Goal: Information Seeking & Learning: Learn about a topic

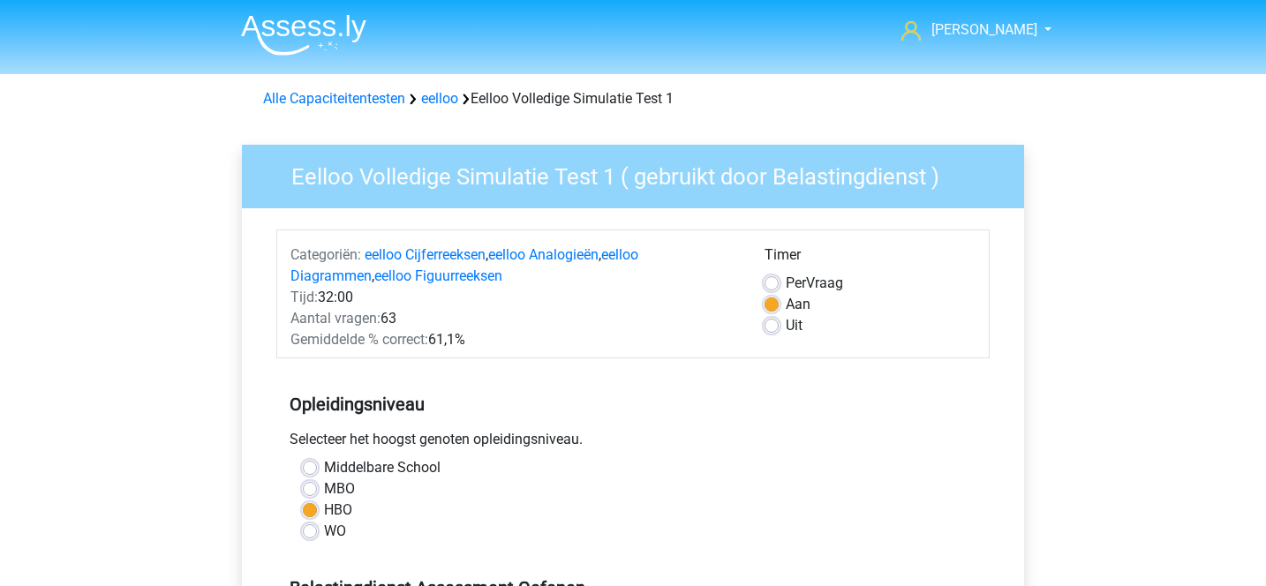
scroll to position [428, 0]
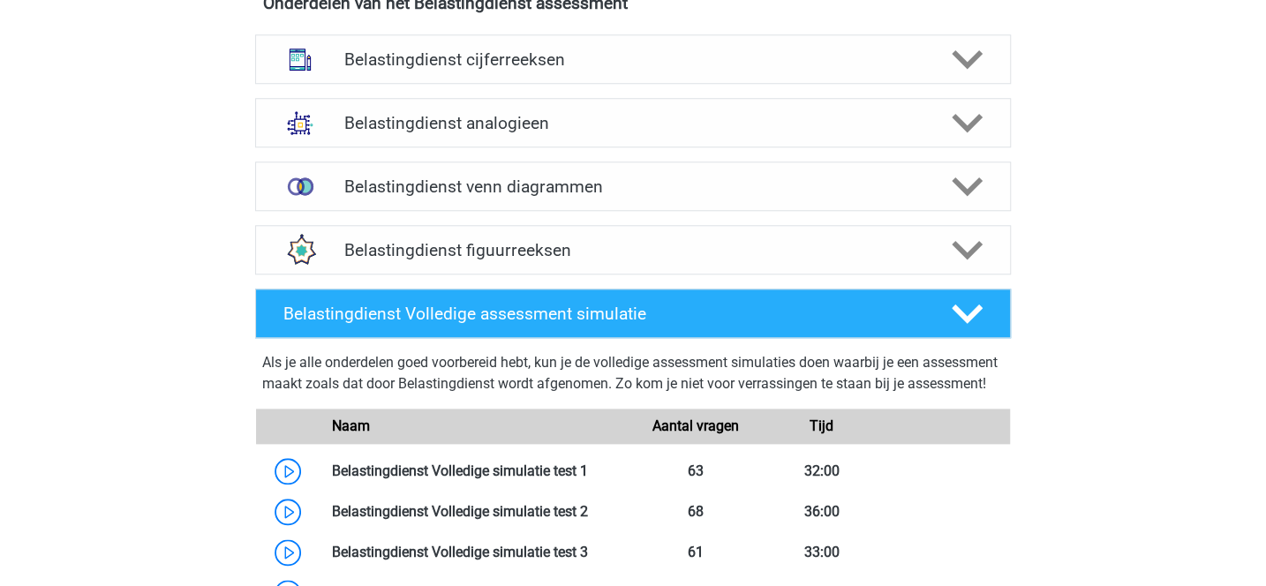
scroll to position [905, 0]
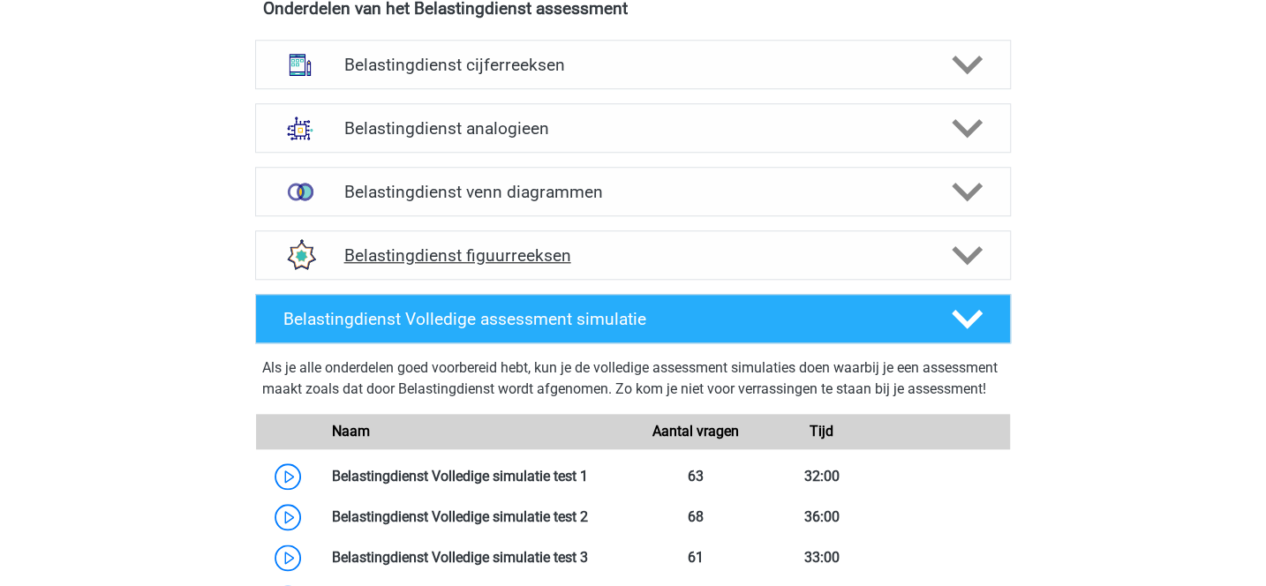
click at [564, 270] on div "Belastingdienst figuurreeksen" at bounding box center [632, 254] width 755 height 49
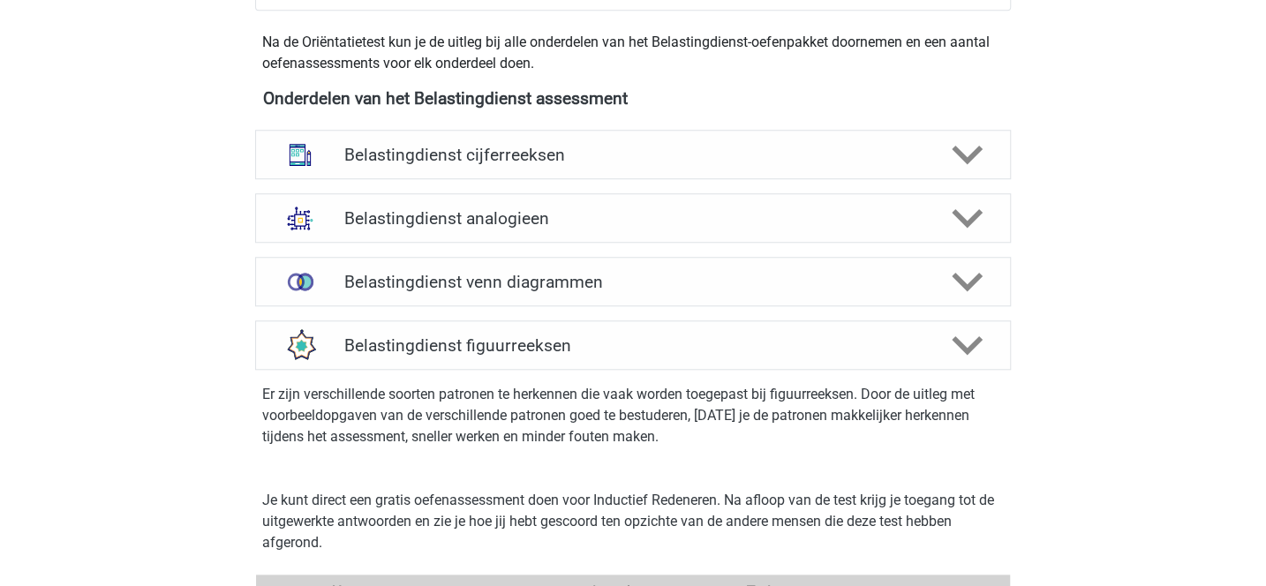
scroll to position [812, 0]
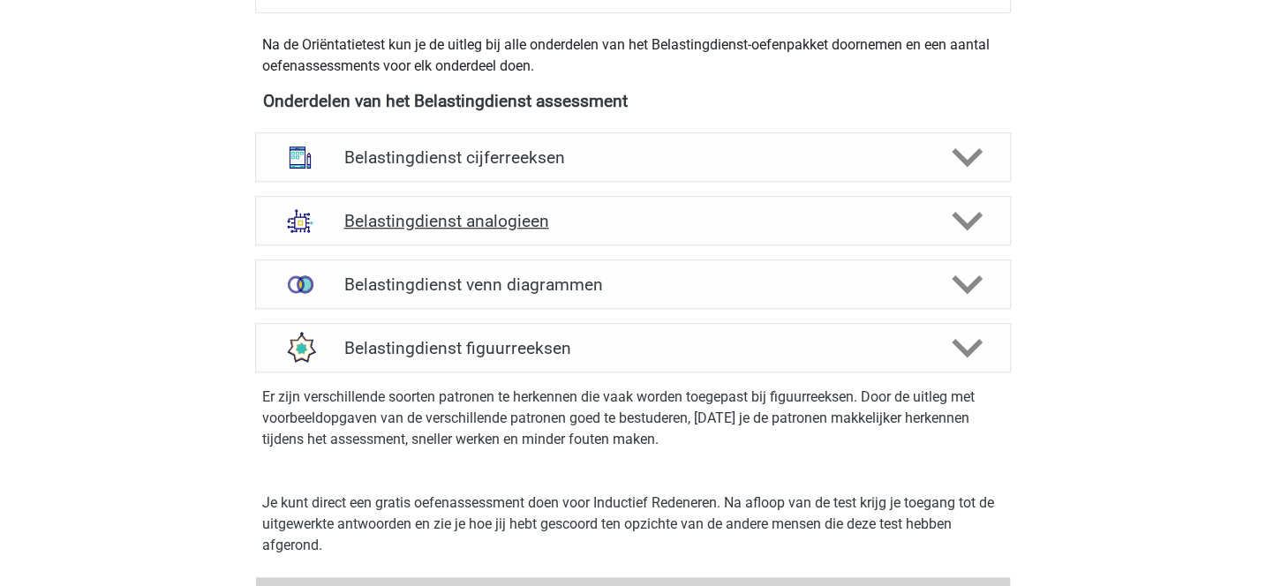
click at [686, 239] on div "Belastingdienst analogieen" at bounding box center [632, 220] width 755 height 49
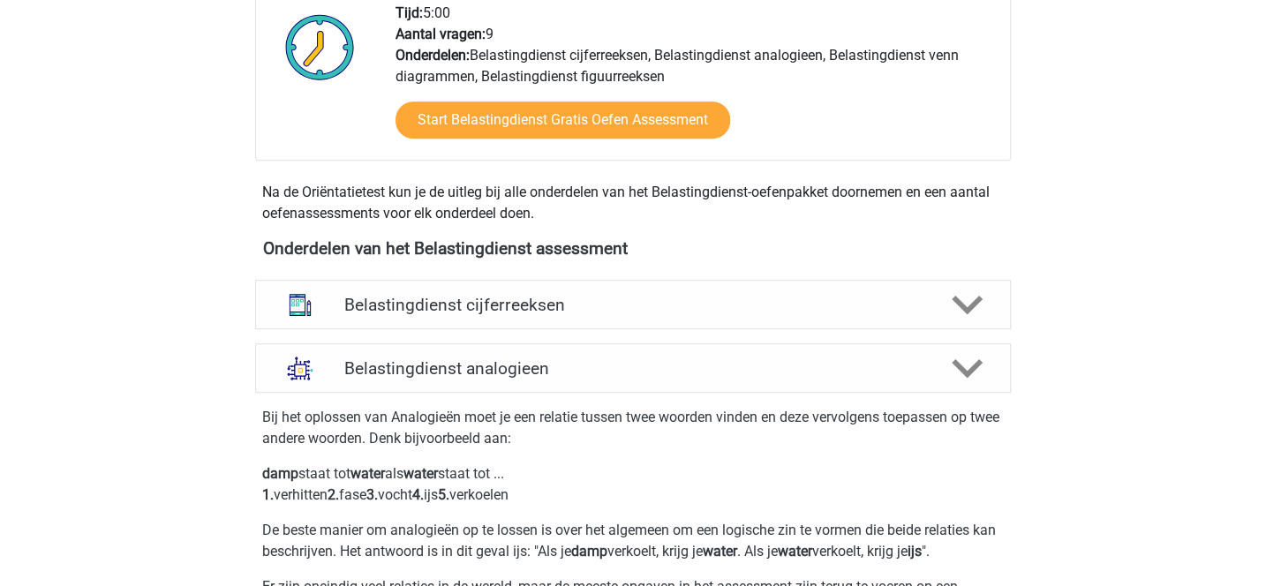
scroll to position [676, 0]
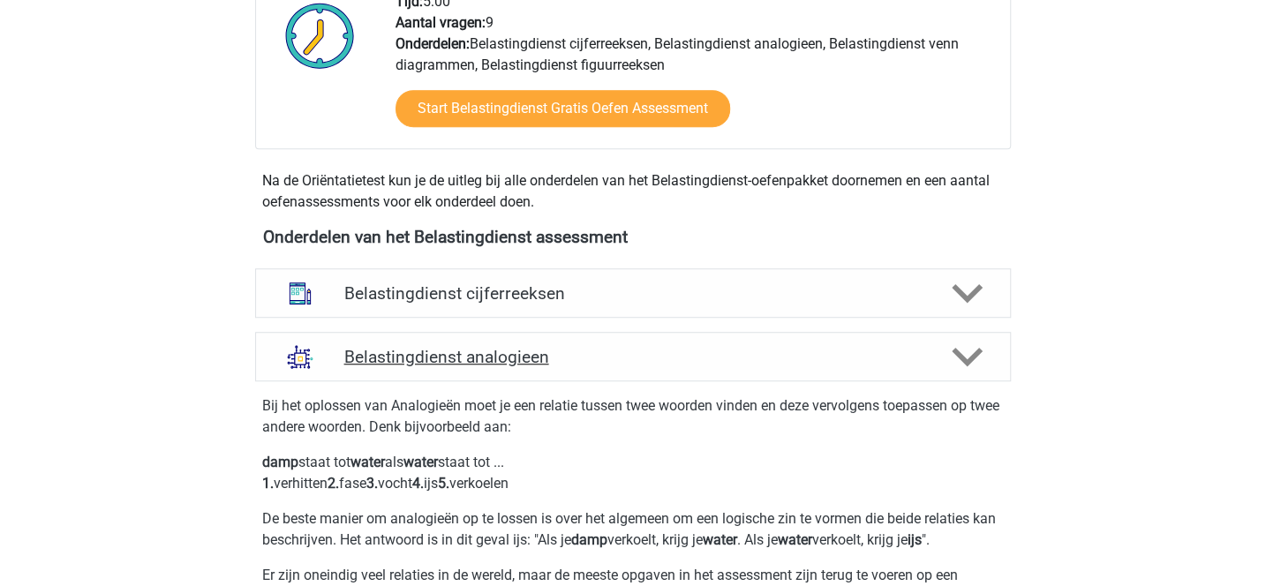
click at [970, 349] on icon at bounding box center [966, 357] width 31 height 31
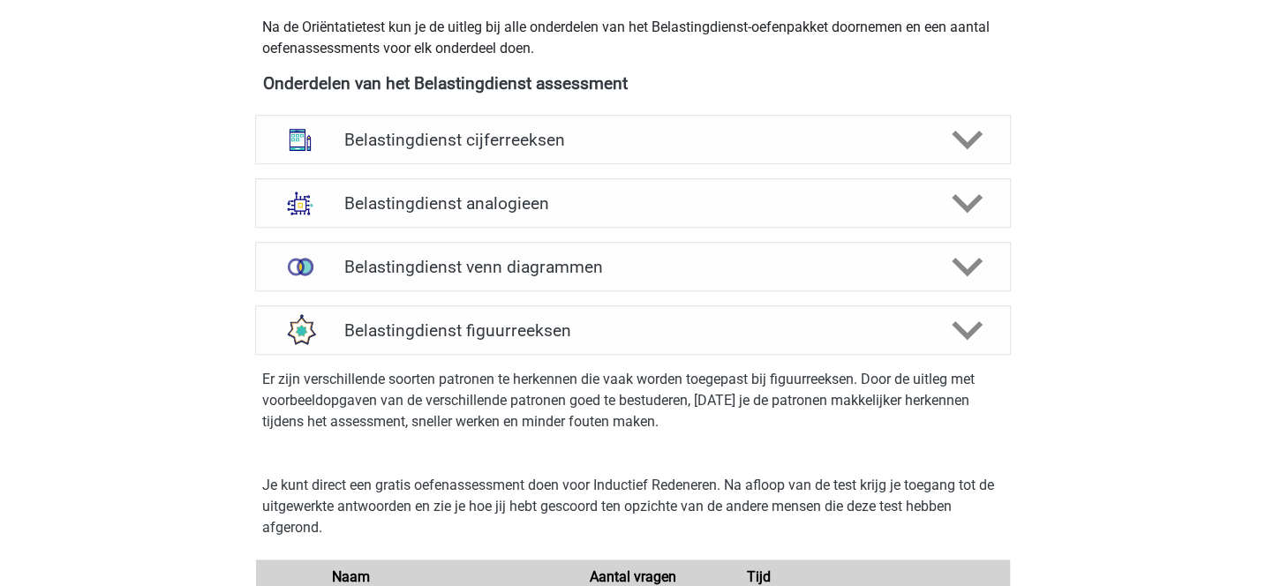
scroll to position [830, 0]
click at [681, 200] on h4 "Belastingdienst analogieen" at bounding box center [632, 202] width 578 height 20
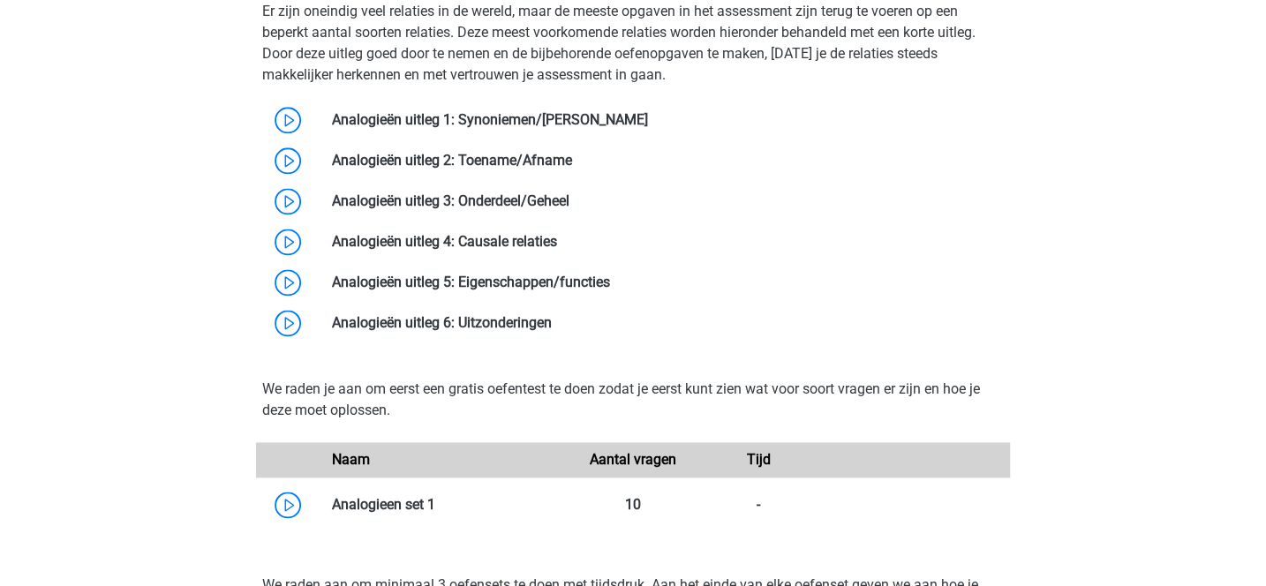
scroll to position [1253, 0]
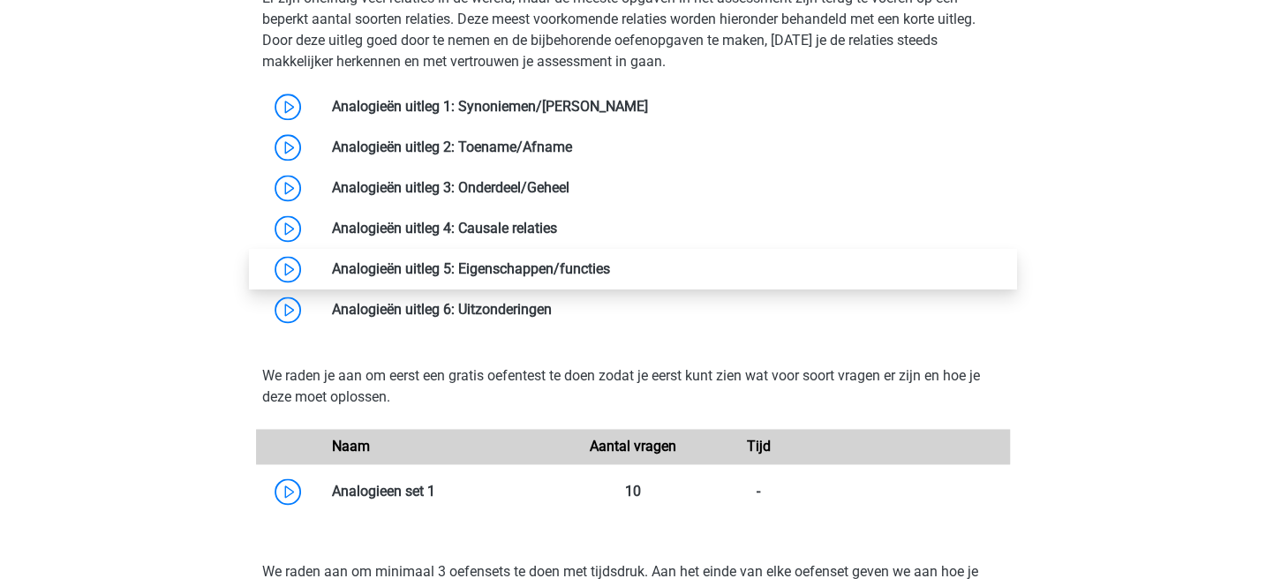
click at [610, 261] on link at bounding box center [610, 268] width 0 height 17
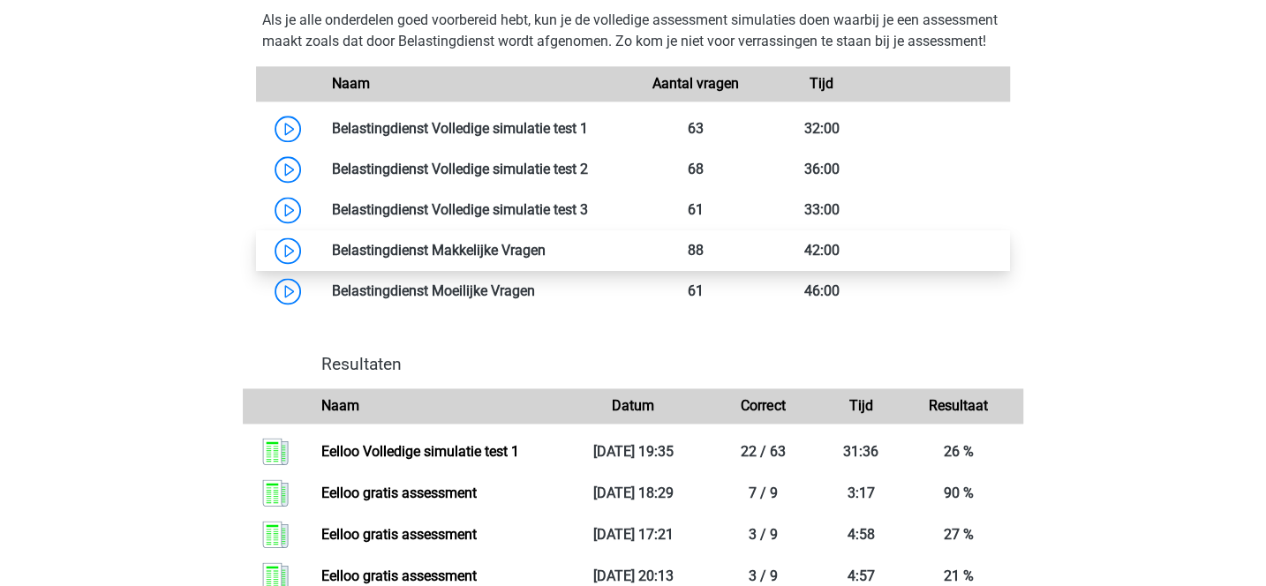
scroll to position [1252, 0]
click at [545, 259] on link at bounding box center [545, 250] width 0 height 17
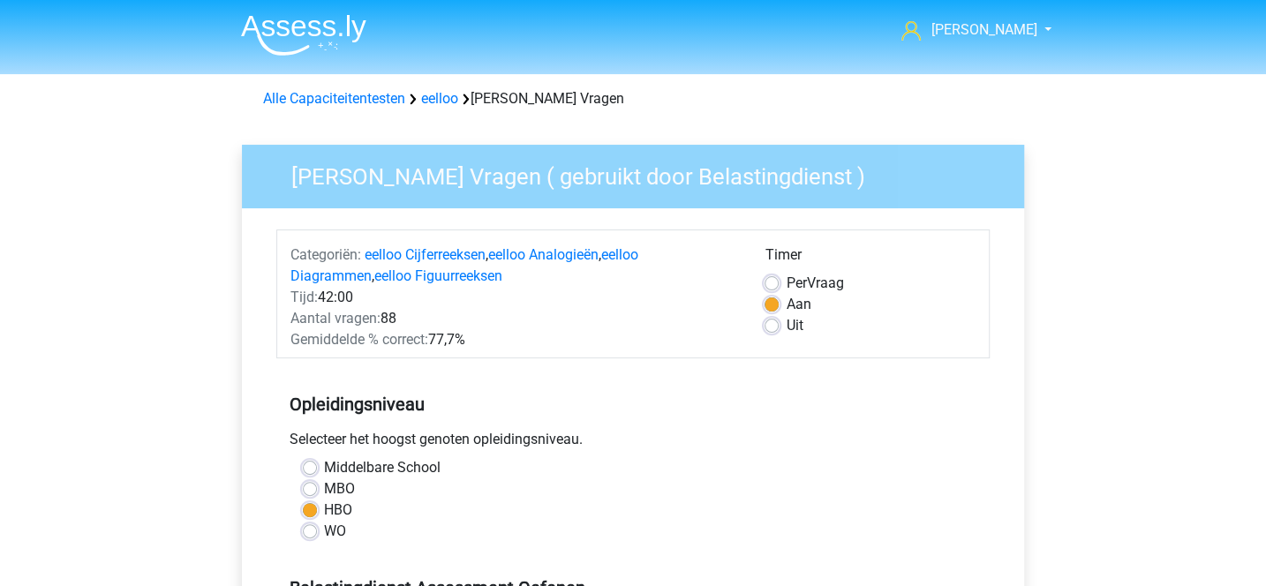
click at [785, 288] on label "Per Vraag" at bounding box center [813, 283] width 57 height 21
click at [774, 288] on input "Per Vraag" at bounding box center [771, 282] width 14 height 18
radio input "true"
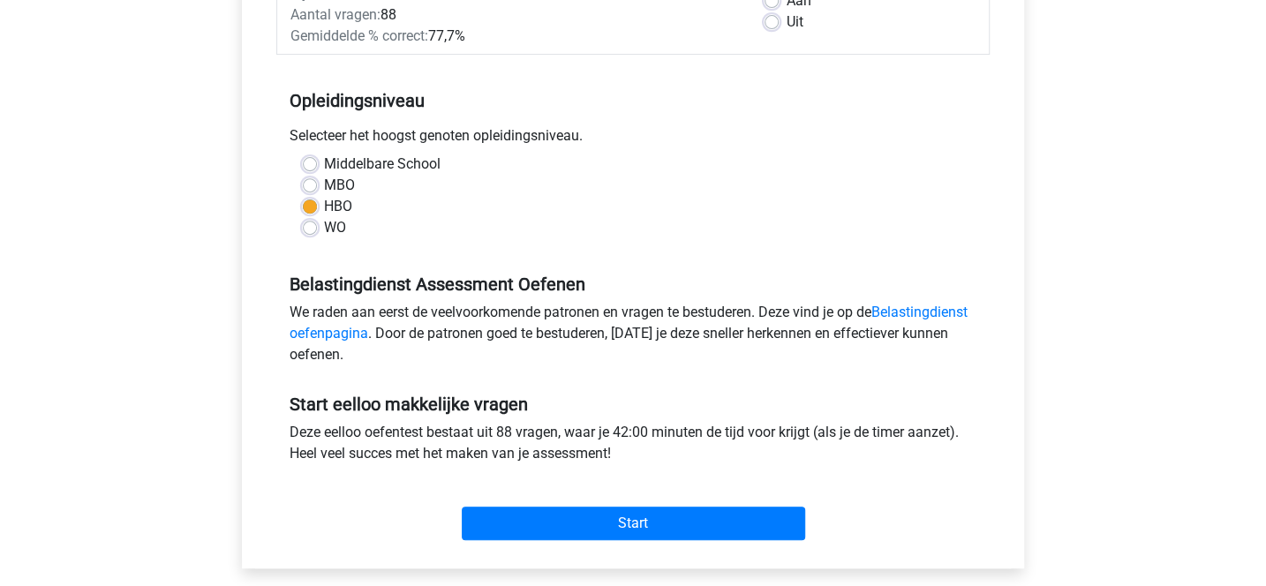
scroll to position [391, 0]
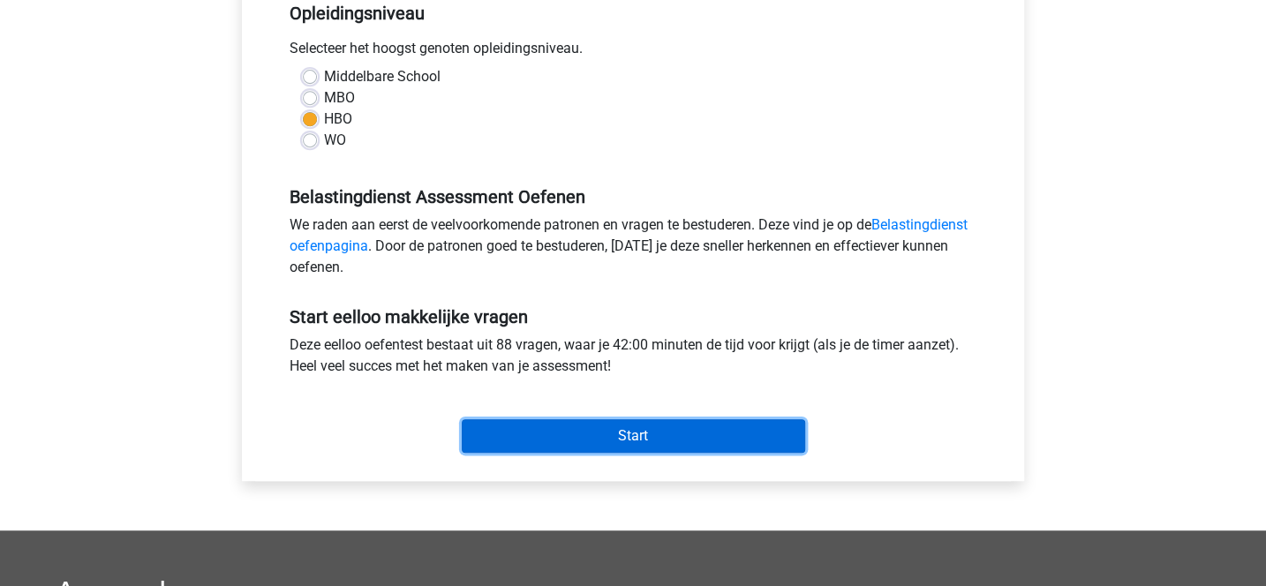
click at [650, 443] on input "Start" at bounding box center [633, 436] width 343 height 34
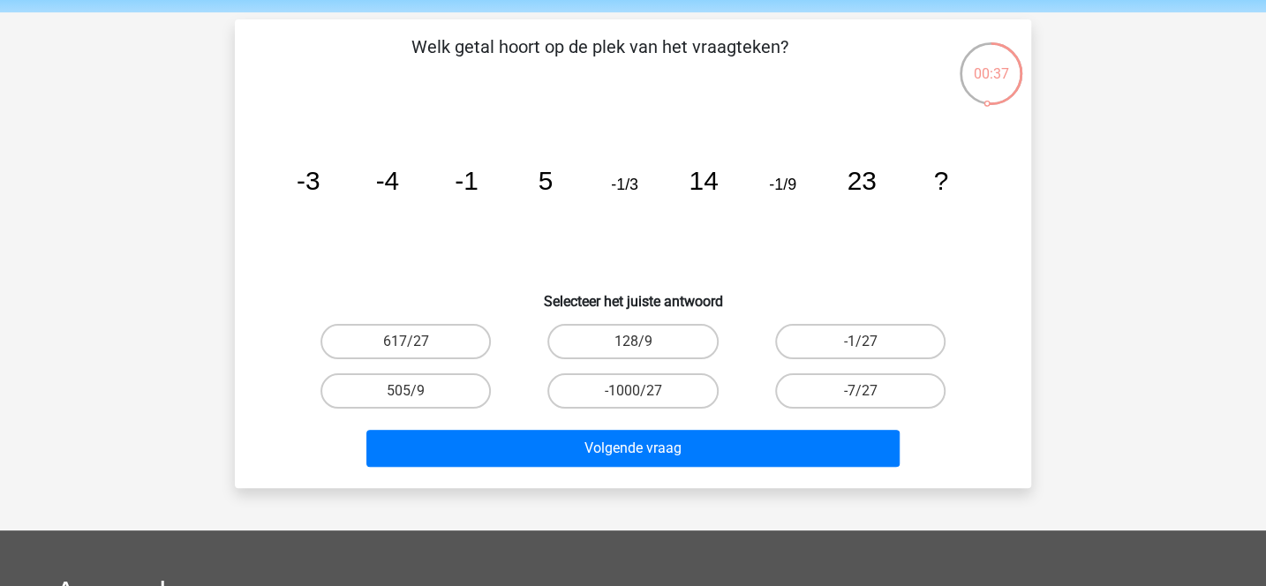
scroll to position [68, 0]
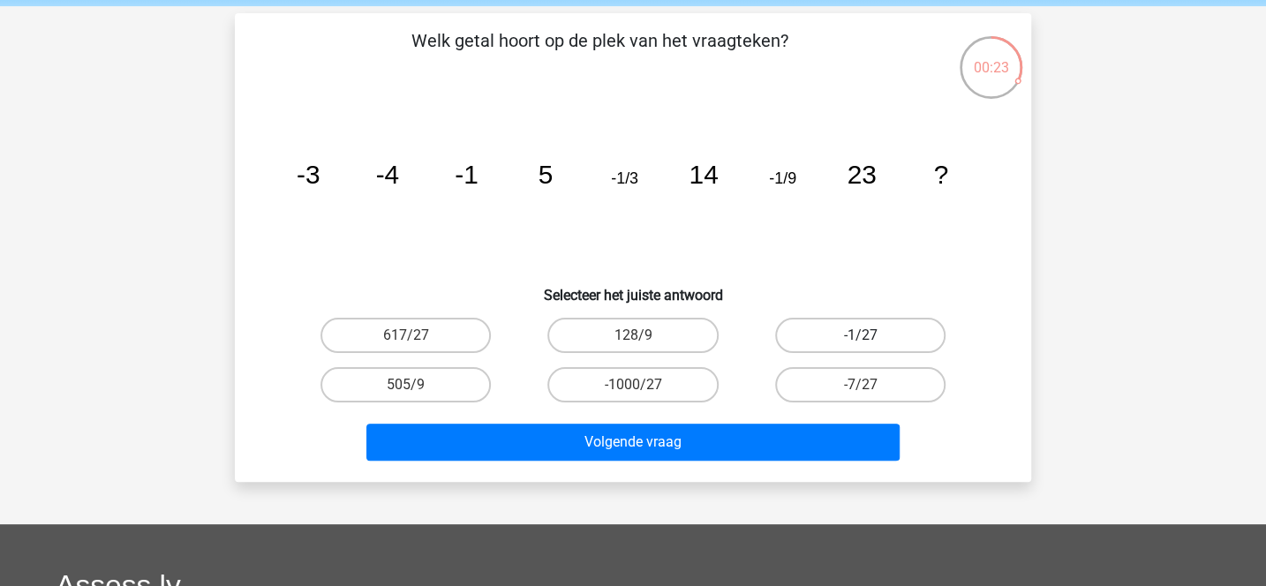
click at [831, 325] on label "-1/27" at bounding box center [860, 335] width 170 height 35
click at [860, 335] on input "-1/27" at bounding box center [865, 340] width 11 height 11
radio input "true"
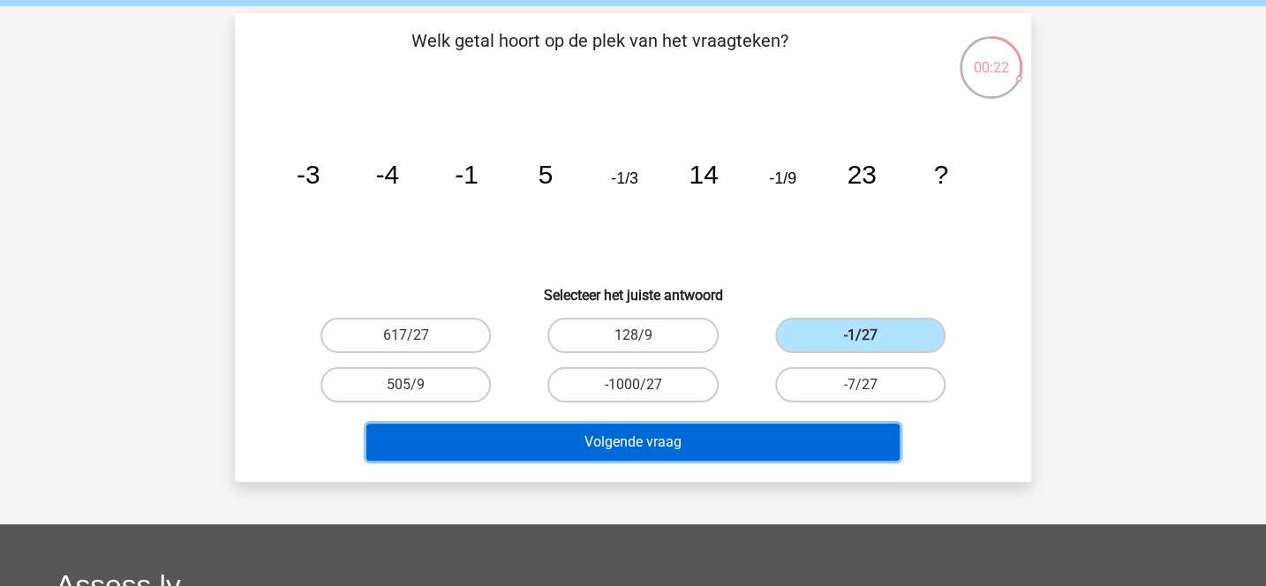
click at [726, 450] on button "Volgende vraag" at bounding box center [633, 442] width 534 height 37
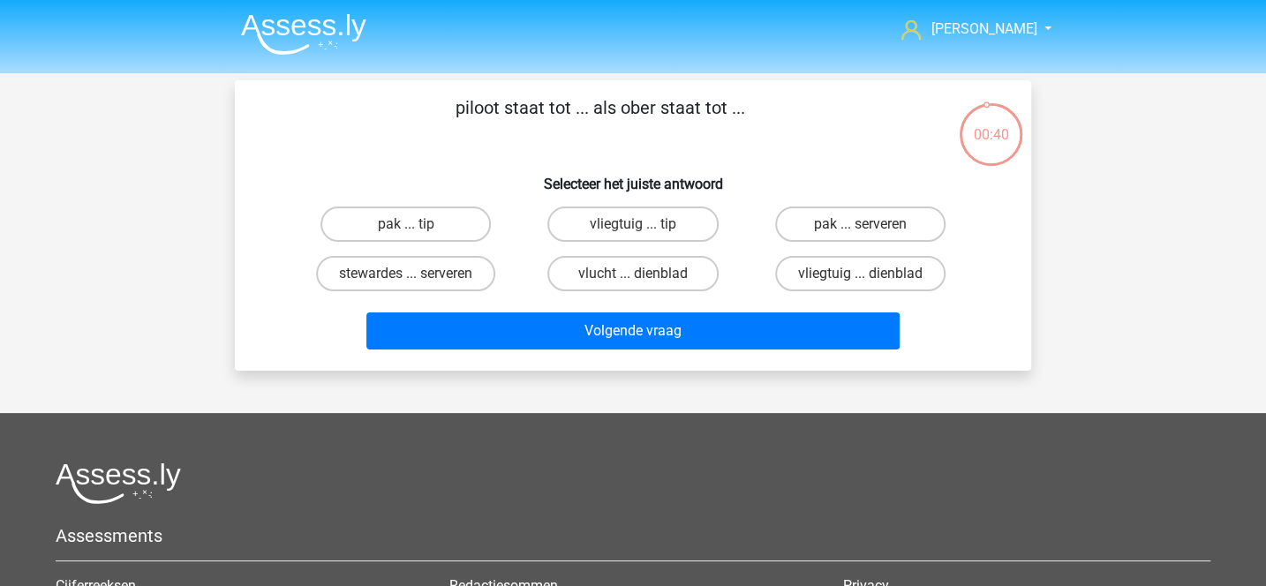
scroll to position [0, 0]
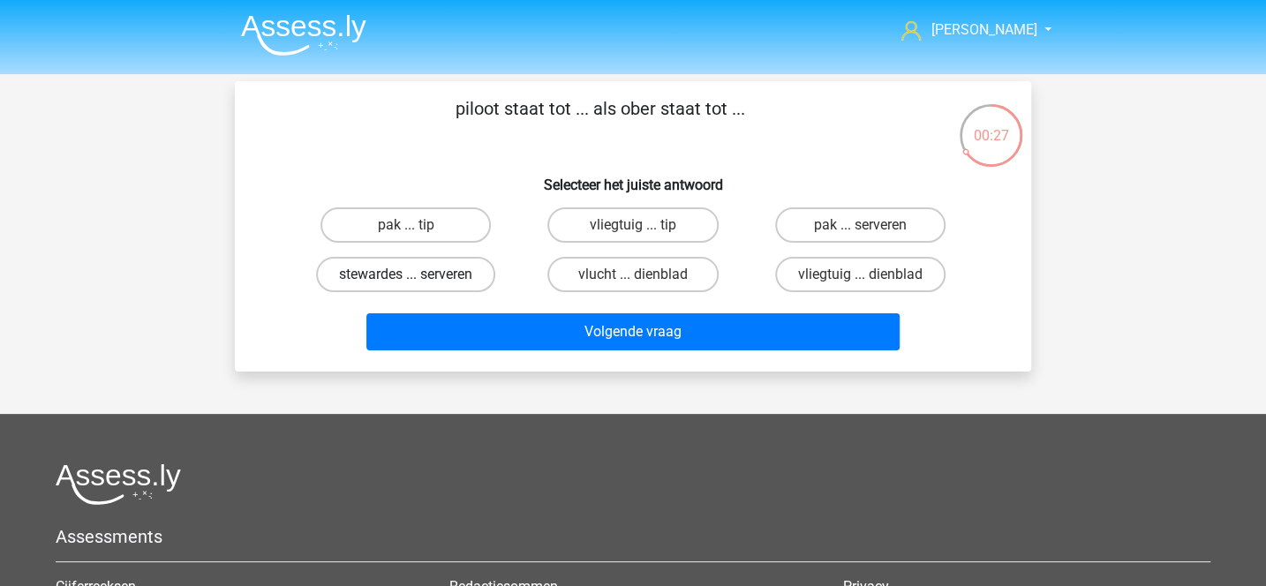
click at [458, 275] on label "stewardes ... serveren" at bounding box center [405, 274] width 179 height 35
click at [417, 275] on input "stewardes ... serveren" at bounding box center [411, 279] width 11 height 11
radio input "true"
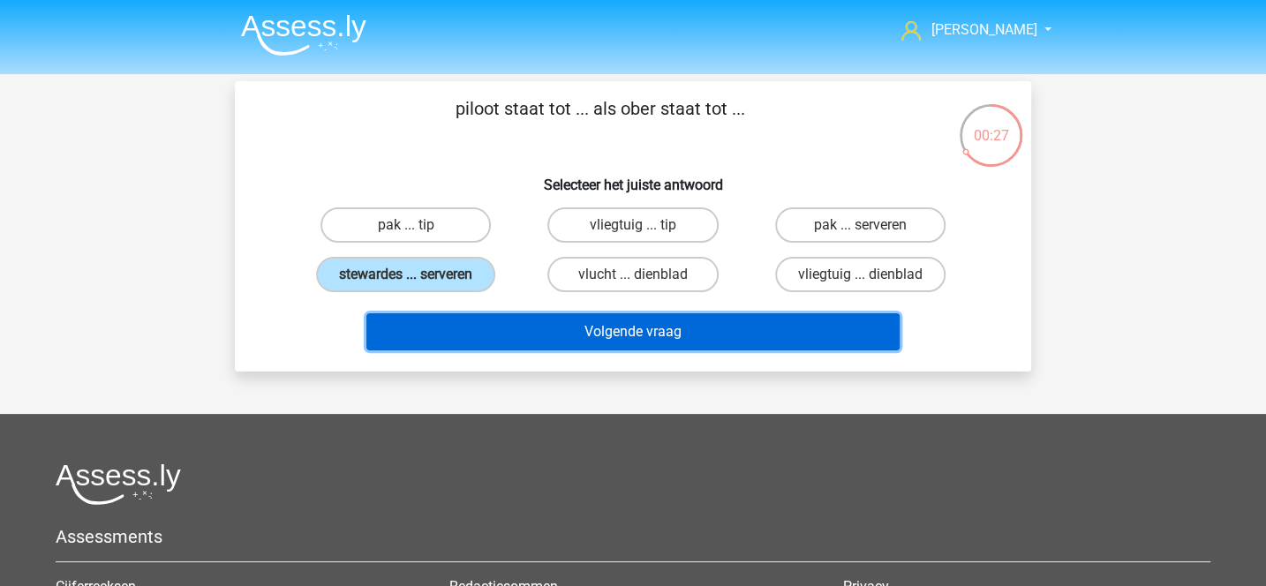
click at [526, 329] on button "Volgende vraag" at bounding box center [633, 331] width 534 height 37
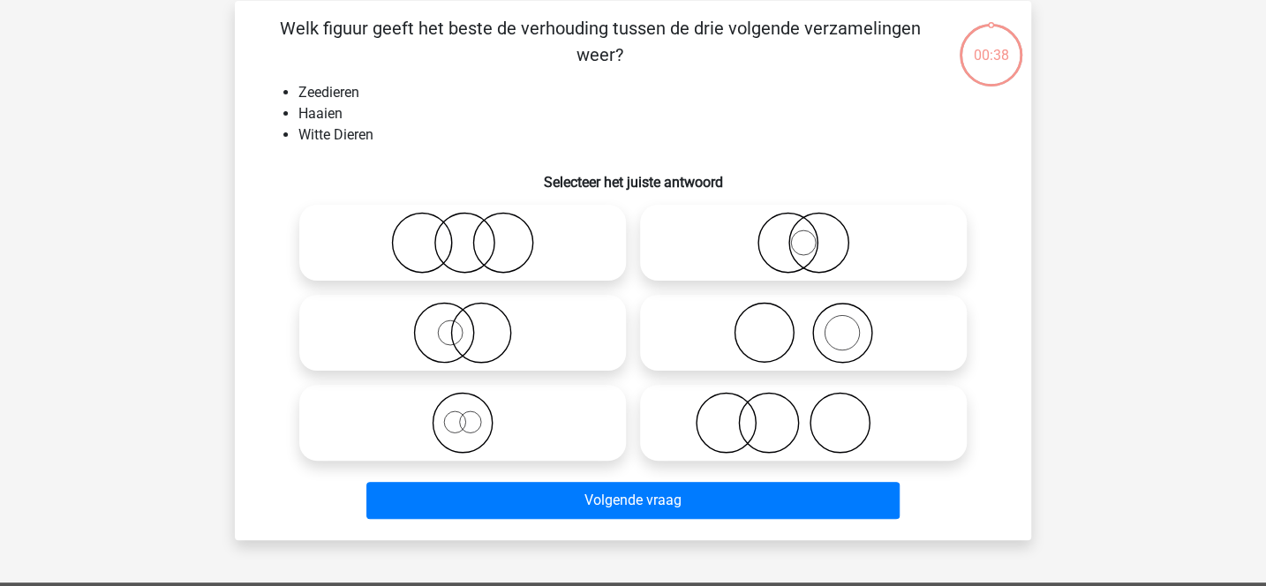
scroll to position [81, 0]
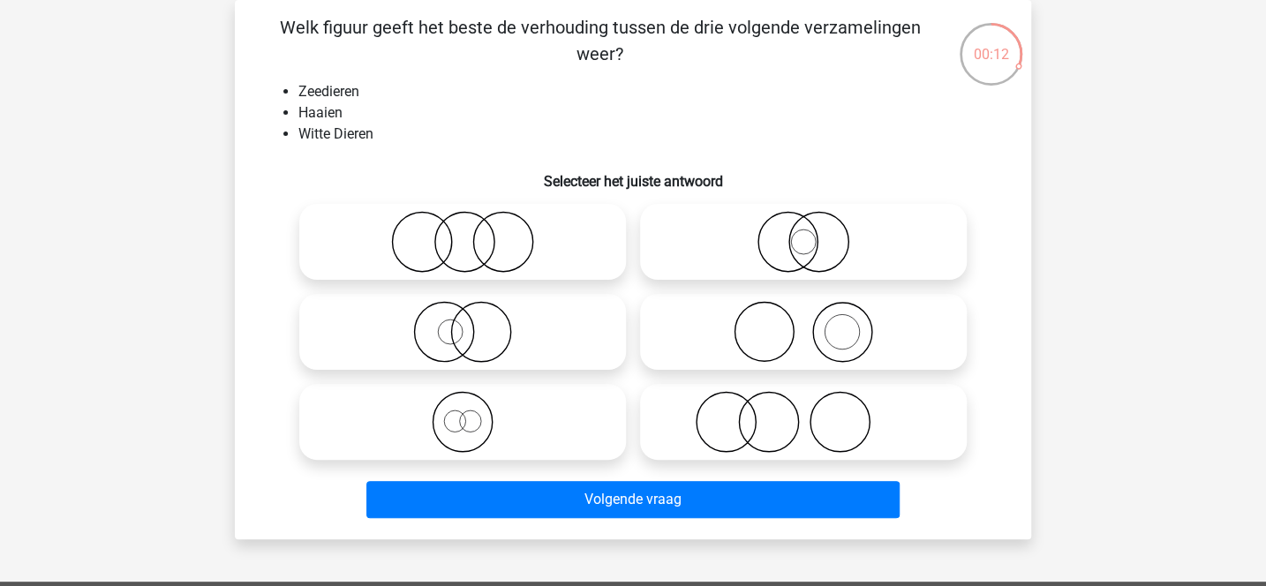
click at [556, 426] on icon at bounding box center [462, 422] width 312 height 62
click at [474, 413] on input "radio" at bounding box center [467, 407] width 11 height 11
radio input "true"
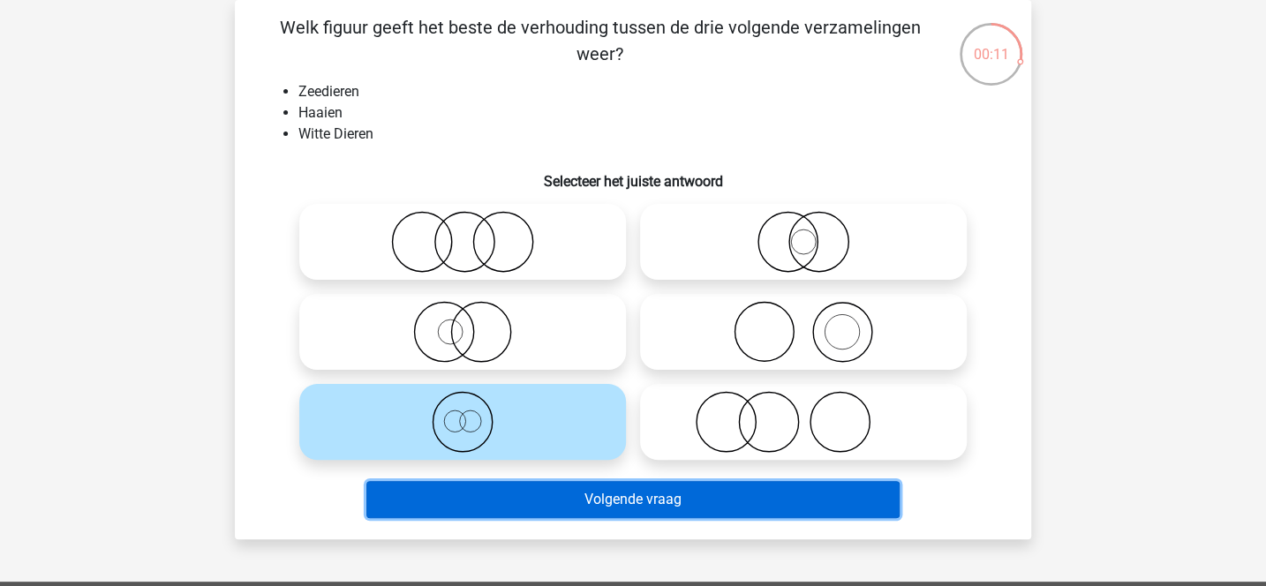
click at [584, 507] on button "Volgende vraag" at bounding box center [633, 499] width 534 height 37
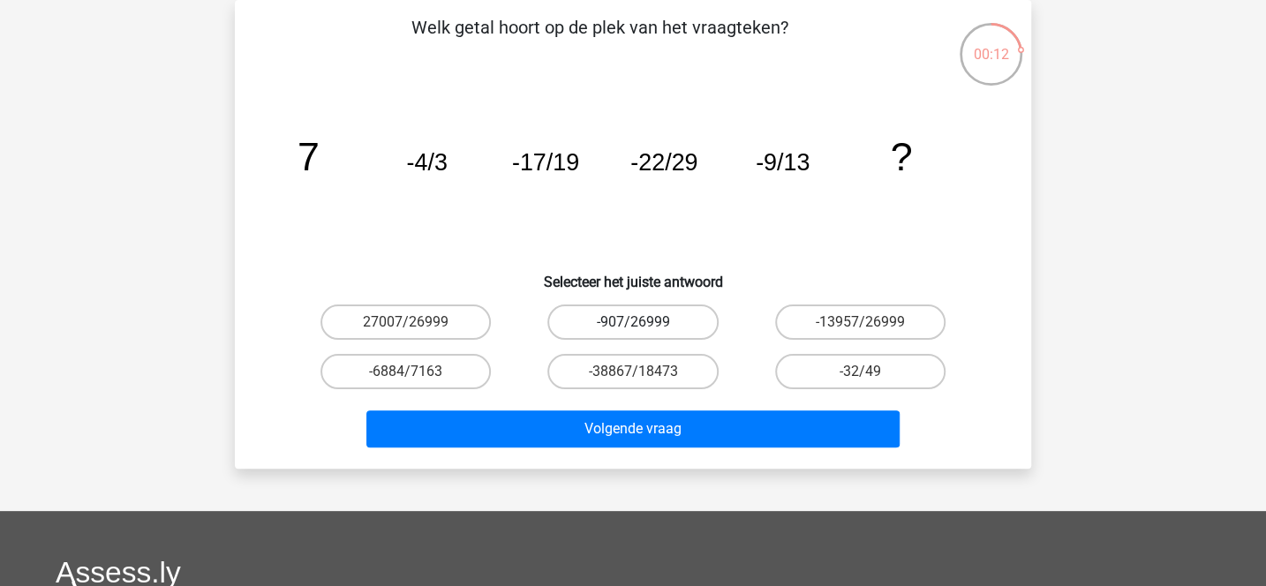
click at [703, 320] on label "-907/26999" at bounding box center [632, 321] width 170 height 35
click at [644, 322] on input "-907/26999" at bounding box center [638, 327] width 11 height 11
radio input "true"
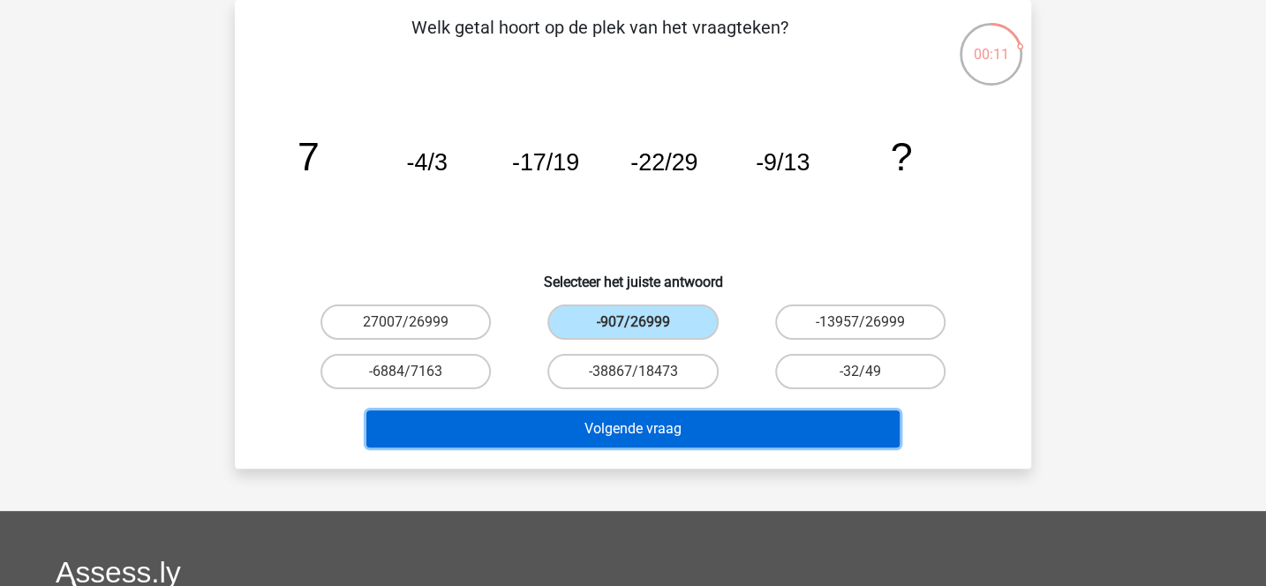
click at [692, 427] on button "Volgende vraag" at bounding box center [633, 428] width 534 height 37
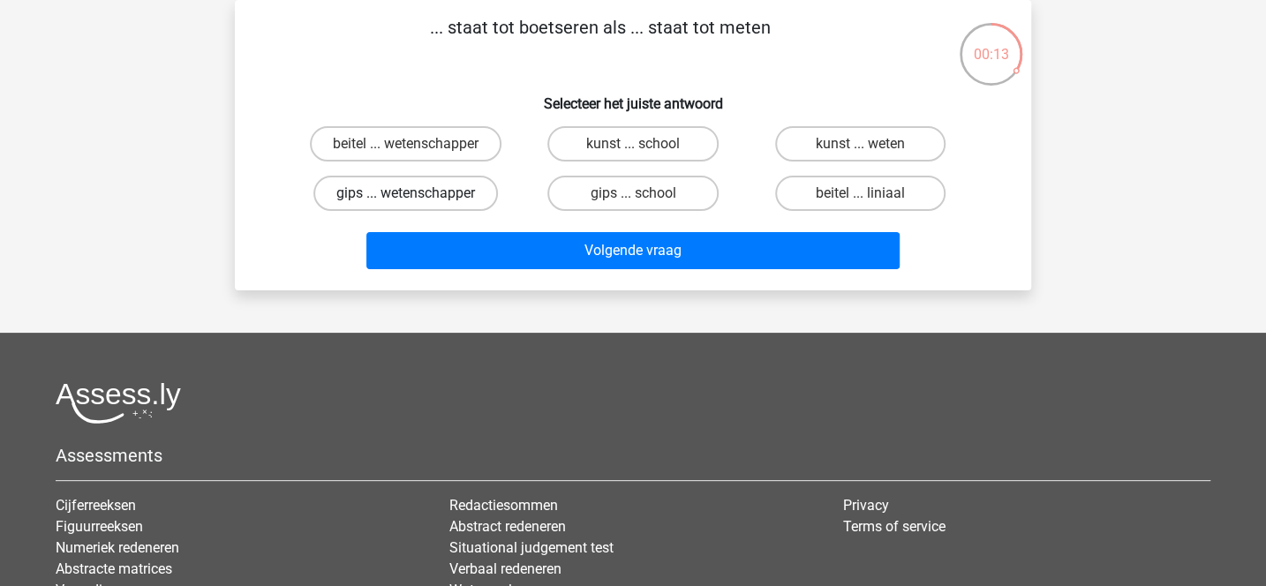
click at [473, 197] on label "gips ... wetenschapper" at bounding box center [405, 193] width 184 height 35
click at [417, 197] on input "gips ... wetenschapper" at bounding box center [411, 198] width 11 height 11
radio input "true"
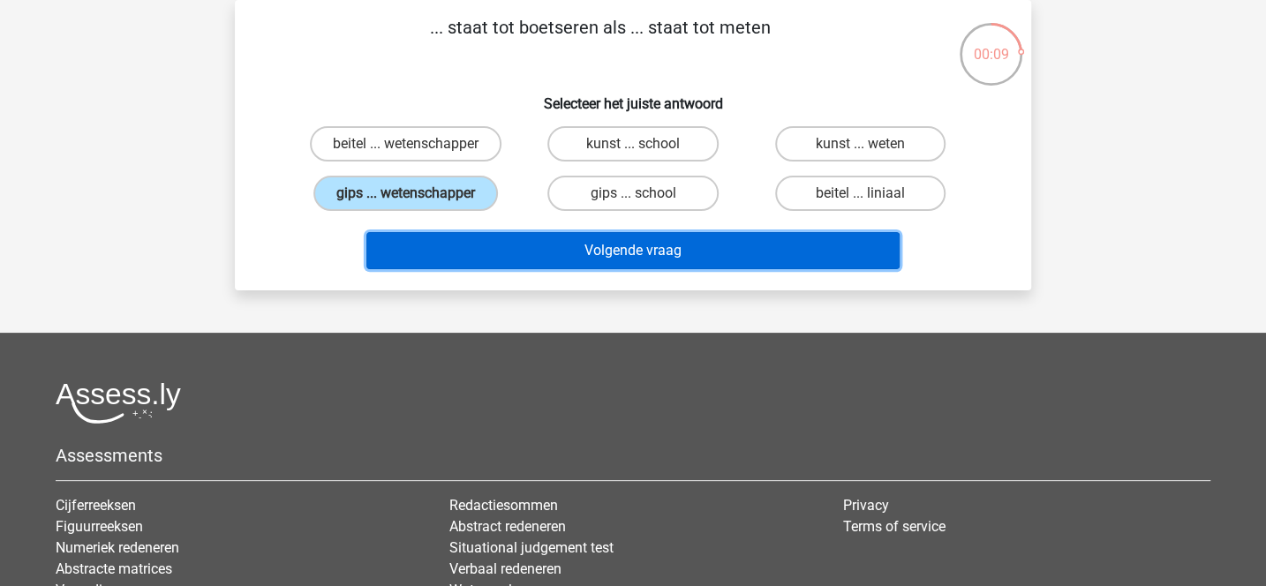
click at [549, 258] on button "Volgende vraag" at bounding box center [633, 250] width 534 height 37
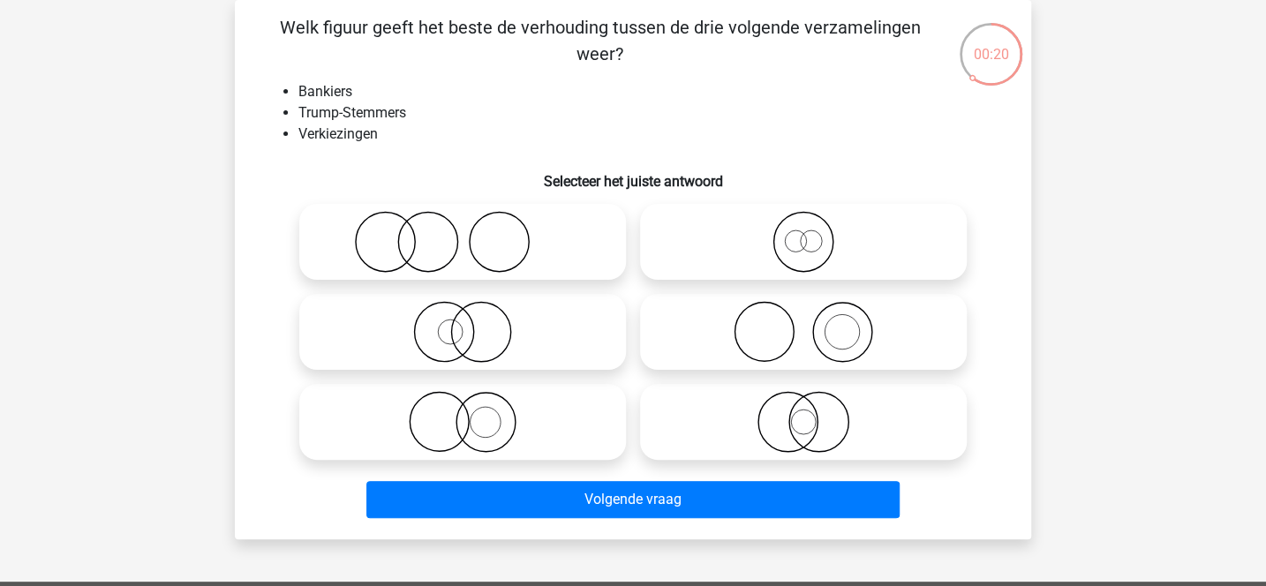
click at [731, 239] on icon at bounding box center [803, 242] width 312 height 62
click at [803, 233] on input "radio" at bounding box center [808, 227] width 11 height 11
radio input "true"
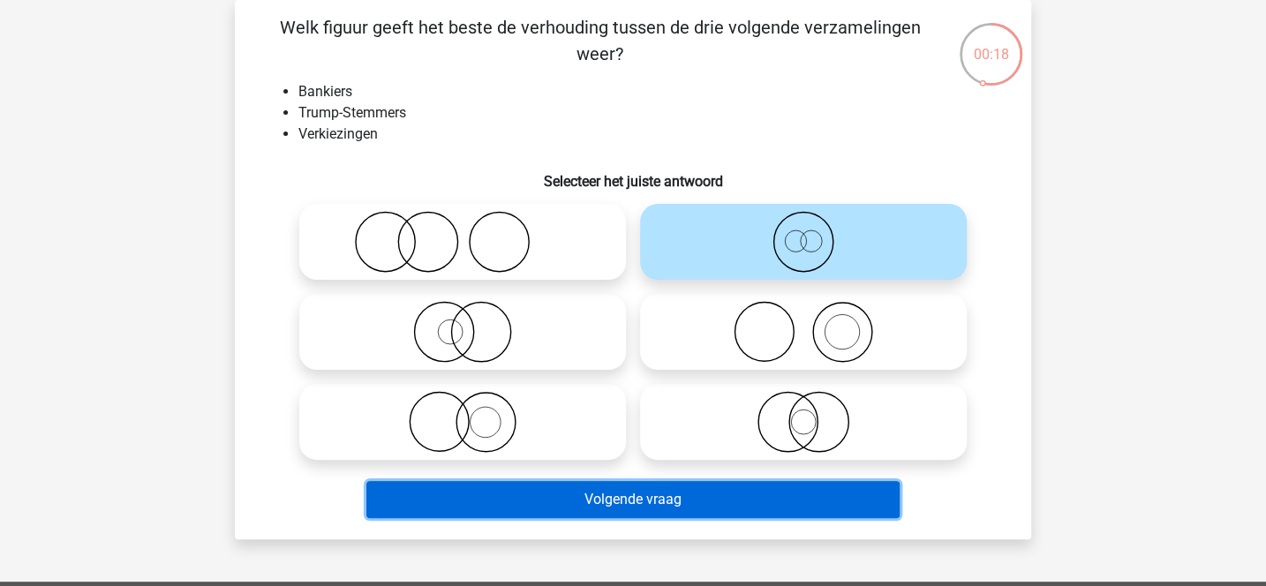
click at [661, 497] on button "Volgende vraag" at bounding box center [633, 499] width 534 height 37
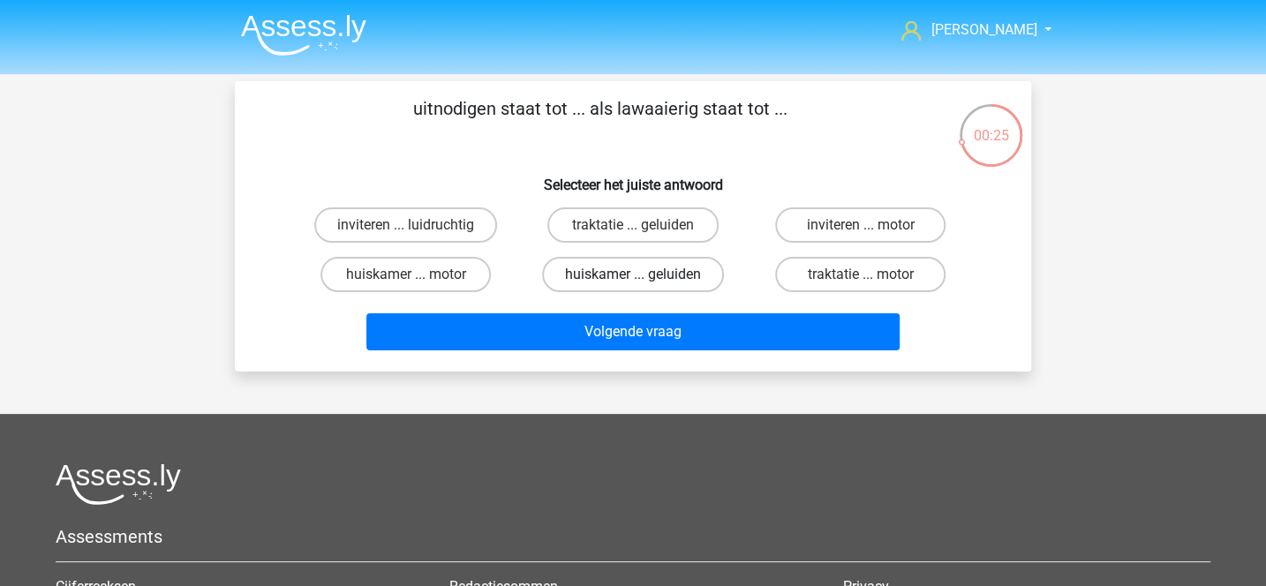
click at [668, 274] on label "huiskamer ... geluiden" at bounding box center [633, 274] width 182 height 35
click at [644, 274] on input "huiskamer ... geluiden" at bounding box center [638, 279] width 11 height 11
radio input "true"
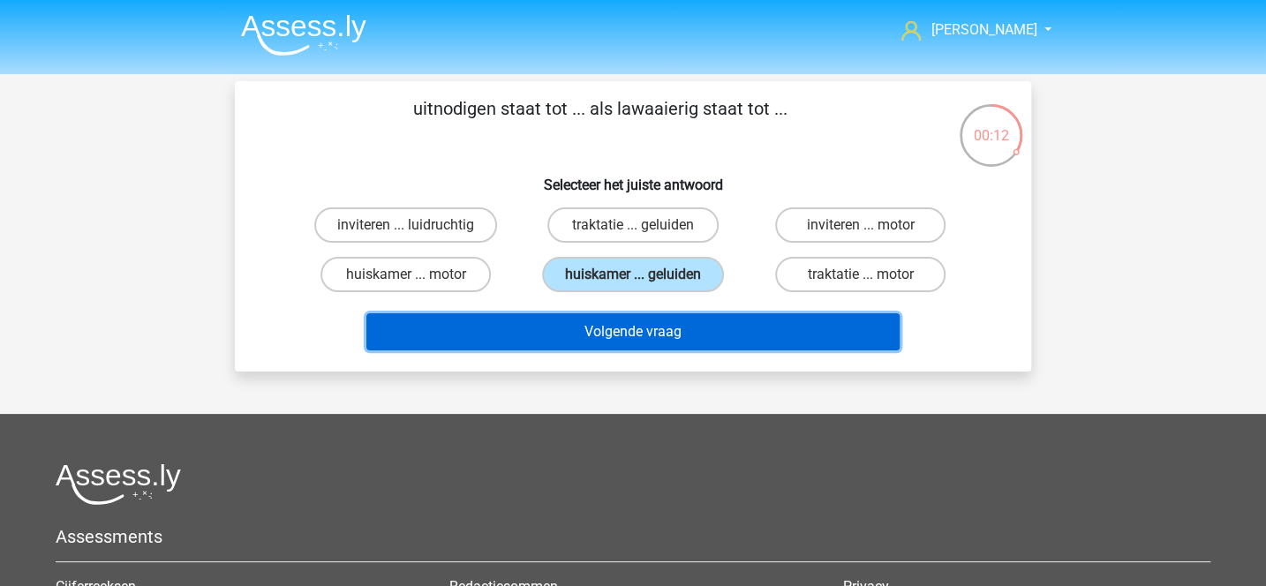
click at [582, 331] on button "Volgende vraag" at bounding box center [633, 331] width 534 height 37
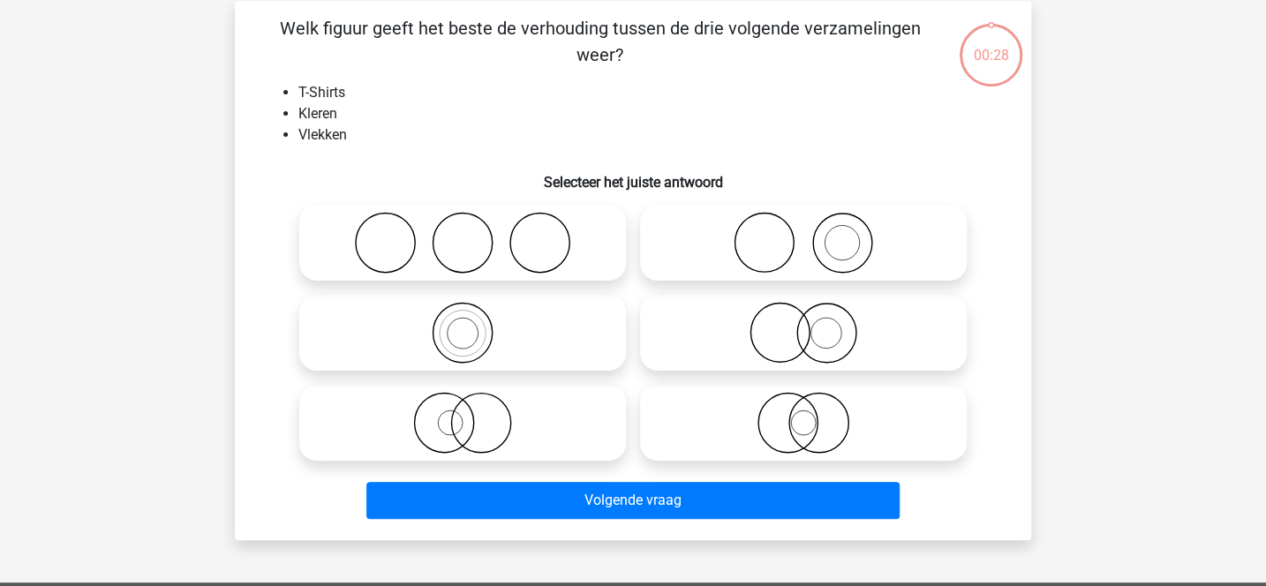
scroll to position [81, 0]
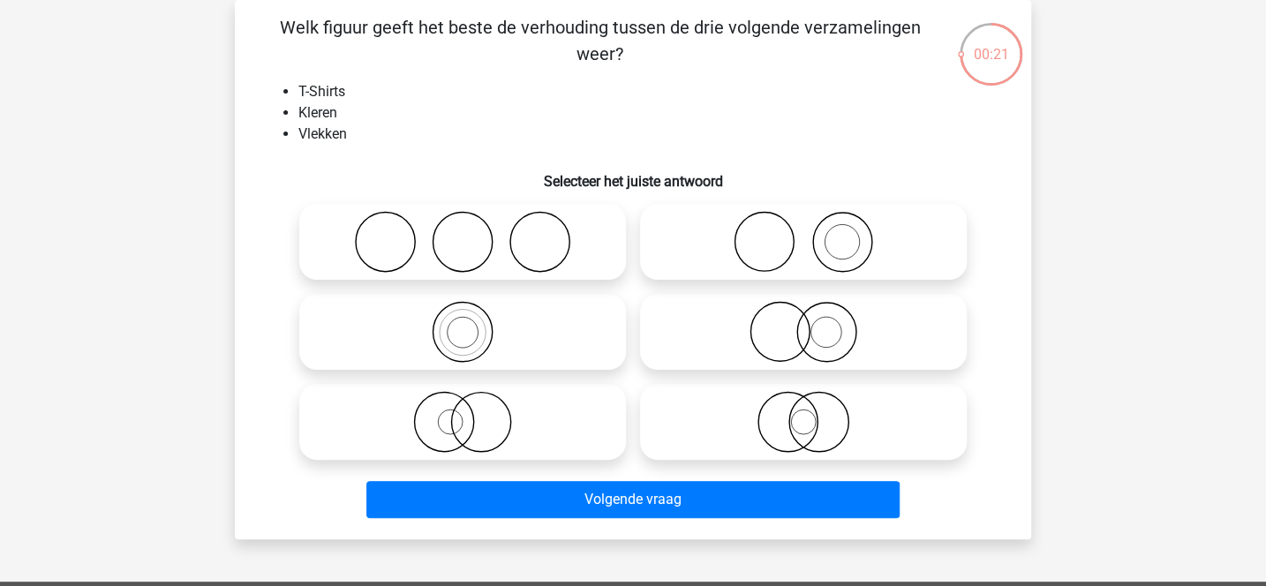
click at [564, 245] on icon at bounding box center [462, 242] width 312 height 62
click at [474, 233] on input "radio" at bounding box center [467, 227] width 11 height 11
radio input "true"
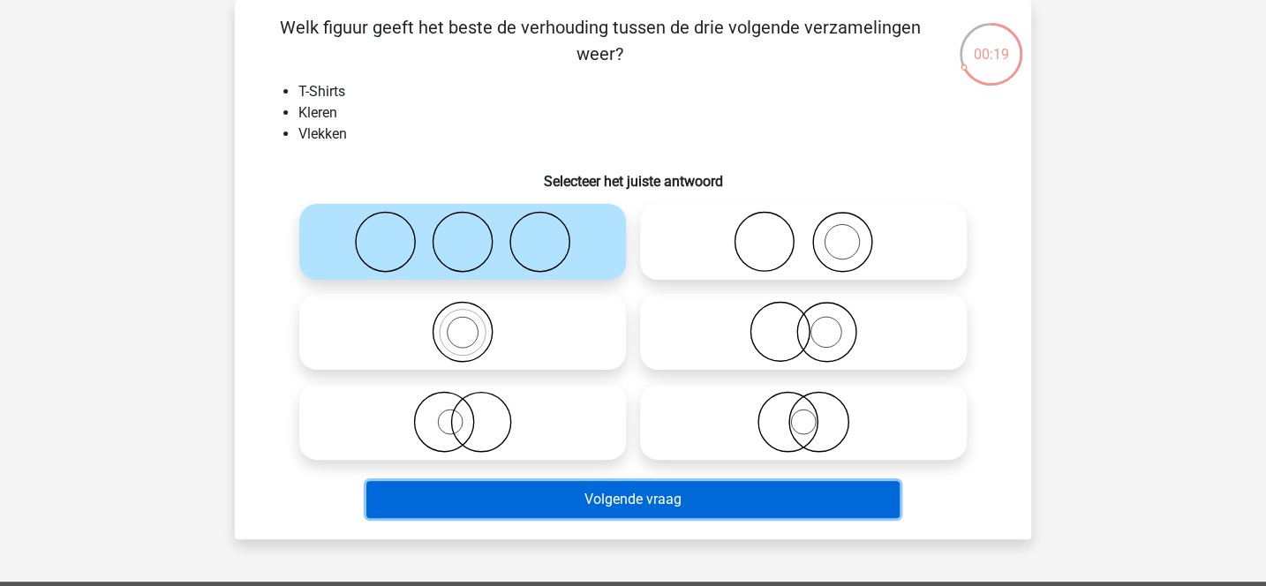
click at [653, 499] on button "Volgende vraag" at bounding box center [633, 499] width 534 height 37
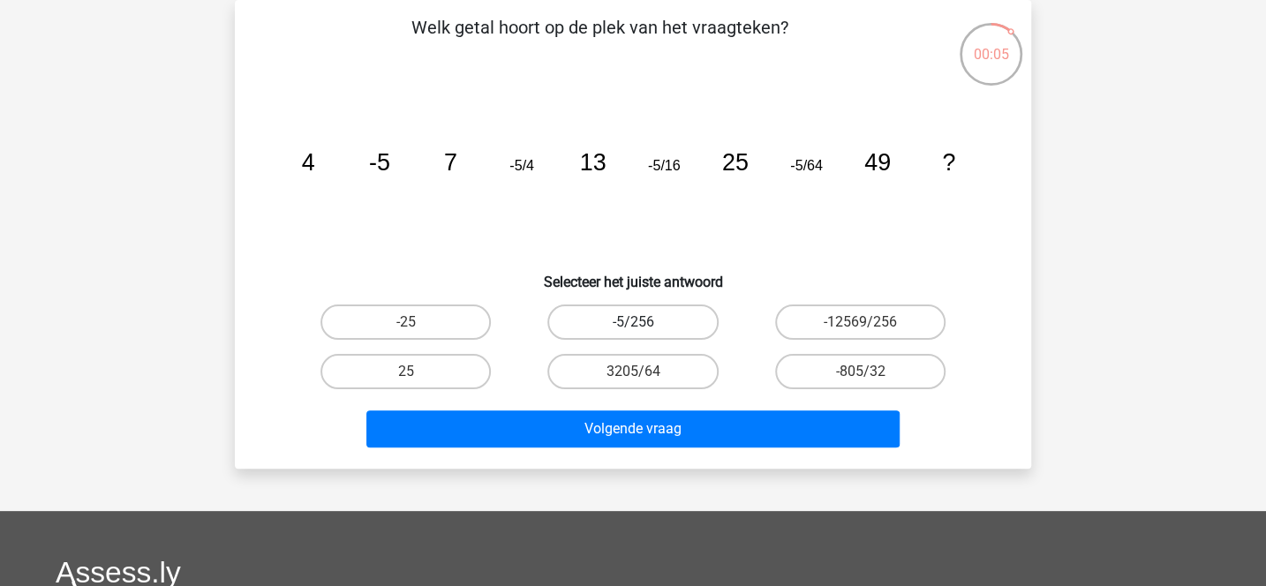
click at [690, 315] on label "-5/256" at bounding box center [632, 321] width 170 height 35
click at [644, 322] on input "-5/256" at bounding box center [638, 327] width 11 height 11
radio input "true"
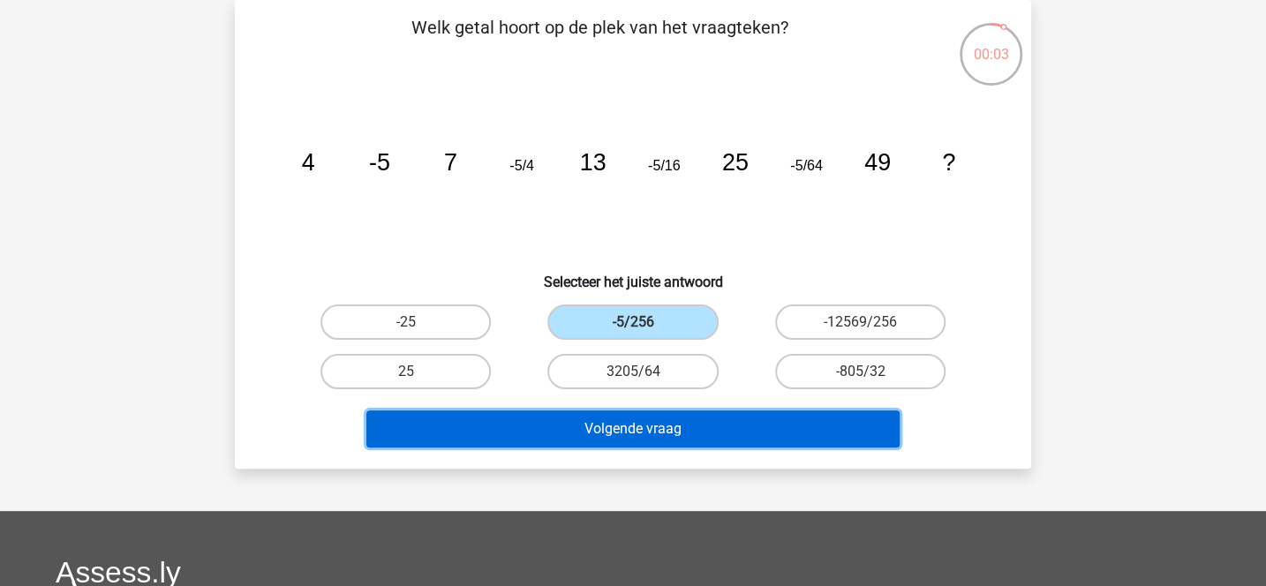
click at [710, 431] on button "Volgende vraag" at bounding box center [633, 428] width 534 height 37
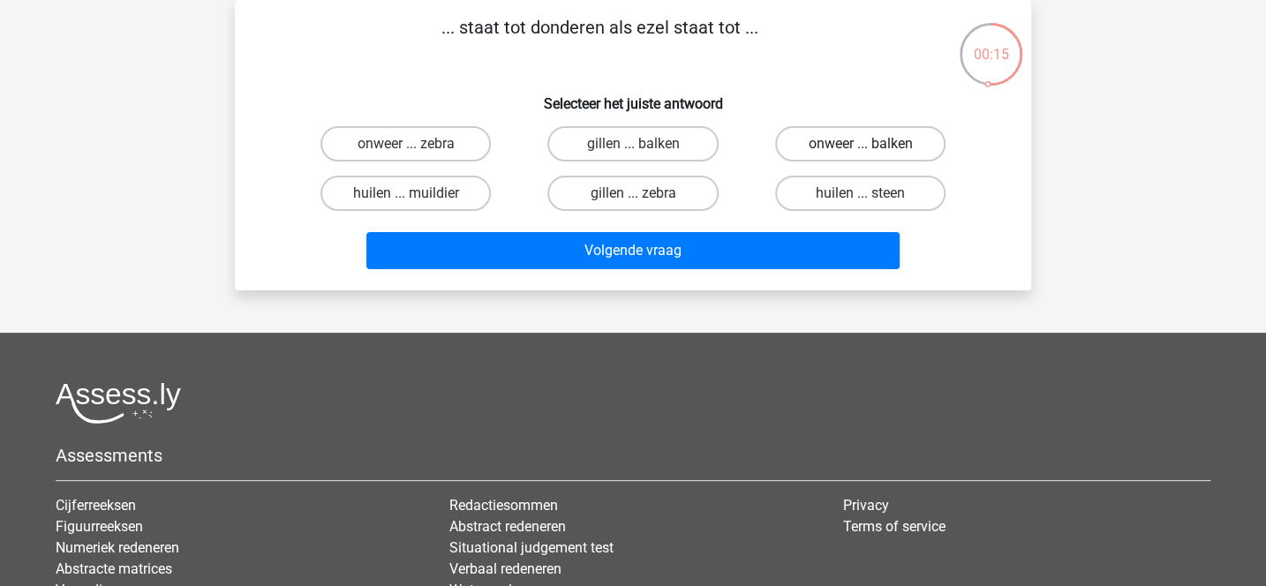
click at [838, 139] on label "onweer ... balken" at bounding box center [860, 143] width 170 height 35
click at [860, 144] on input "onweer ... balken" at bounding box center [865, 149] width 11 height 11
radio input "true"
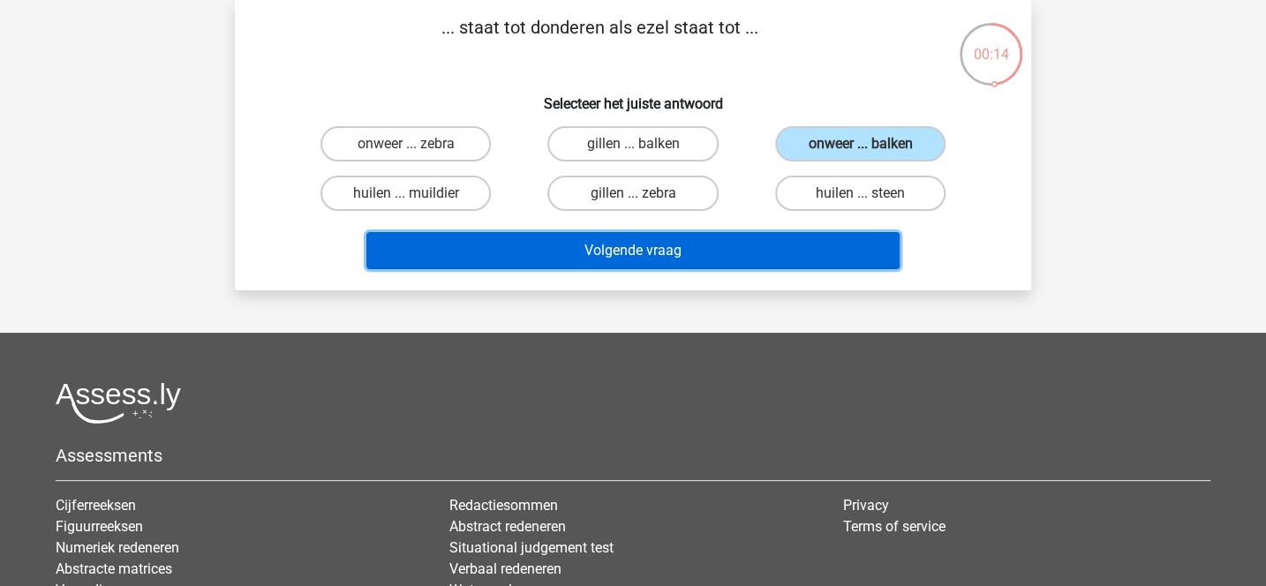
click at [703, 258] on button "Volgende vraag" at bounding box center [633, 250] width 534 height 37
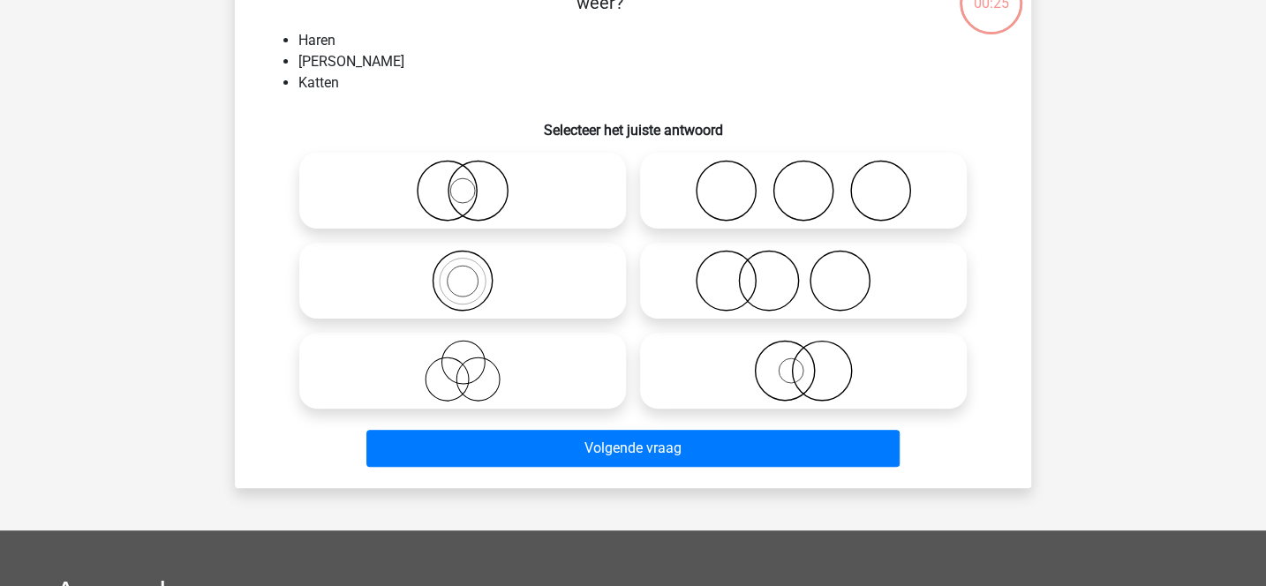
scroll to position [137, 0]
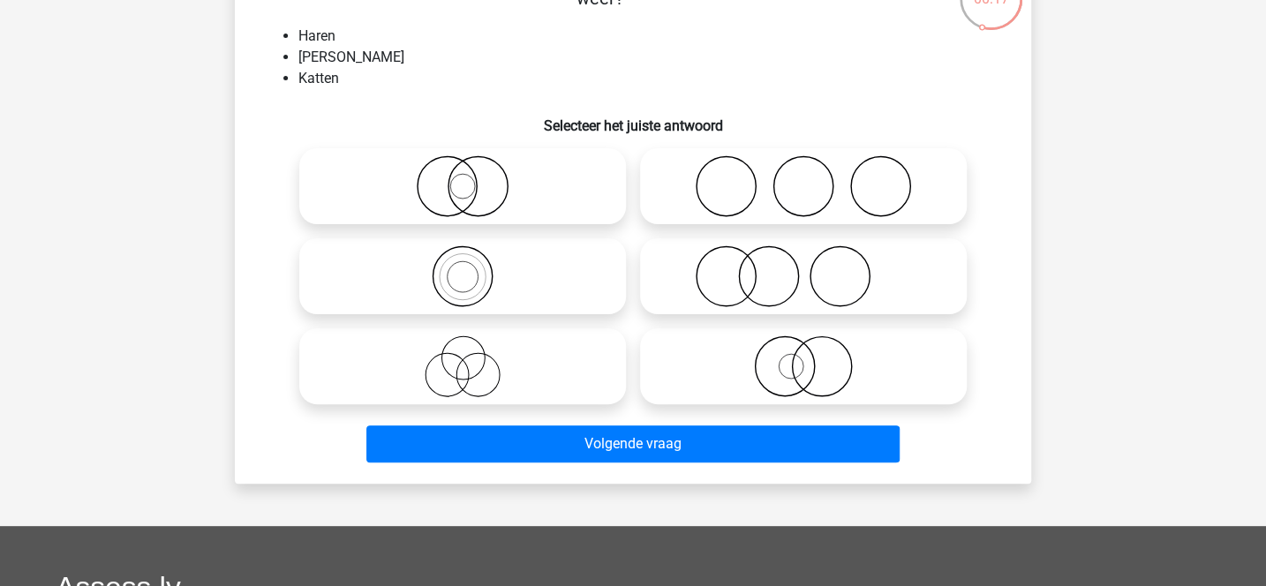
click at [707, 278] on icon at bounding box center [803, 276] width 312 height 62
click at [803, 267] on input "radio" at bounding box center [808, 261] width 11 height 11
radio input "true"
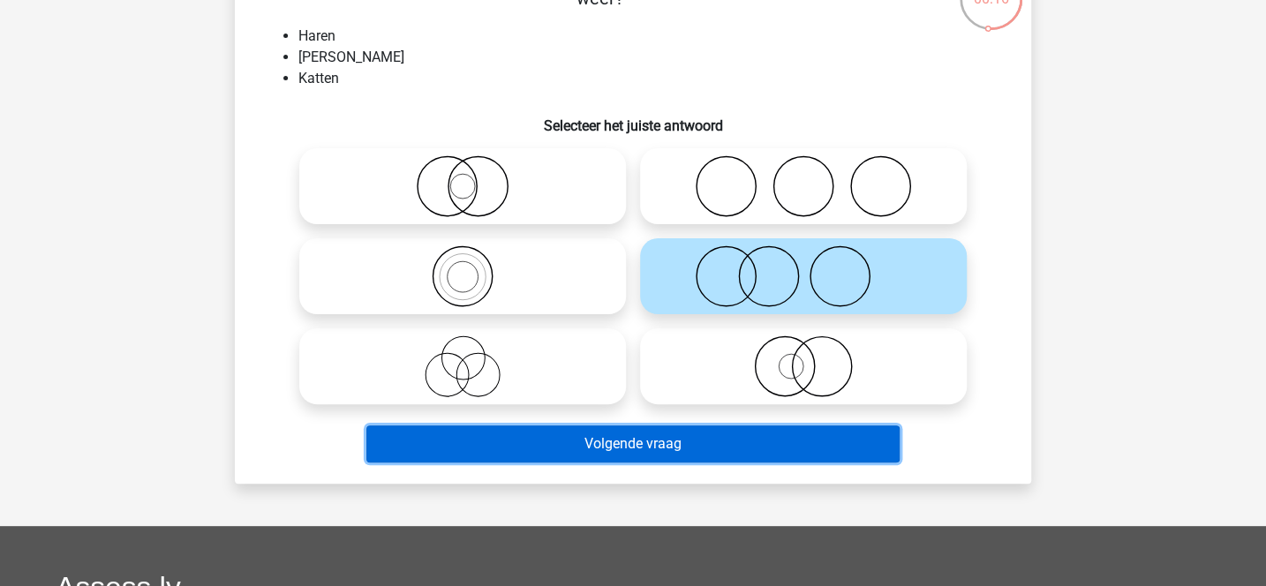
click at [654, 443] on button "Volgende vraag" at bounding box center [633, 443] width 534 height 37
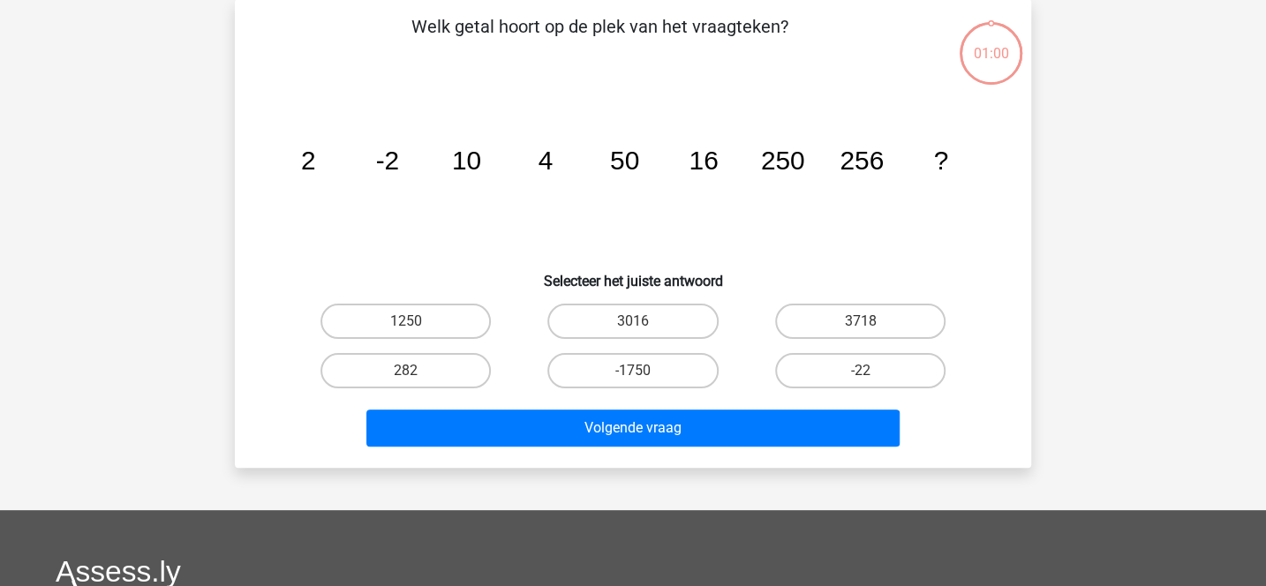
scroll to position [81, 0]
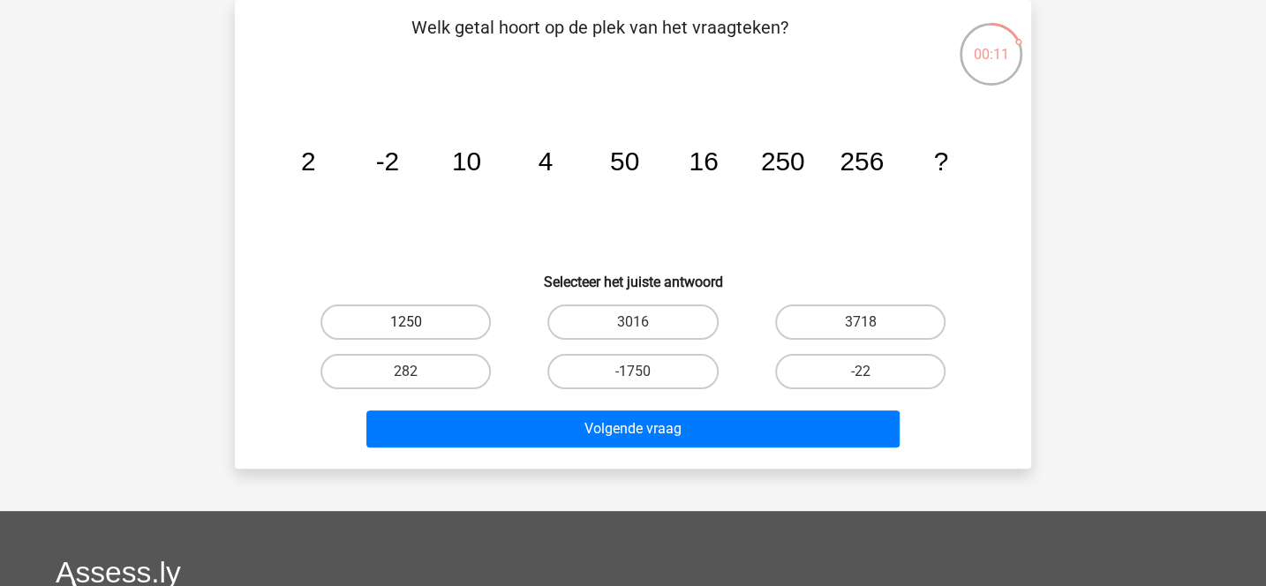
click at [464, 324] on label "1250" at bounding box center [405, 321] width 170 height 35
click at [417, 324] on input "1250" at bounding box center [411, 327] width 11 height 11
radio input "true"
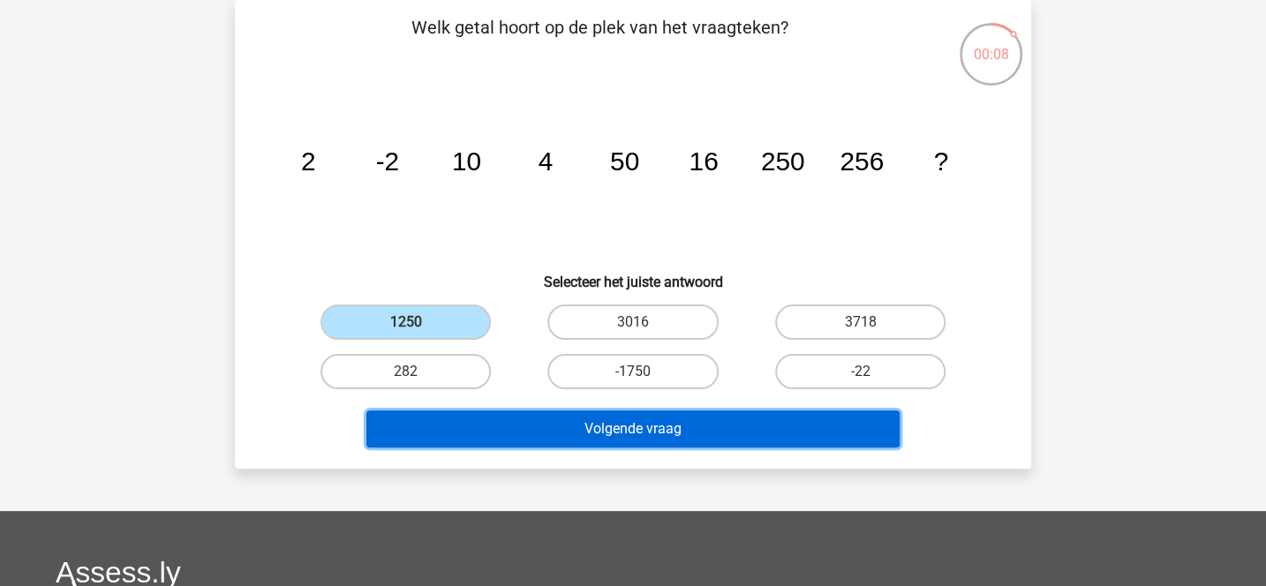
click at [549, 430] on button "Volgende vraag" at bounding box center [633, 428] width 534 height 37
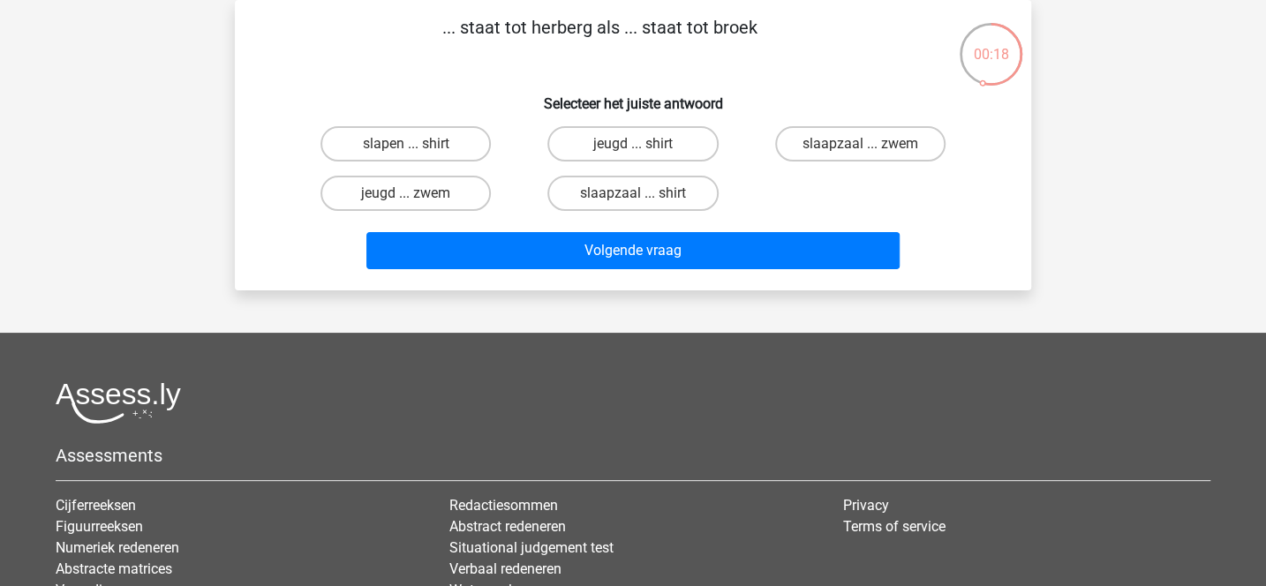
click at [635, 146] on input "jeugd ... shirt" at bounding box center [638, 149] width 11 height 11
radio input "true"
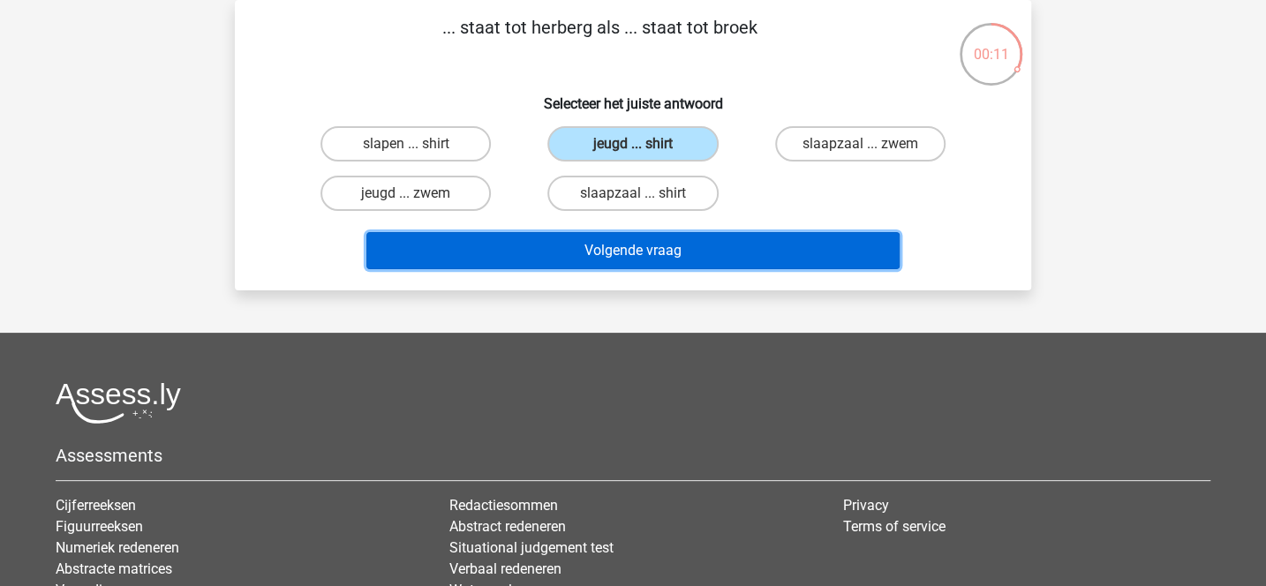
click at [631, 252] on button "Volgende vraag" at bounding box center [633, 250] width 534 height 37
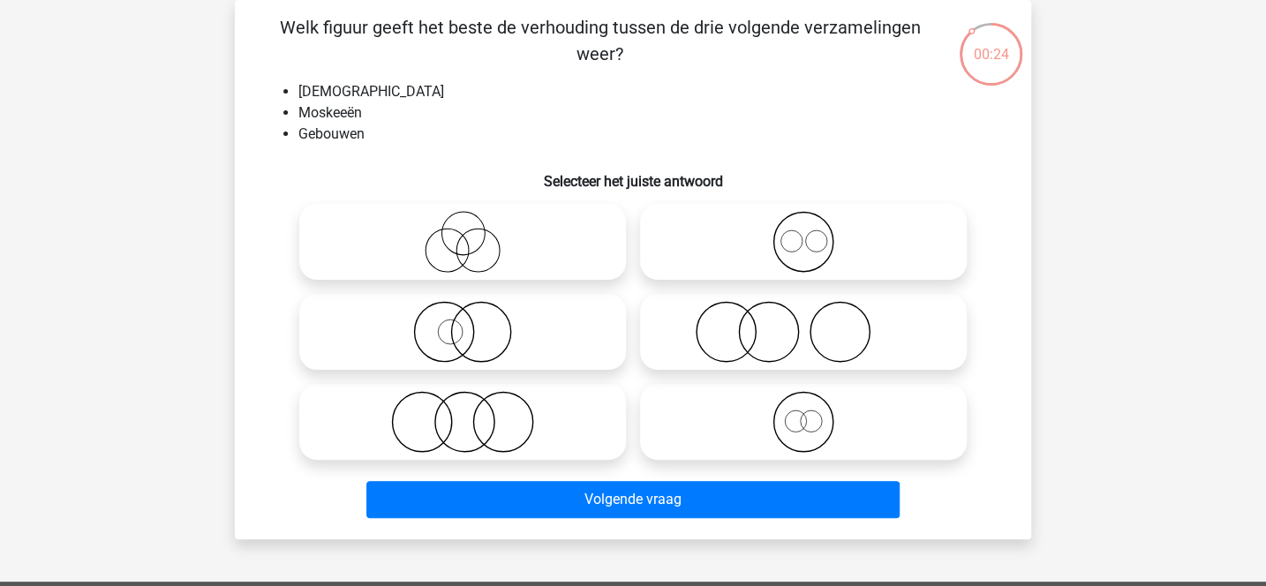
scroll to position [131, 0]
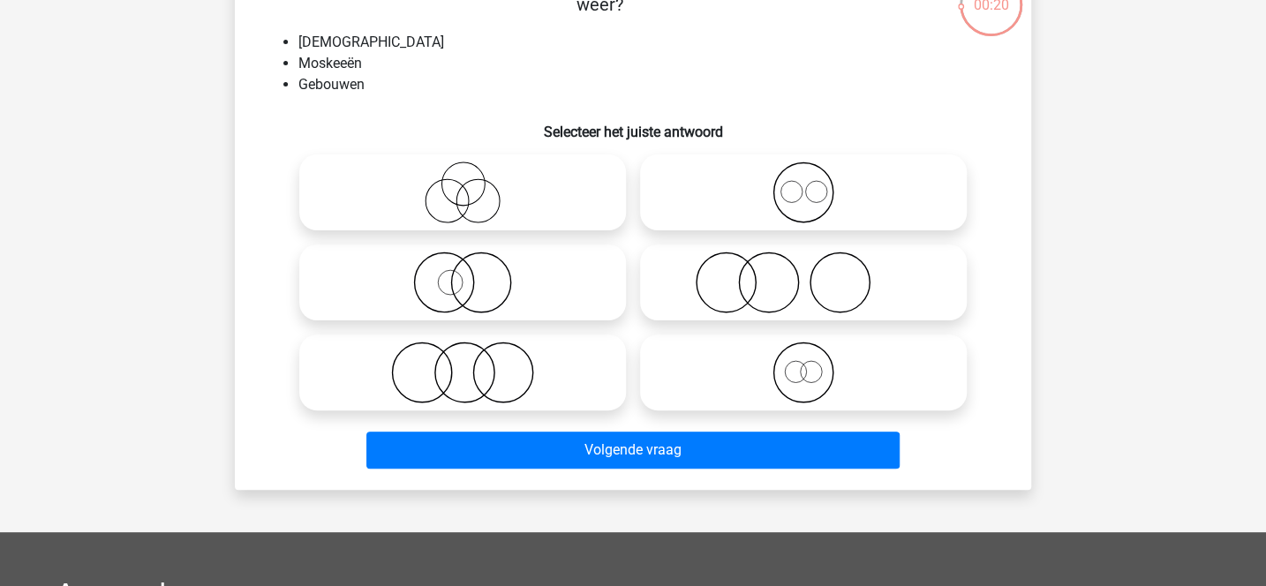
click at [538, 276] on icon at bounding box center [462, 283] width 312 height 62
click at [474, 274] on input "radio" at bounding box center [467, 267] width 11 height 11
radio input "true"
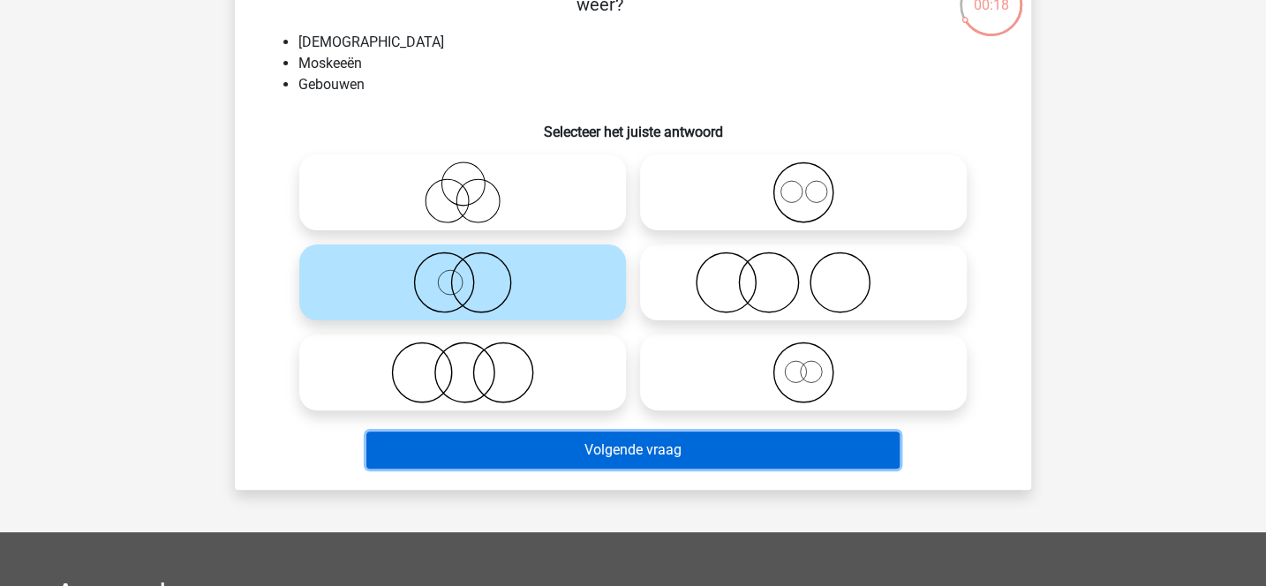
click at [590, 460] on button "Volgende vraag" at bounding box center [633, 450] width 534 height 37
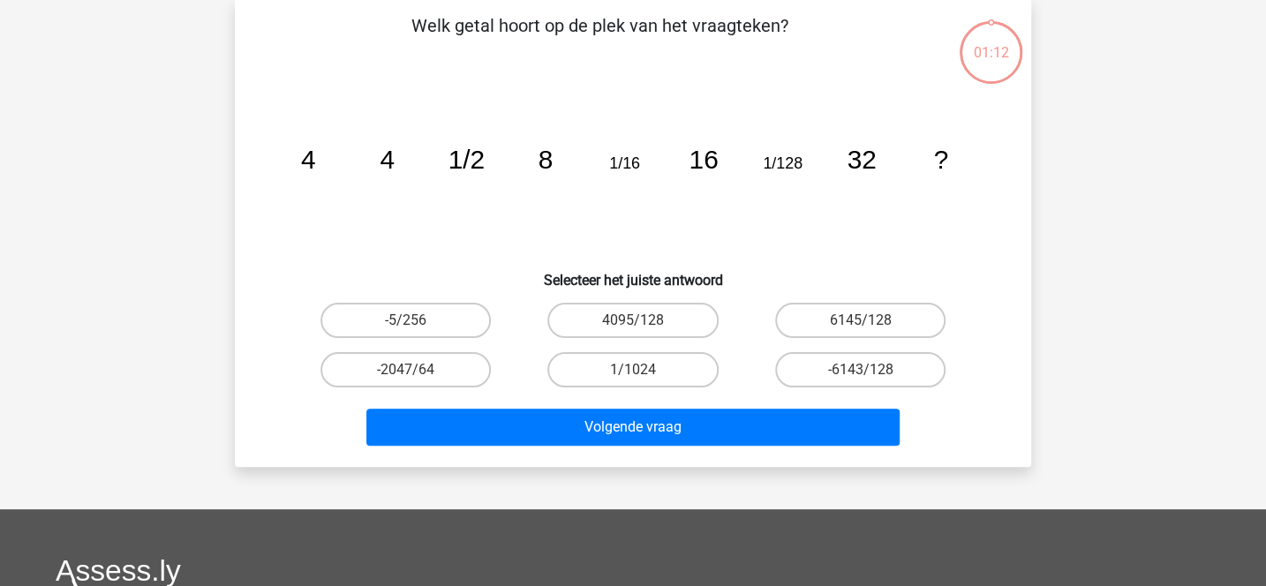
scroll to position [81, 0]
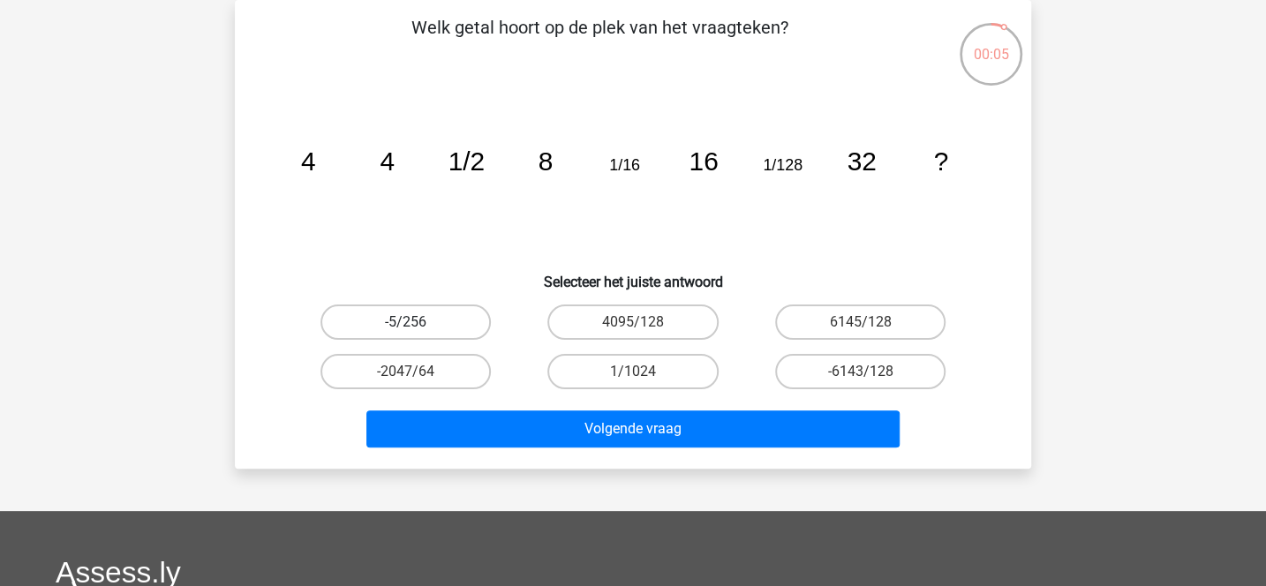
click at [423, 326] on label "-5/256" at bounding box center [405, 321] width 170 height 35
click at [417, 326] on input "-5/256" at bounding box center [411, 327] width 11 height 11
radio input "true"
click at [680, 320] on label "4095/128" at bounding box center [632, 321] width 170 height 35
click at [644, 322] on input "4095/128" at bounding box center [638, 327] width 11 height 11
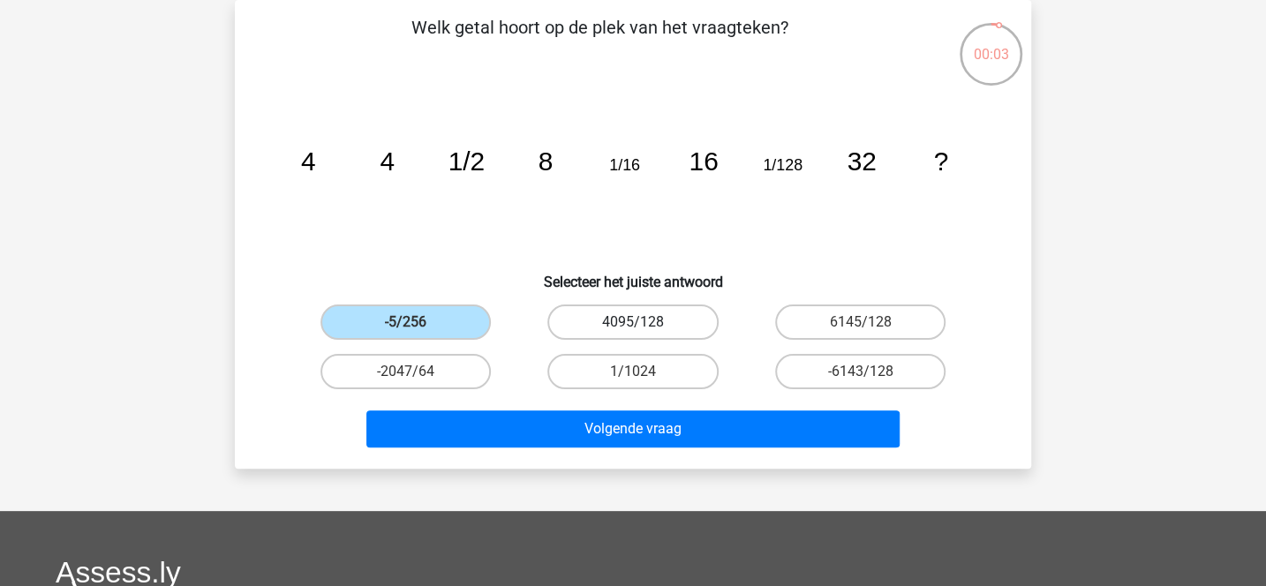
radio input "true"
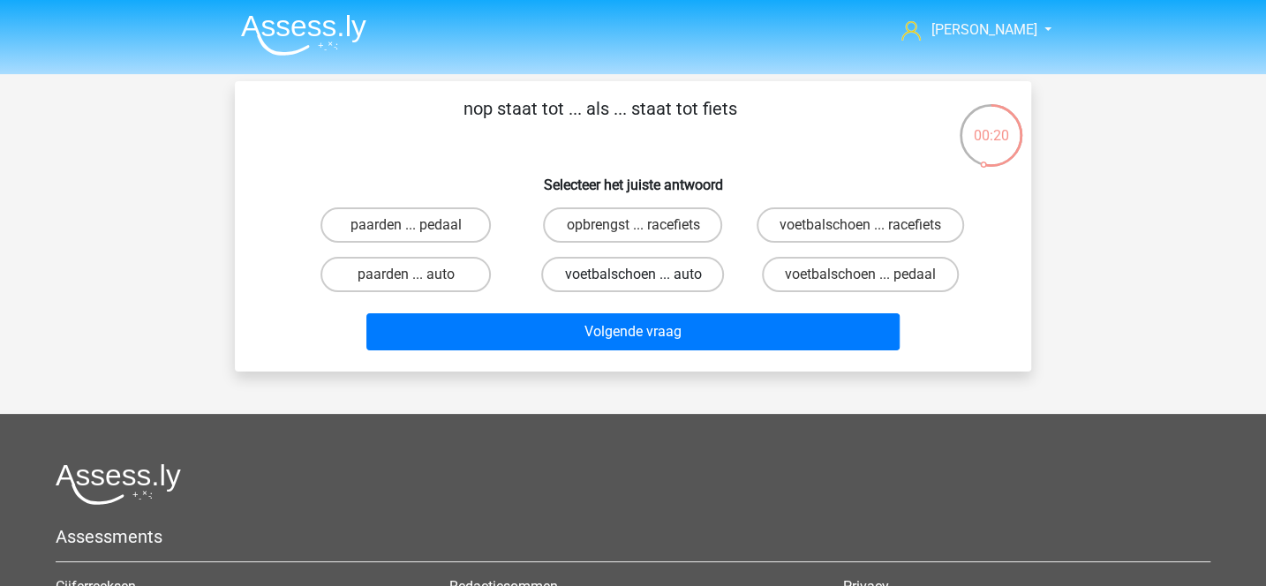
click at [583, 268] on label "voetbalschoen ... auto" at bounding box center [632, 274] width 183 height 35
click at [633, 274] on input "voetbalschoen ... auto" at bounding box center [638, 279] width 11 height 11
radio input "true"
click at [814, 278] on label "voetbalschoen ... pedaal" at bounding box center [860, 274] width 197 height 35
click at [860, 278] on input "voetbalschoen ... pedaal" at bounding box center [865, 279] width 11 height 11
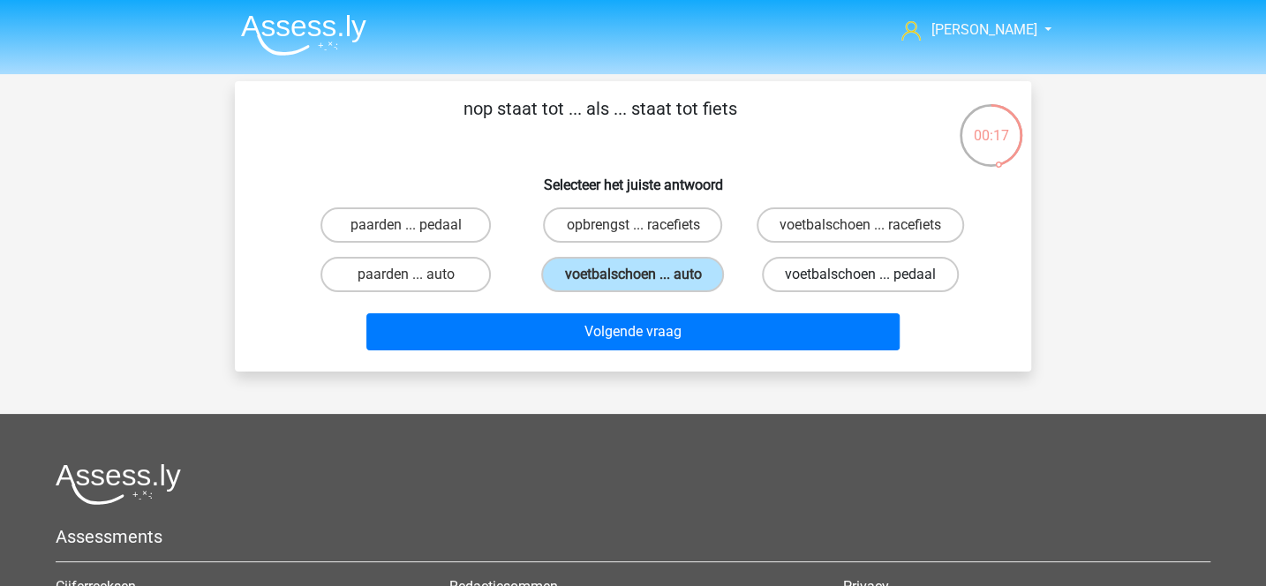
radio input "true"
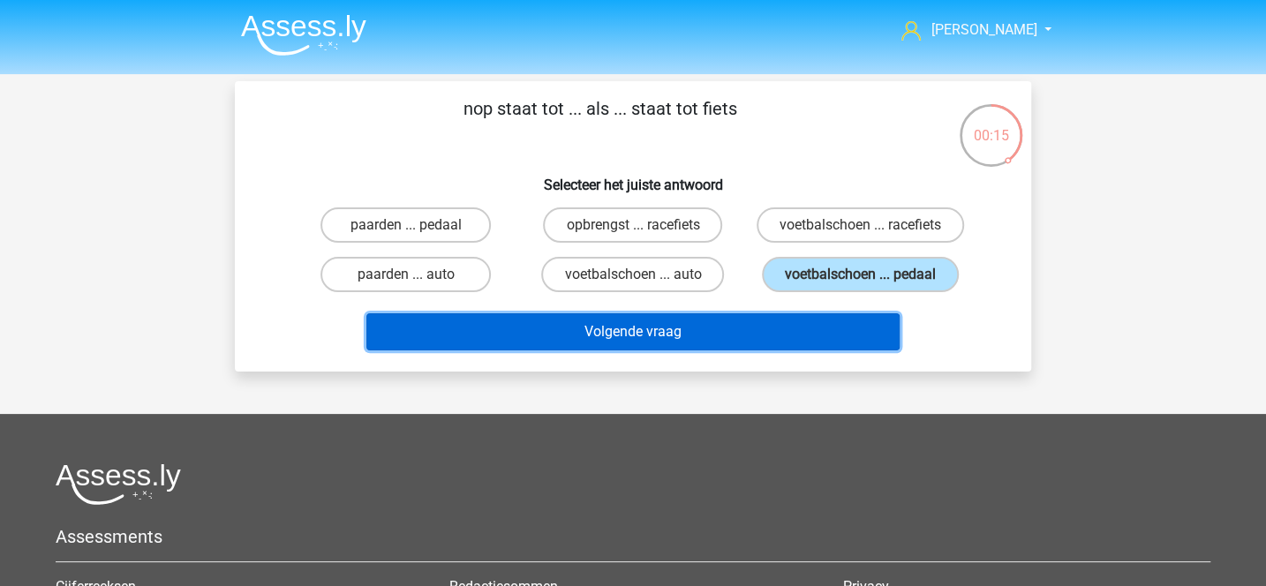
click at [760, 327] on button "Volgende vraag" at bounding box center [633, 331] width 534 height 37
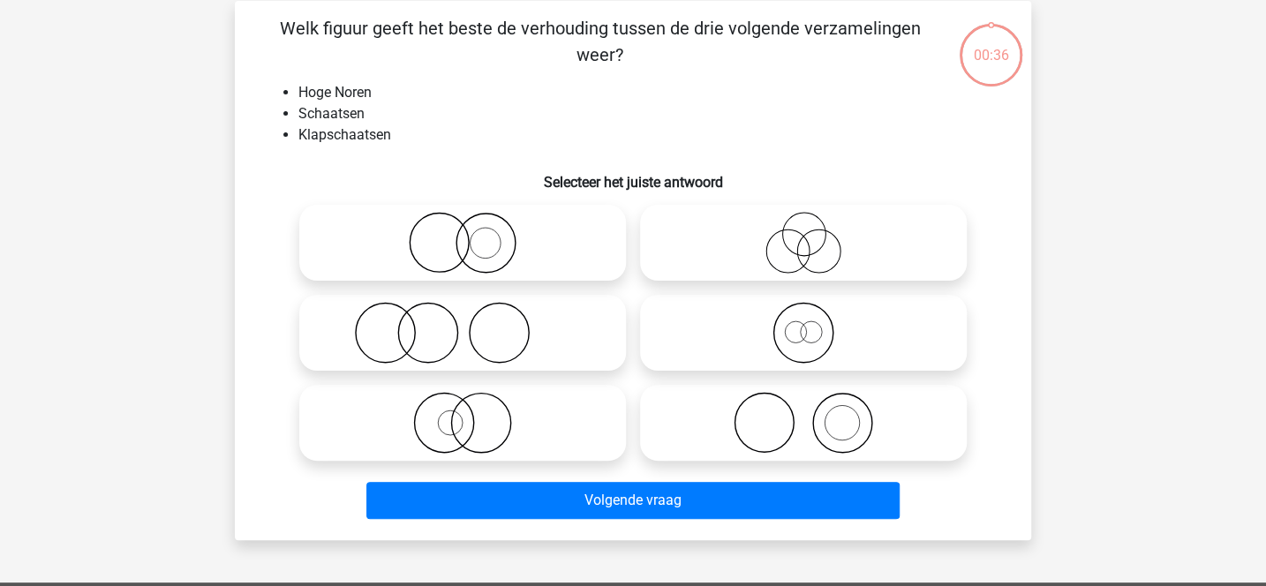
scroll to position [81, 0]
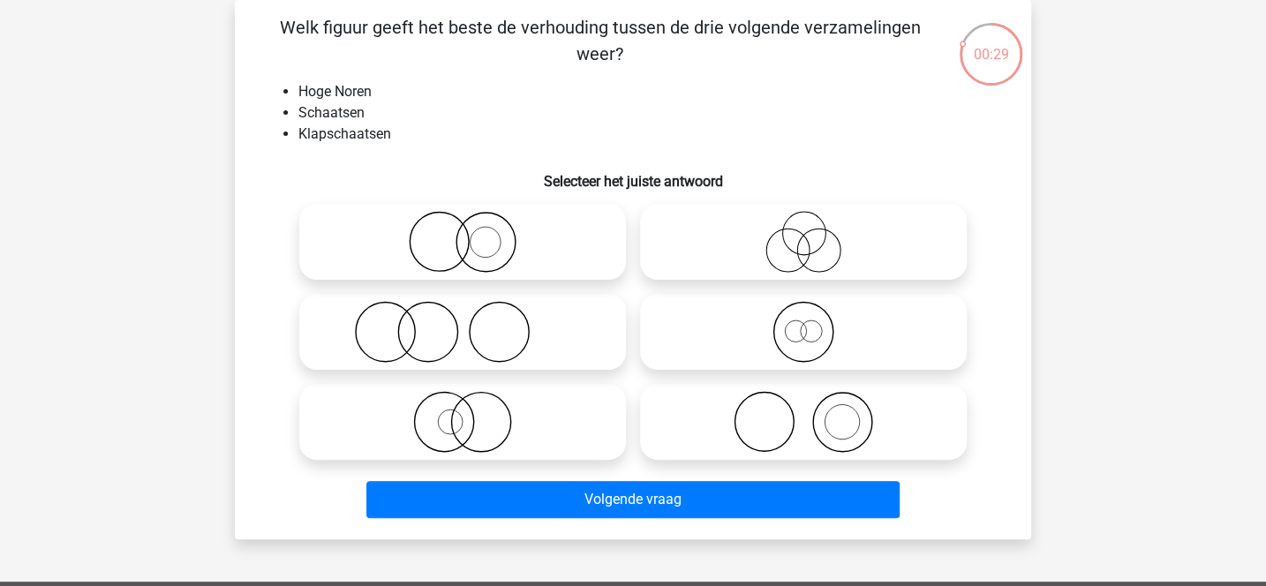
click at [576, 330] on icon at bounding box center [462, 332] width 312 height 62
click at [474, 323] on input "radio" at bounding box center [467, 317] width 11 height 11
radio input "true"
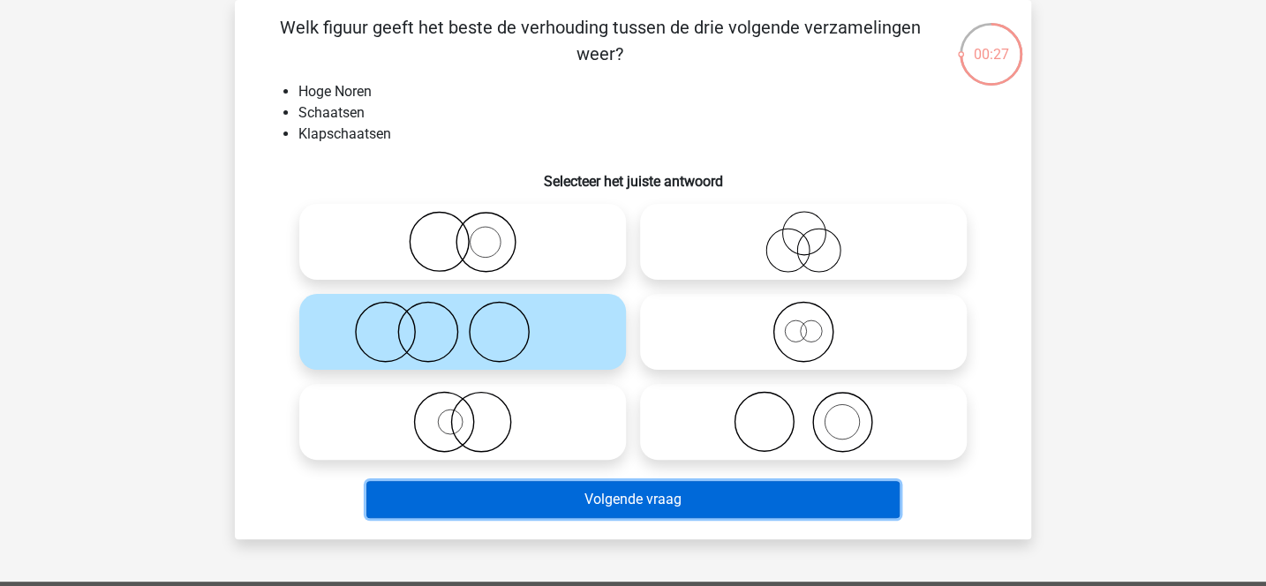
click at [684, 499] on button "Volgende vraag" at bounding box center [633, 499] width 534 height 37
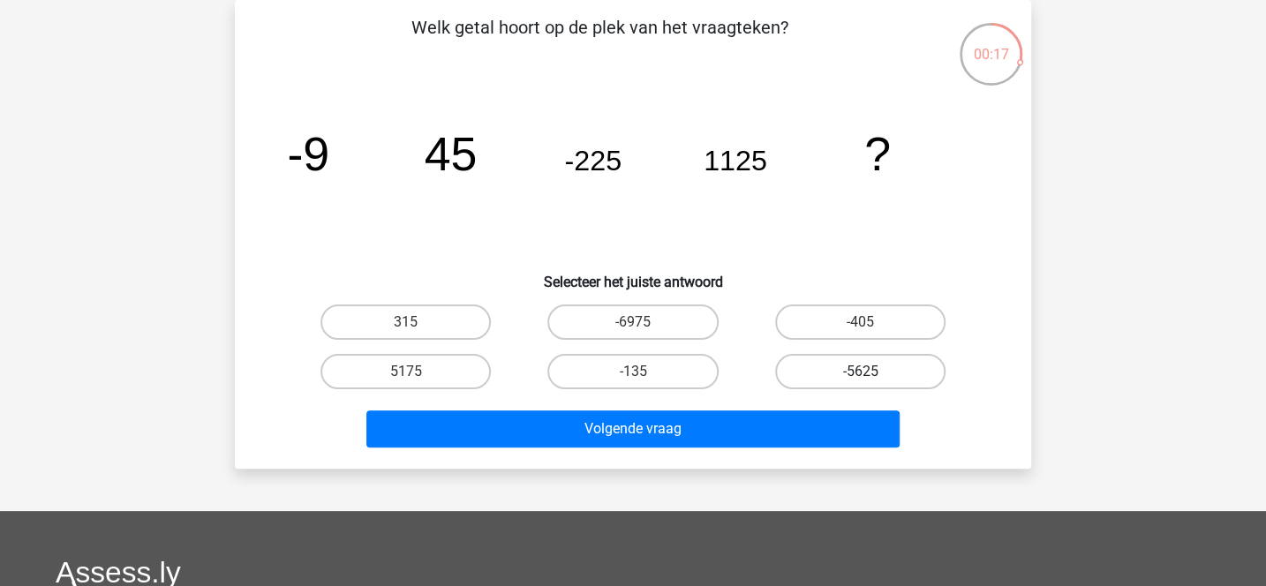
click at [803, 373] on label "-5625" at bounding box center [860, 371] width 170 height 35
click at [860, 373] on input "-5625" at bounding box center [865, 377] width 11 height 11
radio input "true"
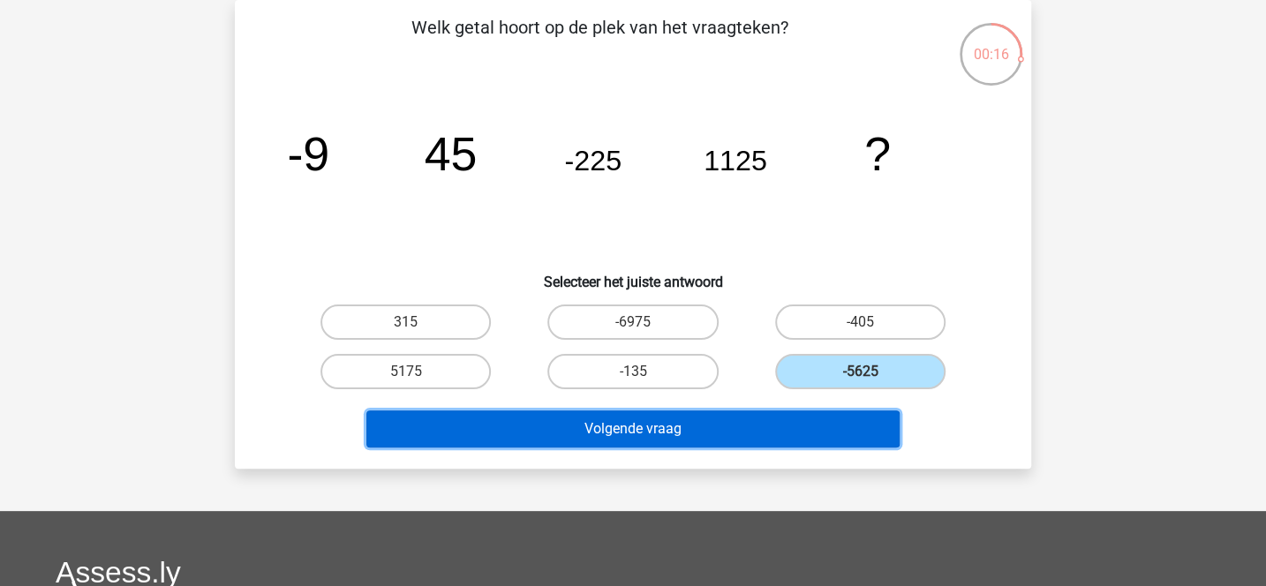
click at [757, 427] on button "Volgende vraag" at bounding box center [633, 428] width 534 height 37
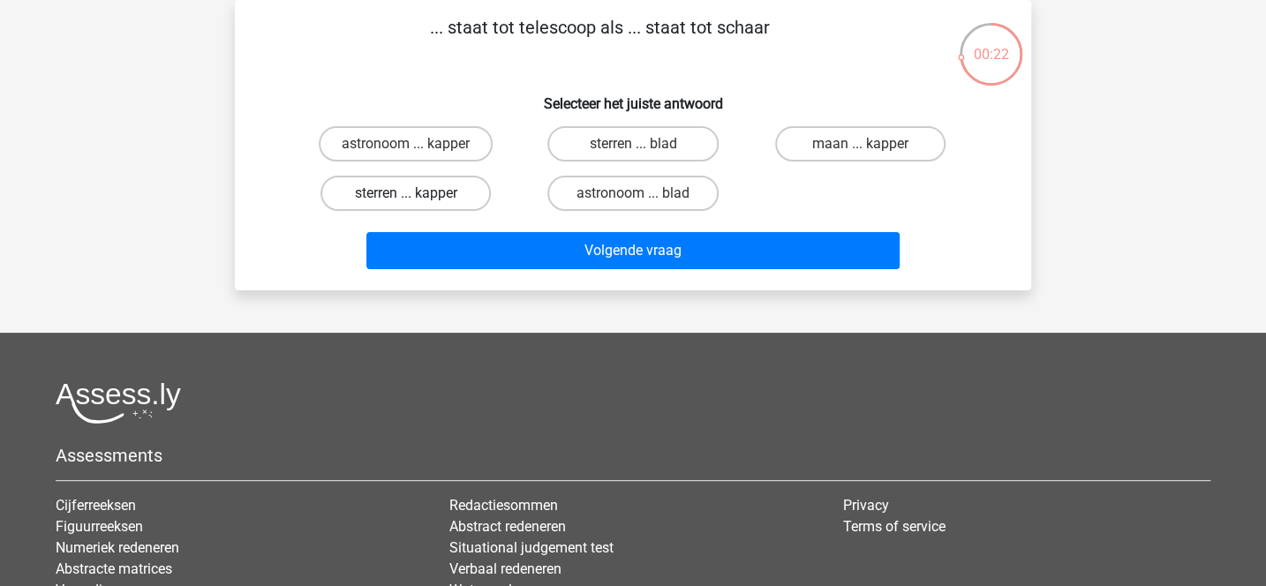
click at [477, 206] on label "sterren ... kapper" at bounding box center [405, 193] width 170 height 35
click at [417, 205] on input "sterren ... kapper" at bounding box center [411, 198] width 11 height 11
radio input "true"
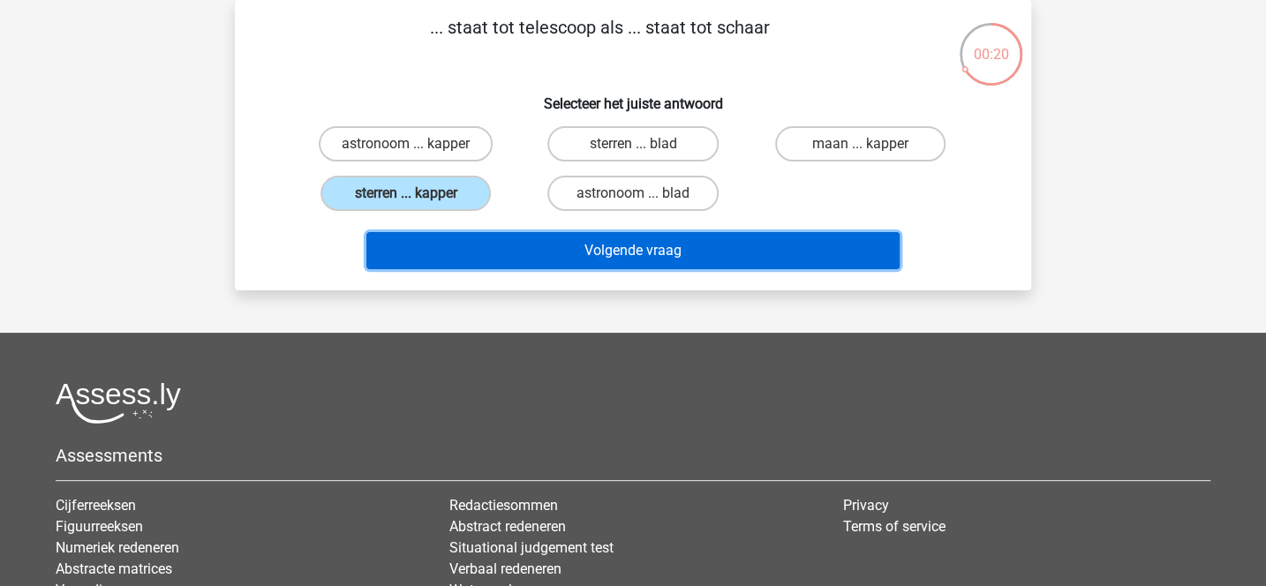
click at [545, 243] on button "Volgende vraag" at bounding box center [633, 250] width 534 height 37
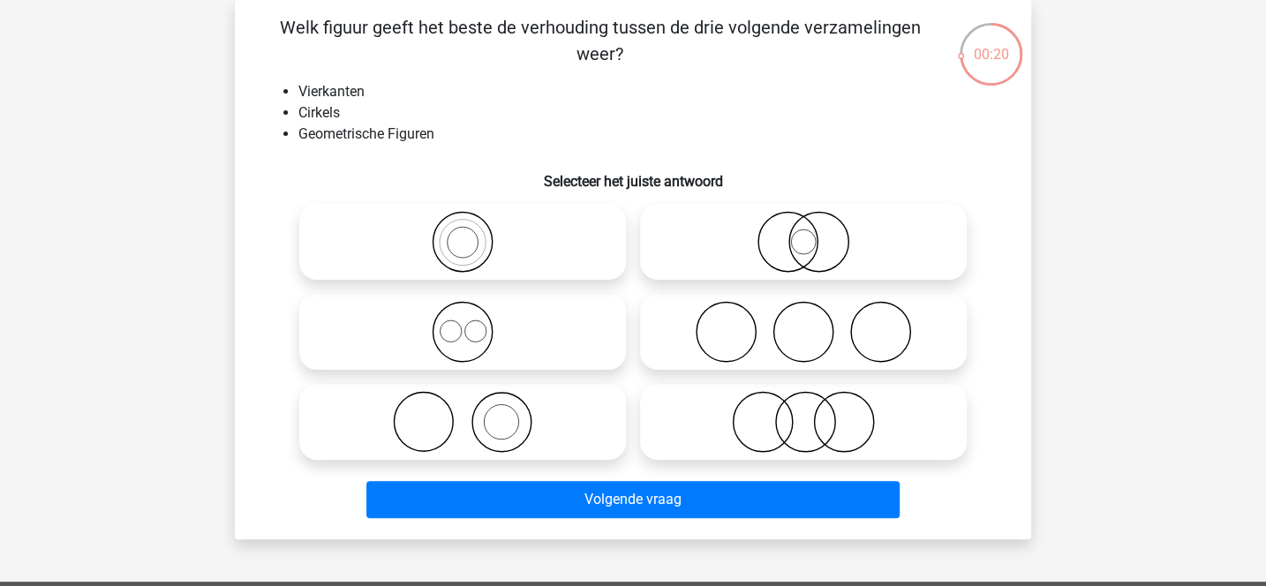
click at [564, 344] on icon at bounding box center [462, 332] width 312 height 62
click at [474, 323] on input "radio" at bounding box center [467, 317] width 11 height 11
radio input "true"
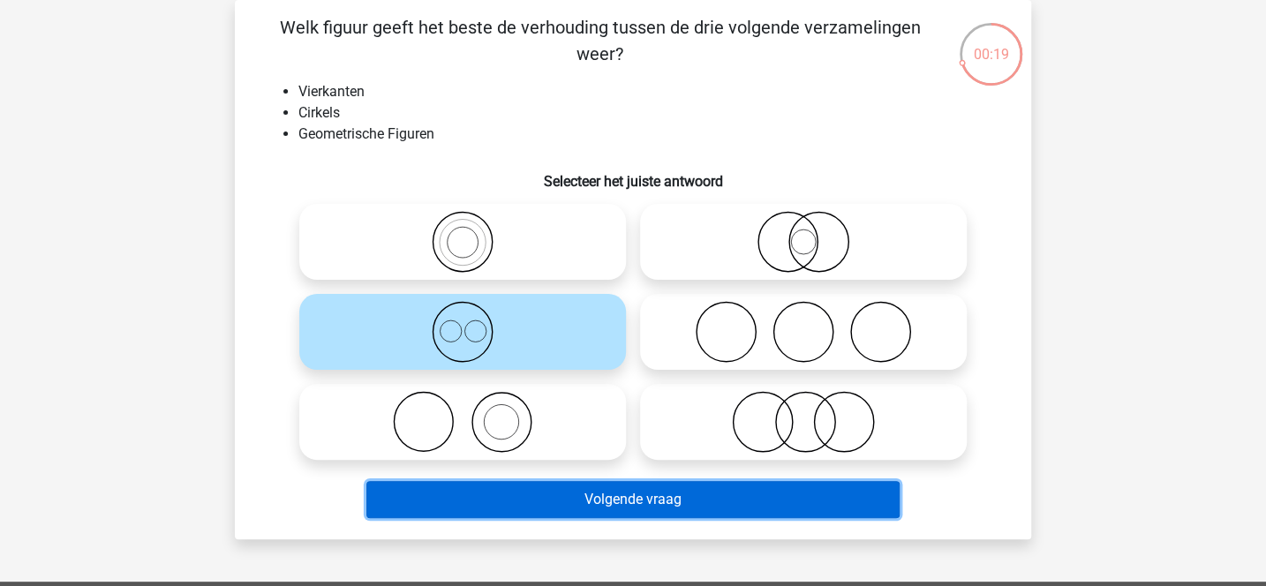
click at [604, 491] on button "Volgende vraag" at bounding box center [633, 499] width 534 height 37
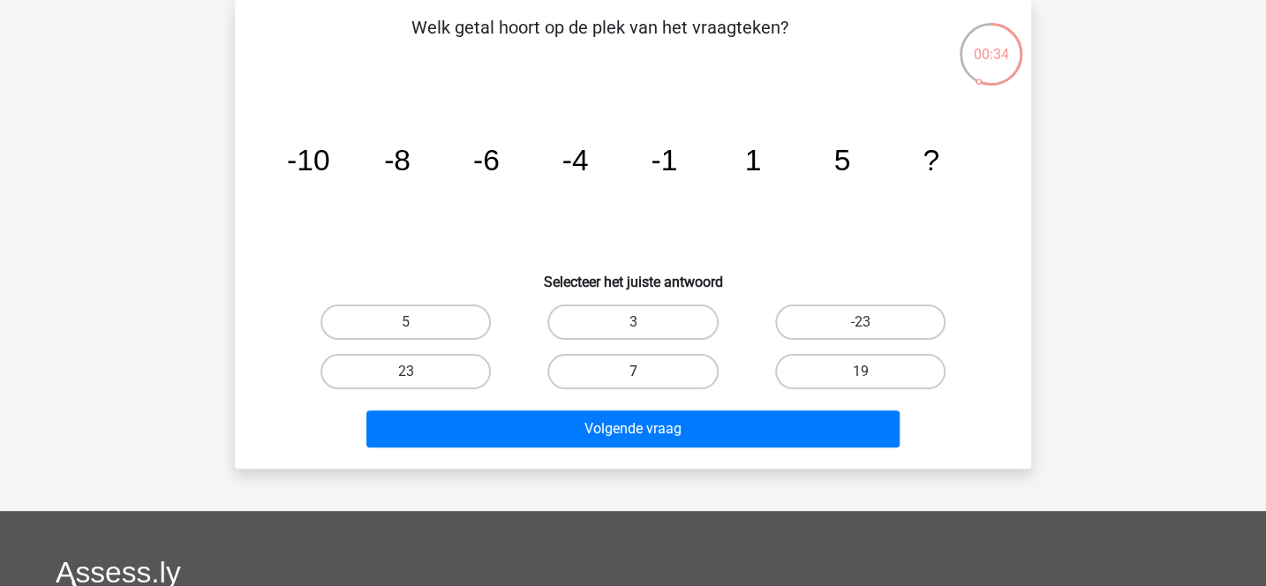
click at [578, 377] on label "7" at bounding box center [632, 371] width 170 height 35
click at [633, 377] on input "7" at bounding box center [638, 377] width 11 height 11
radio input "true"
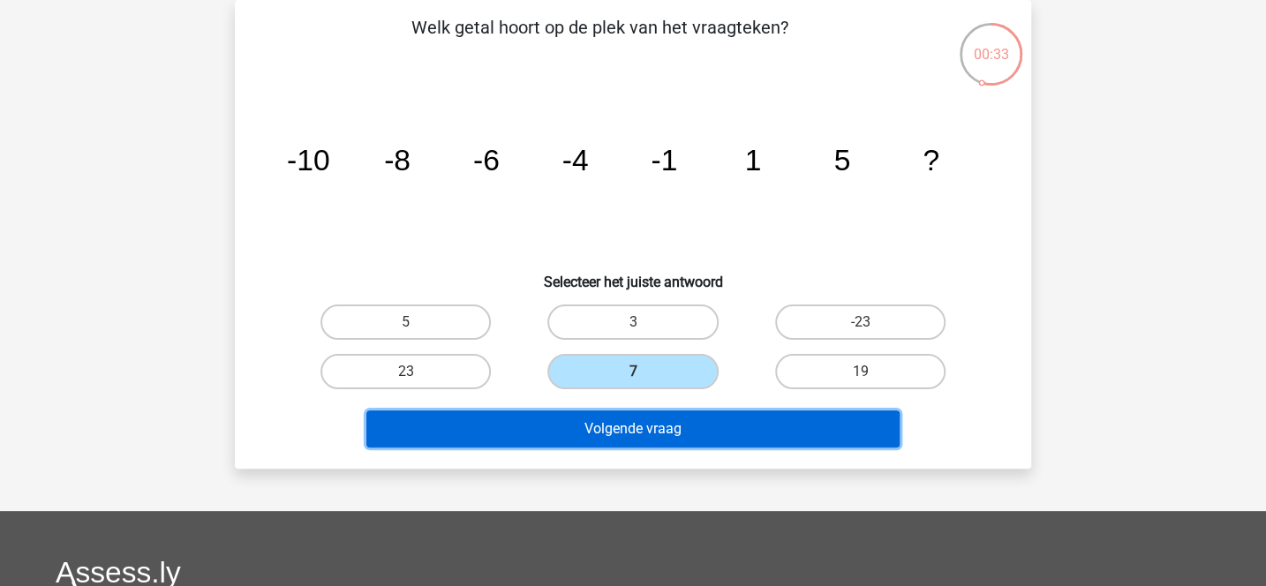
click at [586, 426] on button "Volgende vraag" at bounding box center [633, 428] width 534 height 37
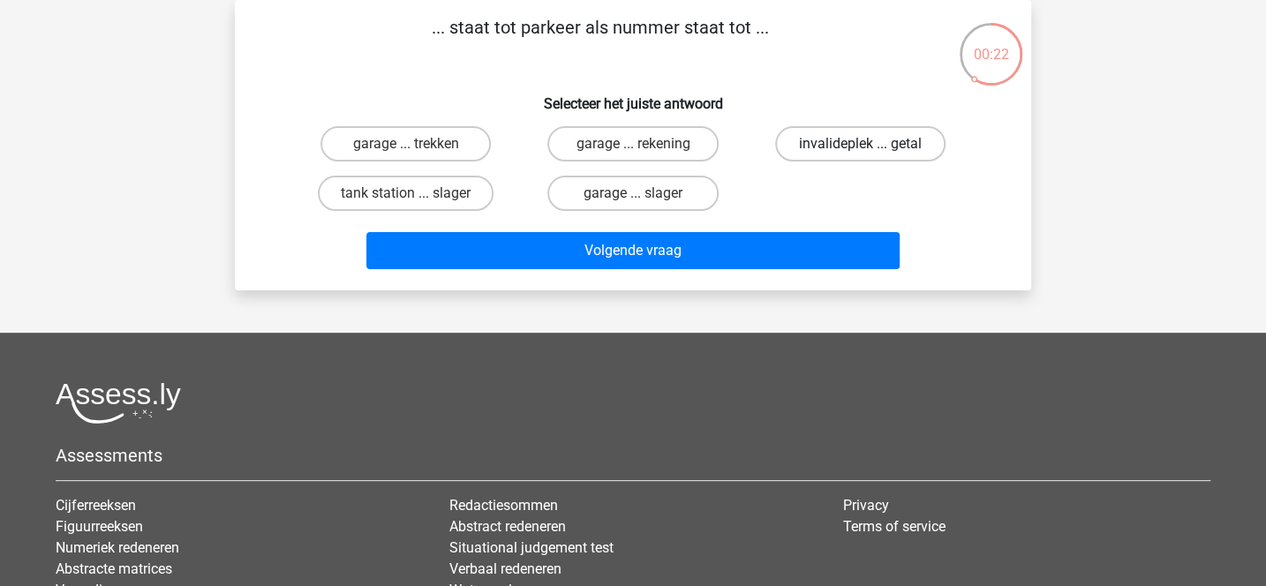
click at [829, 152] on label "invalideplek ... getal" at bounding box center [860, 143] width 170 height 35
click at [860, 152] on input "invalideplek ... getal" at bounding box center [865, 149] width 11 height 11
radio input "true"
click at [681, 145] on label "garage ... rekening" at bounding box center [632, 143] width 170 height 35
click at [644, 145] on input "garage ... rekening" at bounding box center [638, 149] width 11 height 11
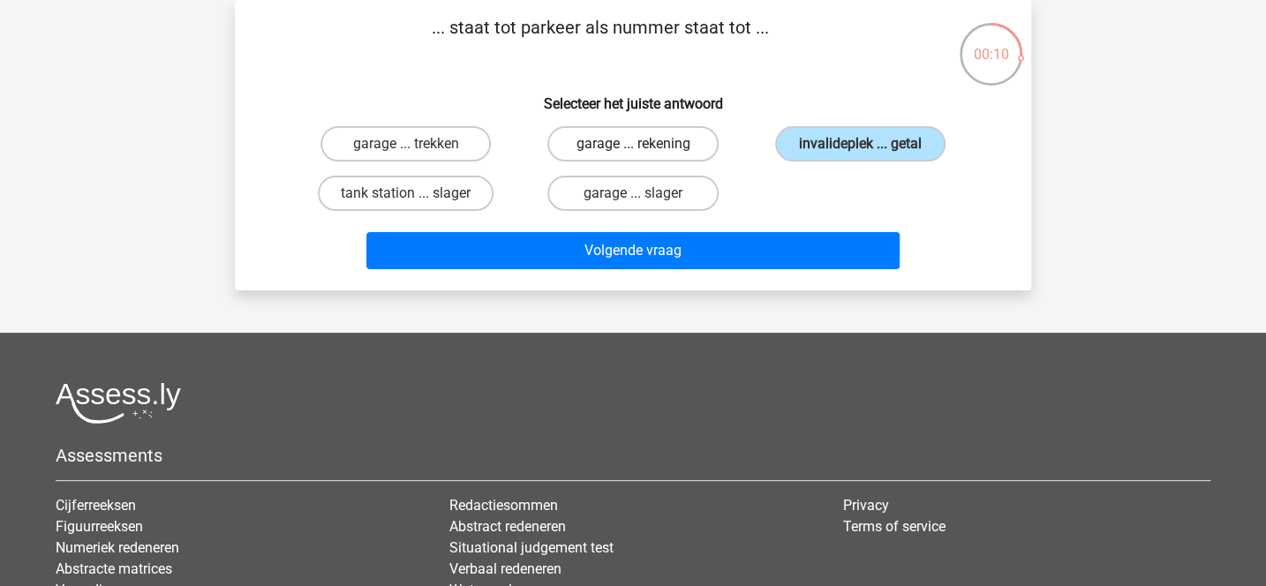
radio input "true"
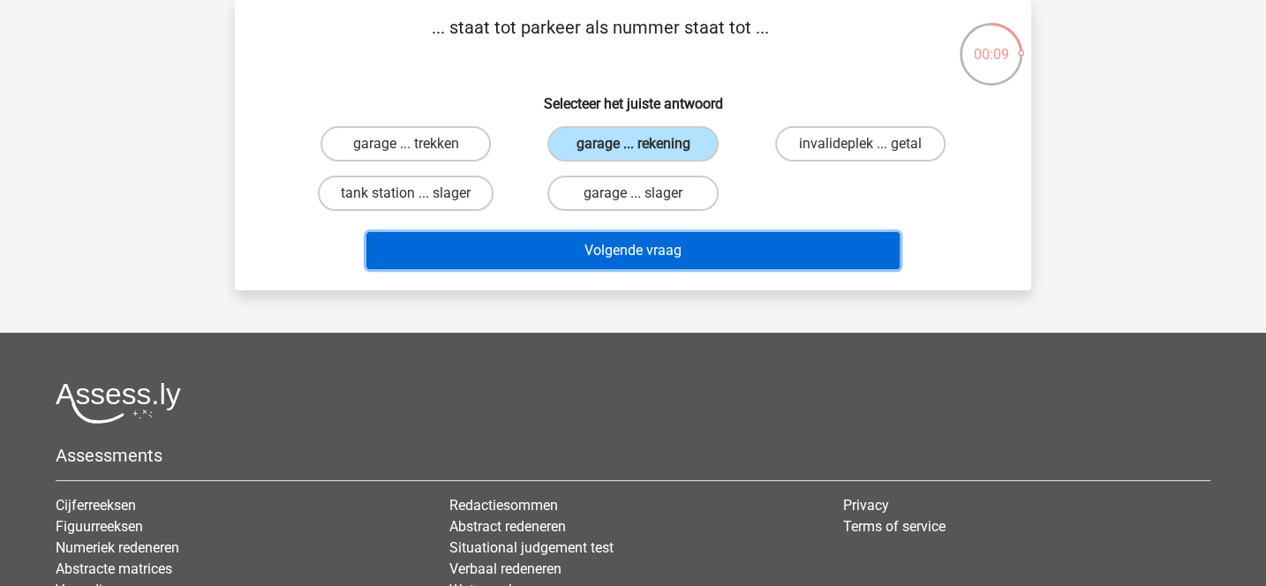
click at [689, 254] on button "Volgende vraag" at bounding box center [633, 250] width 534 height 37
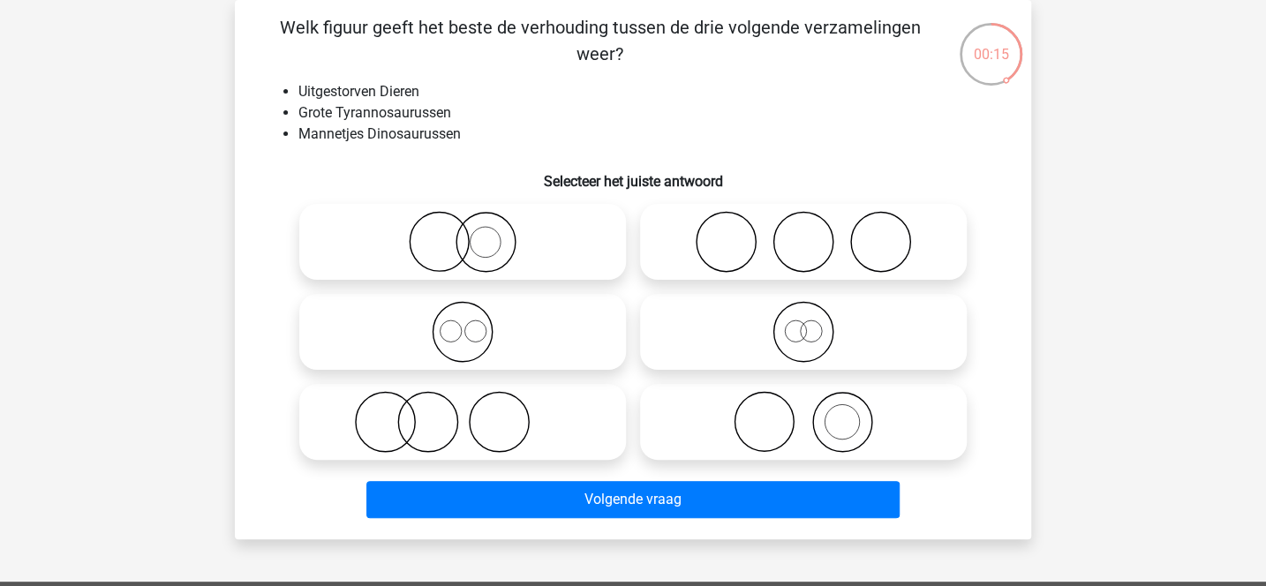
click at [489, 240] on icon at bounding box center [462, 242] width 312 height 62
click at [474, 233] on input "radio" at bounding box center [467, 227] width 11 height 11
radio input "true"
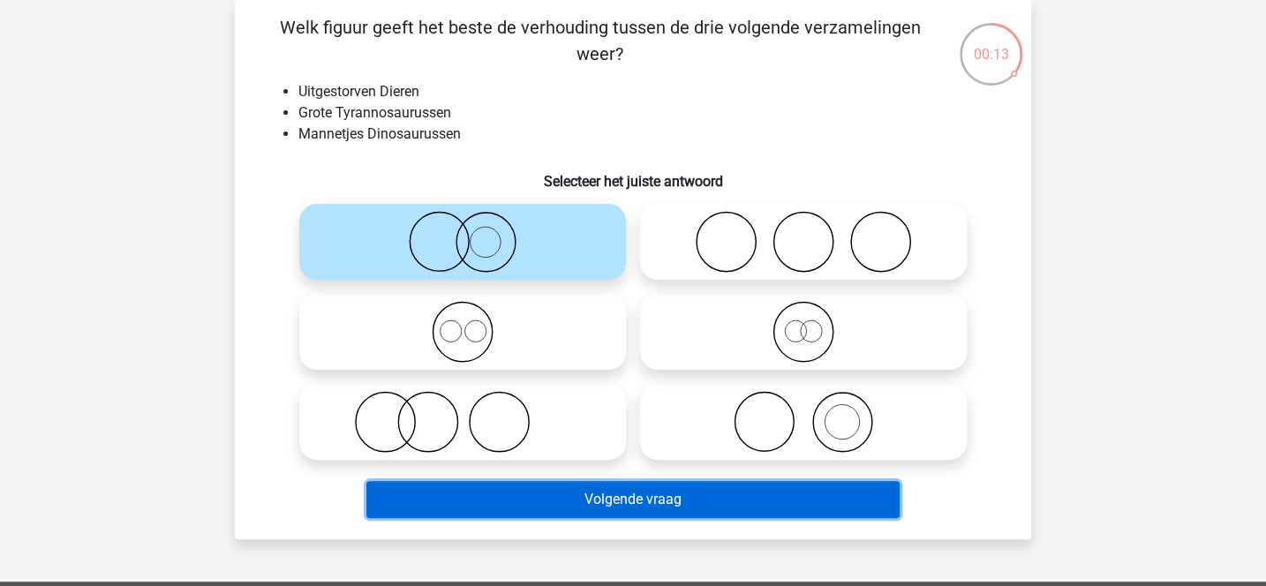
click at [633, 498] on button "Volgende vraag" at bounding box center [633, 499] width 534 height 37
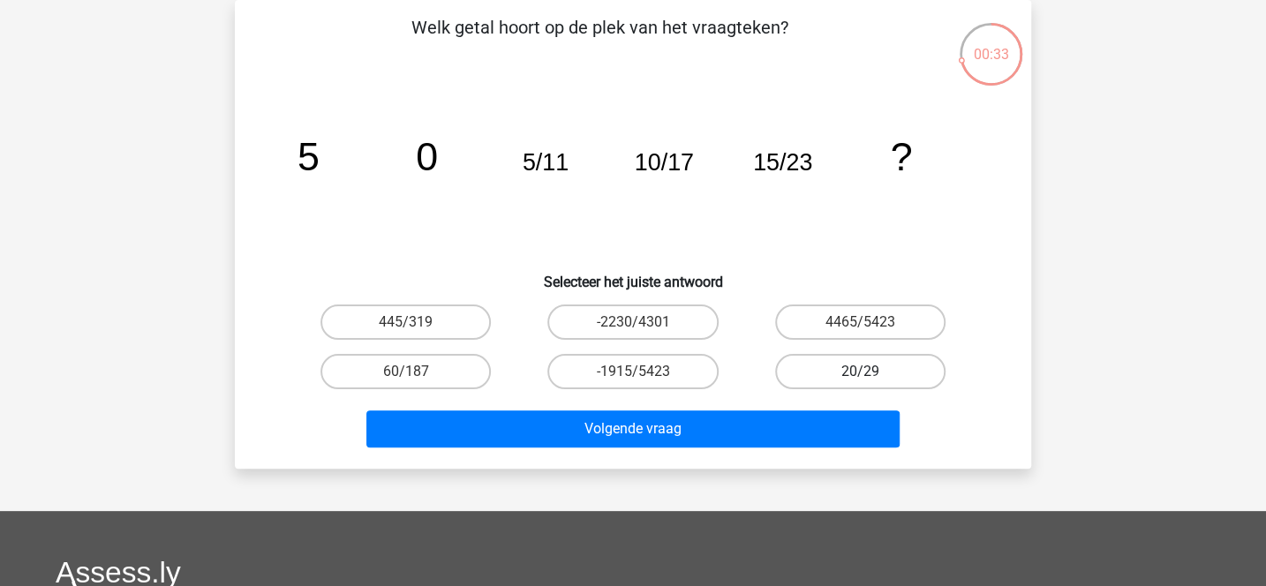
click at [823, 373] on label "20/29" at bounding box center [860, 371] width 170 height 35
click at [860, 373] on input "20/29" at bounding box center [865, 377] width 11 height 11
radio input "true"
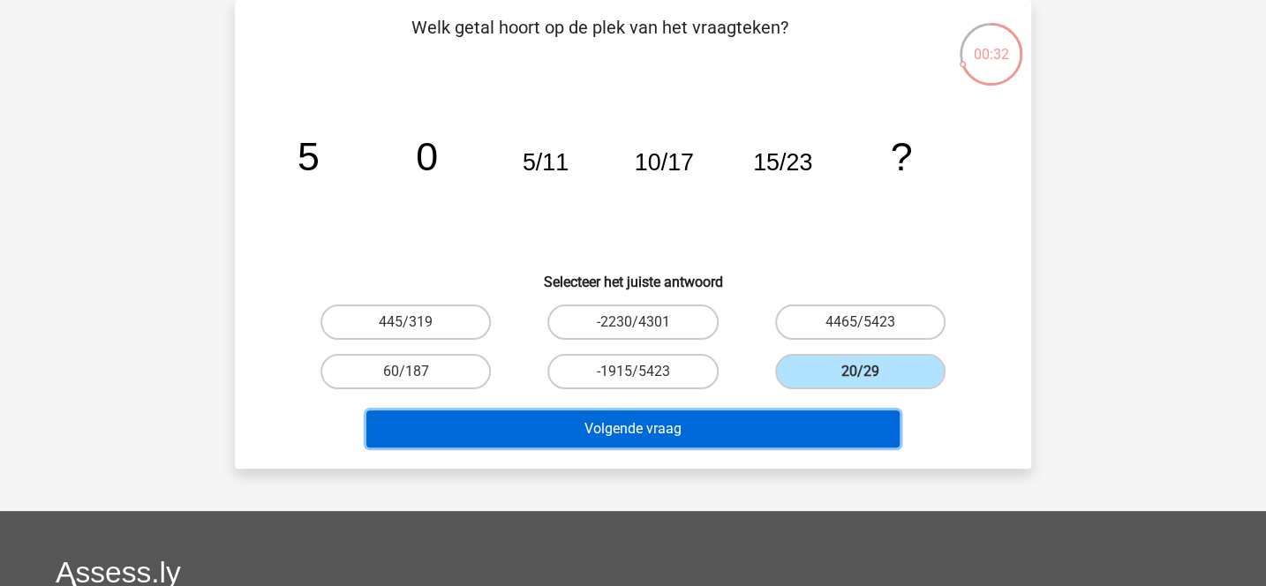
click at [759, 426] on button "Volgende vraag" at bounding box center [633, 428] width 534 height 37
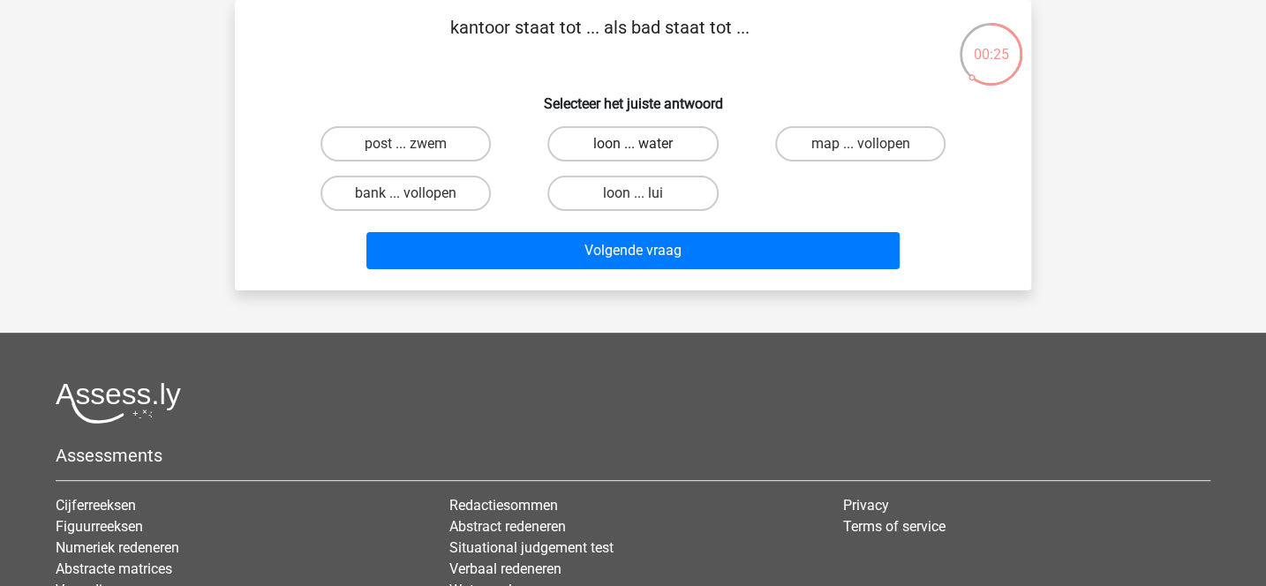
click at [586, 147] on label "loon ... water" at bounding box center [632, 143] width 170 height 35
click at [633, 147] on input "loon ... water" at bounding box center [638, 149] width 11 height 11
radio input "true"
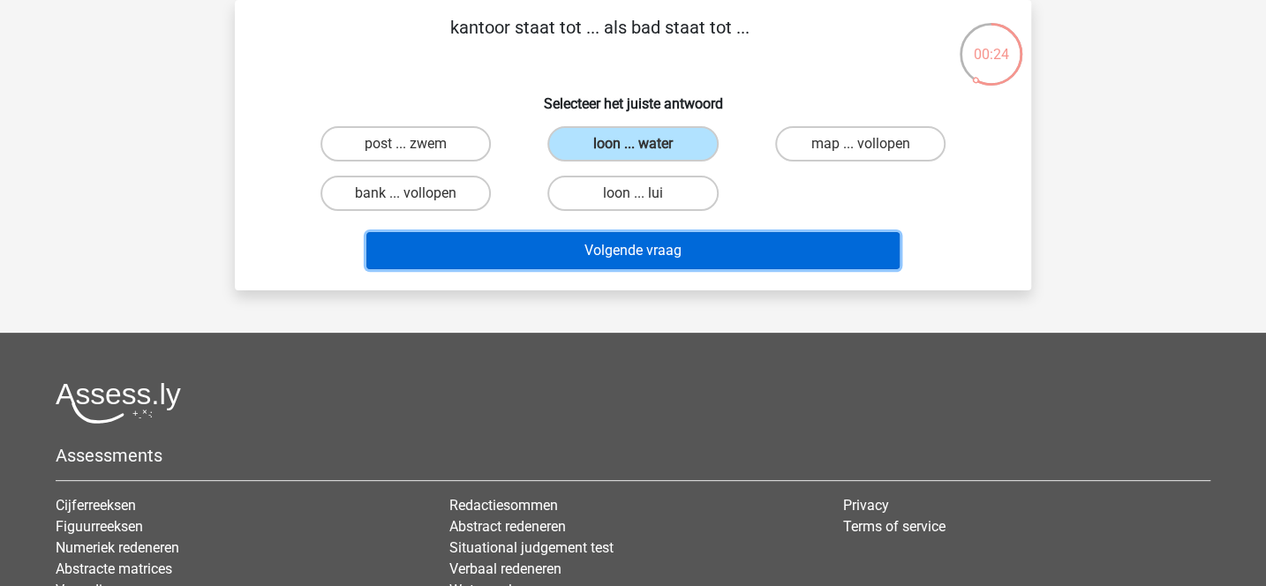
click at [583, 248] on button "Volgende vraag" at bounding box center [633, 250] width 534 height 37
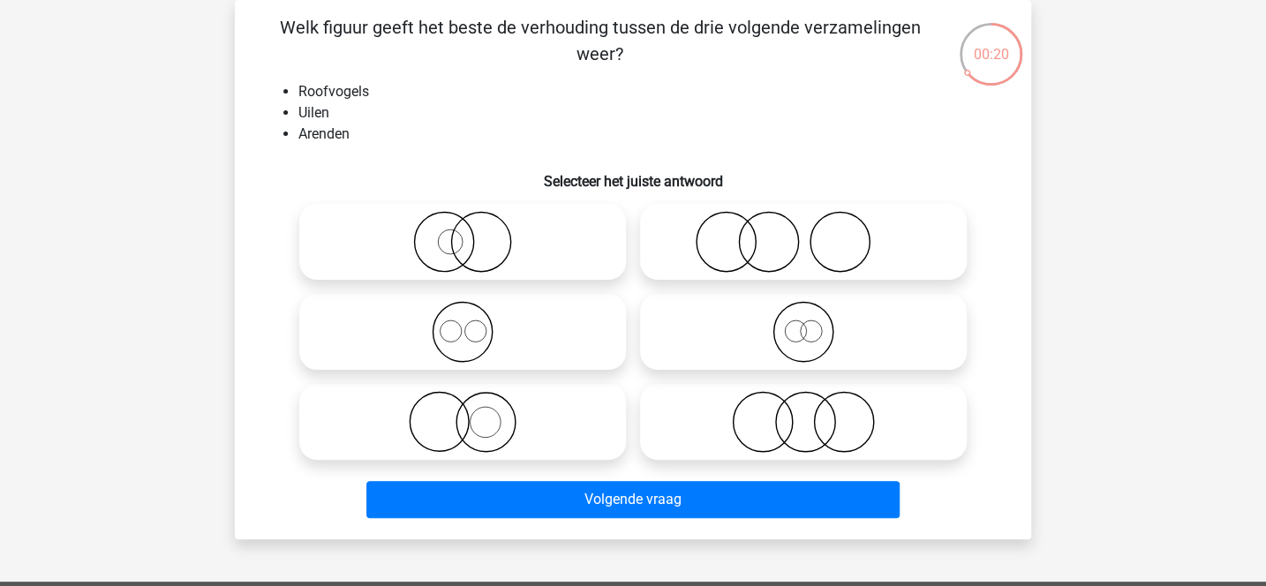
click at [575, 244] on icon at bounding box center [462, 242] width 312 height 62
click at [474, 233] on input "radio" at bounding box center [467, 227] width 11 height 11
radio input "true"
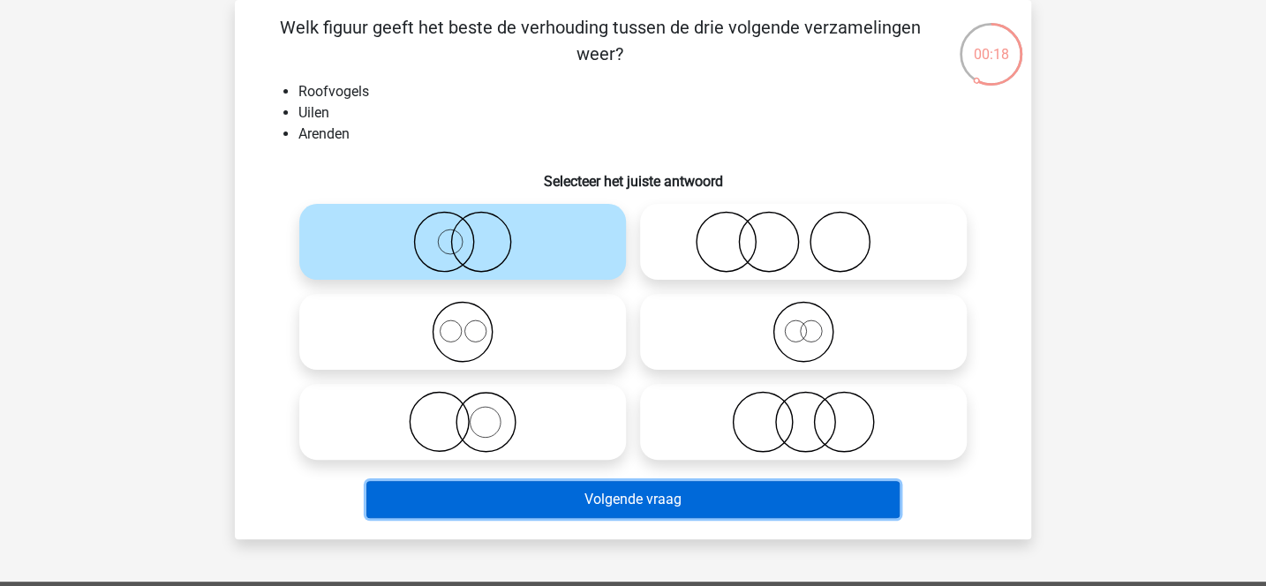
click at [633, 512] on button "Volgende vraag" at bounding box center [633, 499] width 534 height 37
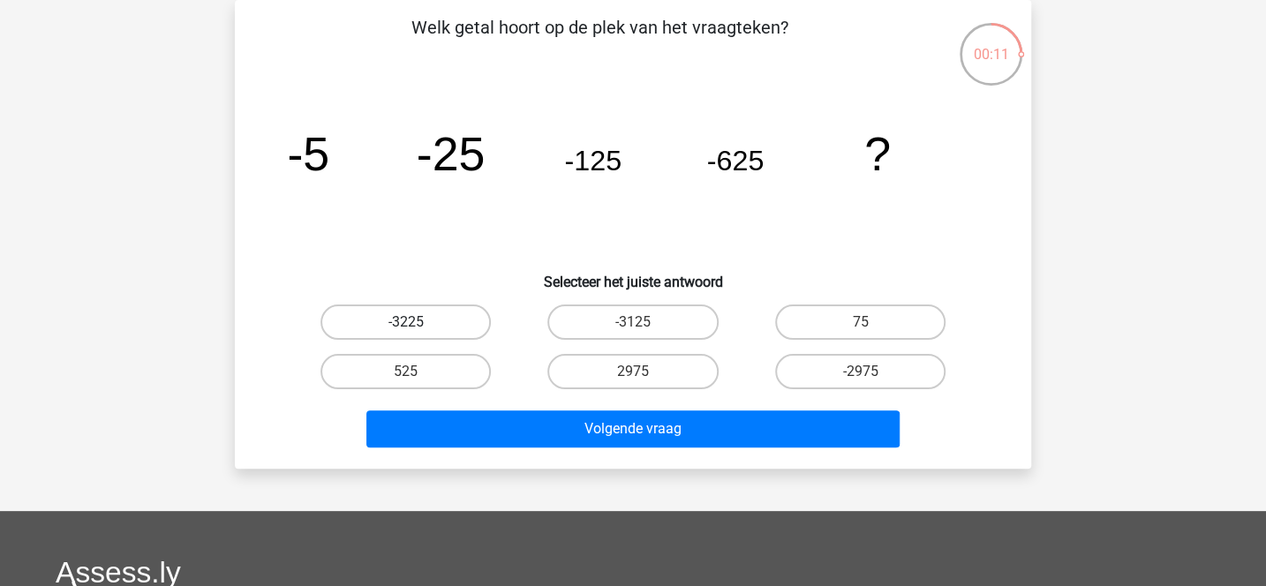
click at [474, 323] on label "-3225" at bounding box center [405, 321] width 170 height 35
click at [417, 323] on input "-3225" at bounding box center [411, 327] width 11 height 11
radio input "true"
click at [604, 328] on label "-3125" at bounding box center [632, 321] width 170 height 35
click at [633, 328] on input "-3125" at bounding box center [638, 327] width 11 height 11
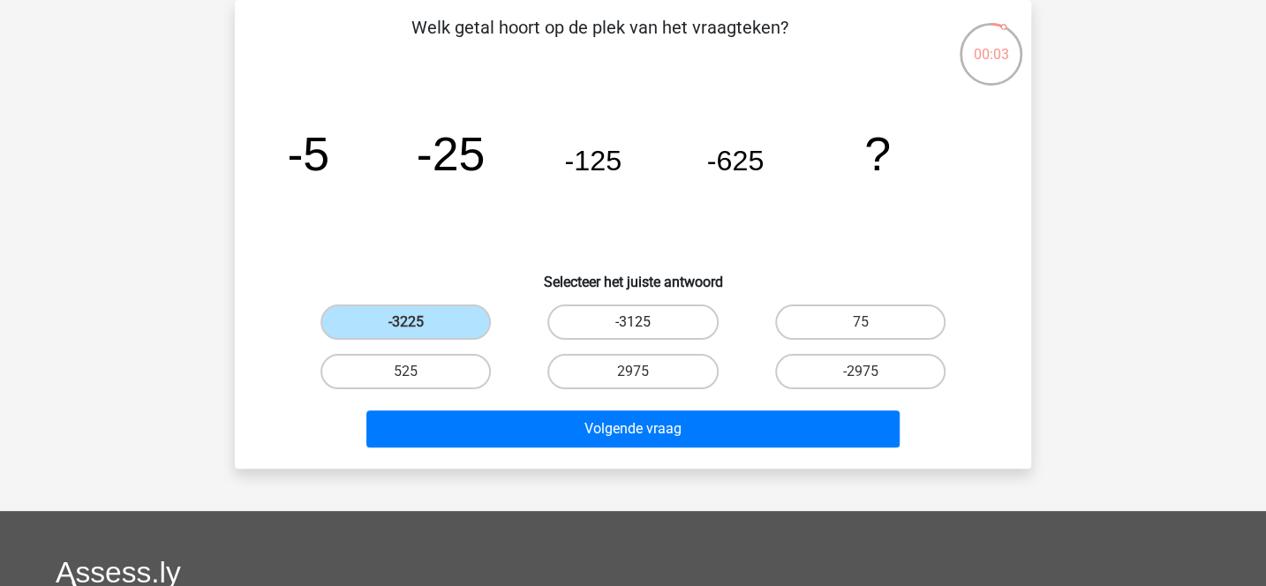
radio input "true"
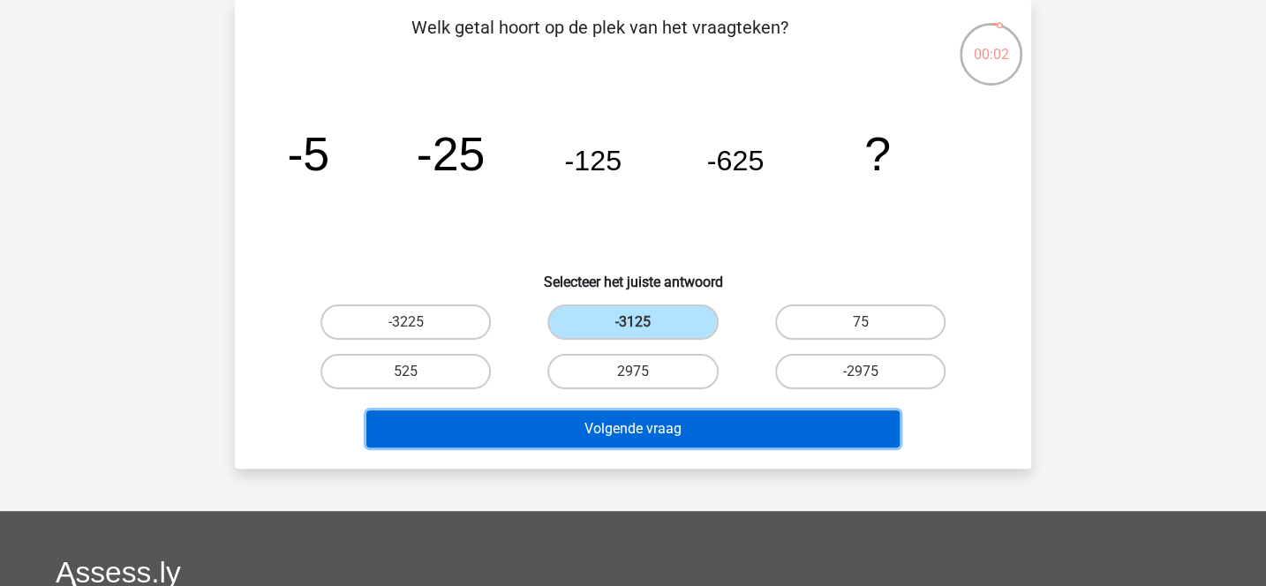
click at [629, 422] on button "Volgende vraag" at bounding box center [633, 428] width 534 height 37
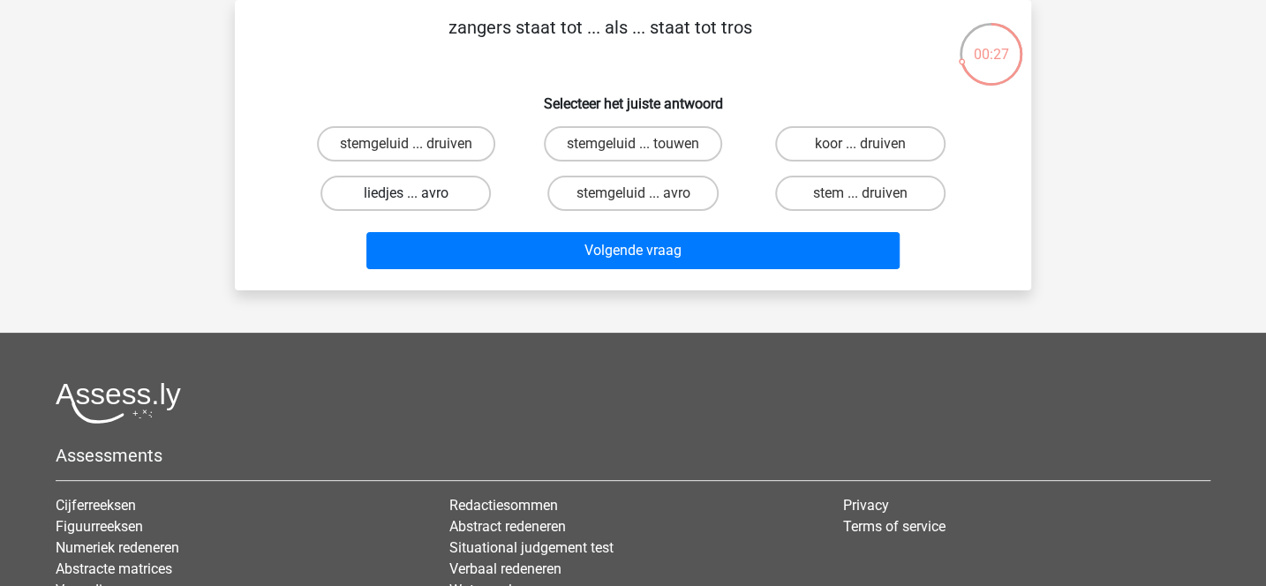
click at [474, 190] on label "liedjes ... avro" at bounding box center [405, 193] width 170 height 35
click at [417, 193] on input "liedjes ... avro" at bounding box center [411, 198] width 11 height 11
radio input "true"
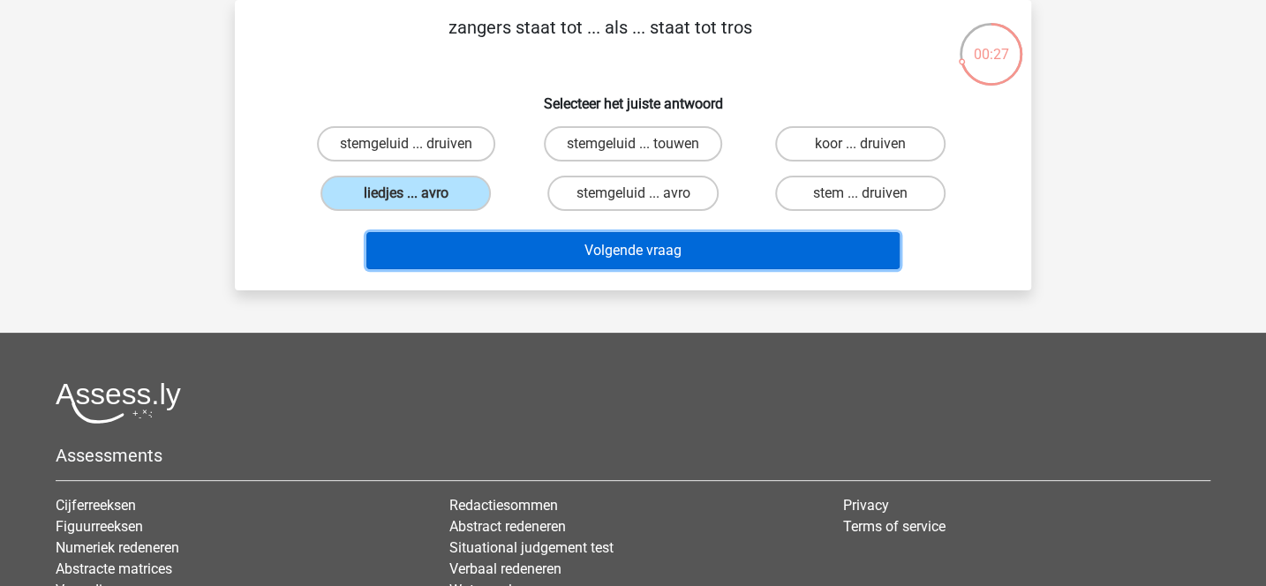
click at [515, 244] on button "Volgende vraag" at bounding box center [633, 250] width 534 height 37
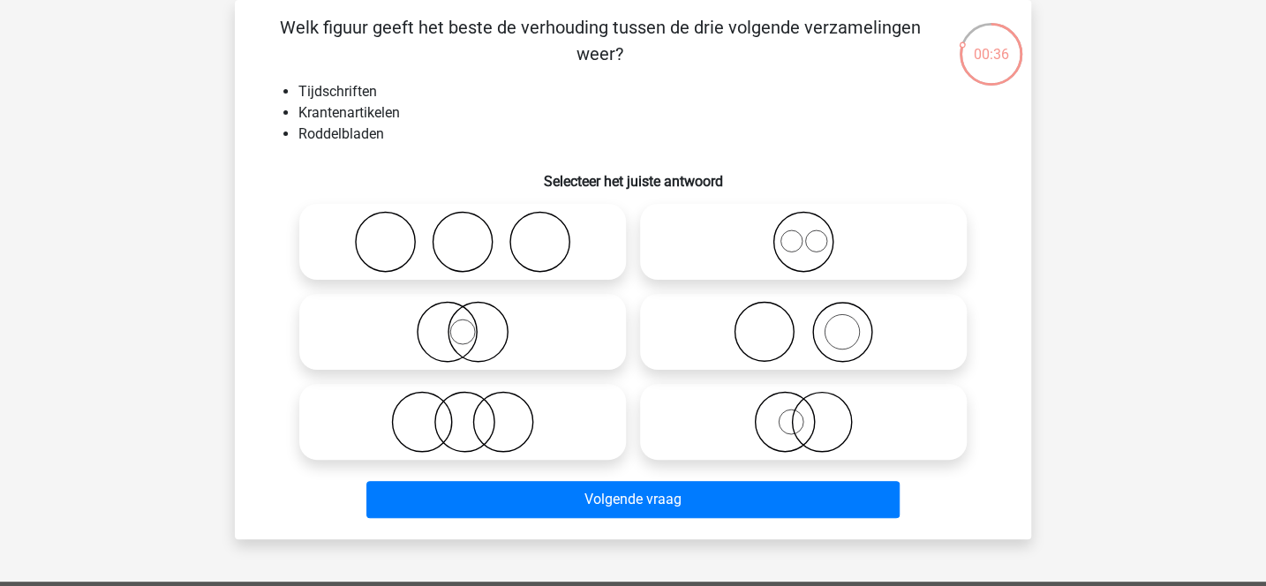
click at [511, 422] on icon at bounding box center [462, 422] width 312 height 62
click at [474, 413] on input "radio" at bounding box center [467, 407] width 11 height 11
radio input "true"
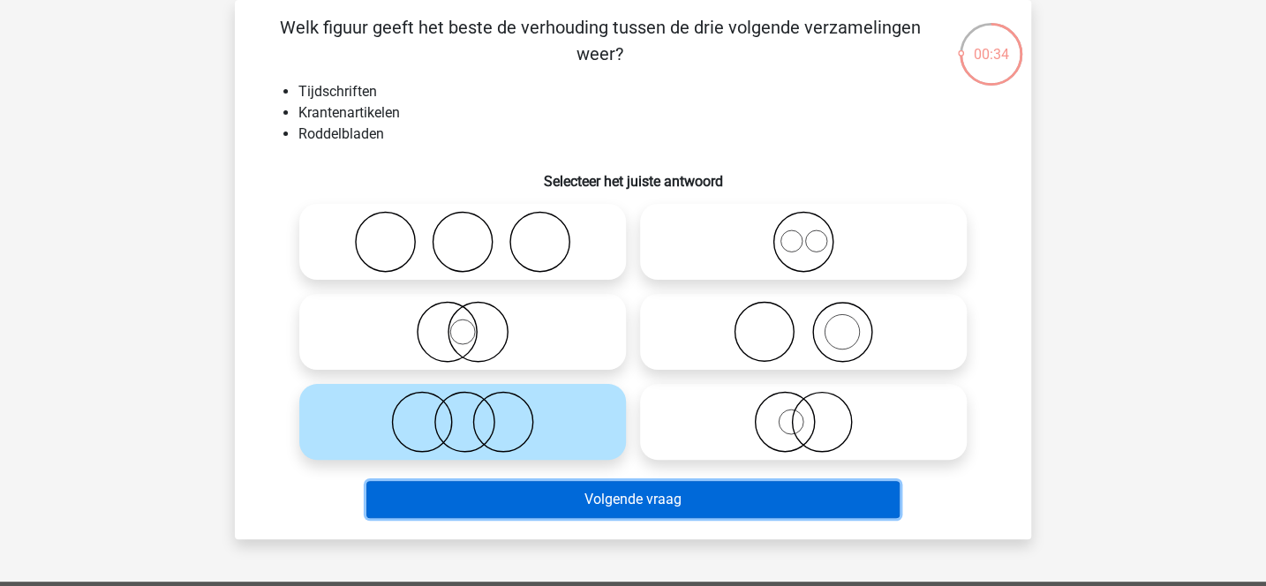
click at [538, 496] on button "Volgende vraag" at bounding box center [633, 499] width 534 height 37
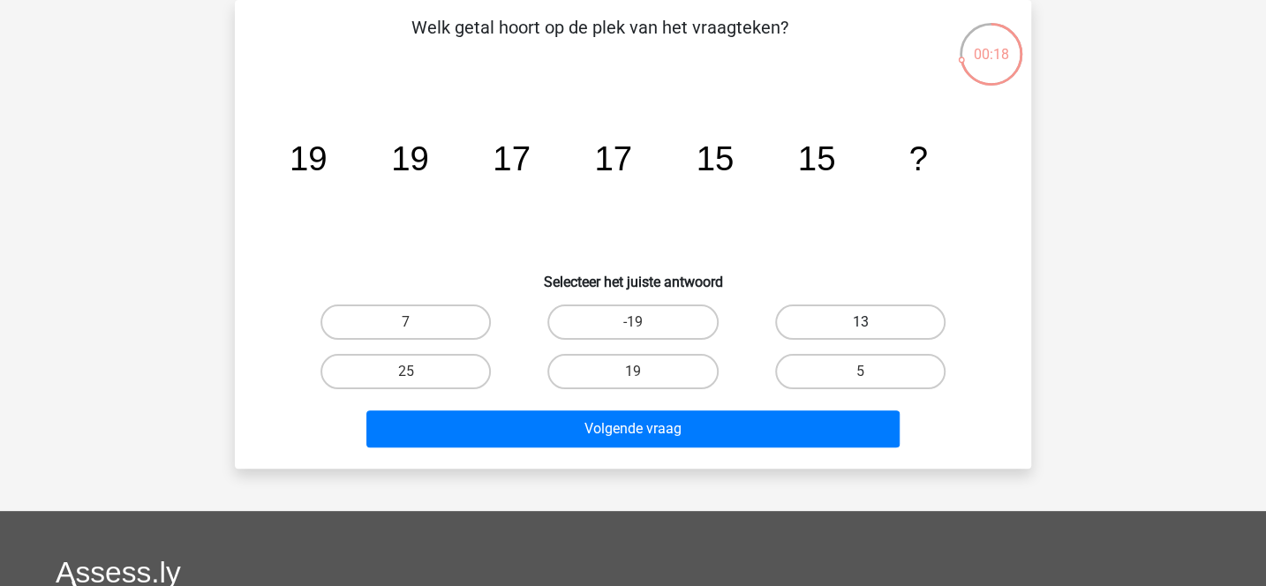
click at [824, 329] on label "13" at bounding box center [860, 321] width 170 height 35
click at [860, 329] on input "13" at bounding box center [865, 327] width 11 height 11
radio input "true"
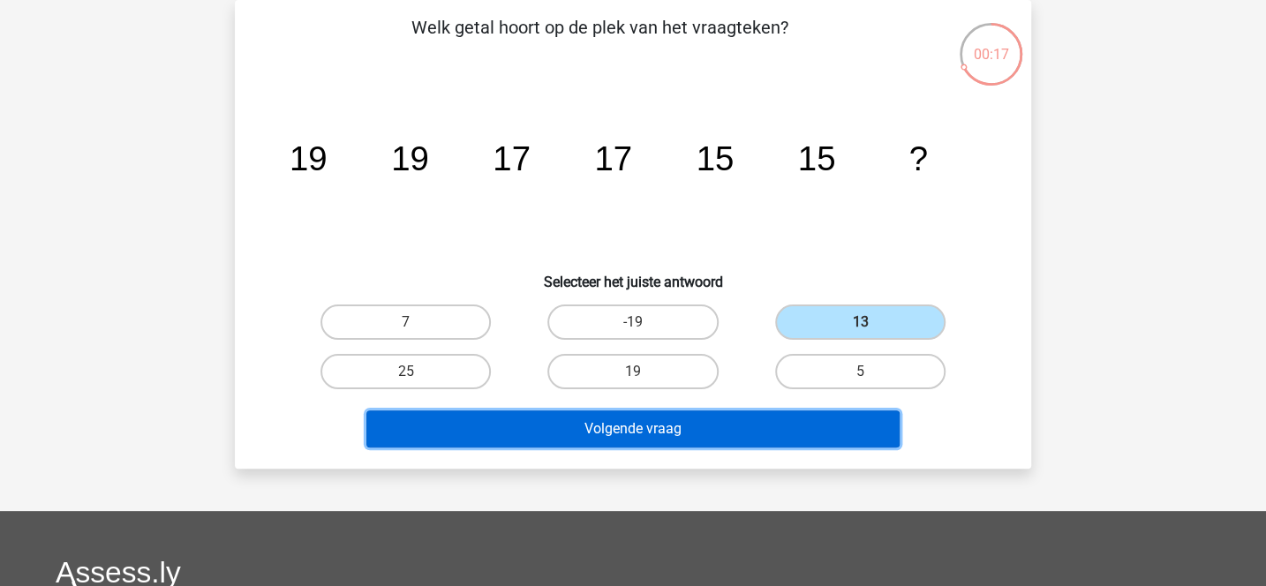
click at [710, 424] on button "Volgende vraag" at bounding box center [633, 428] width 534 height 37
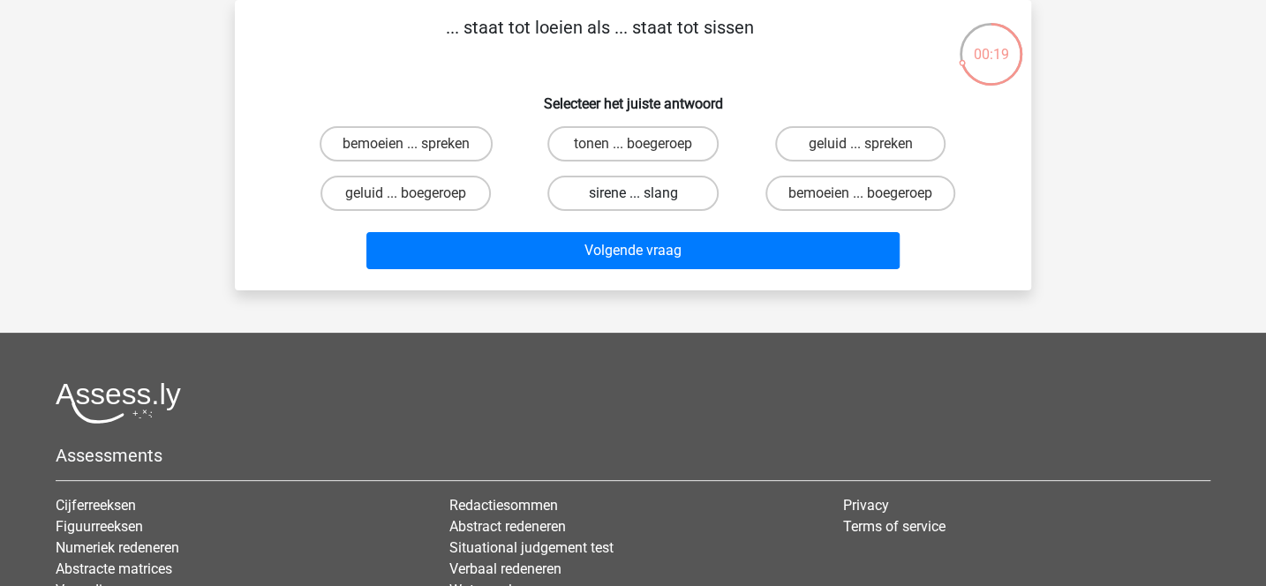
click at [626, 201] on label "sirene ... slang" at bounding box center [632, 193] width 170 height 35
click at [633, 201] on input "sirene ... slang" at bounding box center [638, 198] width 11 height 11
radio input "true"
click at [825, 190] on label "bemoeien ... boegeroep" at bounding box center [860, 193] width 190 height 35
click at [860, 193] on input "bemoeien ... boegeroep" at bounding box center [865, 198] width 11 height 11
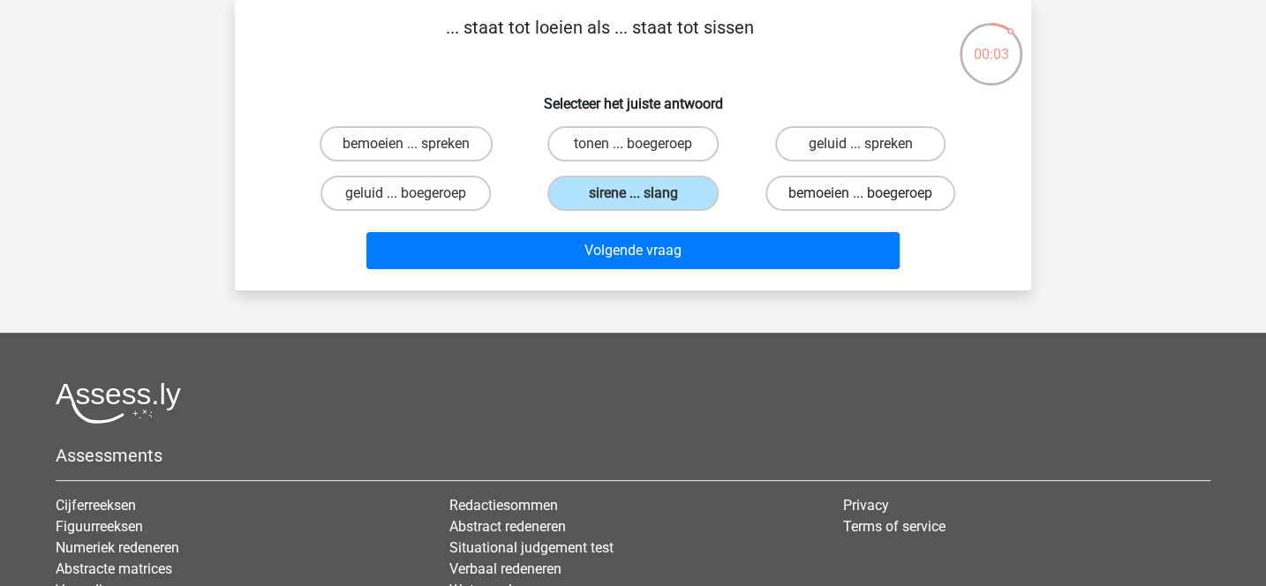
radio input "true"
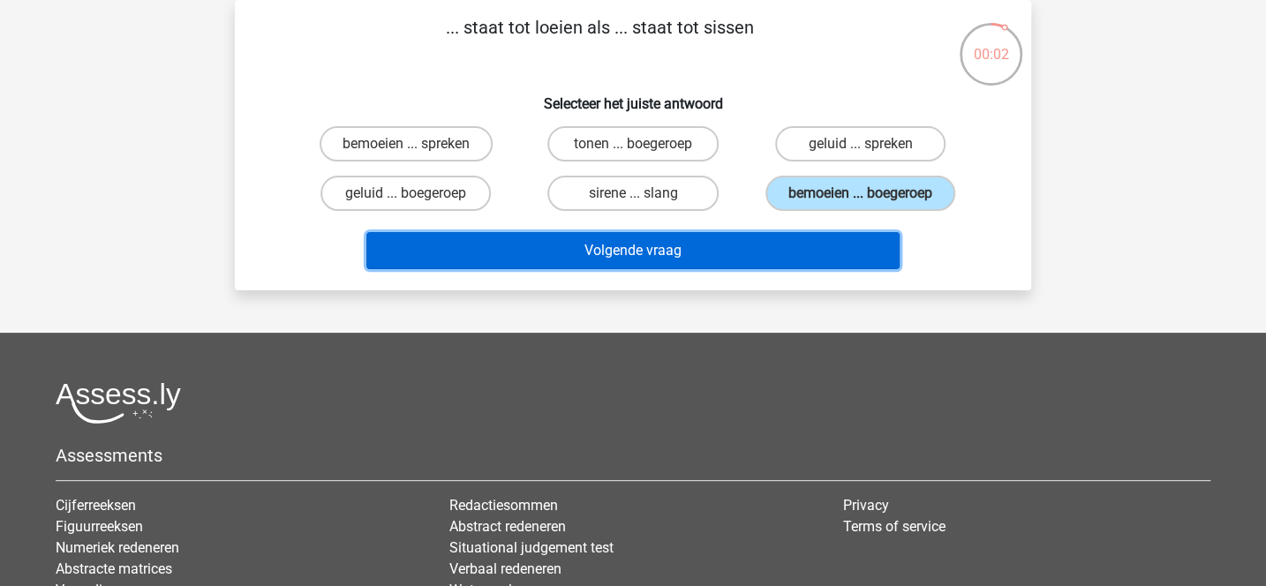
click at [745, 247] on button "Volgende vraag" at bounding box center [633, 250] width 534 height 37
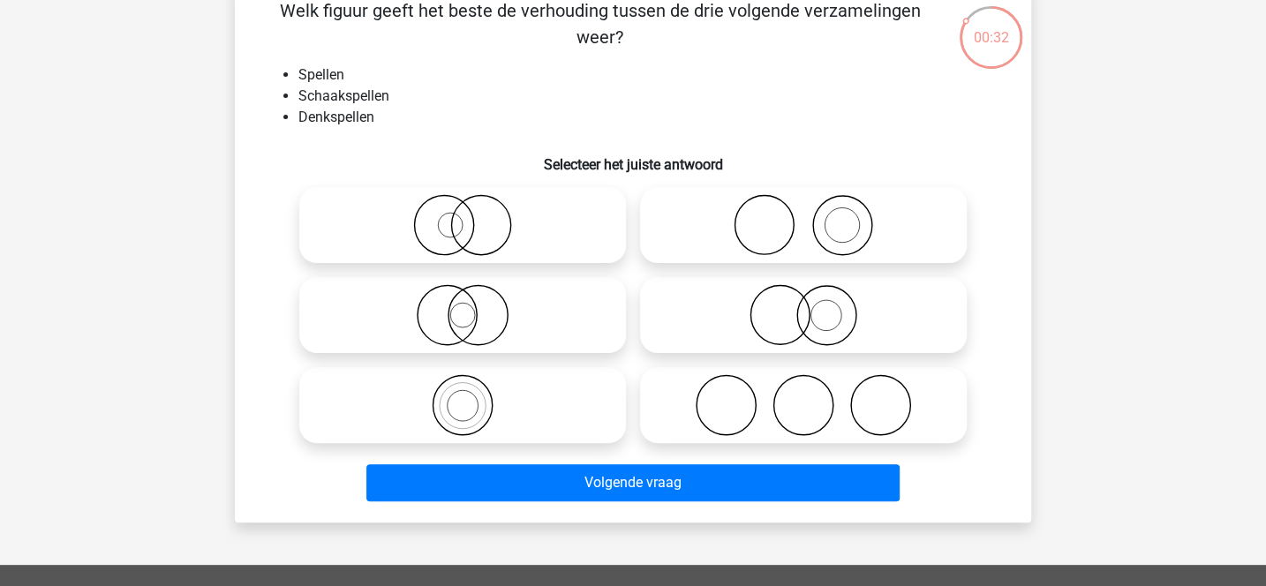
scroll to position [106, 0]
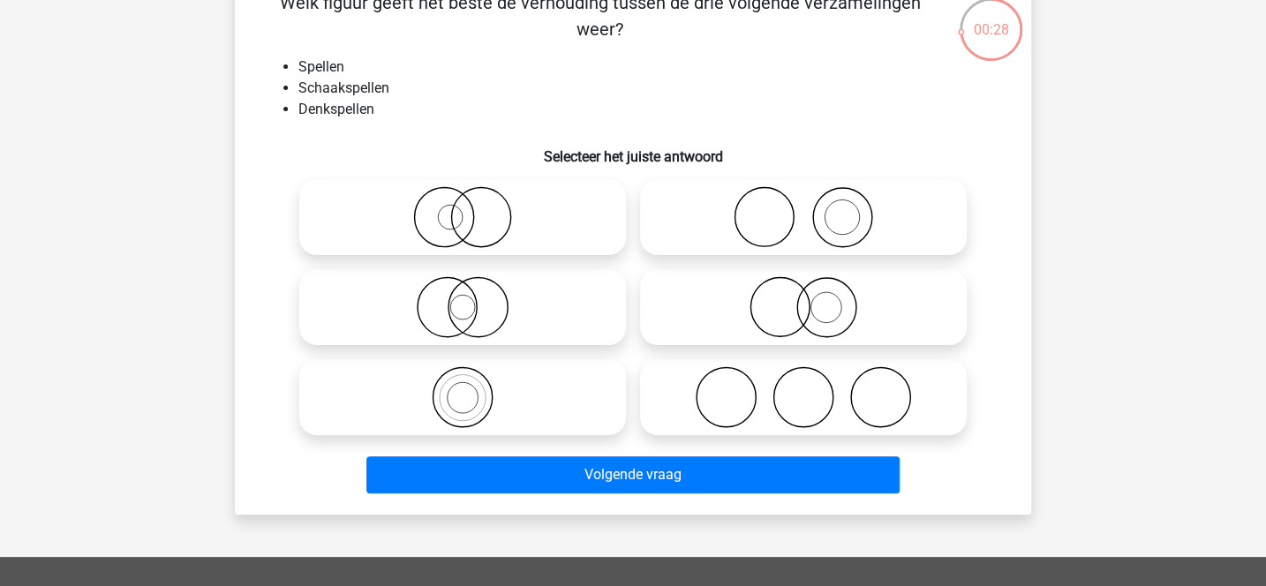
click at [578, 404] on icon at bounding box center [462, 397] width 312 height 62
click at [474, 388] on input "radio" at bounding box center [467, 382] width 11 height 11
radio input "true"
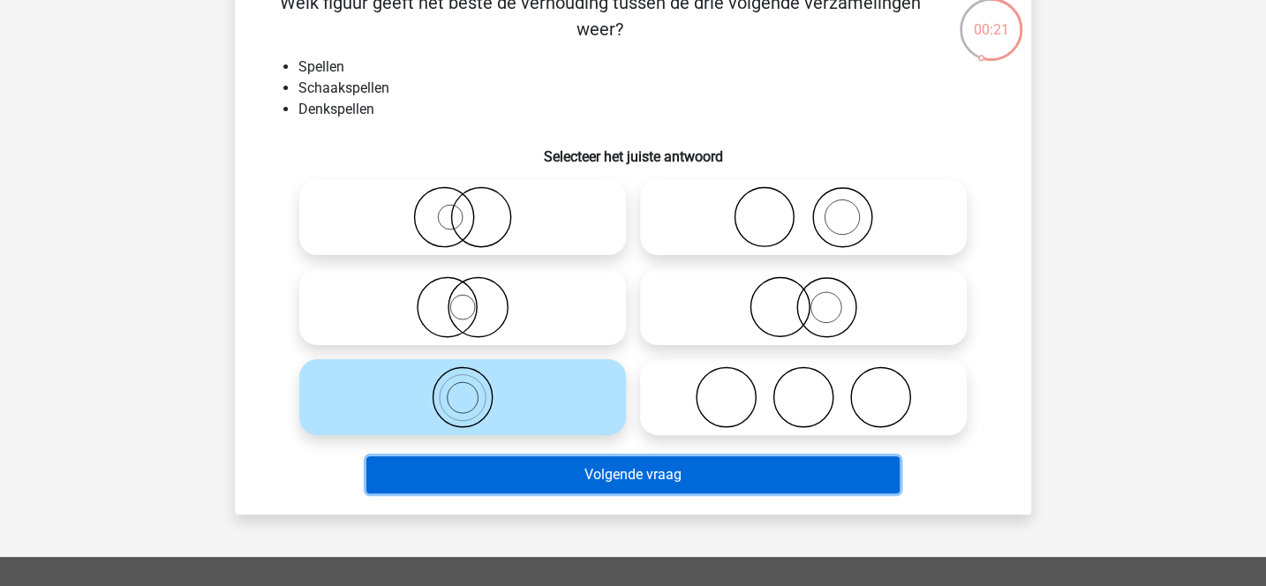
click at [609, 476] on button "Volgende vraag" at bounding box center [633, 474] width 534 height 37
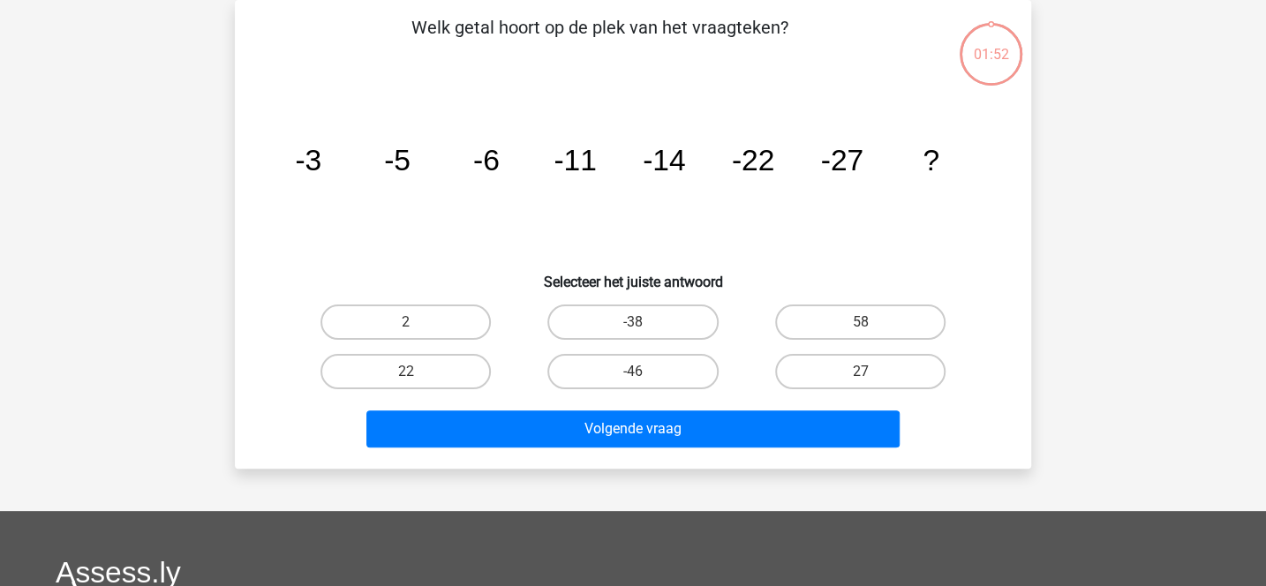
scroll to position [81, 0]
click at [414, 184] on icon "image/svg+xml -3 -5 -6 -11 -14 -22 -27 ?" at bounding box center [632, 170] width 711 height 178
click at [703, 322] on label "-38" at bounding box center [632, 321] width 170 height 35
click at [644, 322] on input "-38" at bounding box center [638, 327] width 11 height 11
radio input "true"
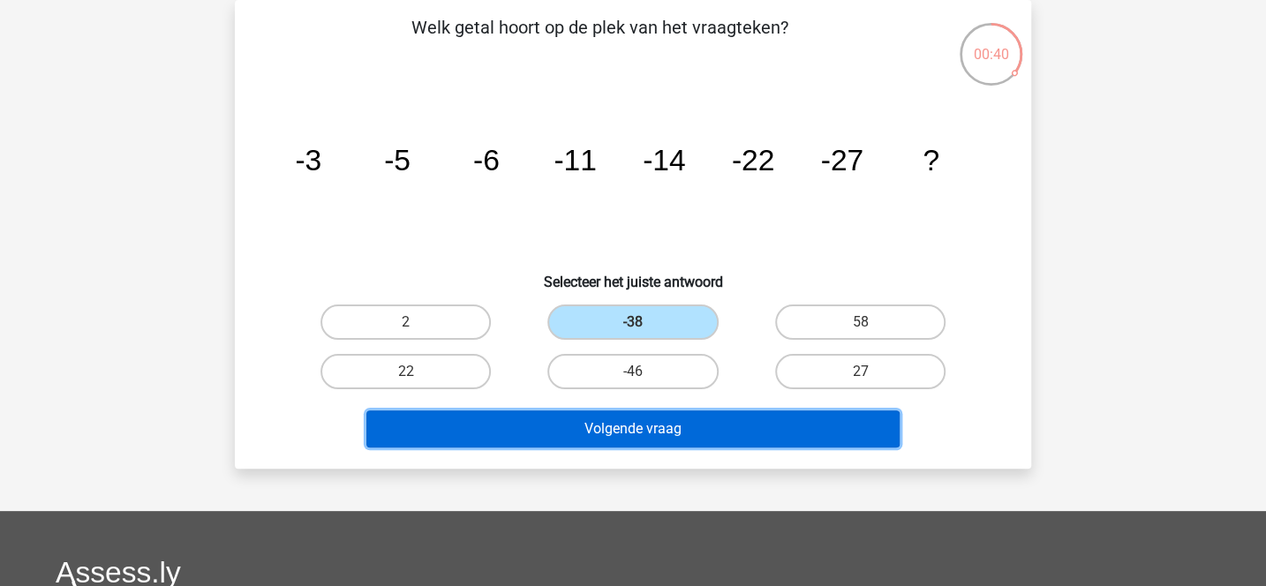
click at [720, 426] on button "Volgende vraag" at bounding box center [633, 428] width 534 height 37
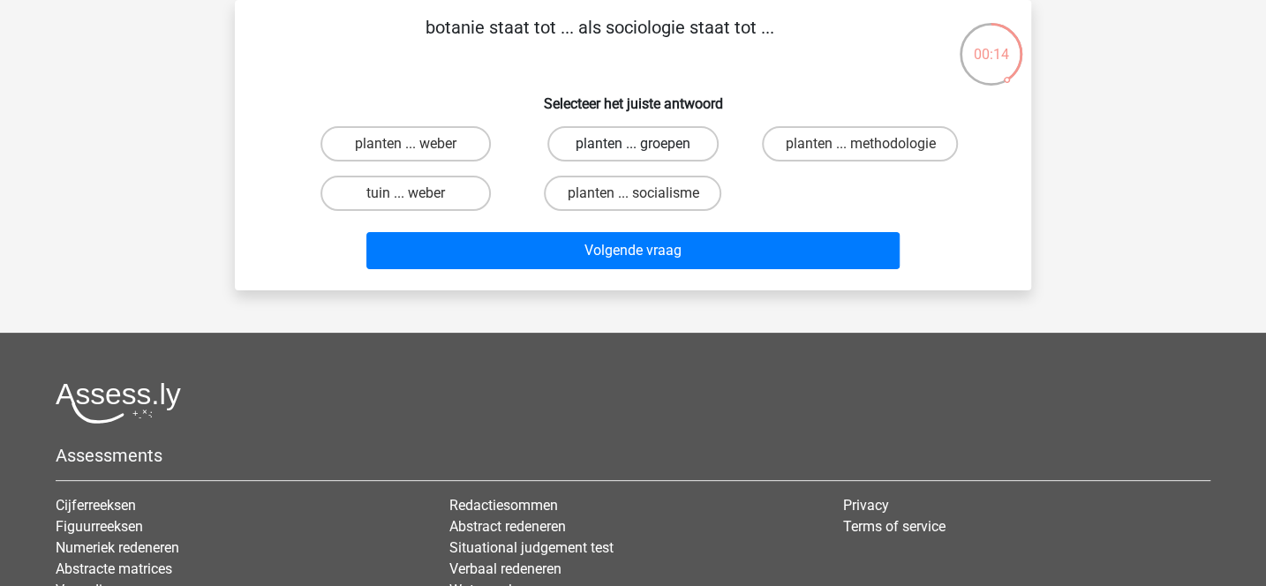
click at [650, 141] on label "planten ... groepen" at bounding box center [632, 143] width 170 height 35
click at [644, 144] on input "planten ... groepen" at bounding box center [638, 149] width 11 height 11
radio input "true"
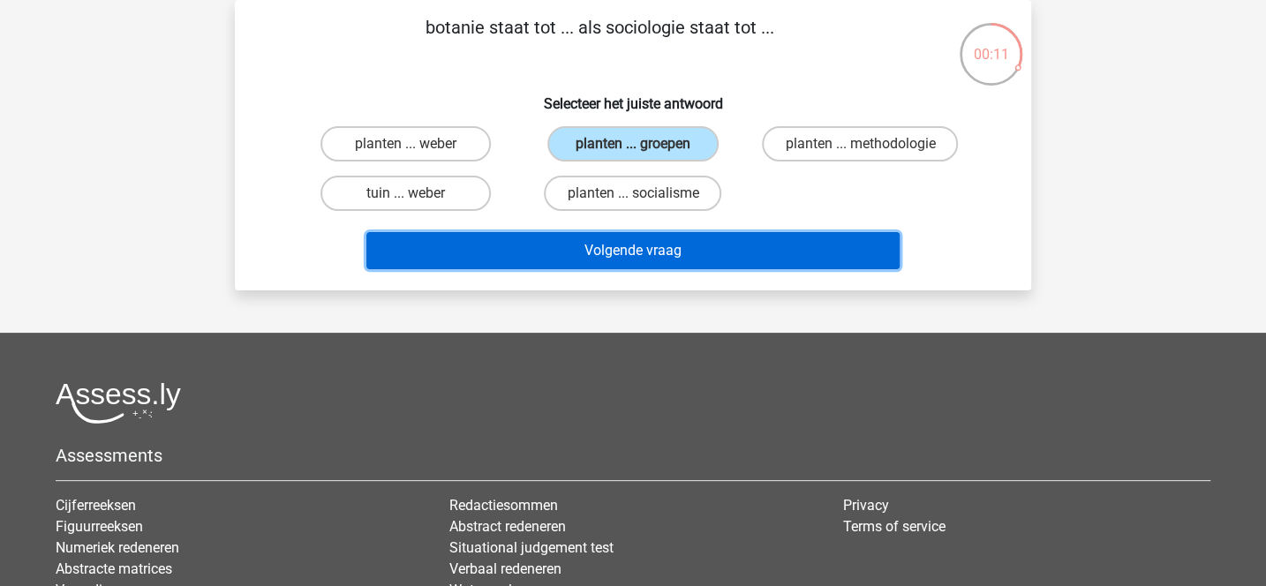
click at [643, 253] on button "Volgende vraag" at bounding box center [633, 250] width 534 height 37
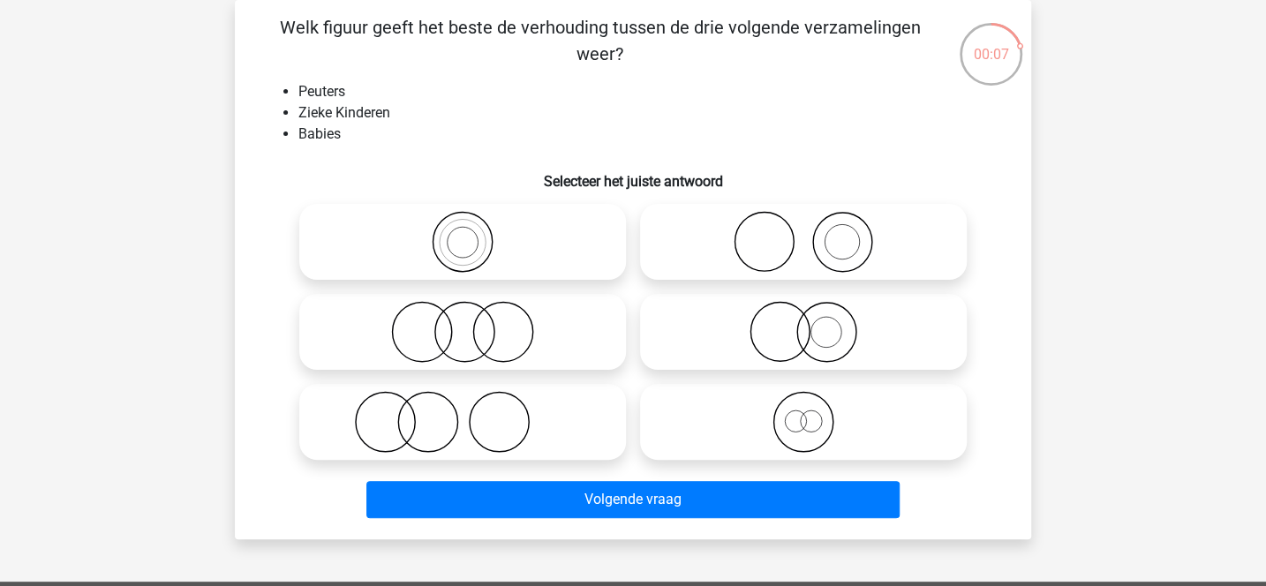
click at [835, 218] on icon at bounding box center [803, 242] width 312 height 62
click at [815, 222] on input "radio" at bounding box center [808, 227] width 11 height 11
radio input "true"
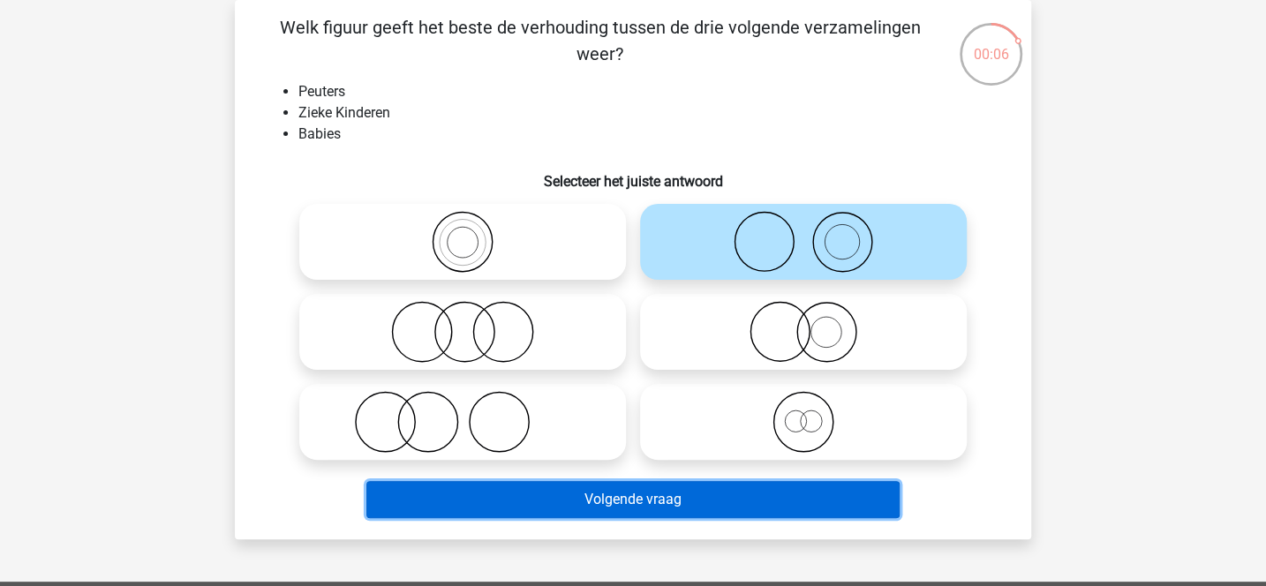
click at [695, 502] on button "Volgende vraag" at bounding box center [633, 499] width 534 height 37
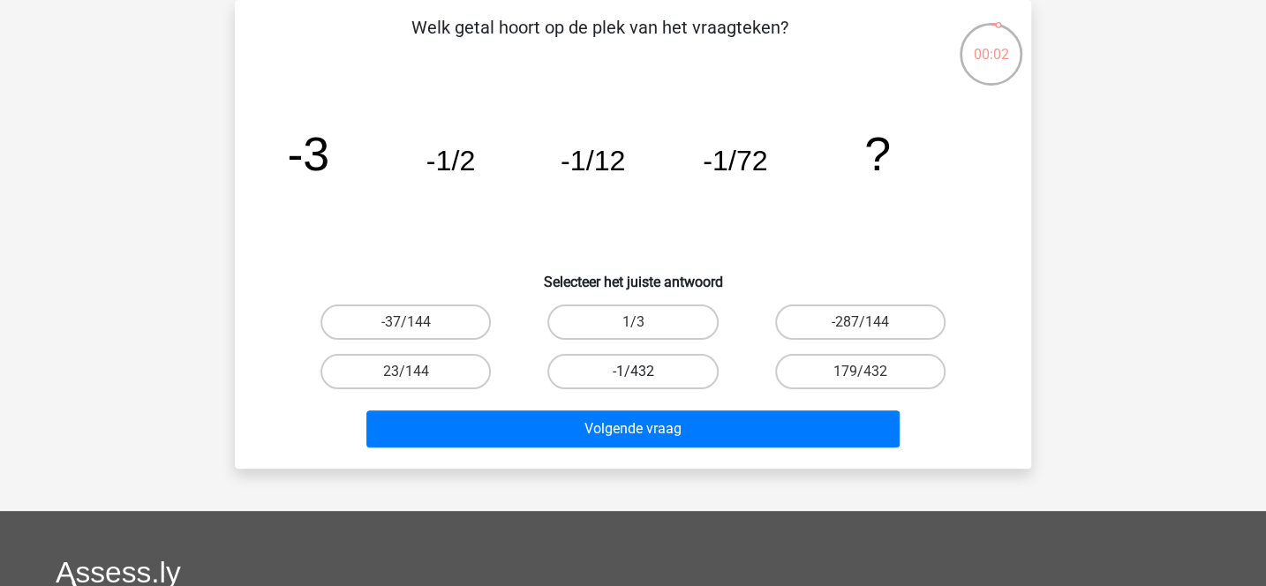
click at [627, 359] on label "-1/432" at bounding box center [632, 371] width 170 height 35
click at [633, 372] on input "-1/432" at bounding box center [638, 377] width 11 height 11
radio input "true"
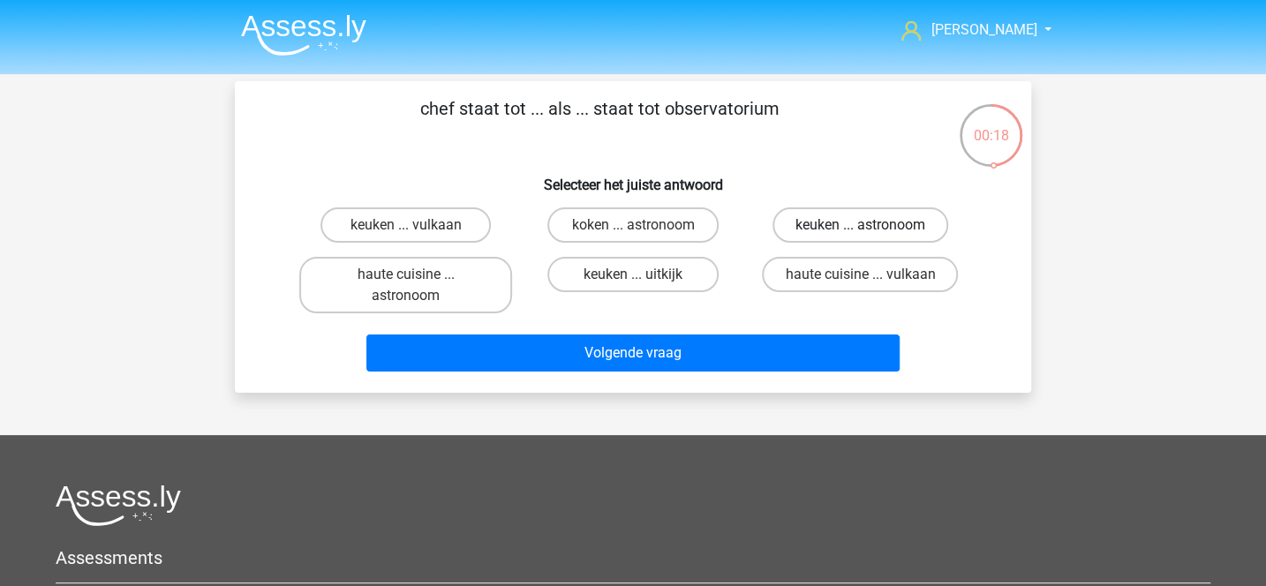
click at [788, 218] on label "keuken ... astronoom" at bounding box center [860, 224] width 176 height 35
click at [860, 225] on input "keuken ... astronoom" at bounding box center [865, 230] width 11 height 11
radio input "true"
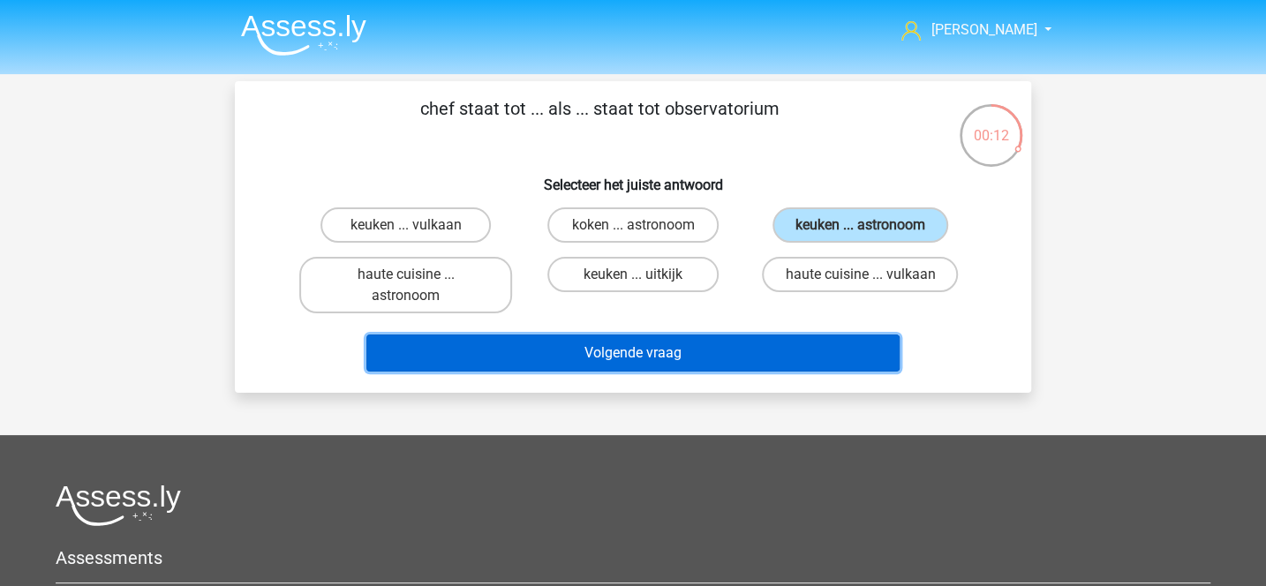
click at [731, 344] on button "Volgende vraag" at bounding box center [633, 352] width 534 height 37
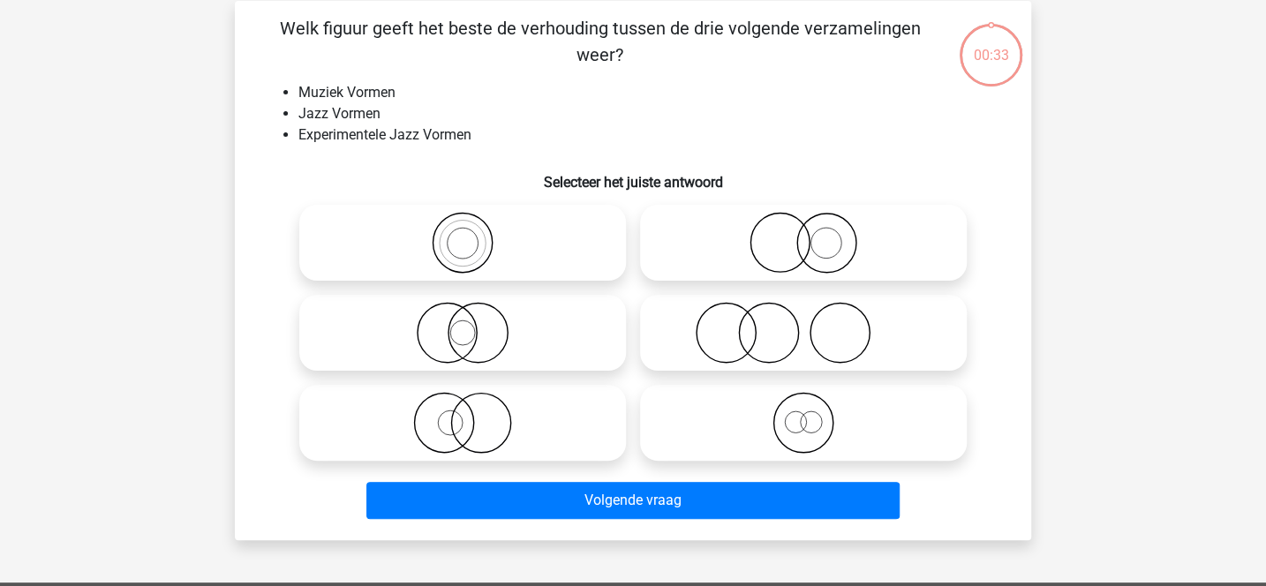
scroll to position [81, 0]
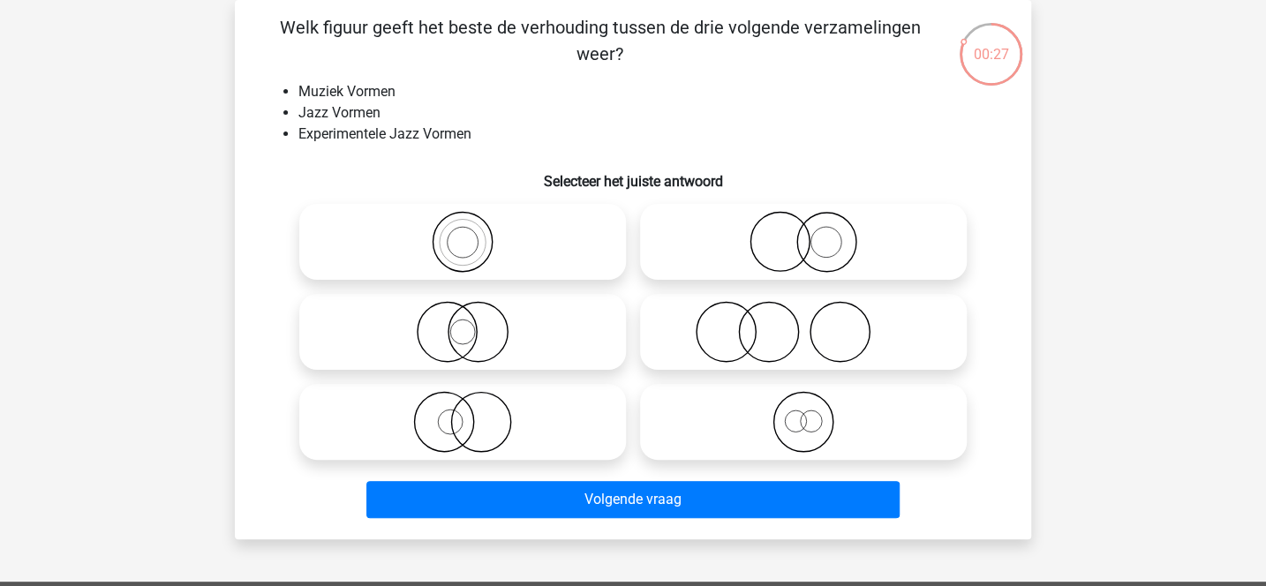
click at [556, 247] on icon at bounding box center [462, 242] width 312 height 62
click at [474, 233] on input "radio" at bounding box center [467, 227] width 11 height 11
radio input "true"
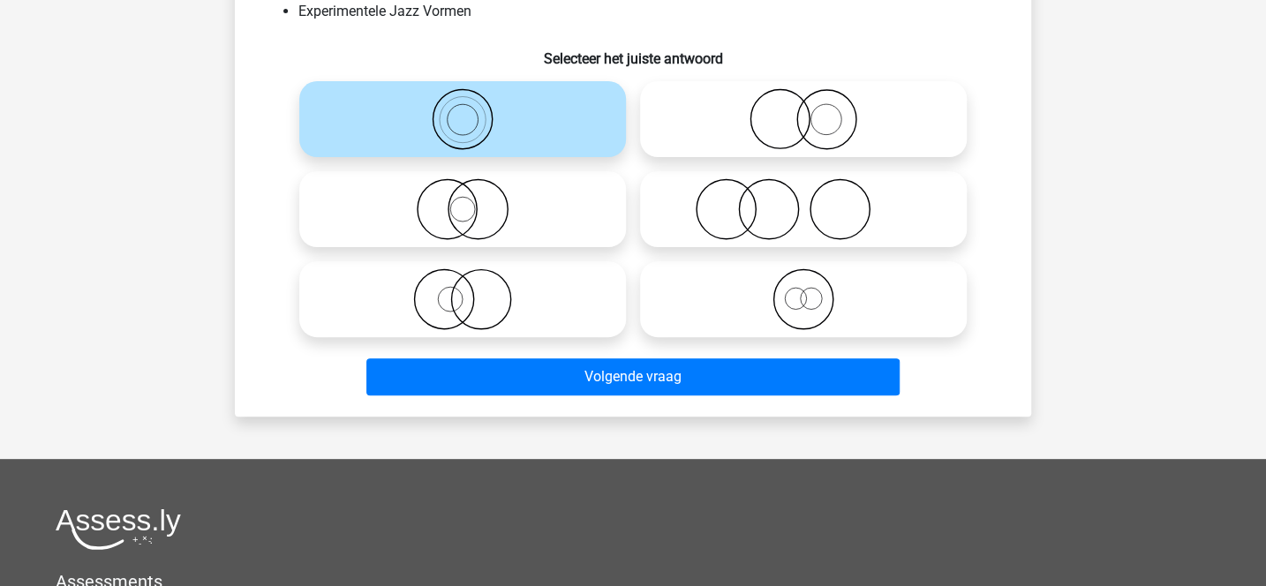
scroll to position [211, 0]
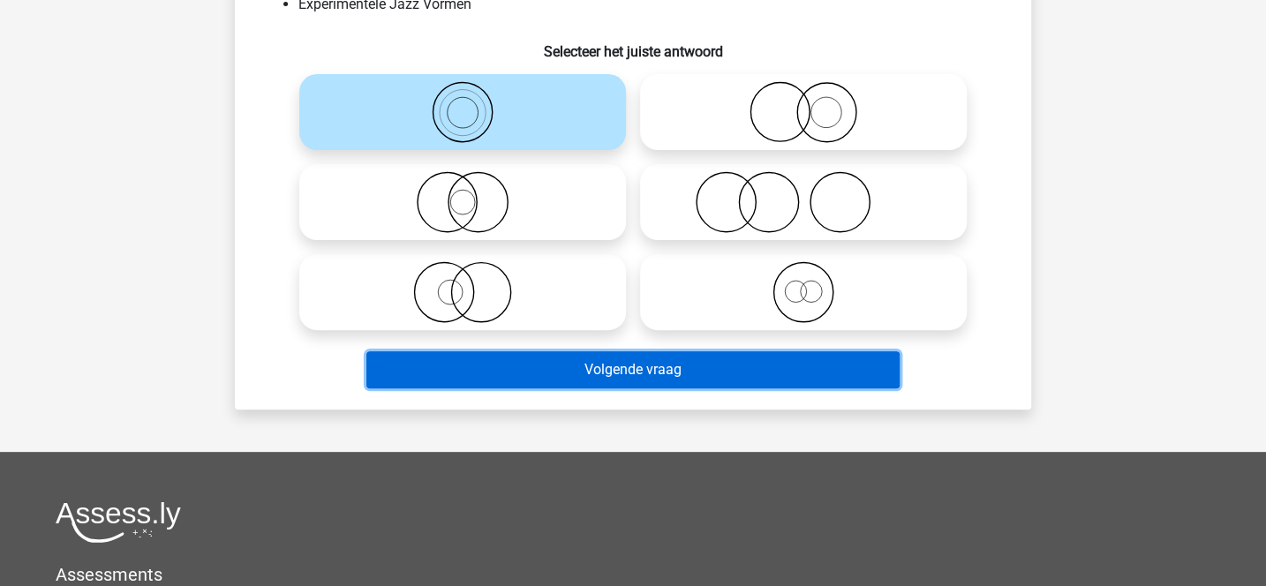
click at [591, 364] on button "Volgende vraag" at bounding box center [633, 369] width 534 height 37
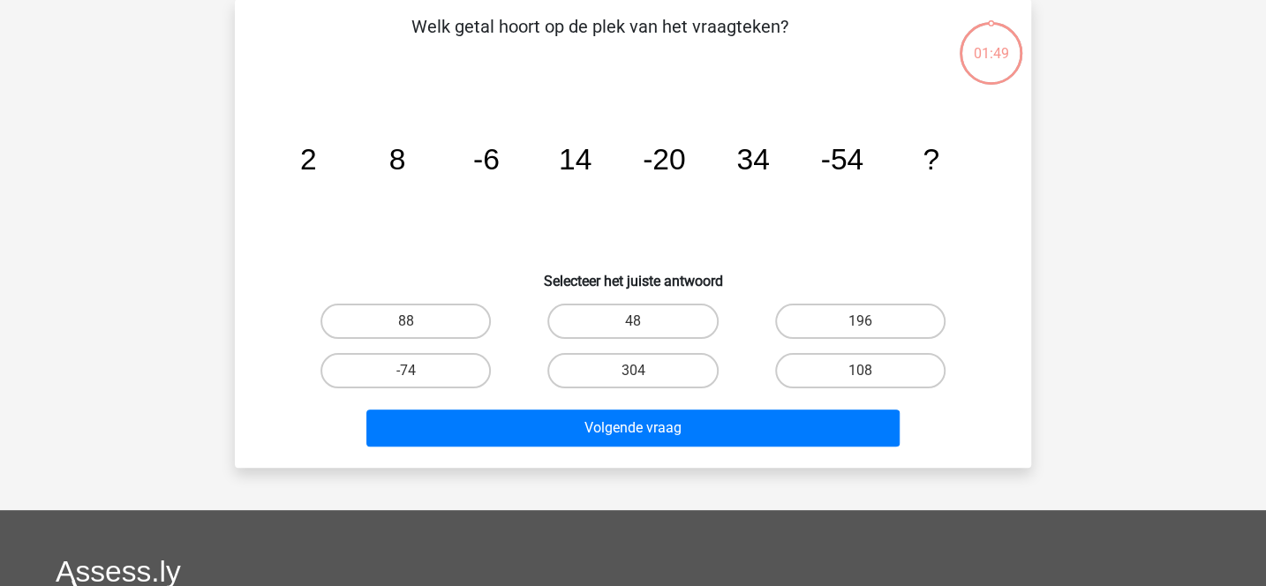
scroll to position [81, 0]
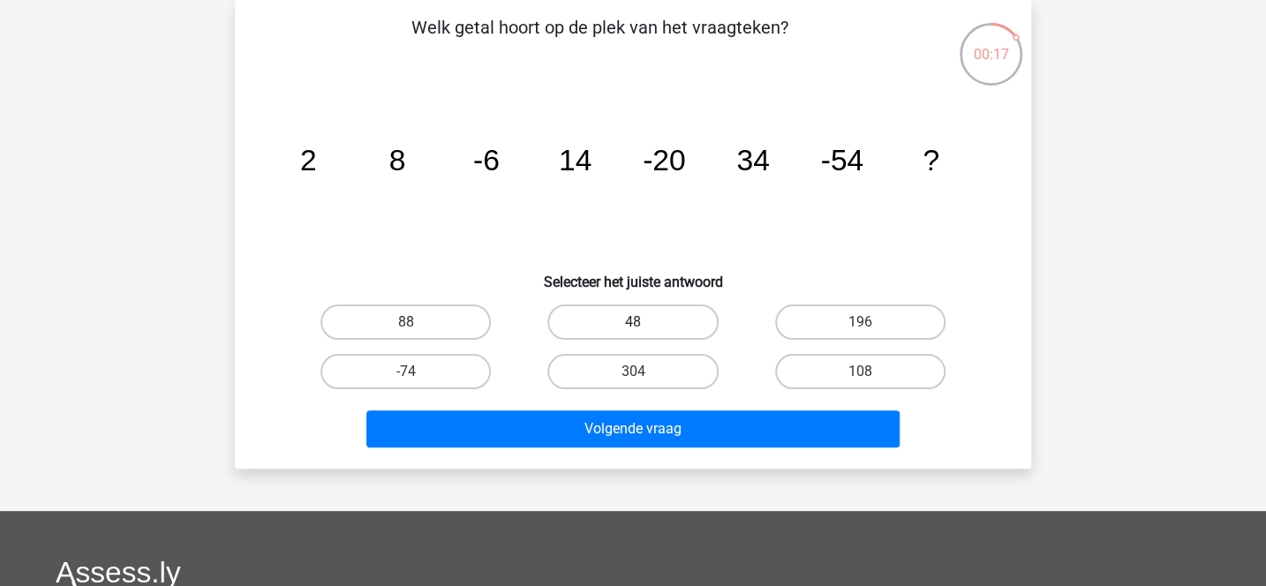
click at [693, 322] on label "48" at bounding box center [632, 321] width 170 height 35
click at [644, 322] on input "48" at bounding box center [638, 327] width 11 height 11
radio input "true"
click at [456, 368] on label "-74" at bounding box center [405, 371] width 170 height 35
click at [417, 372] on input "-74" at bounding box center [411, 377] width 11 height 11
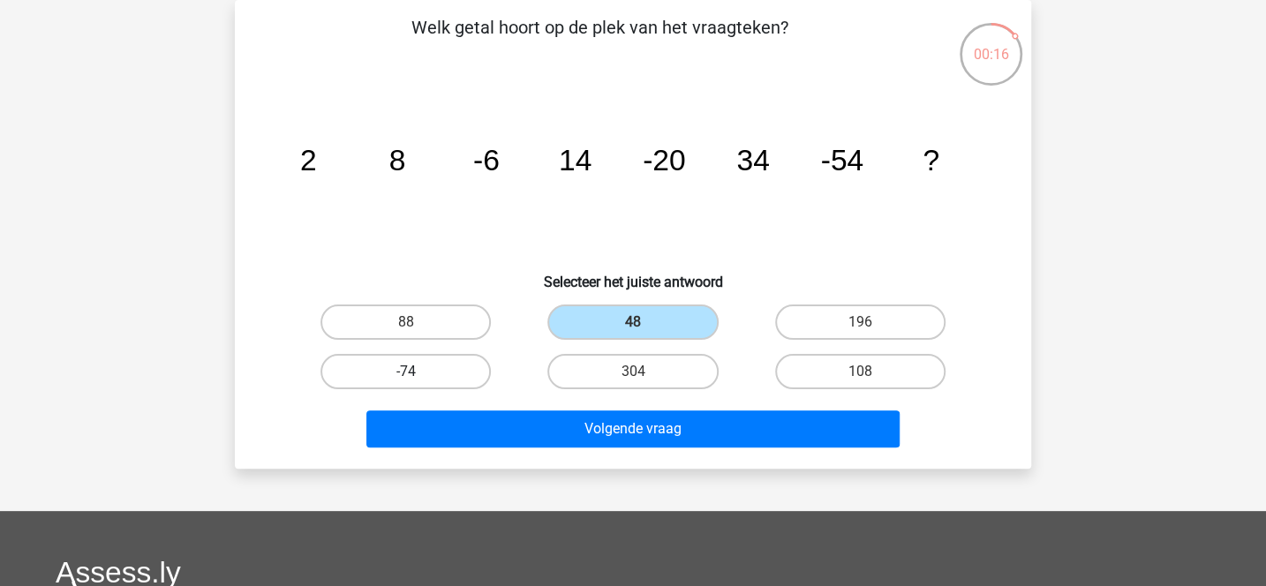
radio input "true"
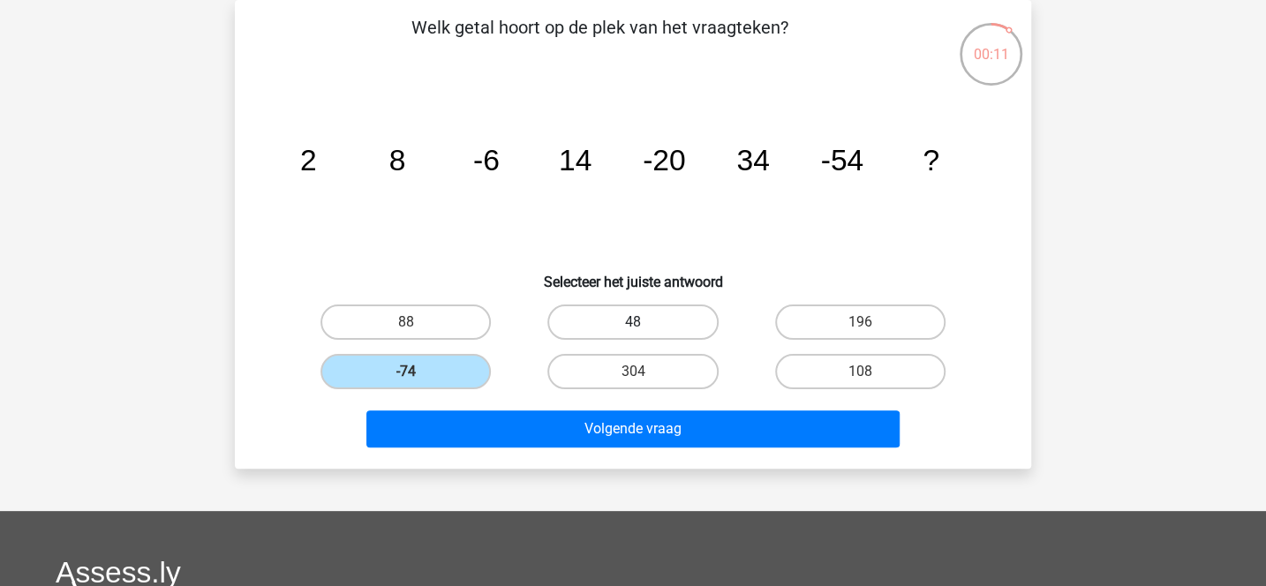
click at [671, 313] on label "48" at bounding box center [632, 321] width 170 height 35
click at [644, 322] on input "48" at bounding box center [638, 327] width 11 height 11
radio input "true"
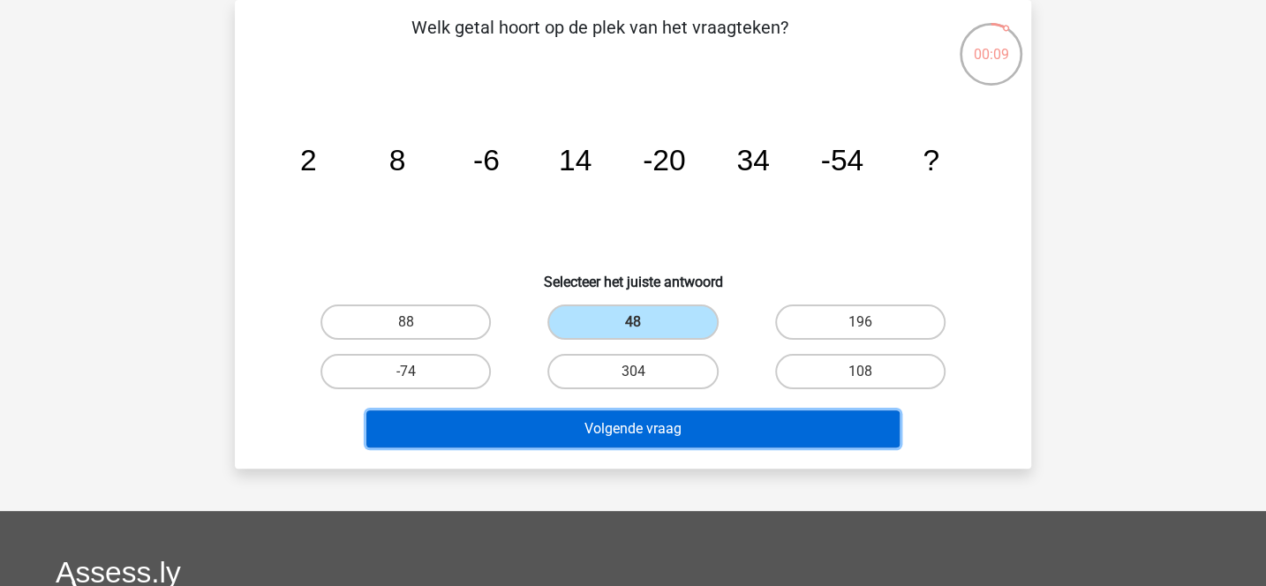
click at [723, 424] on button "Volgende vraag" at bounding box center [633, 428] width 534 height 37
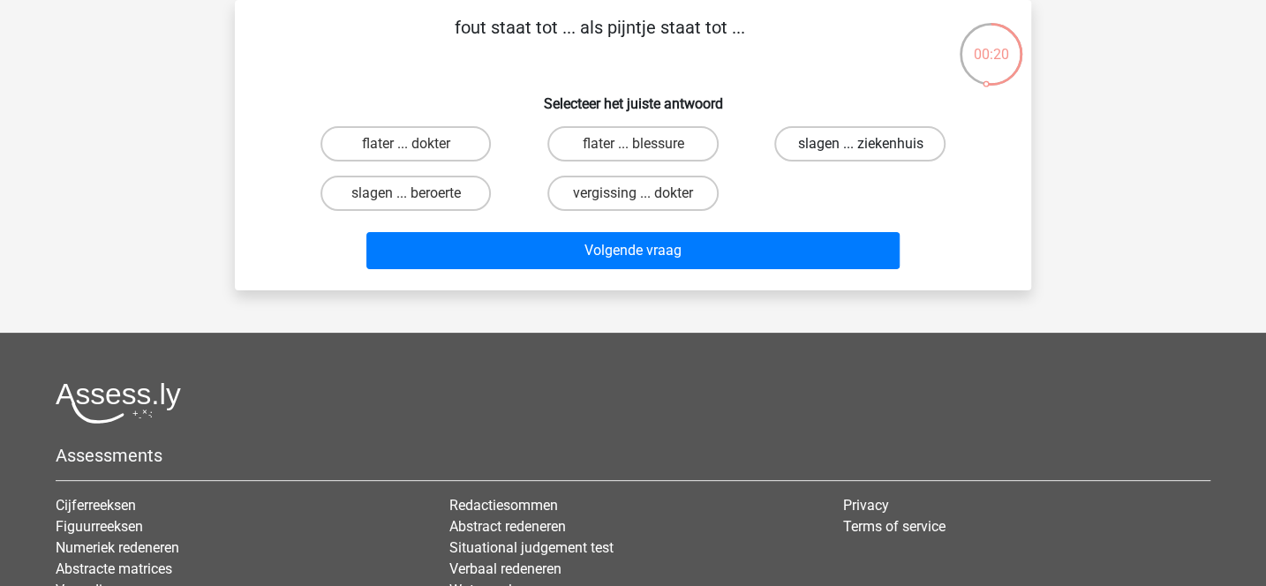
click at [834, 140] on label "slagen ... ziekenhuis" at bounding box center [859, 143] width 171 height 35
click at [860, 144] on input "slagen ... ziekenhuis" at bounding box center [865, 149] width 11 height 11
radio input "true"
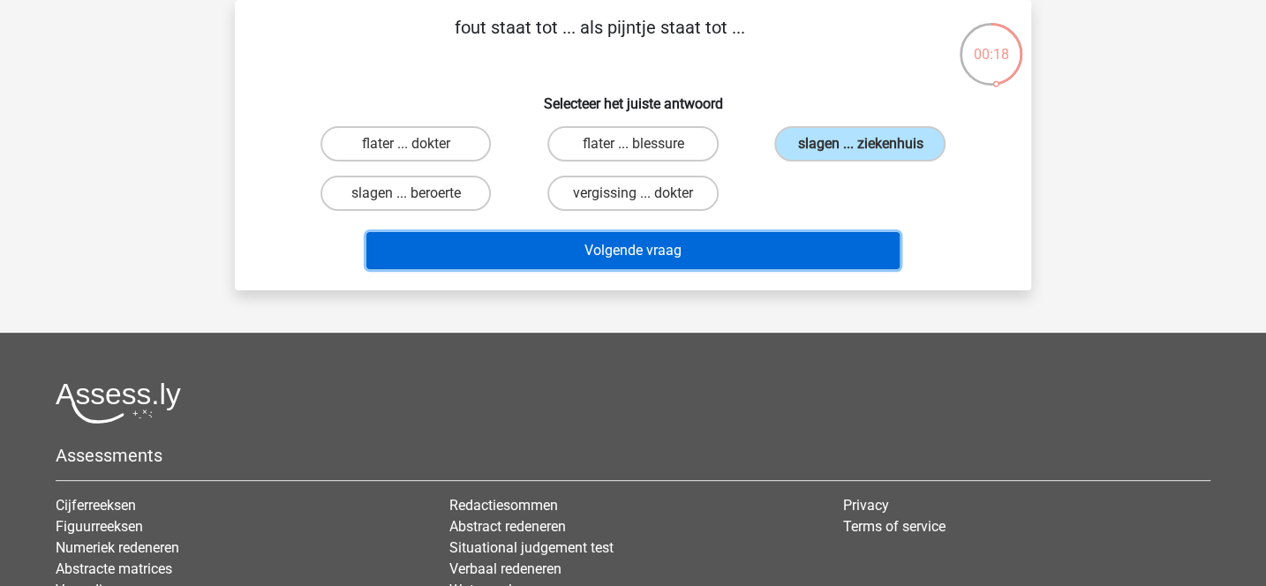
click at [707, 243] on button "Volgende vraag" at bounding box center [633, 250] width 534 height 37
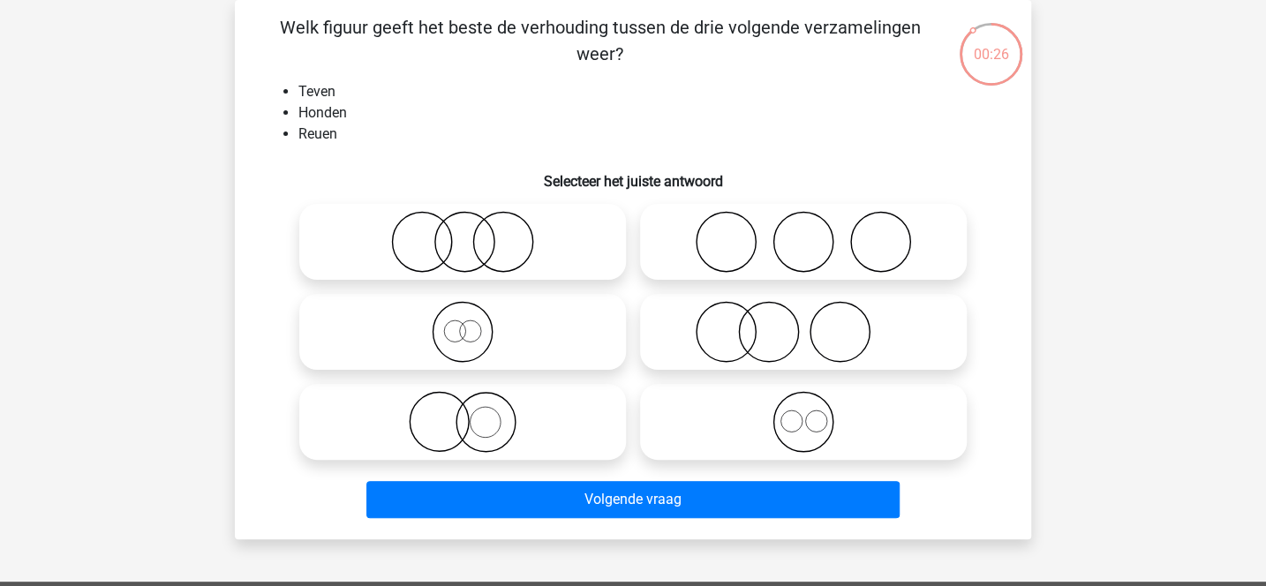
click at [734, 244] on icon at bounding box center [803, 242] width 312 height 62
click at [803, 233] on input "radio" at bounding box center [808, 227] width 11 height 11
radio input "true"
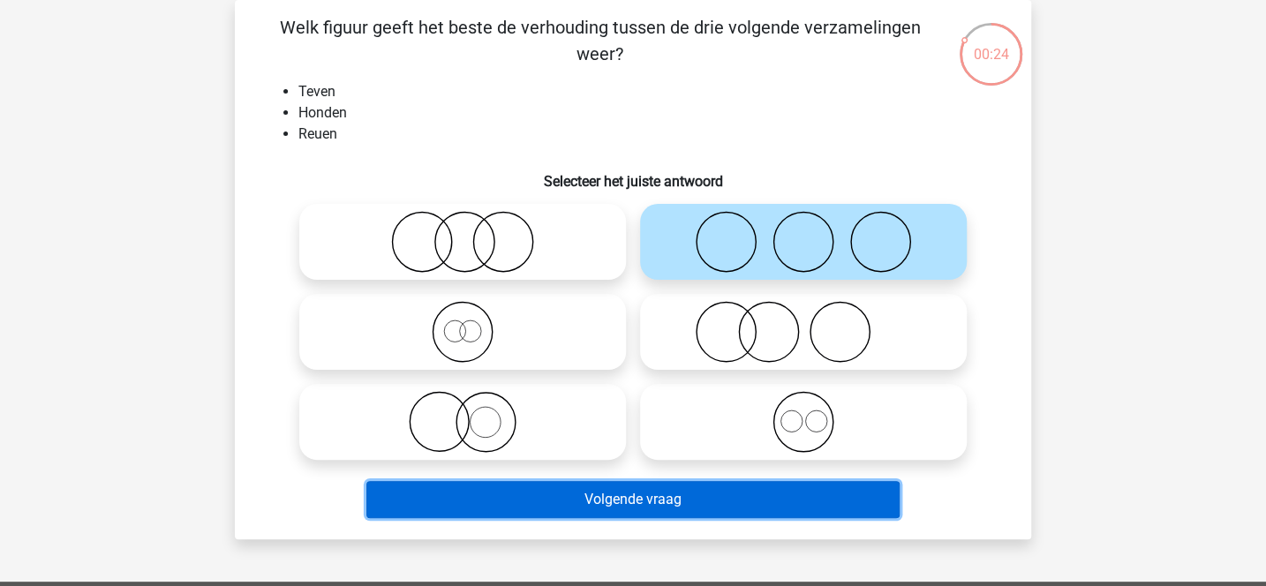
click at [628, 500] on button "Volgende vraag" at bounding box center [633, 499] width 534 height 37
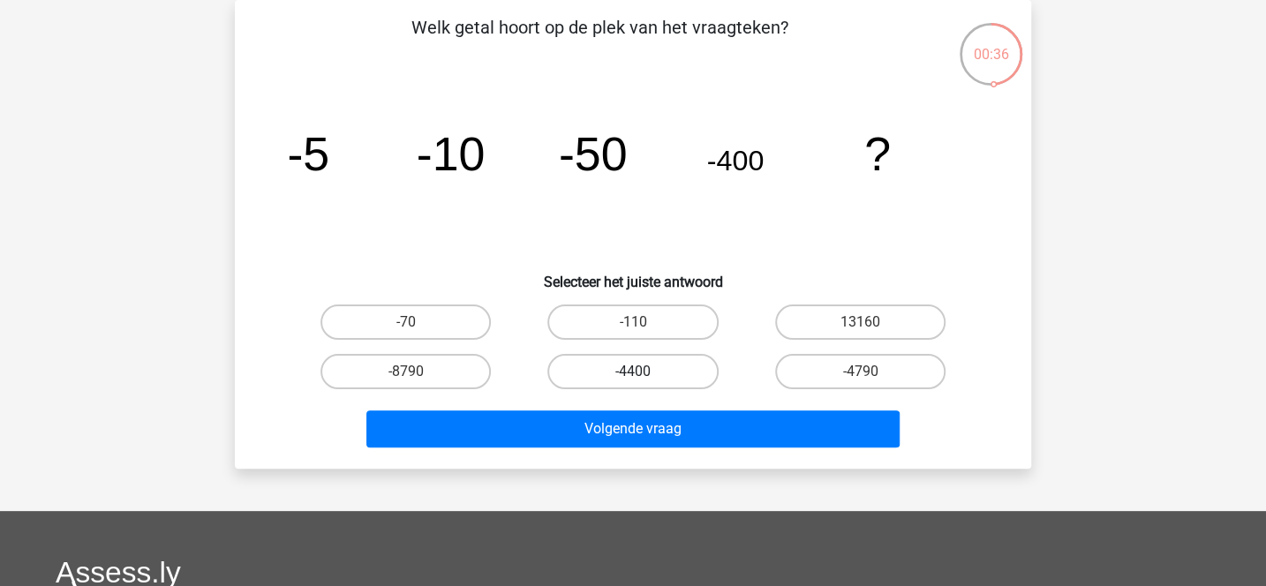
click at [633, 370] on label "-4400" at bounding box center [632, 371] width 170 height 35
click at [633, 372] on input "-4400" at bounding box center [638, 377] width 11 height 11
radio input "true"
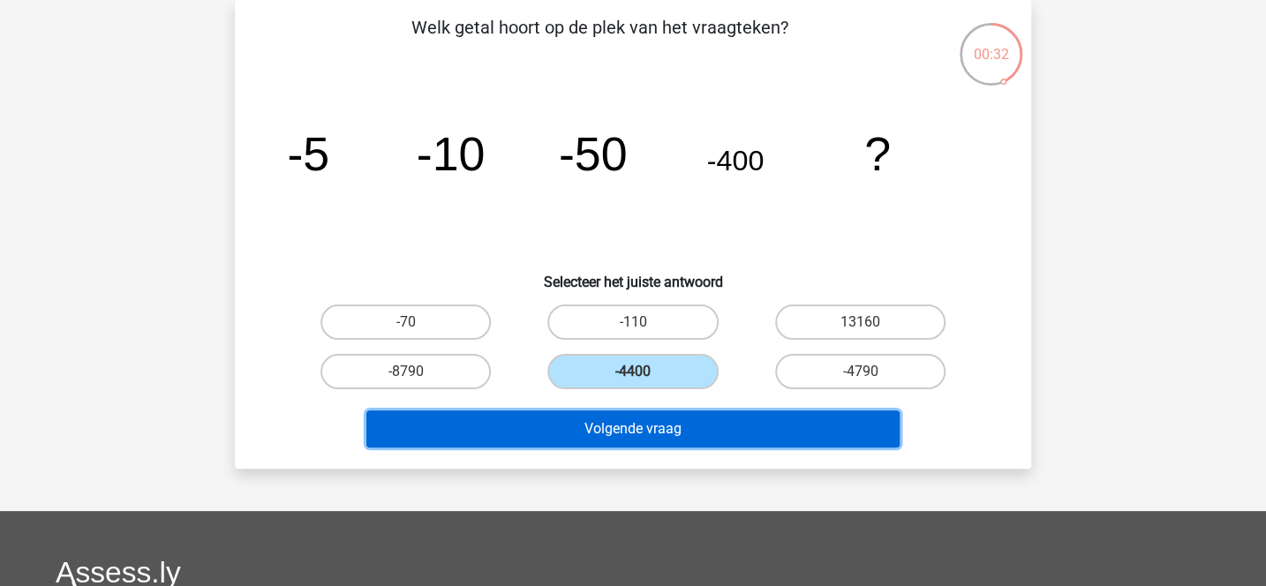
click at [638, 421] on button "Volgende vraag" at bounding box center [633, 428] width 534 height 37
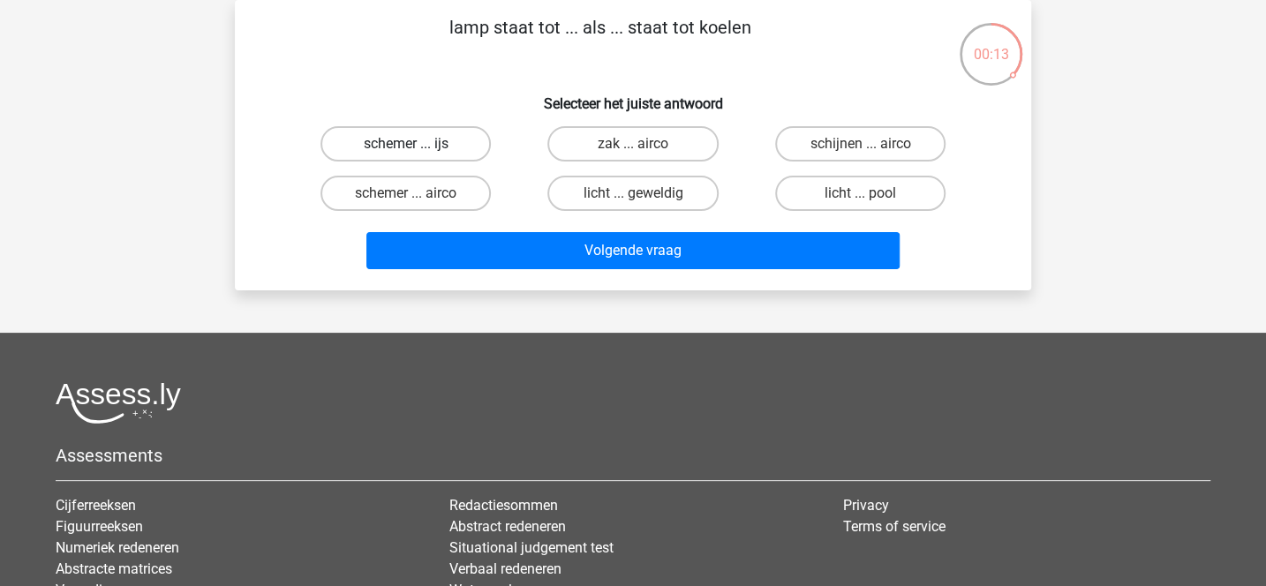
click at [457, 135] on label "schemer ... ijs" at bounding box center [405, 143] width 170 height 35
click at [417, 144] on input "schemer ... ijs" at bounding box center [411, 149] width 11 height 11
radio input "true"
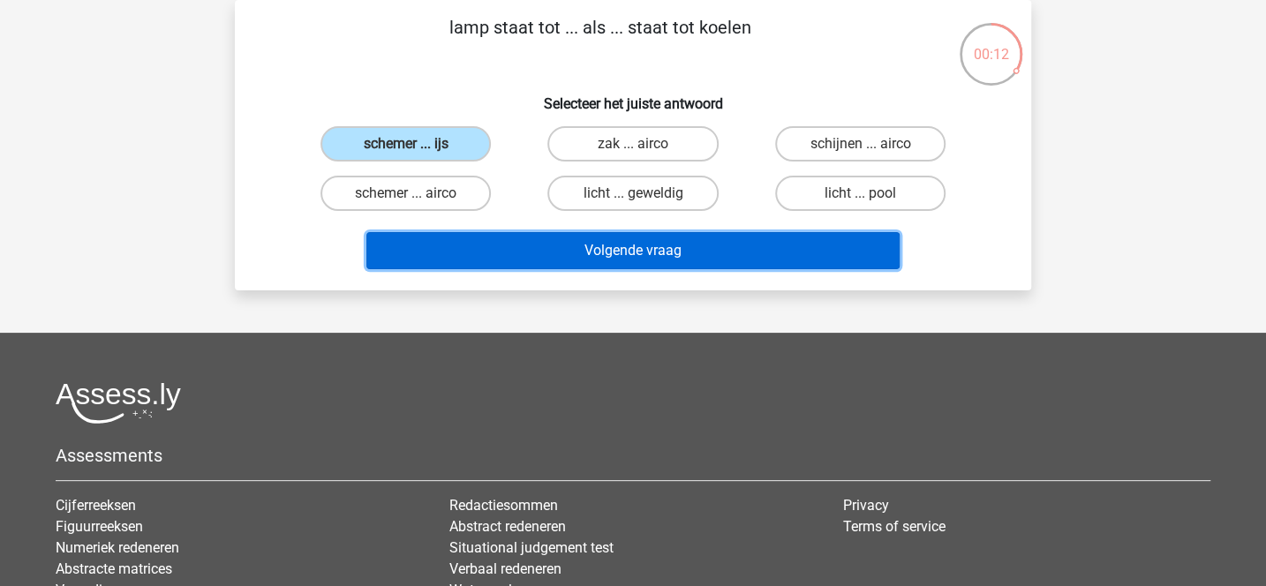
click at [557, 261] on button "Volgende vraag" at bounding box center [633, 250] width 534 height 37
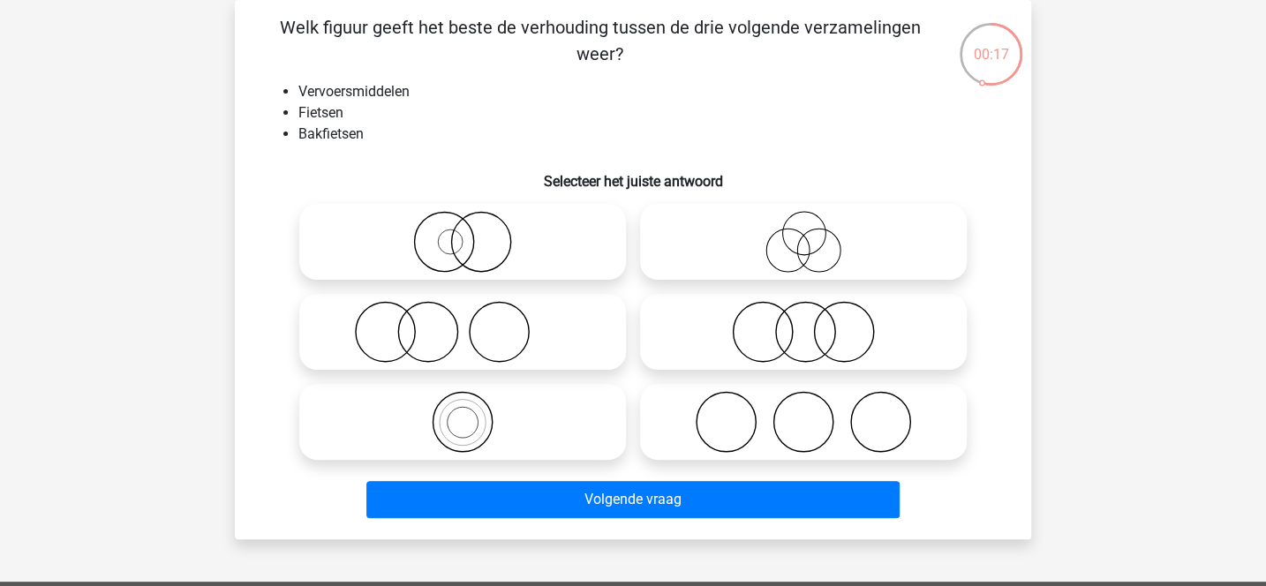
click at [538, 446] on icon at bounding box center [462, 422] width 312 height 62
click at [474, 413] on input "radio" at bounding box center [467, 407] width 11 height 11
radio input "true"
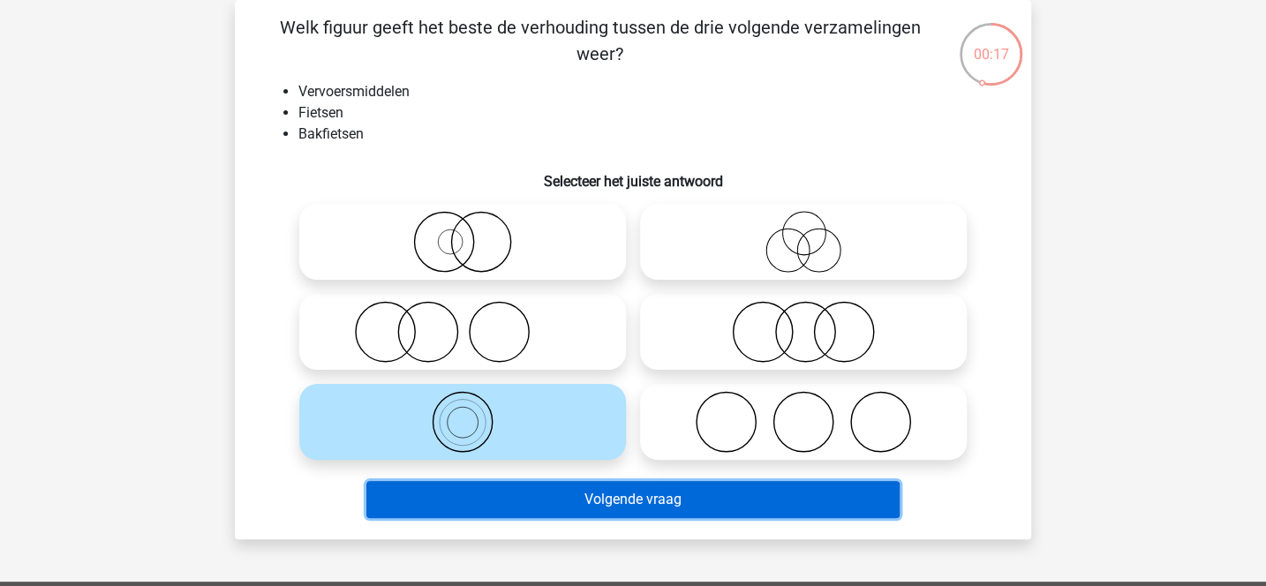
click at [569, 507] on button "Volgende vraag" at bounding box center [633, 499] width 534 height 37
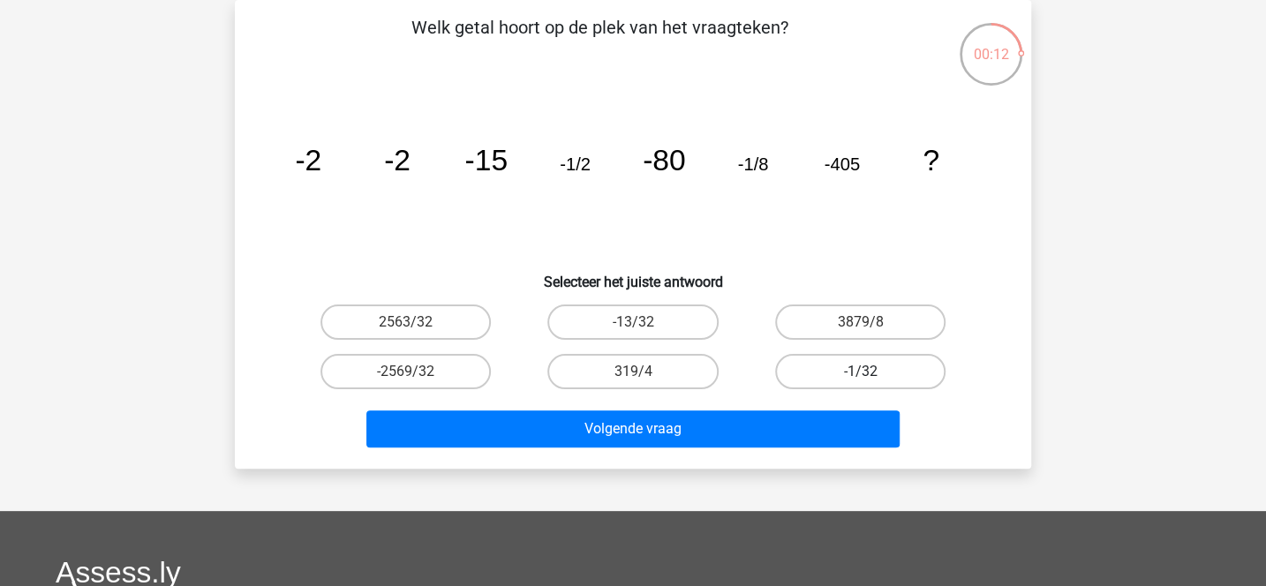
click at [814, 366] on label "-1/32" at bounding box center [860, 371] width 170 height 35
click at [860, 372] on input "-1/32" at bounding box center [865, 377] width 11 height 11
radio input "true"
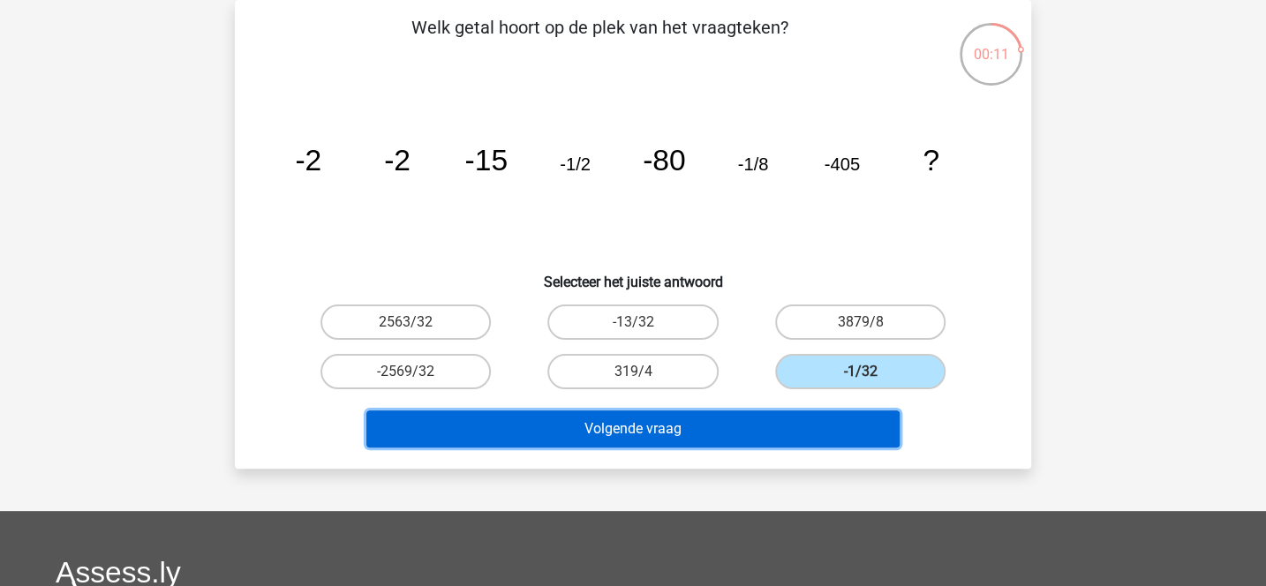
click at [738, 429] on button "Volgende vraag" at bounding box center [633, 428] width 534 height 37
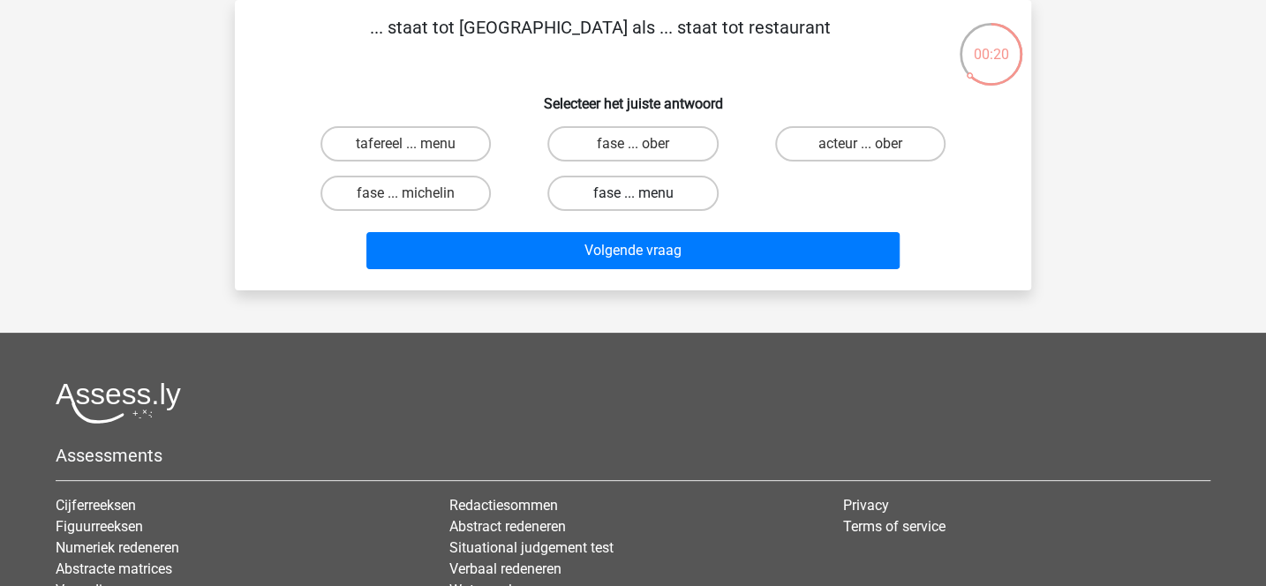
click at [612, 193] on label "fase ... menu" at bounding box center [632, 193] width 170 height 35
click at [633, 193] on input "fase ... menu" at bounding box center [638, 198] width 11 height 11
radio input "true"
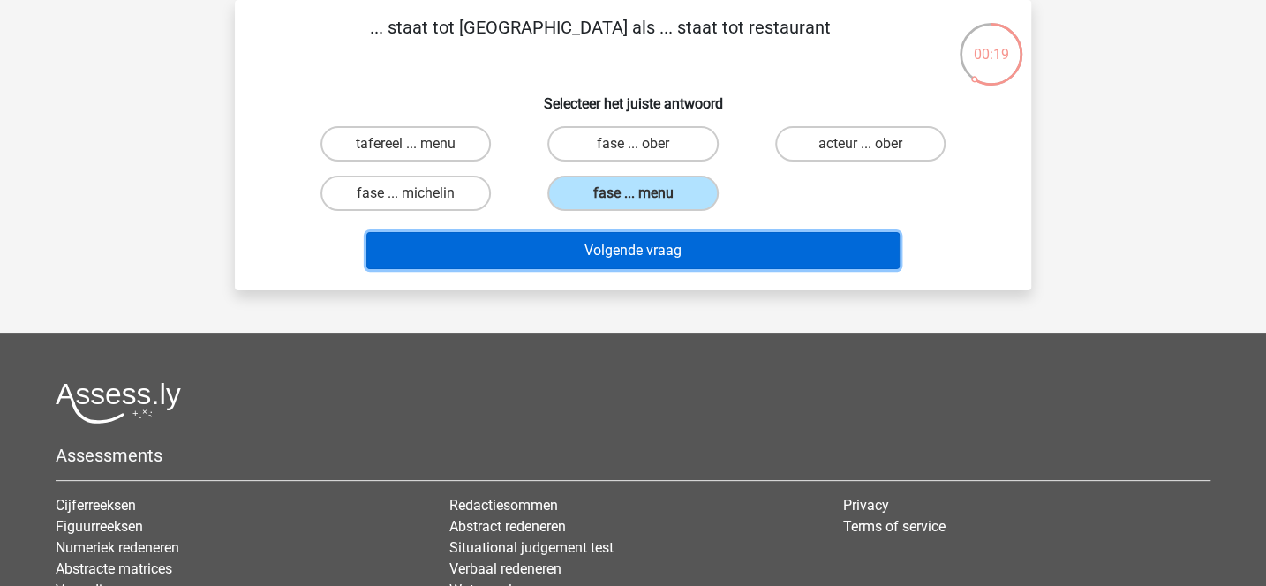
click at [621, 247] on button "Volgende vraag" at bounding box center [633, 250] width 534 height 37
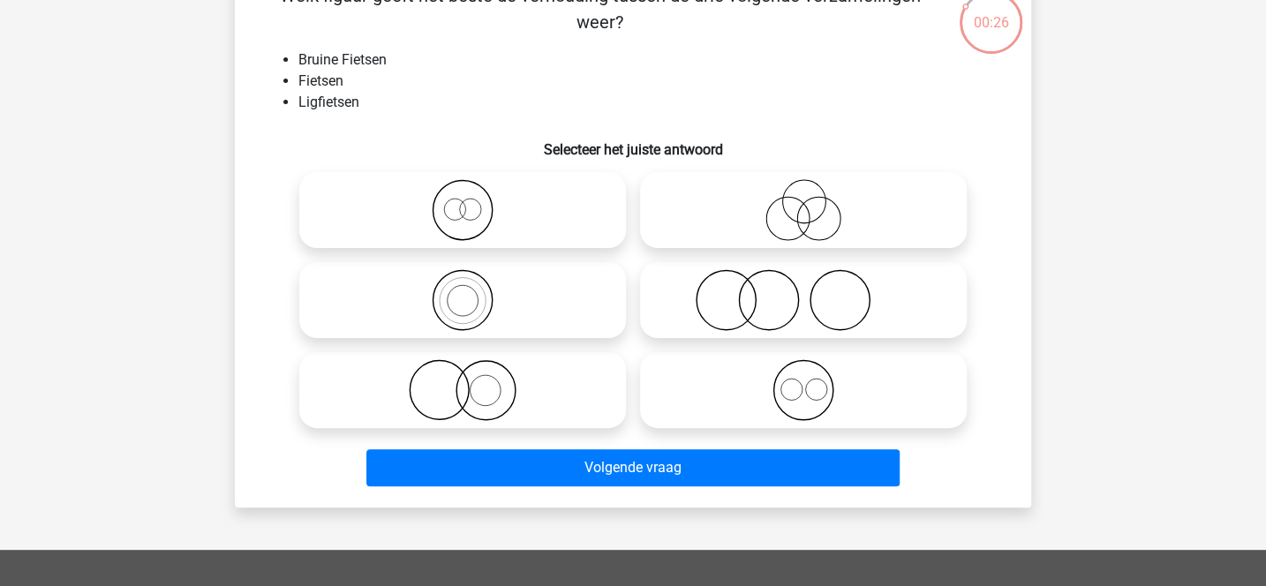
scroll to position [100, 0]
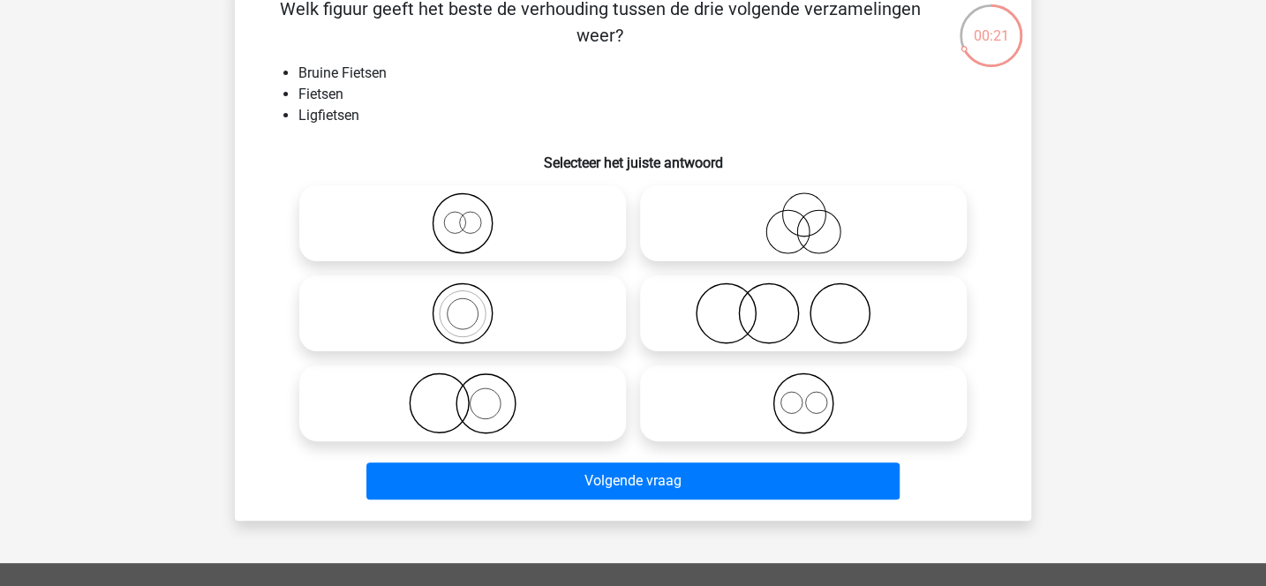
click at [800, 224] on icon at bounding box center [803, 223] width 312 height 62
click at [803, 214] on input "radio" at bounding box center [808, 208] width 11 height 11
radio input "true"
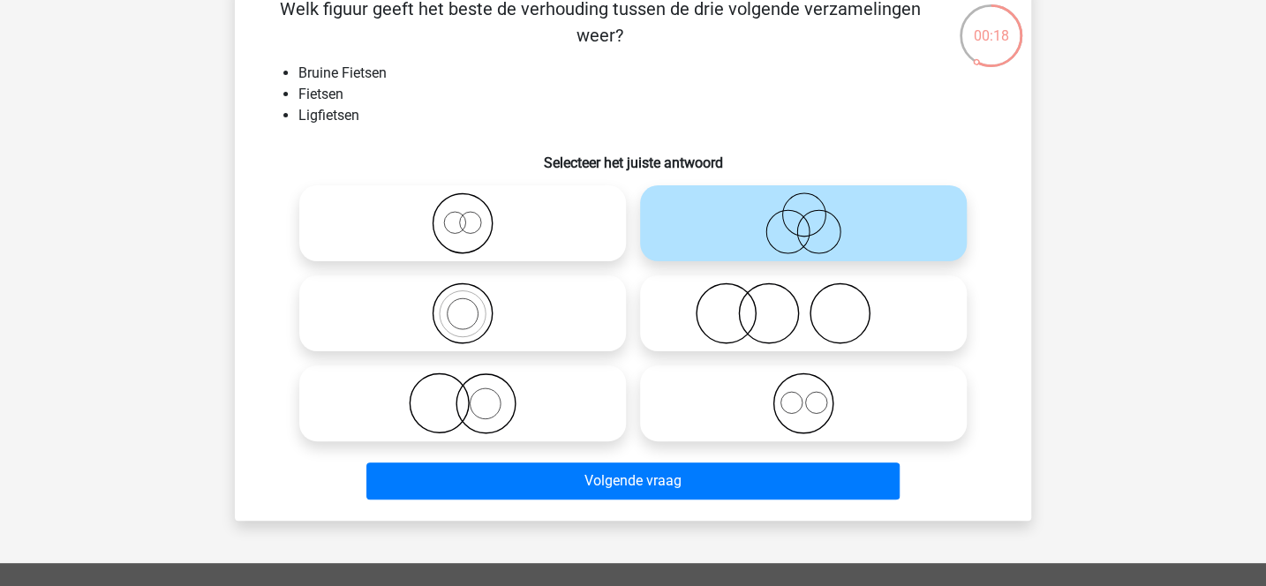
click at [823, 422] on icon at bounding box center [803, 403] width 312 height 62
click at [815, 394] on input "radio" at bounding box center [808, 388] width 11 height 11
radio input "true"
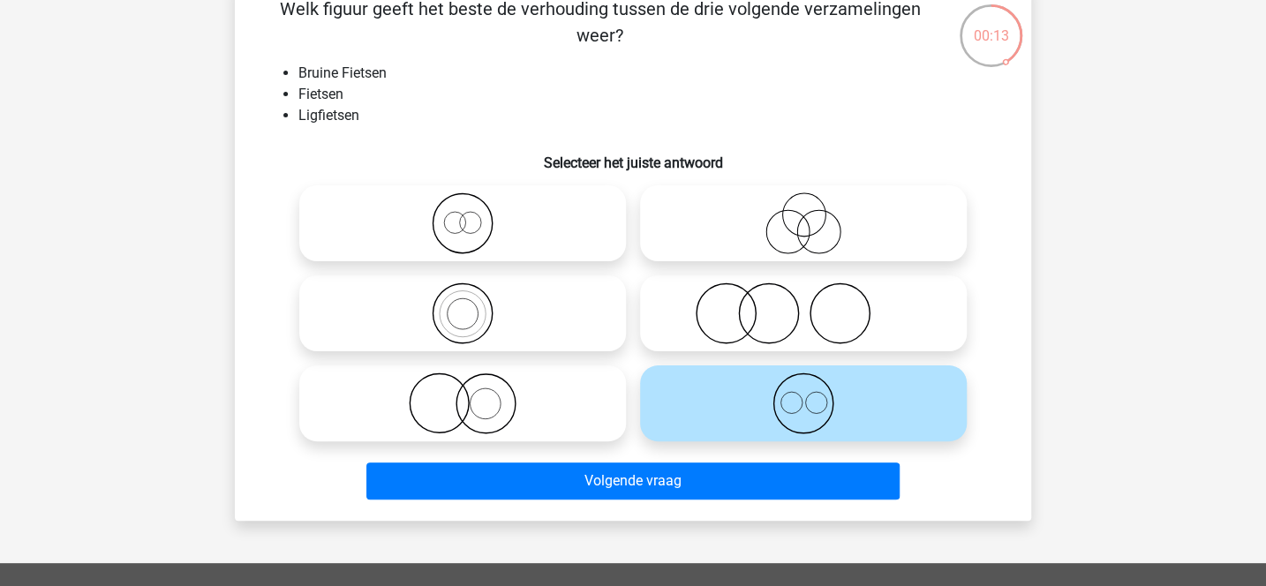
click at [569, 244] on icon at bounding box center [462, 223] width 312 height 62
click at [474, 214] on input "radio" at bounding box center [467, 208] width 11 height 11
radio input "true"
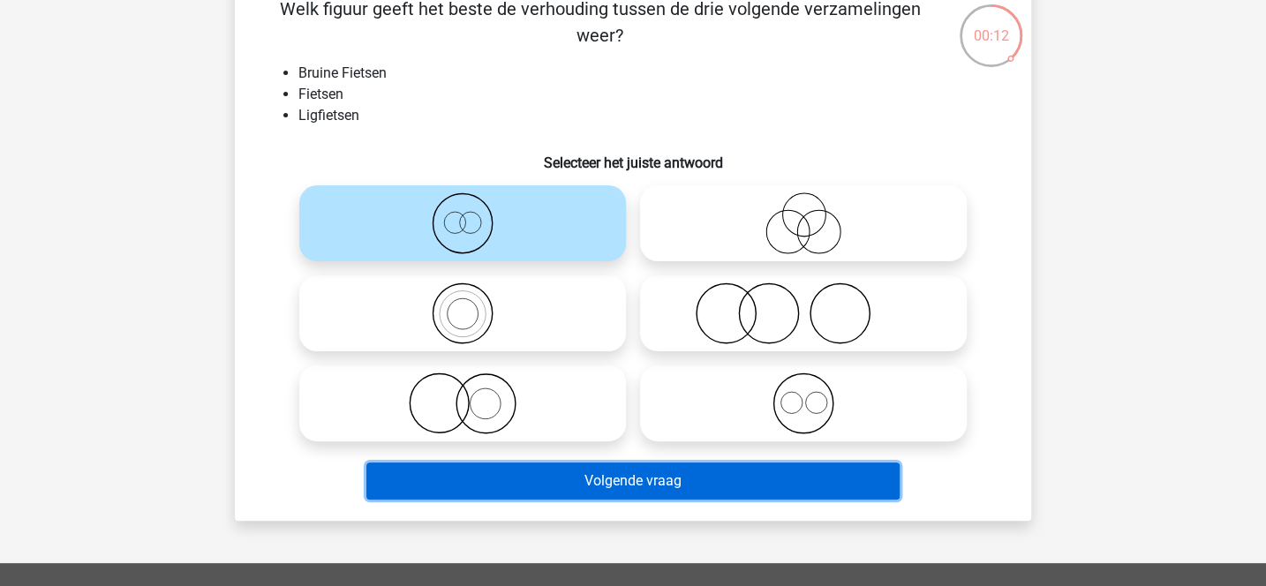
click at [624, 477] on button "Volgende vraag" at bounding box center [633, 480] width 534 height 37
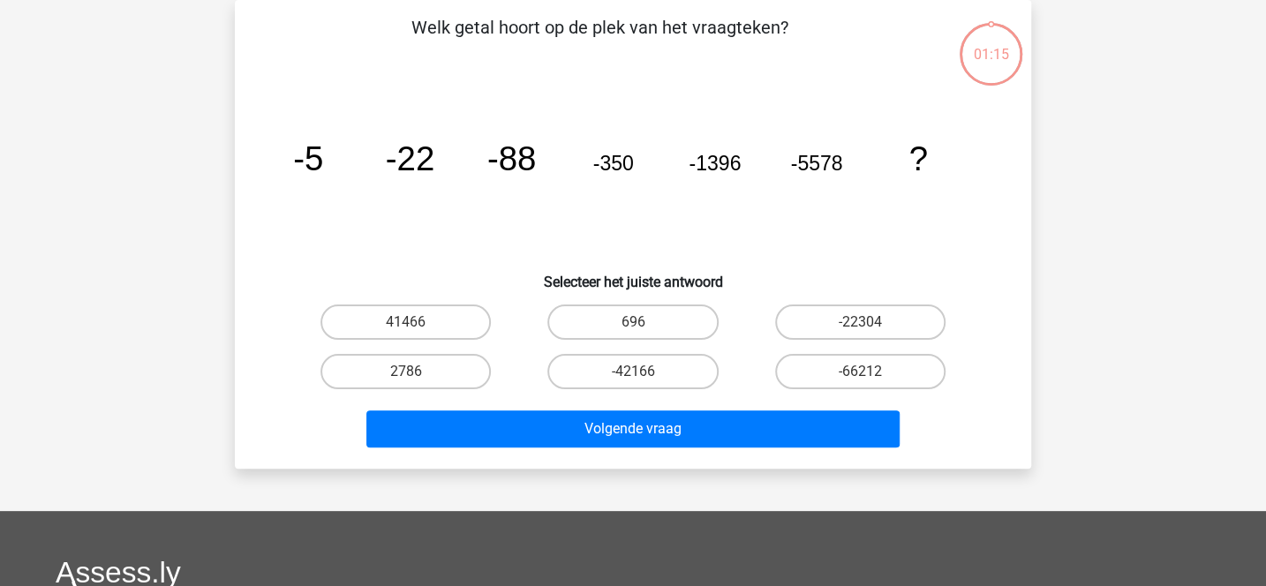
scroll to position [81, 0]
click at [822, 329] on label "-22304" at bounding box center [860, 321] width 170 height 35
click at [860, 329] on input "-22304" at bounding box center [865, 327] width 11 height 11
radio input "true"
click at [651, 372] on label "-42166" at bounding box center [632, 371] width 170 height 35
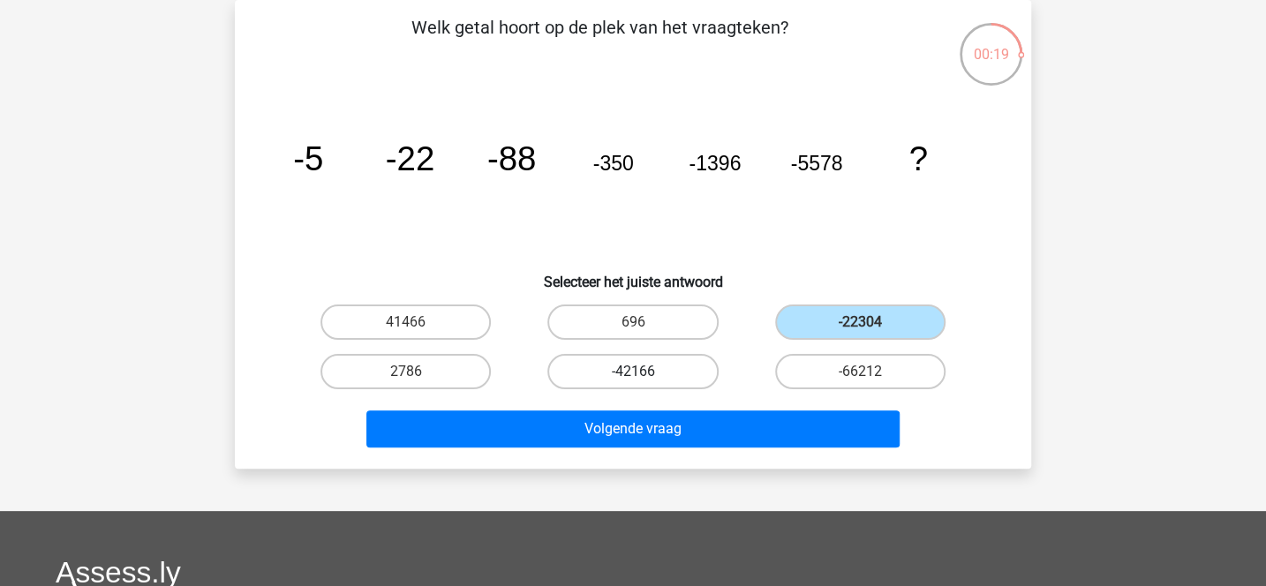
click at [644, 372] on input "-42166" at bounding box center [638, 377] width 11 height 11
radio input "true"
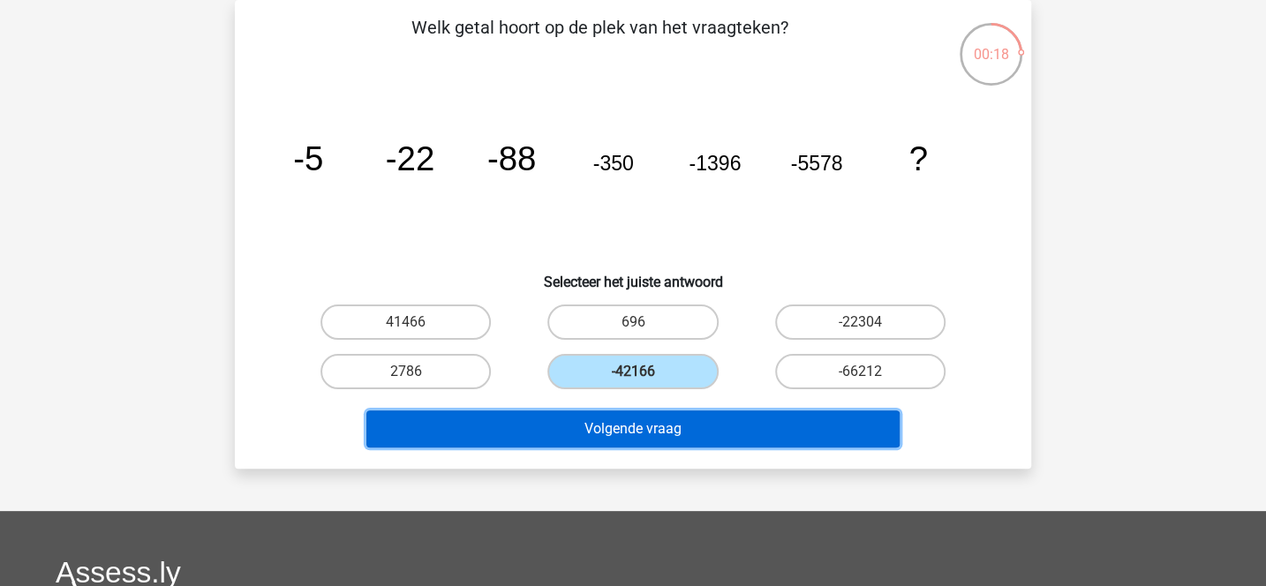
click at [654, 418] on button "Volgende vraag" at bounding box center [633, 428] width 534 height 37
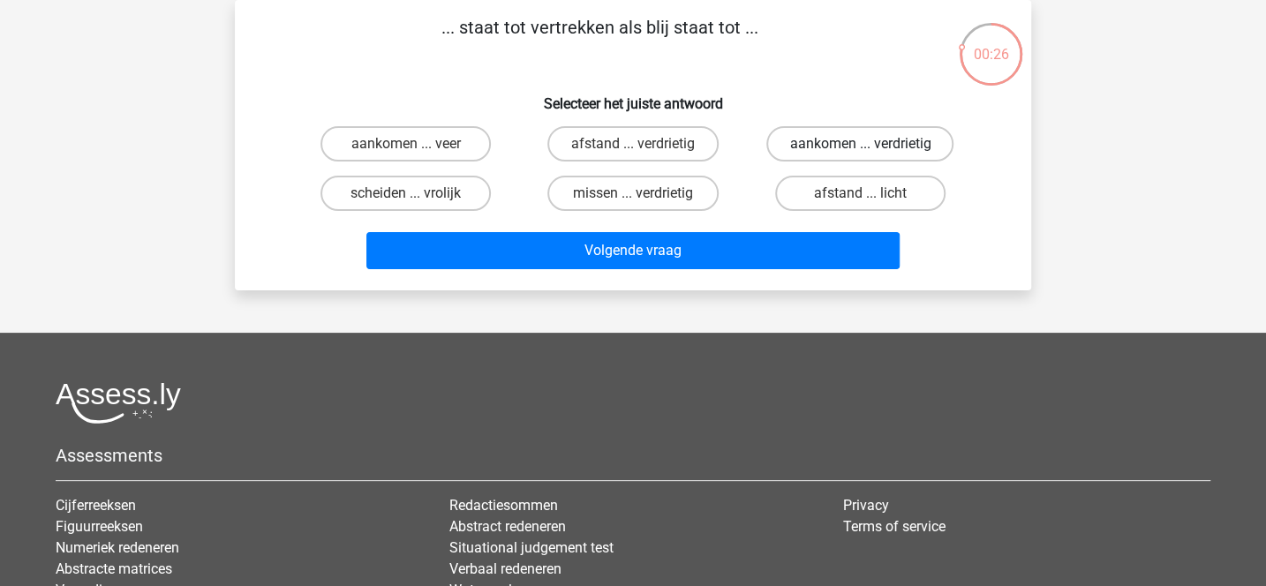
click at [806, 137] on label "aankomen ... verdrietig" at bounding box center [859, 143] width 187 height 35
click at [860, 144] on input "aankomen ... verdrietig" at bounding box center [865, 149] width 11 height 11
radio input "true"
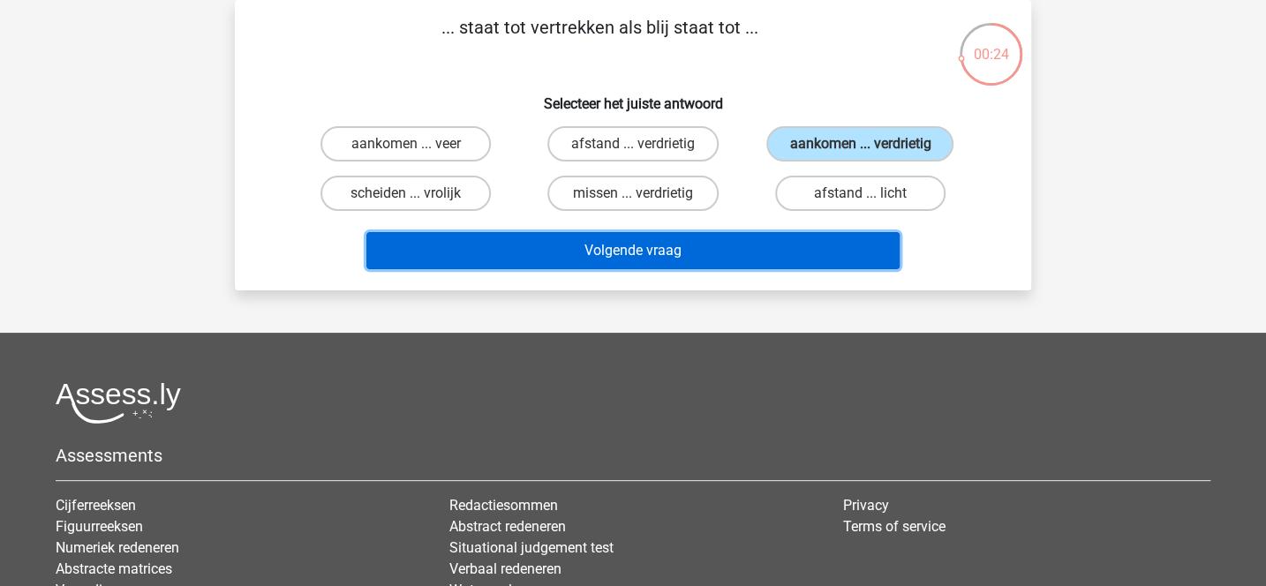
click at [715, 260] on button "Volgende vraag" at bounding box center [633, 250] width 534 height 37
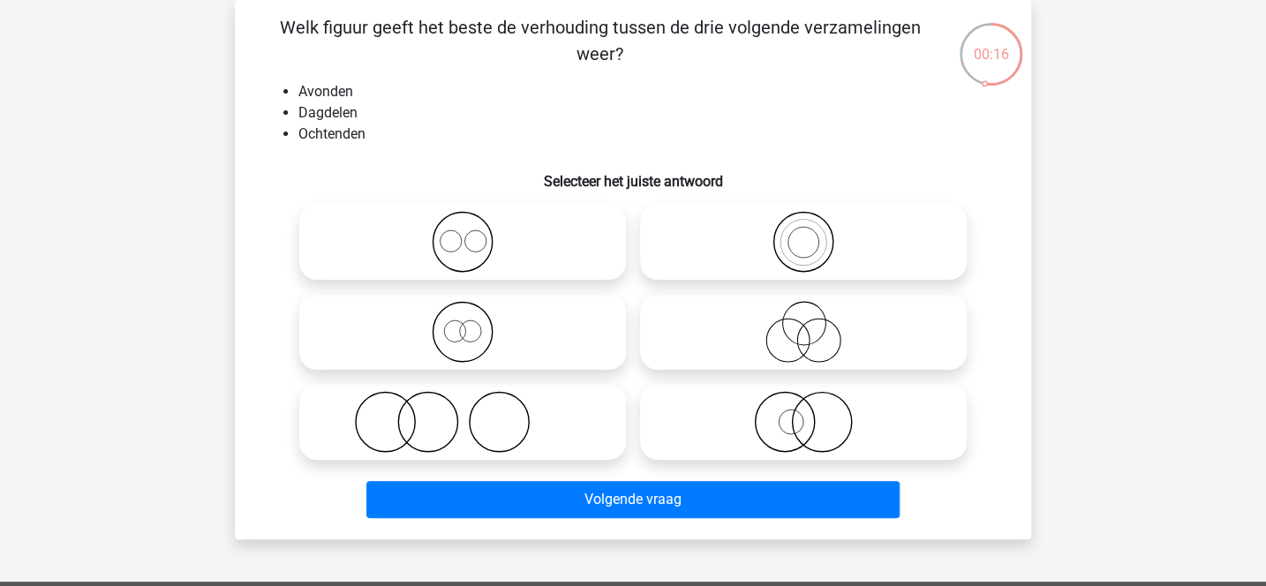
click at [533, 248] on icon at bounding box center [462, 242] width 312 height 62
click at [474, 233] on input "radio" at bounding box center [467, 227] width 11 height 11
radio input "true"
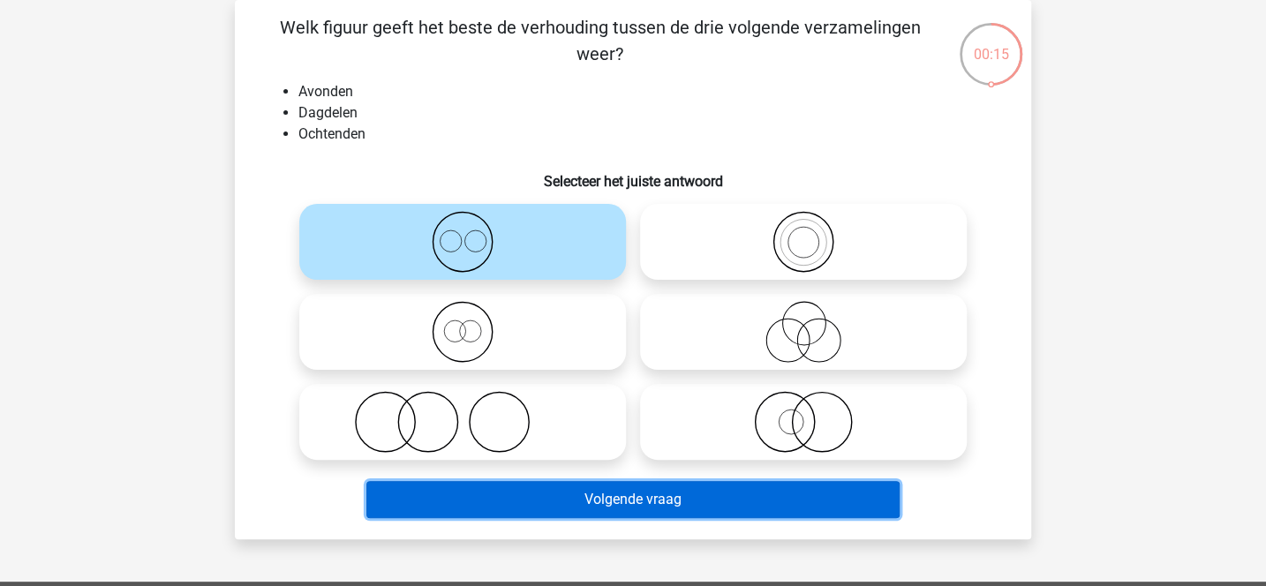
click at [607, 498] on button "Volgende vraag" at bounding box center [633, 499] width 534 height 37
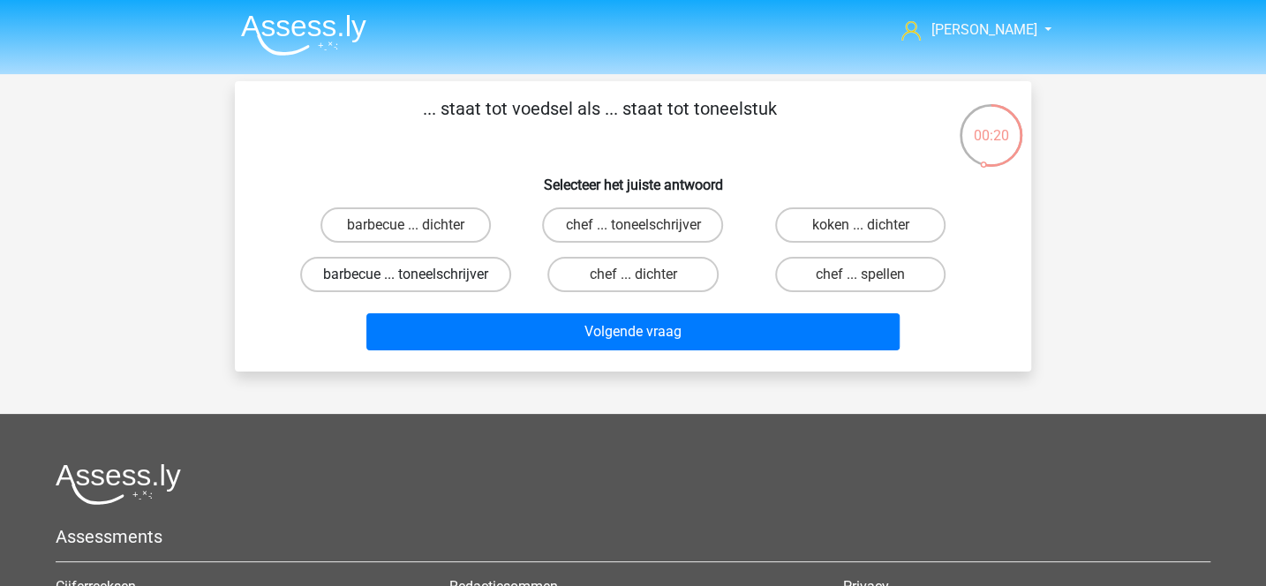
click at [477, 288] on label "barbecue ... toneelschrijver" at bounding box center [405, 274] width 211 height 35
click at [417, 286] on input "barbecue ... toneelschrijver" at bounding box center [411, 279] width 11 height 11
radio input "true"
click at [824, 212] on label "koken ... dichter" at bounding box center [860, 224] width 170 height 35
click at [860, 225] on input "koken ... dichter" at bounding box center [865, 230] width 11 height 11
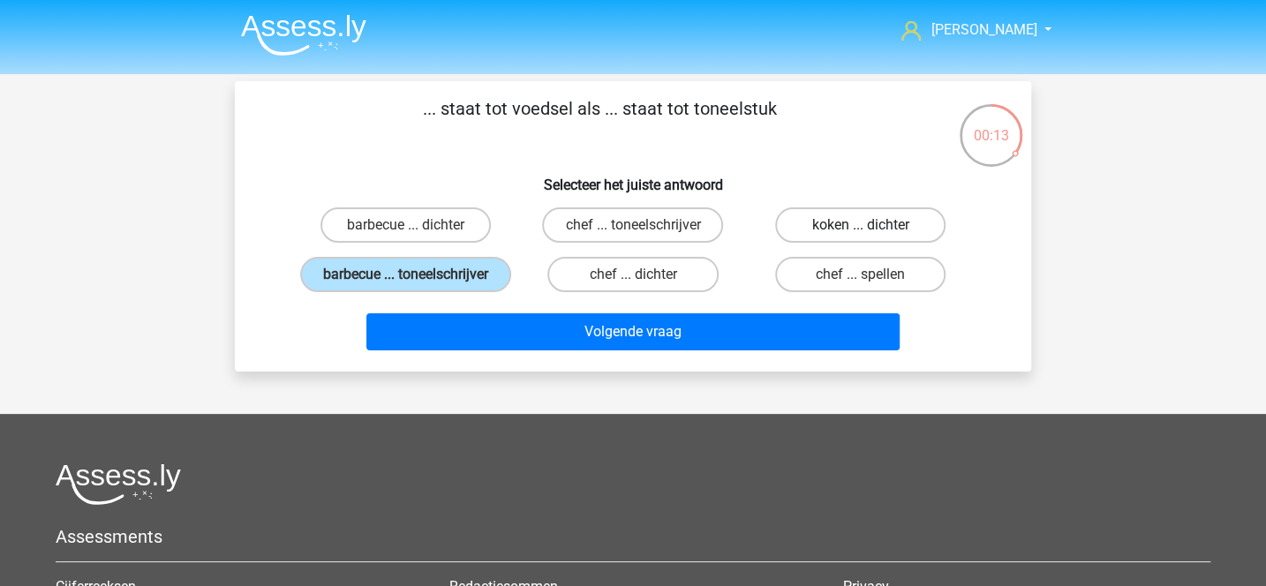
radio input "true"
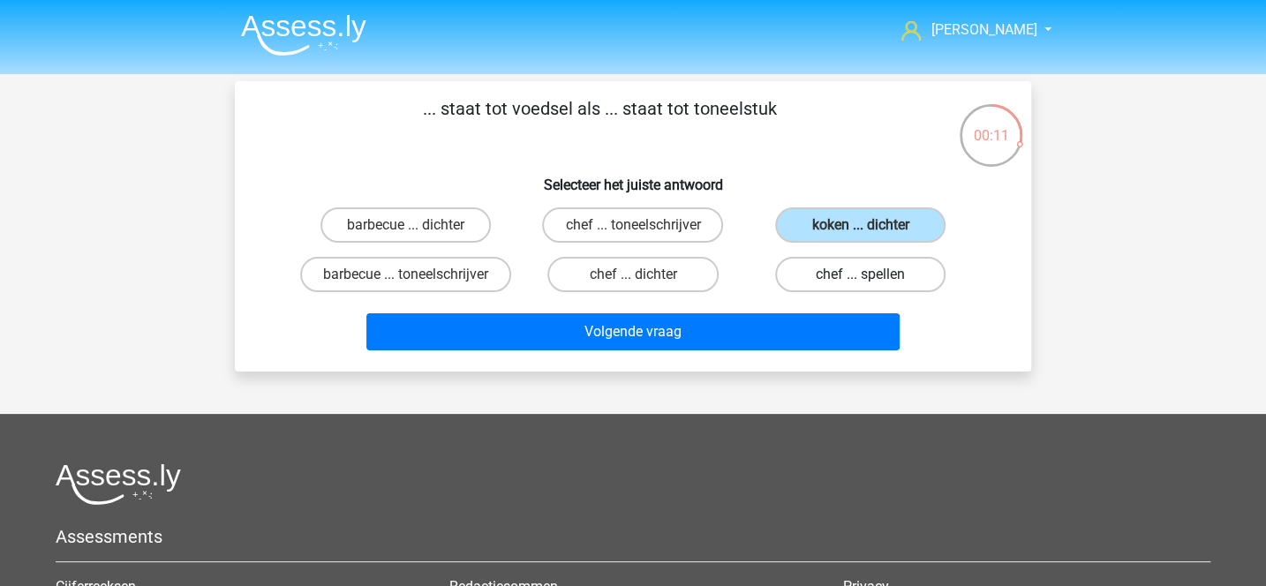
click at [824, 272] on label "chef ... spellen" at bounding box center [860, 274] width 170 height 35
click at [860, 274] on input "chef ... spellen" at bounding box center [865, 279] width 11 height 11
radio input "true"
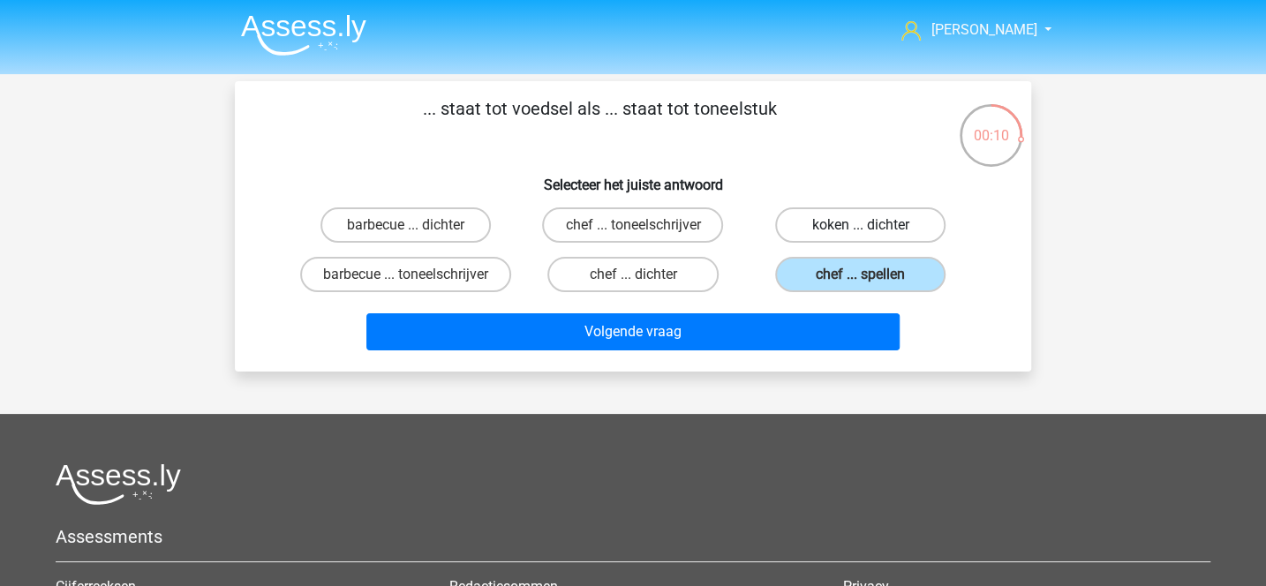
click at [827, 233] on label "koken ... dichter" at bounding box center [860, 224] width 170 height 35
click at [860, 233] on input "koken ... dichter" at bounding box center [865, 230] width 11 height 11
radio input "true"
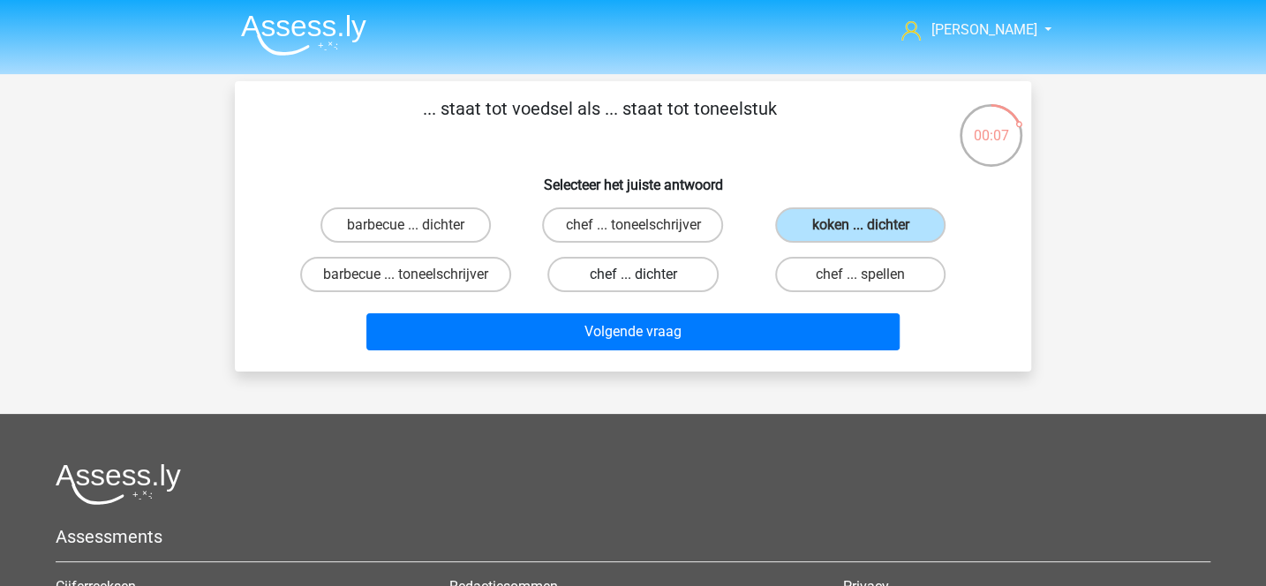
click at [647, 279] on label "chef ... dichter" at bounding box center [632, 274] width 170 height 35
click at [644, 279] on input "chef ... dichter" at bounding box center [638, 279] width 11 height 11
radio input "true"
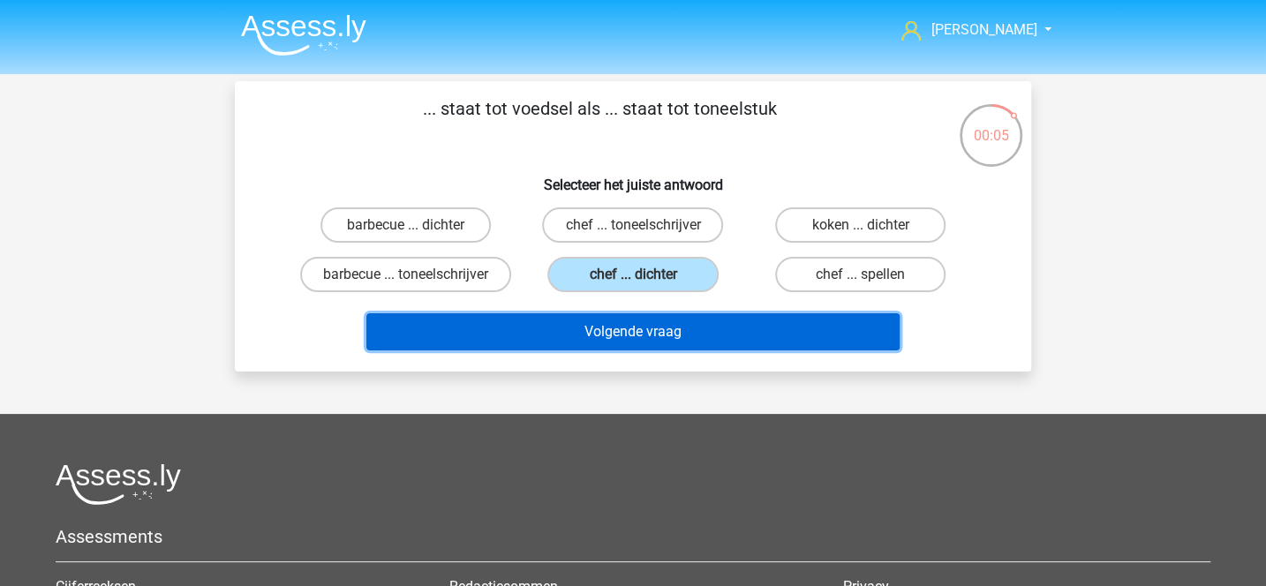
click at [620, 350] on button "Volgende vraag" at bounding box center [633, 331] width 534 height 37
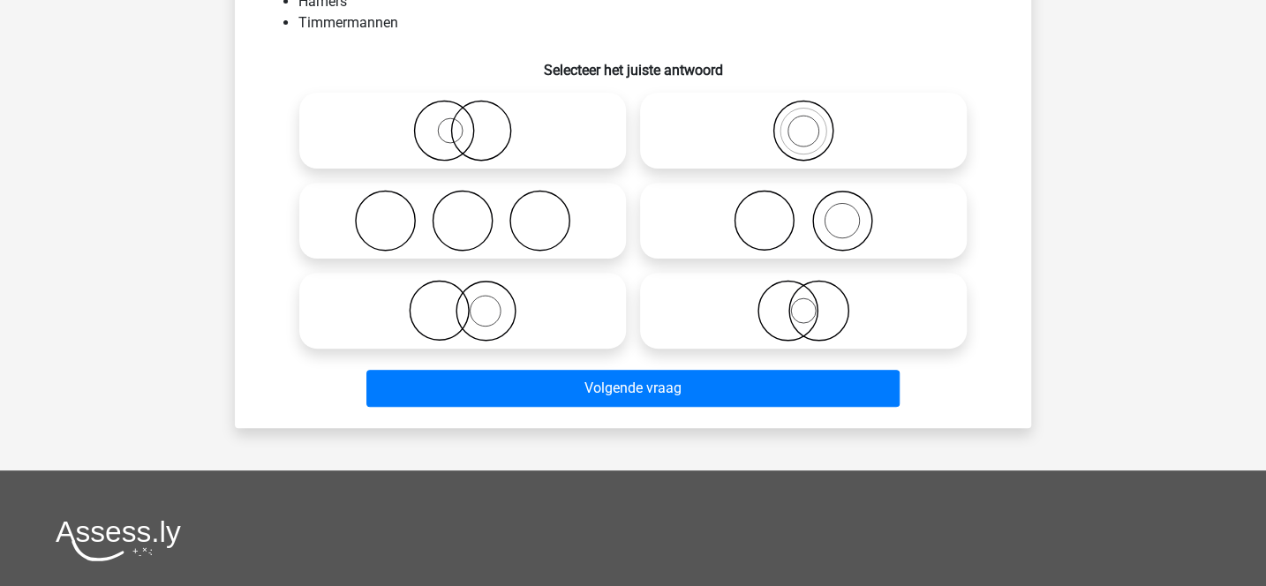
scroll to position [131, 0]
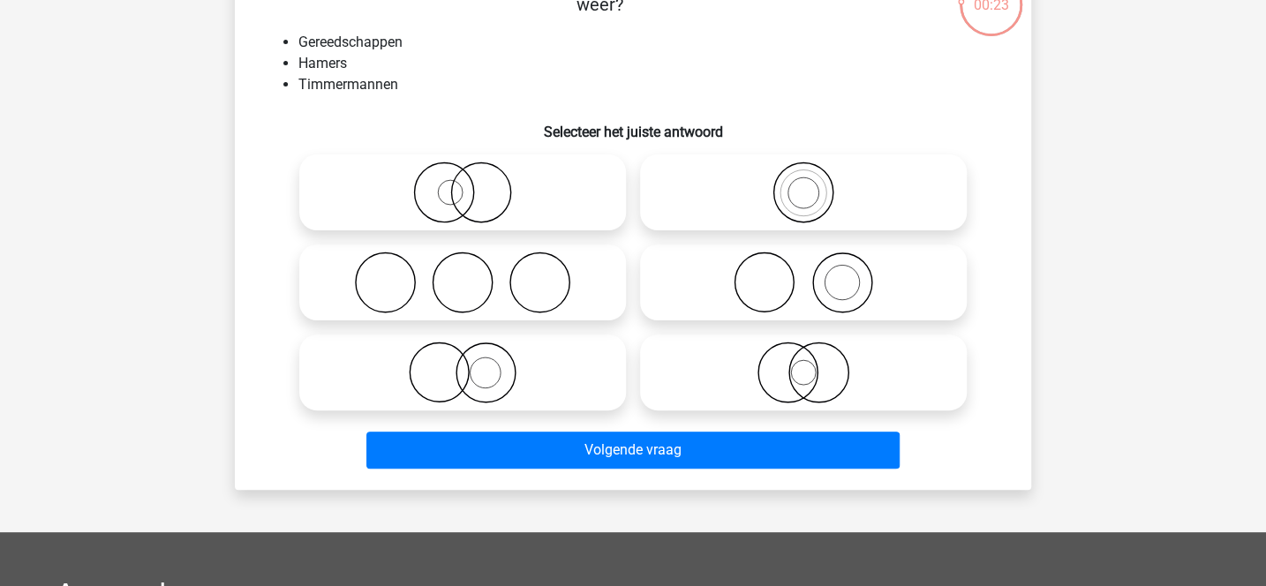
click at [543, 380] on icon at bounding box center [462, 373] width 312 height 62
click at [474, 364] on input "radio" at bounding box center [467, 357] width 11 height 11
radio input "true"
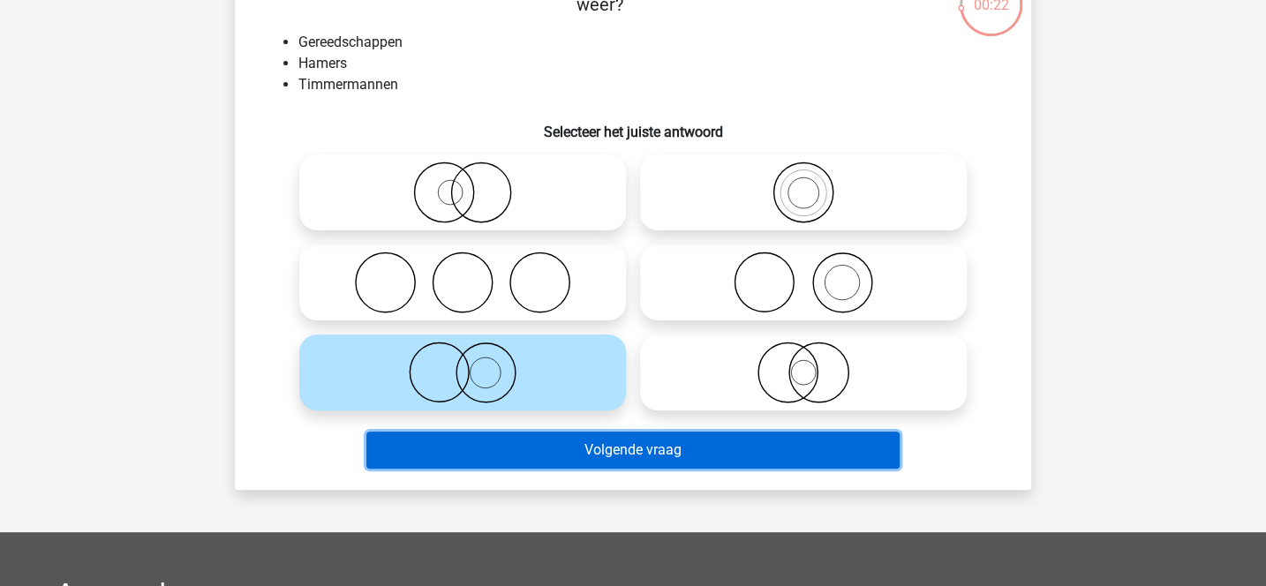
click at [550, 450] on button "Volgende vraag" at bounding box center [633, 450] width 534 height 37
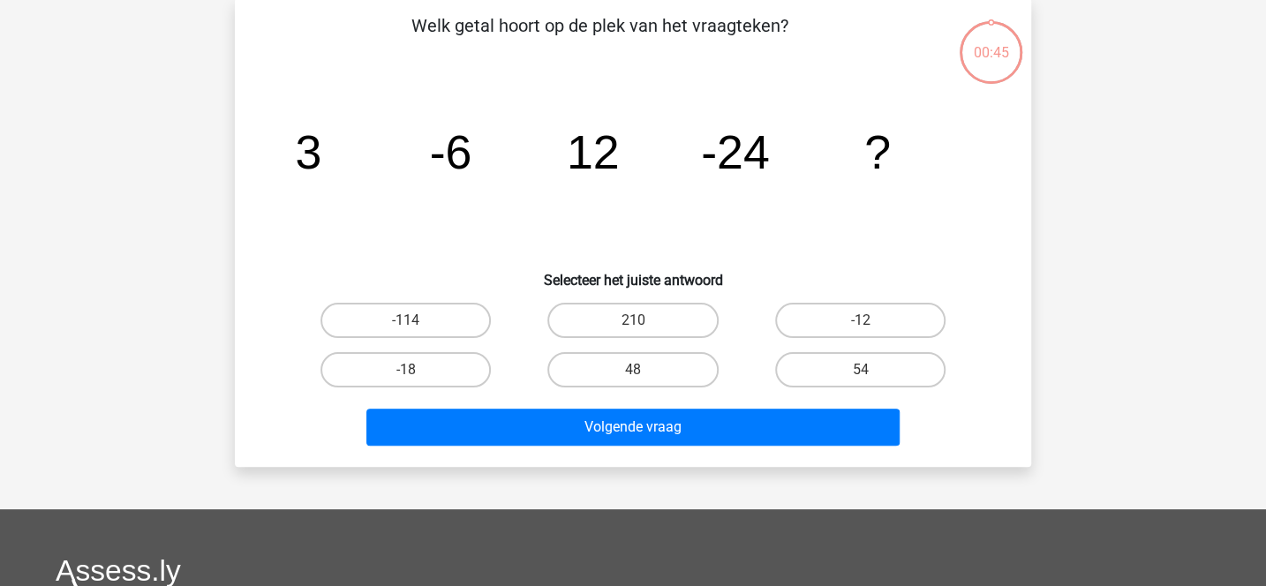
scroll to position [81, 0]
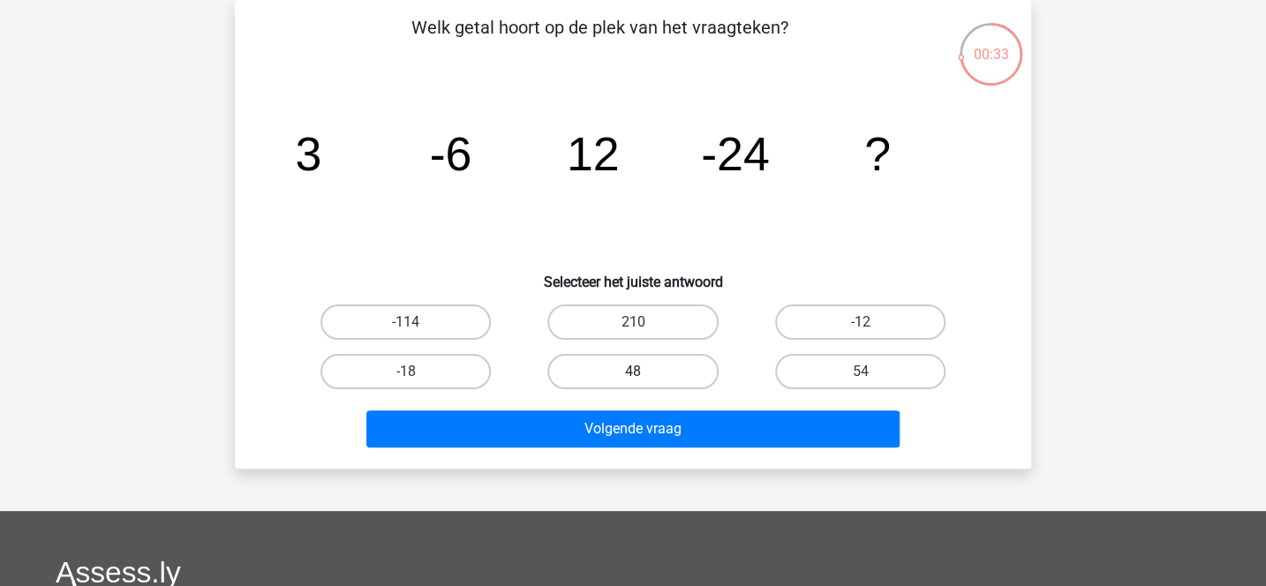
click at [706, 366] on label "48" at bounding box center [632, 371] width 170 height 35
click at [644, 372] on input "48" at bounding box center [638, 377] width 11 height 11
radio input "true"
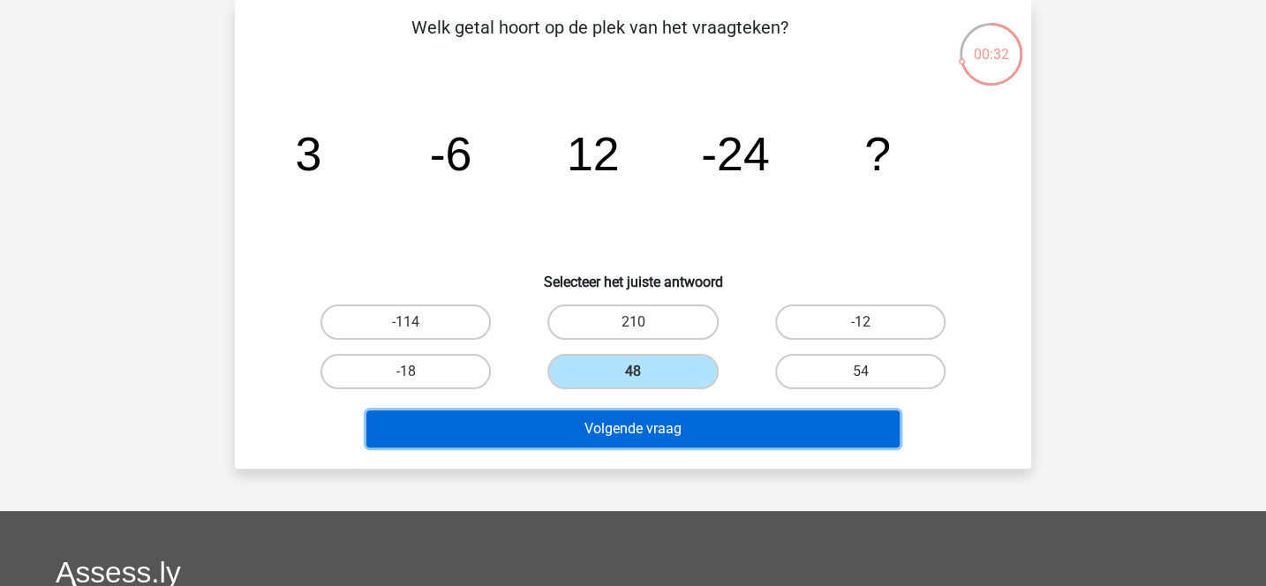
click at [699, 432] on button "Volgende vraag" at bounding box center [633, 428] width 534 height 37
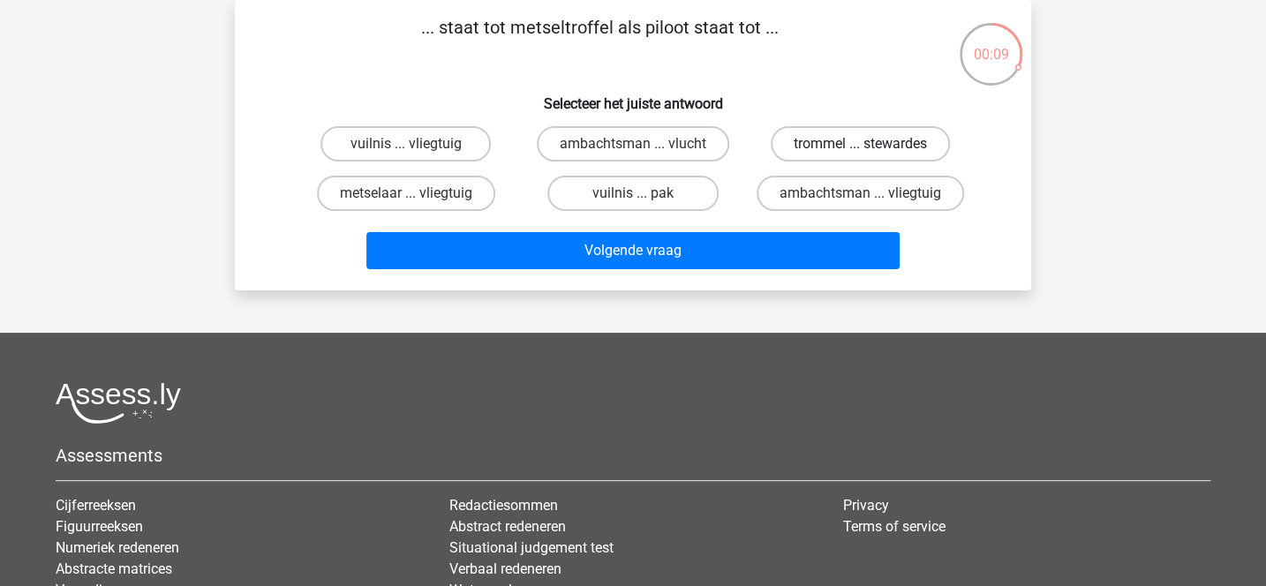
click at [808, 139] on label "trommel ... stewardes" at bounding box center [859, 143] width 179 height 35
click at [860, 144] on input "trommel ... stewardes" at bounding box center [865, 149] width 11 height 11
radio input "true"
click at [796, 202] on label "ambachtsman ... vliegtuig" at bounding box center [859, 193] width 207 height 35
click at [860, 202] on input "ambachtsman ... vliegtuig" at bounding box center [865, 198] width 11 height 11
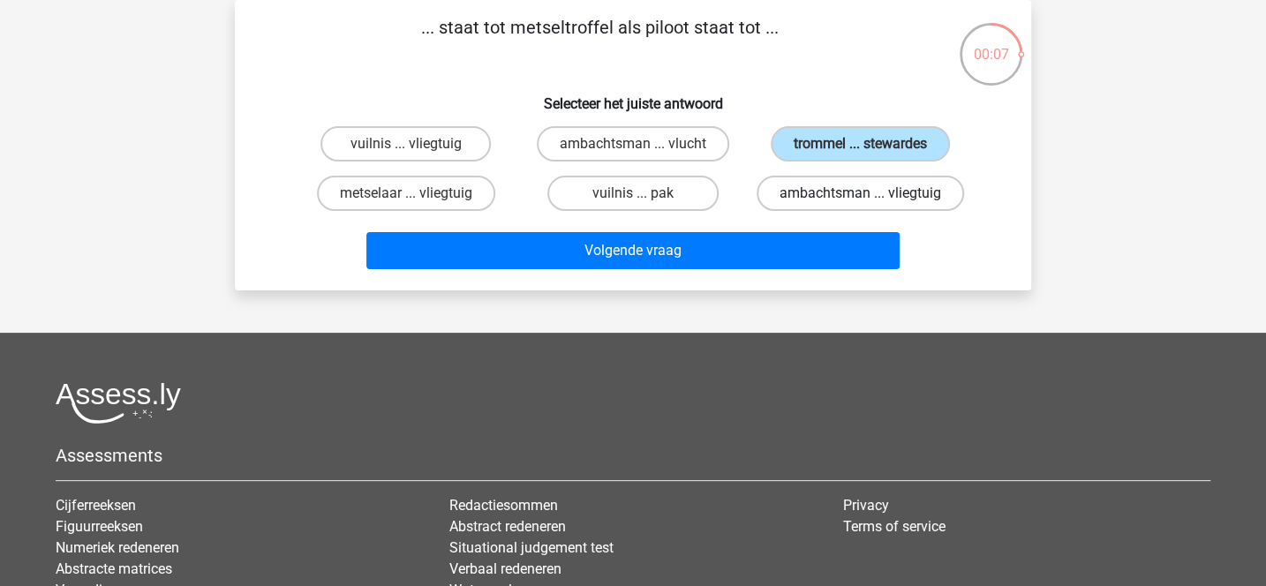
radio input "true"
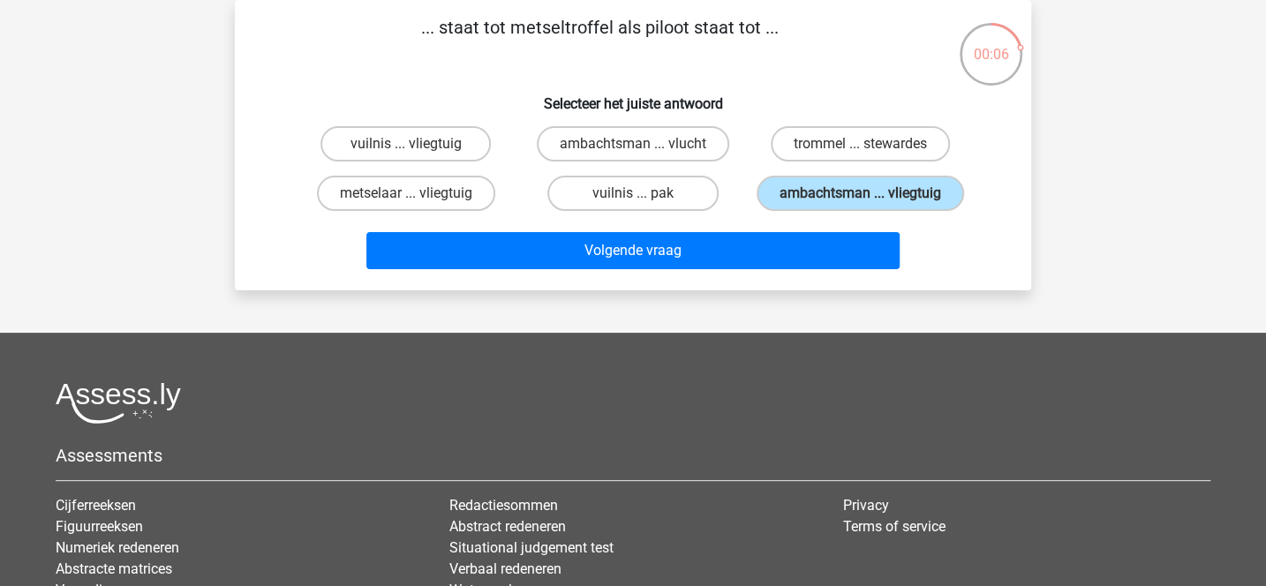
click at [763, 245] on div "Volgende vraag" at bounding box center [633, 247] width 740 height 58
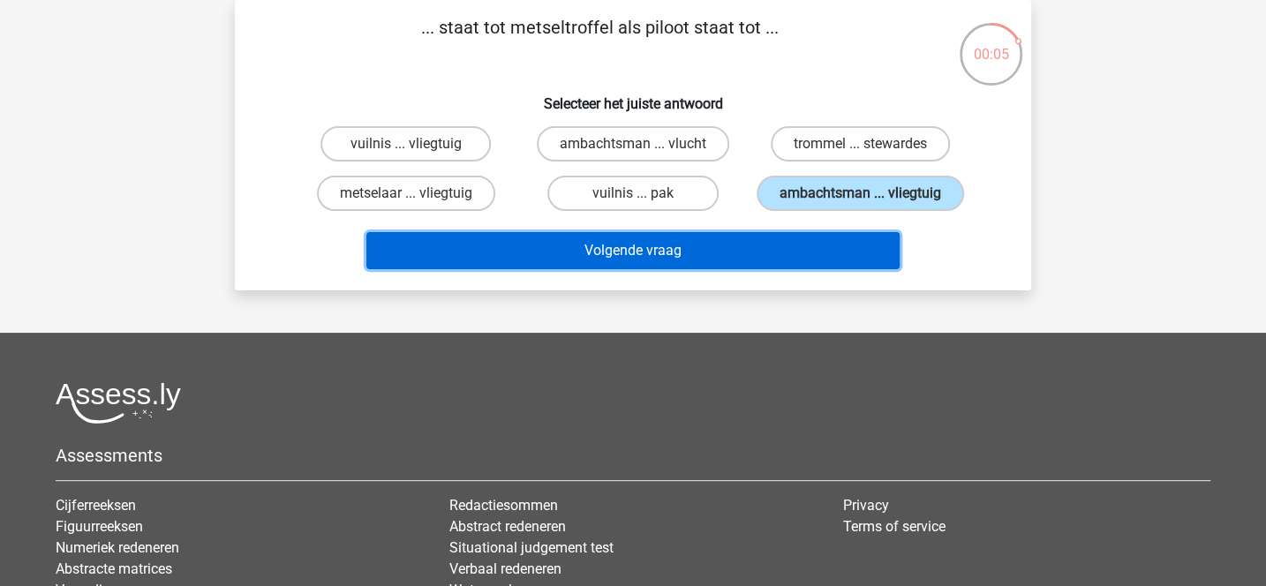
click at [751, 269] on button "Volgende vraag" at bounding box center [633, 250] width 534 height 37
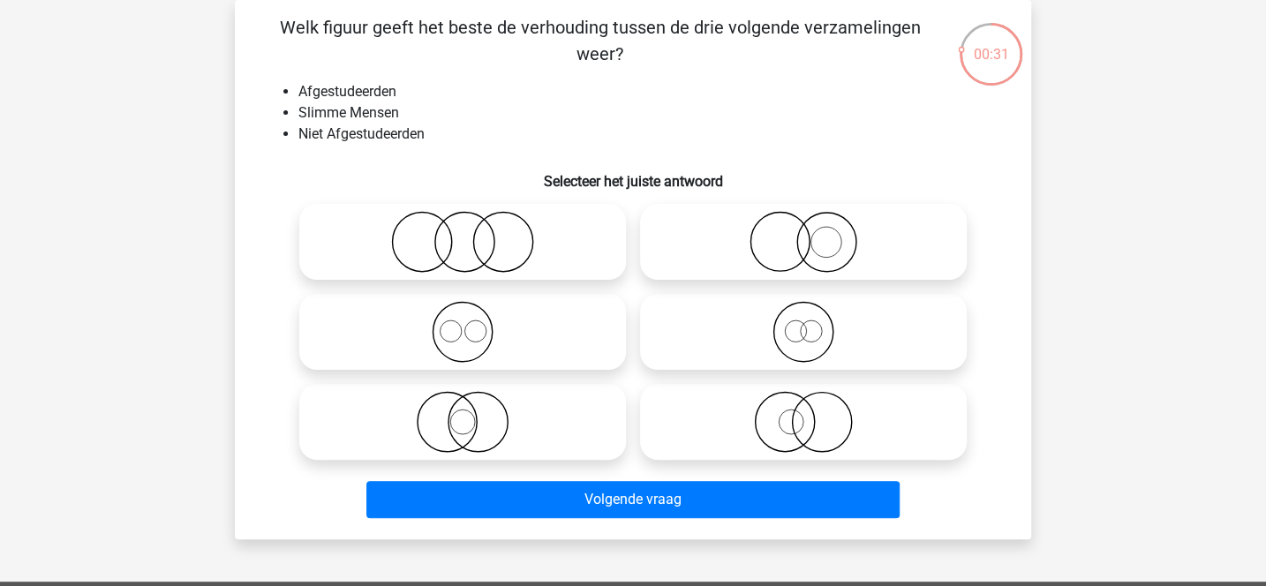
click at [571, 342] on icon at bounding box center [462, 332] width 312 height 62
click at [474, 323] on input "radio" at bounding box center [467, 317] width 11 height 11
radio input "true"
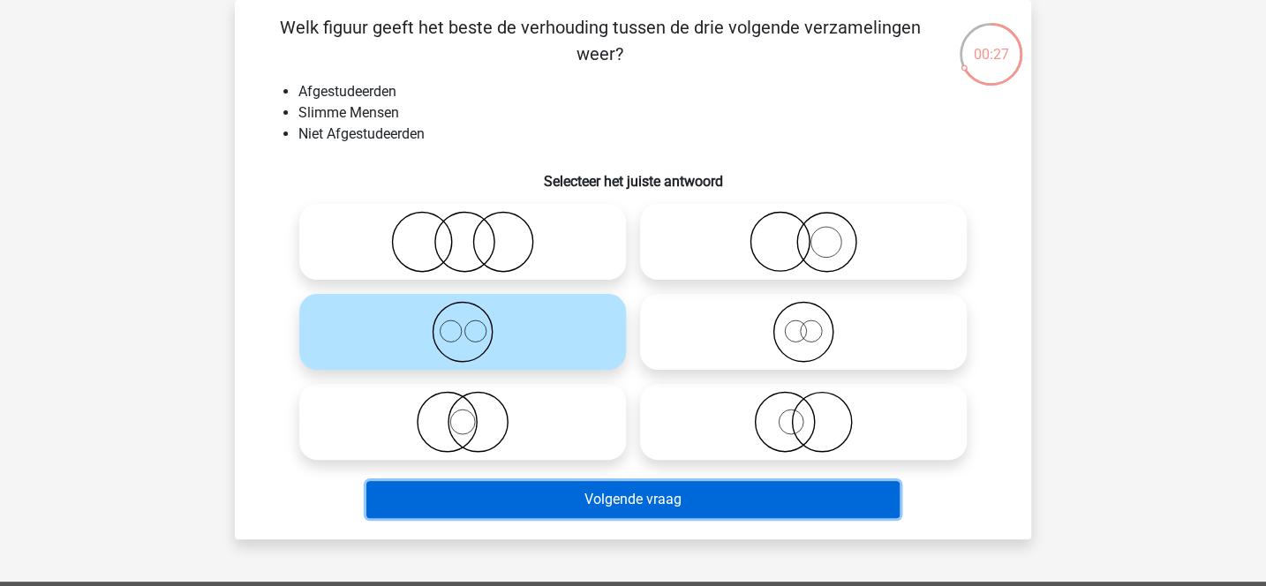
click at [626, 500] on button "Volgende vraag" at bounding box center [633, 499] width 534 height 37
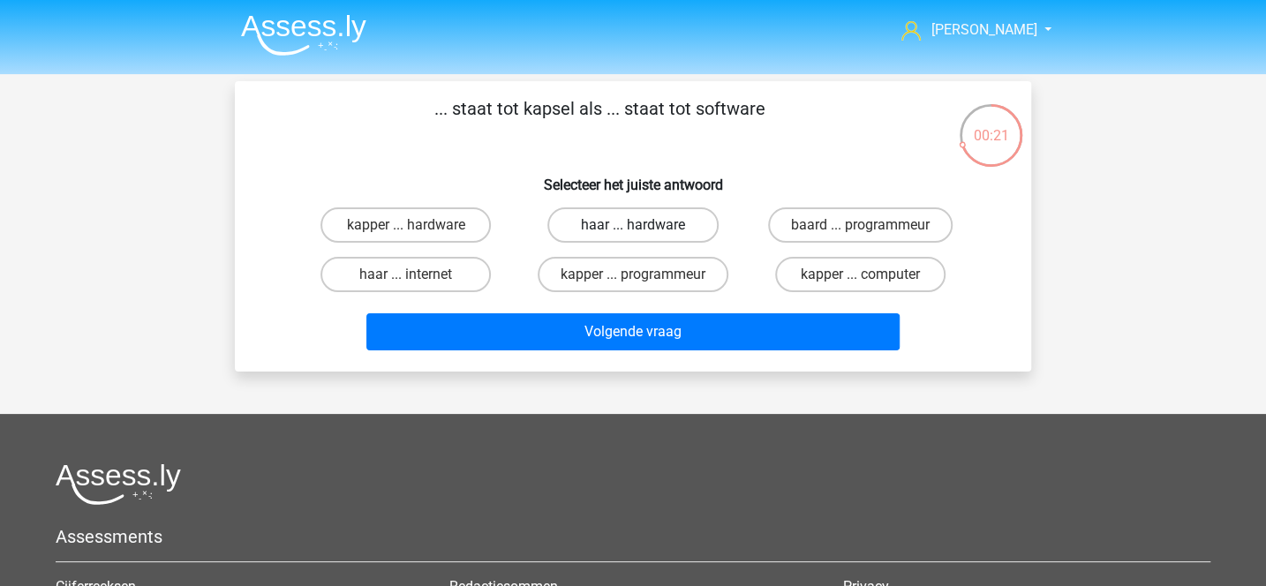
click at [618, 230] on label "haar ... hardware" at bounding box center [632, 224] width 170 height 35
click at [633, 230] on input "haar ... hardware" at bounding box center [638, 230] width 11 height 11
radio input "true"
click at [835, 274] on label "kapper ... computer" at bounding box center [860, 274] width 170 height 35
click at [860, 274] on input "kapper ... computer" at bounding box center [865, 279] width 11 height 11
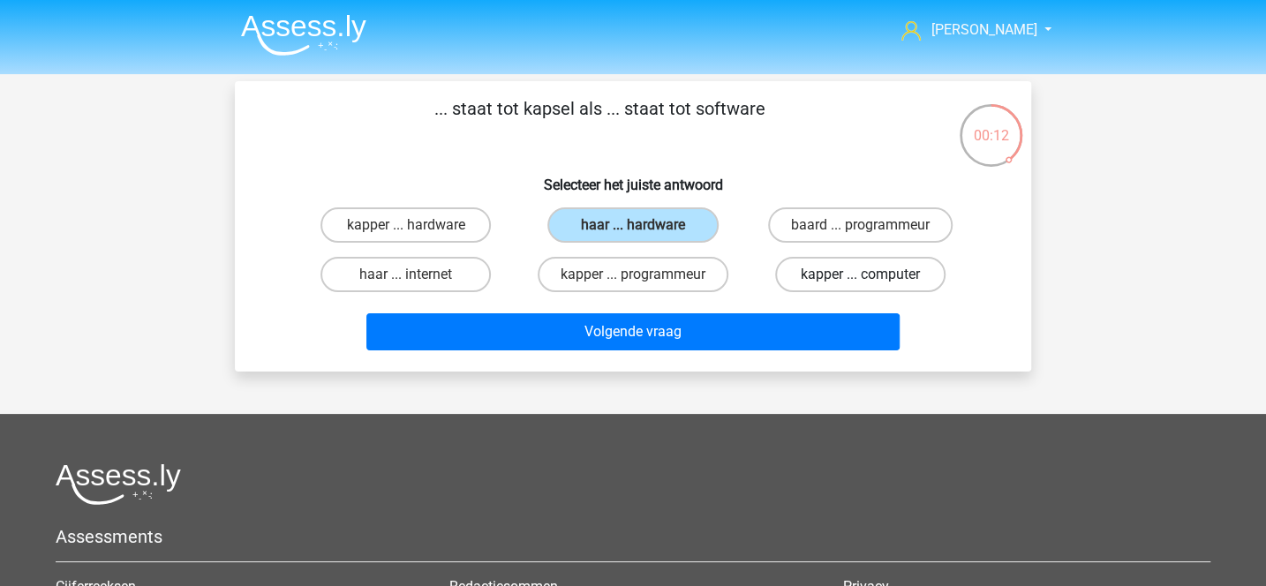
radio input "true"
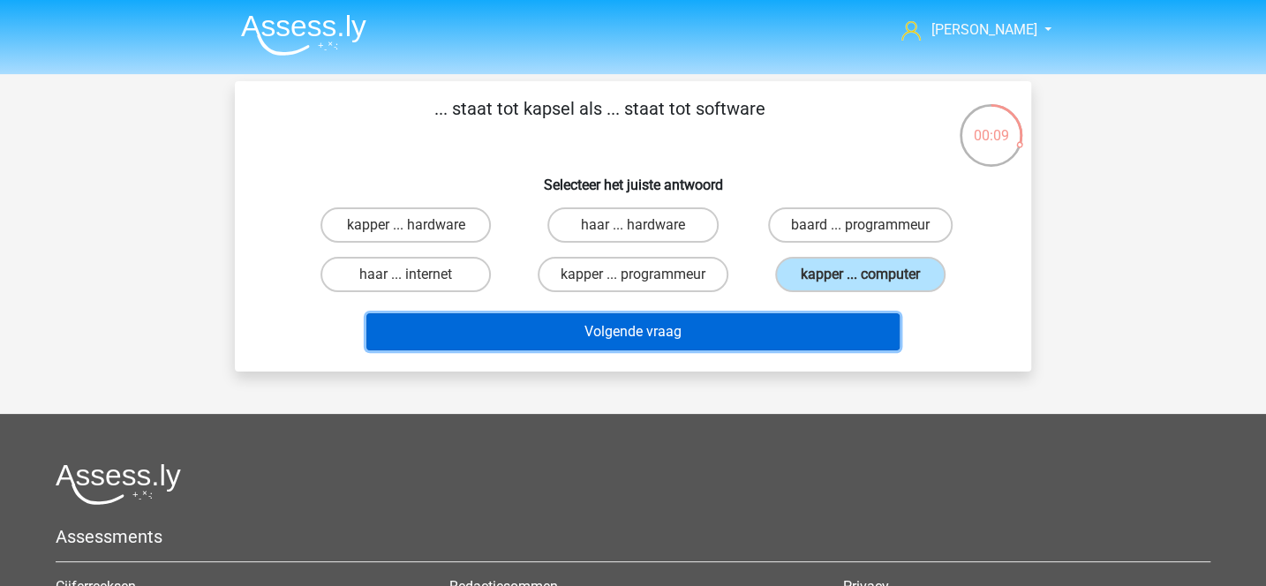
click at [743, 340] on button "Volgende vraag" at bounding box center [633, 331] width 534 height 37
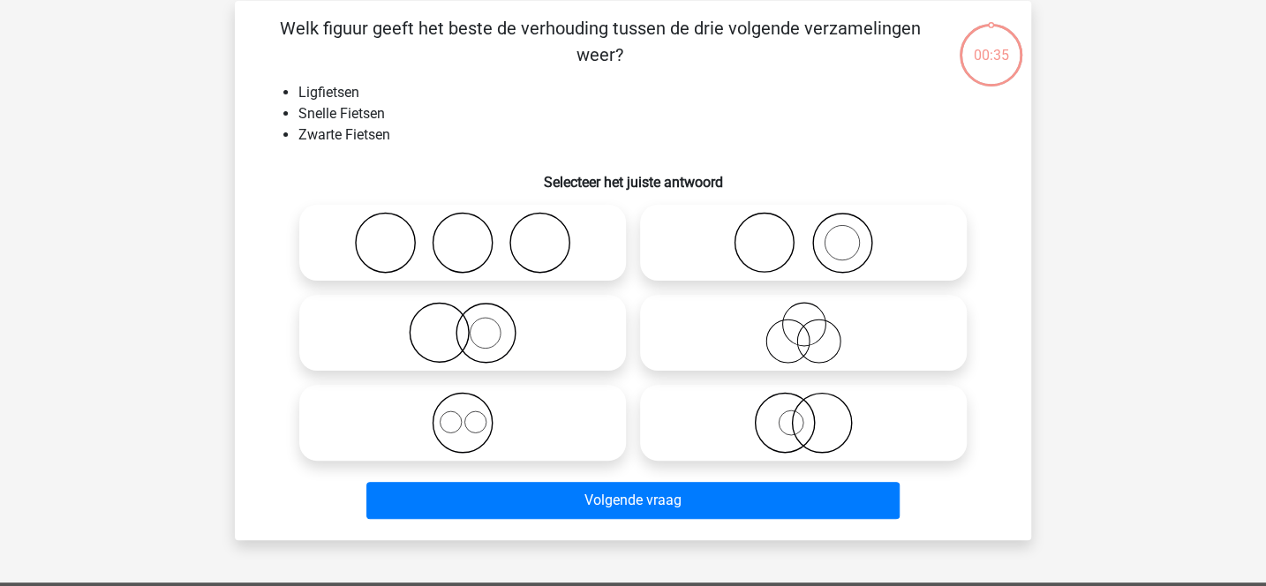
scroll to position [81, 0]
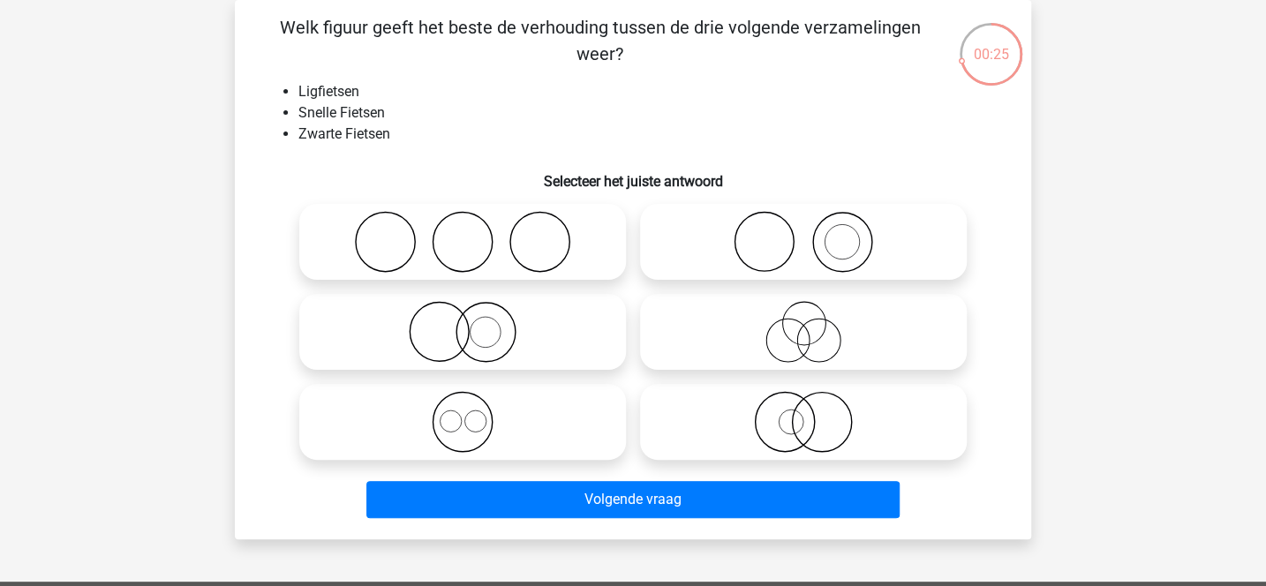
click at [485, 223] on icon at bounding box center [462, 242] width 312 height 62
click at [474, 223] on input "radio" at bounding box center [467, 227] width 11 height 11
radio input "true"
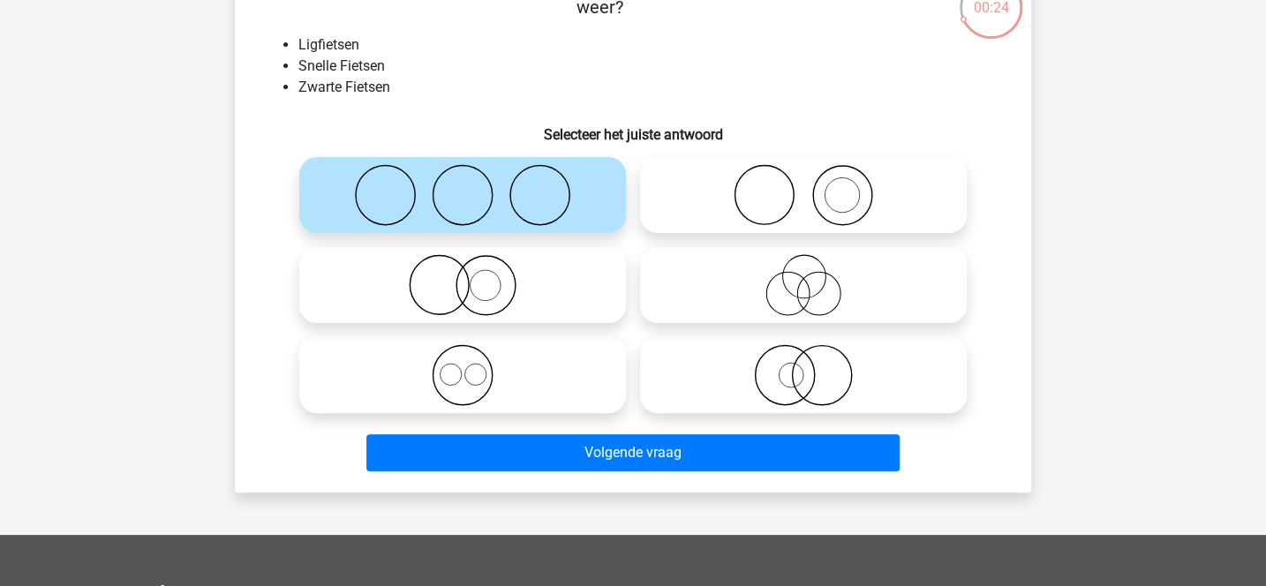
scroll to position [137, 0]
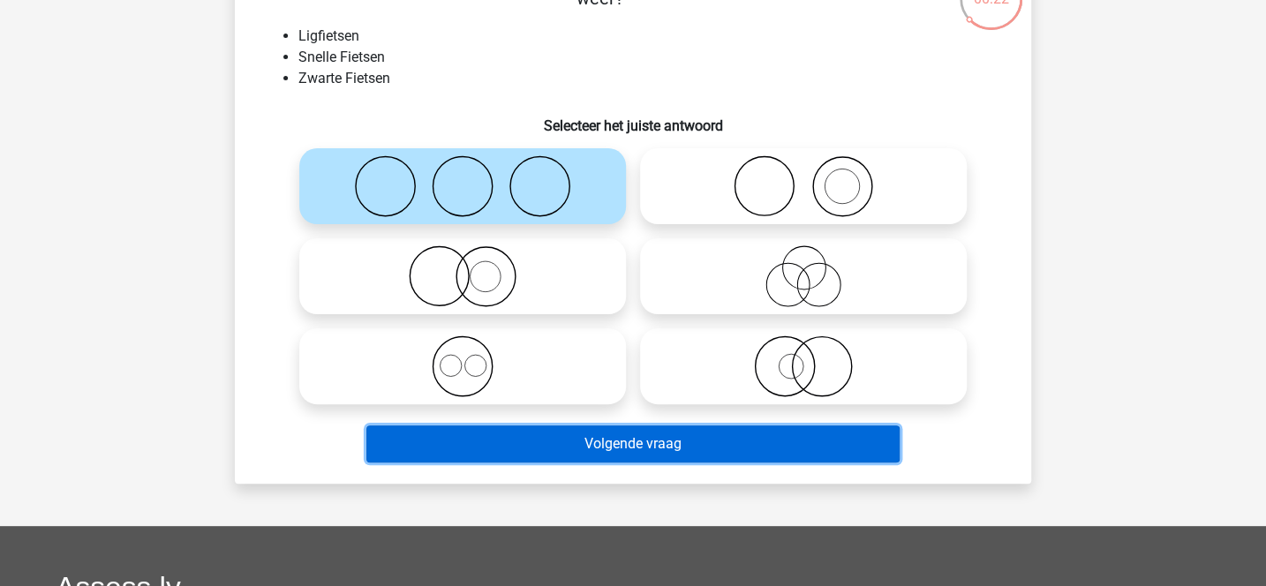
click at [614, 444] on button "Volgende vraag" at bounding box center [633, 443] width 534 height 37
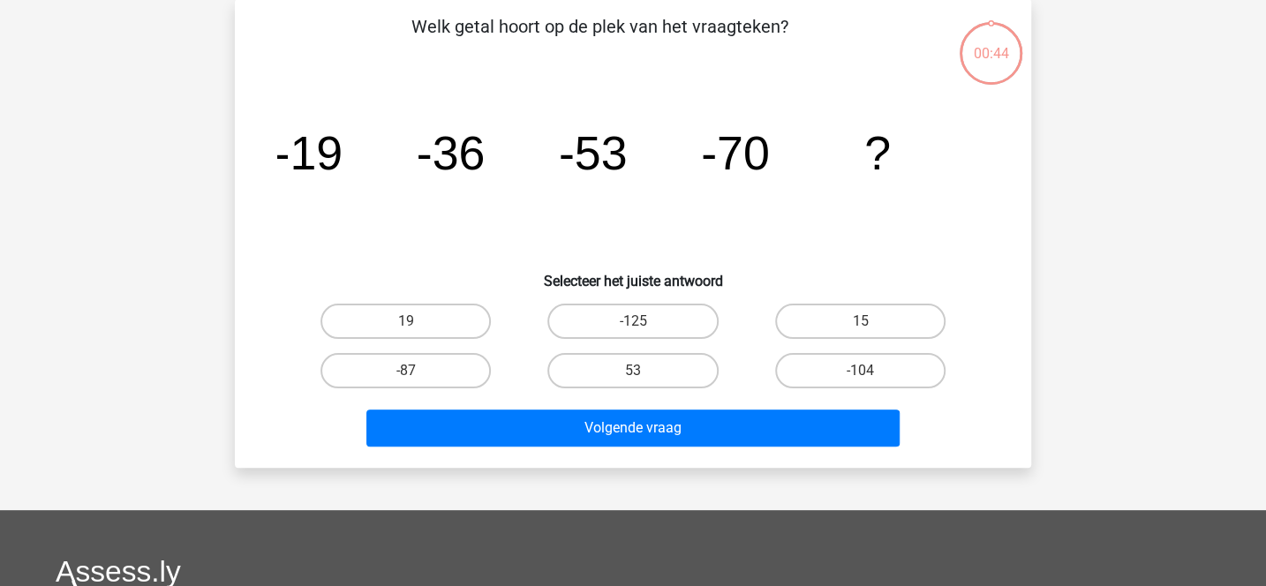
scroll to position [81, 0]
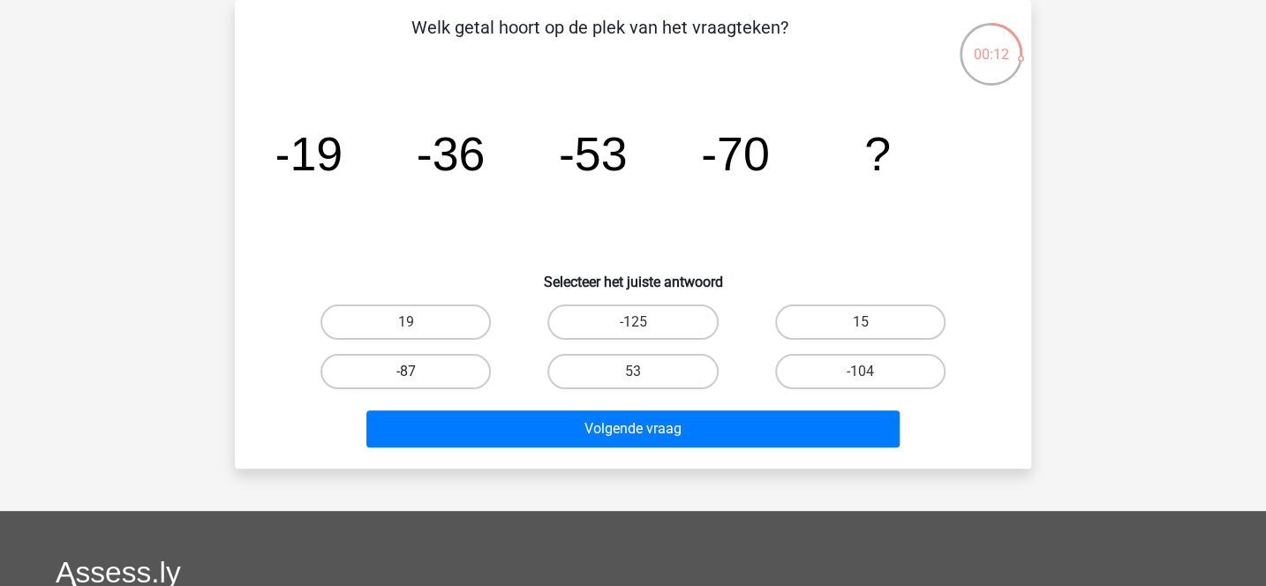
click at [452, 367] on label "-87" at bounding box center [405, 371] width 170 height 35
click at [417, 372] on input "-87" at bounding box center [411, 377] width 11 height 11
radio input "true"
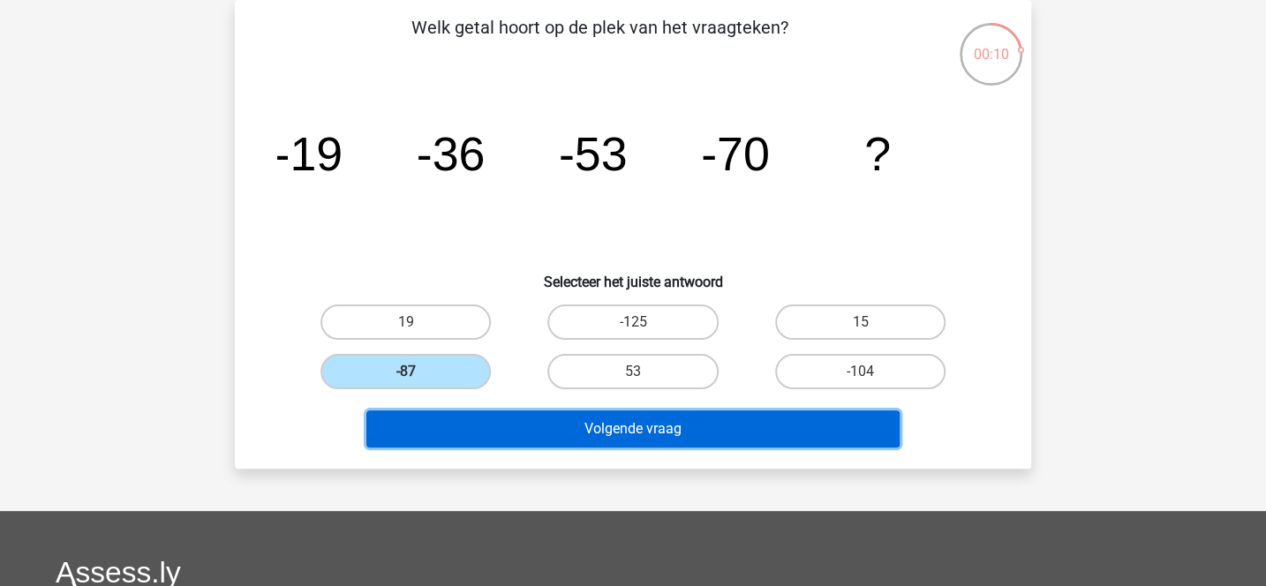
click at [595, 432] on button "Volgende vraag" at bounding box center [633, 428] width 534 height 37
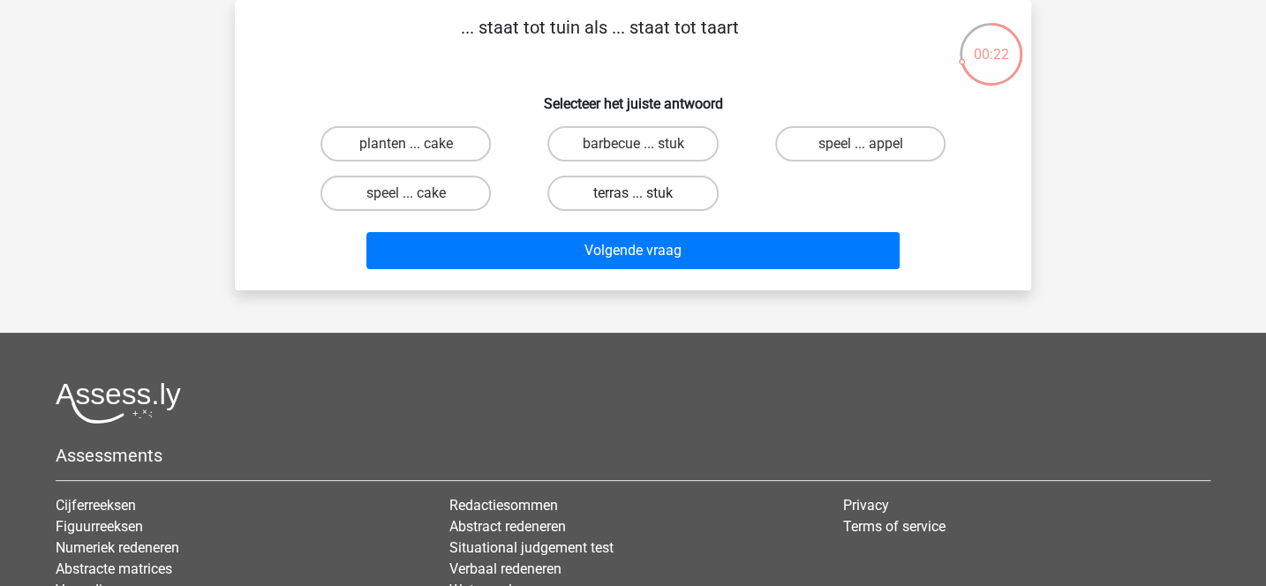
click at [673, 200] on label "terras ... stuk" at bounding box center [632, 193] width 170 height 35
click at [644, 200] on input "terras ... stuk" at bounding box center [638, 198] width 11 height 11
radio input "true"
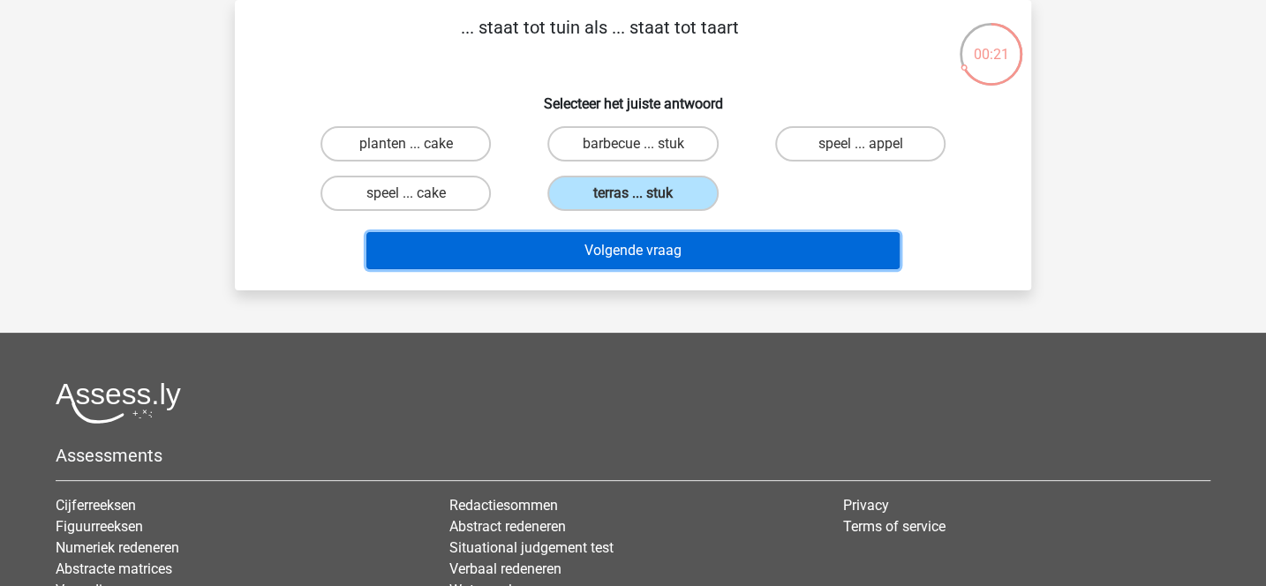
click at [683, 247] on button "Volgende vraag" at bounding box center [633, 250] width 534 height 37
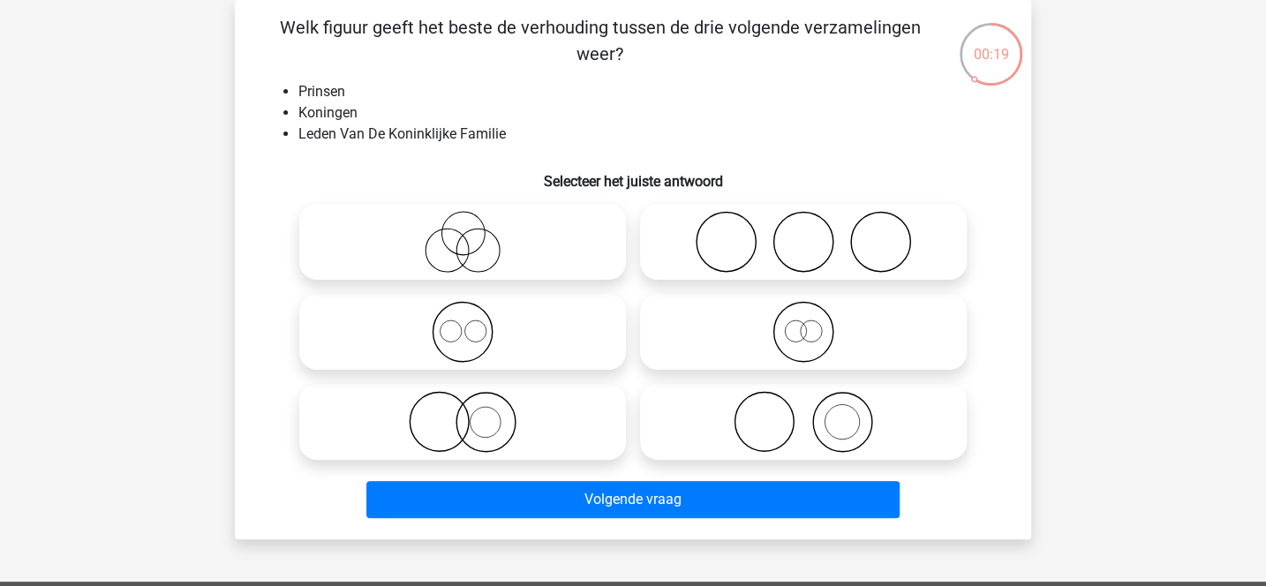
click at [560, 344] on icon at bounding box center [462, 332] width 312 height 62
click at [474, 323] on input "radio" at bounding box center [467, 317] width 11 height 11
radio input "true"
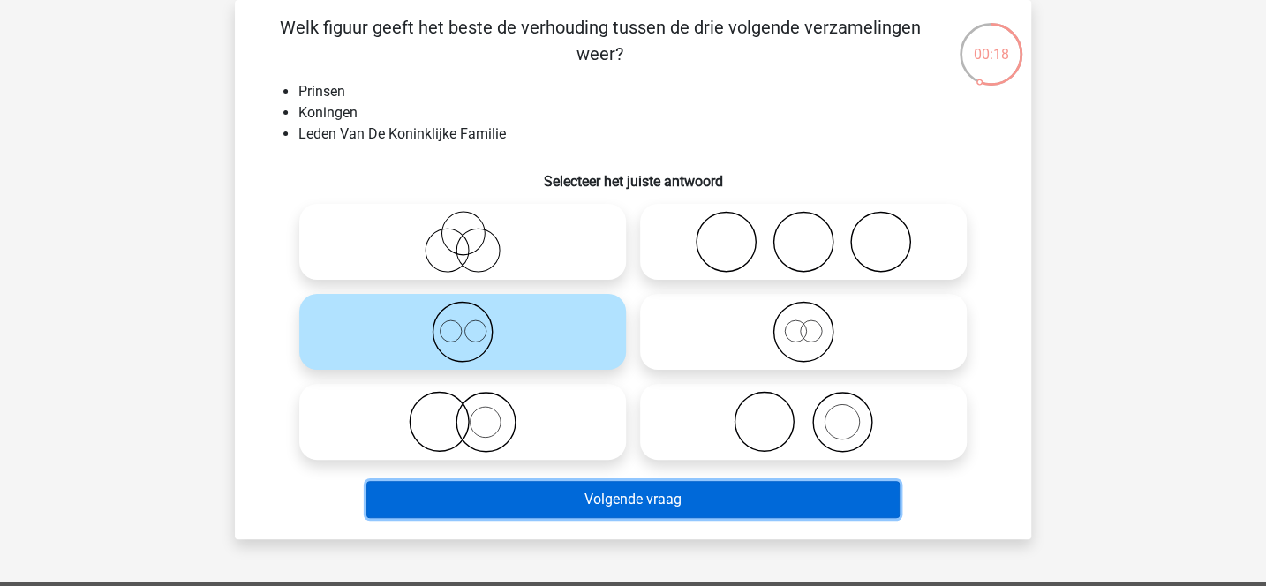
click at [632, 502] on button "Volgende vraag" at bounding box center [633, 499] width 534 height 37
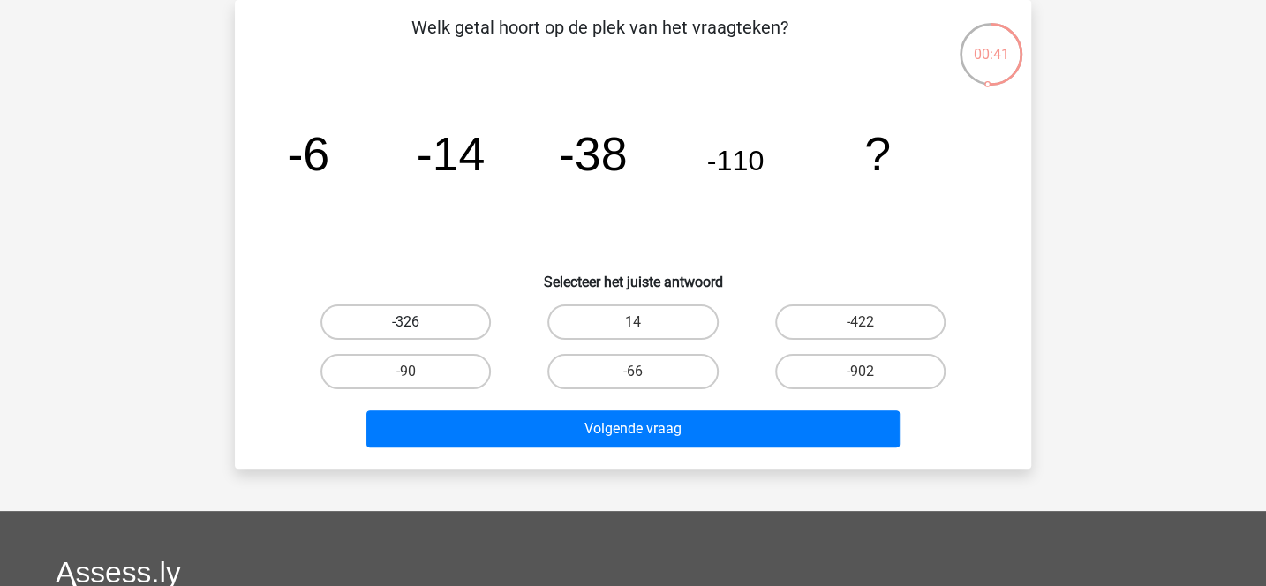
click at [461, 323] on label "-326" at bounding box center [405, 321] width 170 height 35
click at [417, 323] on input "-326" at bounding box center [411, 327] width 11 height 11
radio input "true"
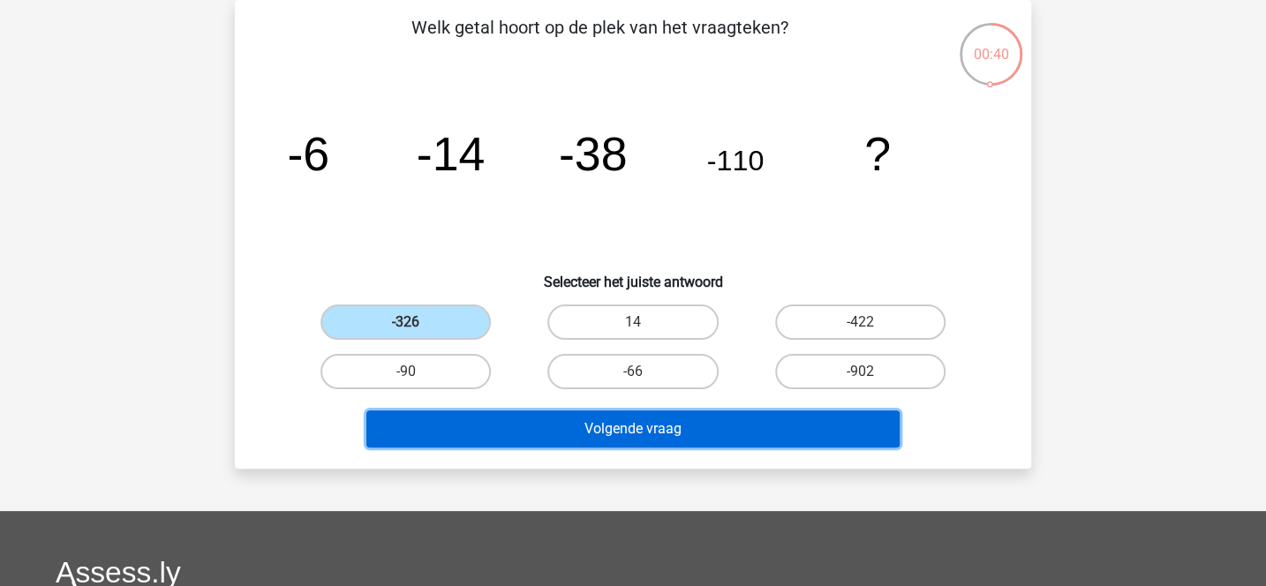
click at [548, 425] on button "Volgende vraag" at bounding box center [633, 428] width 534 height 37
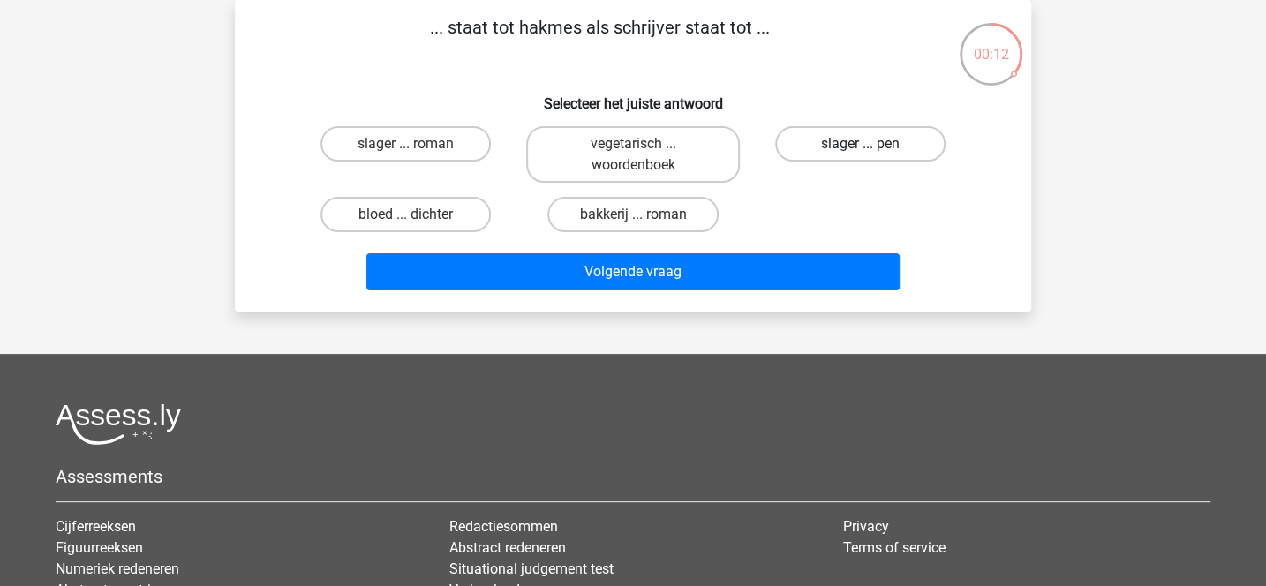
click at [836, 141] on label "slager ... pen" at bounding box center [860, 143] width 170 height 35
click at [860, 144] on input "slager ... pen" at bounding box center [865, 149] width 11 height 11
radio input "true"
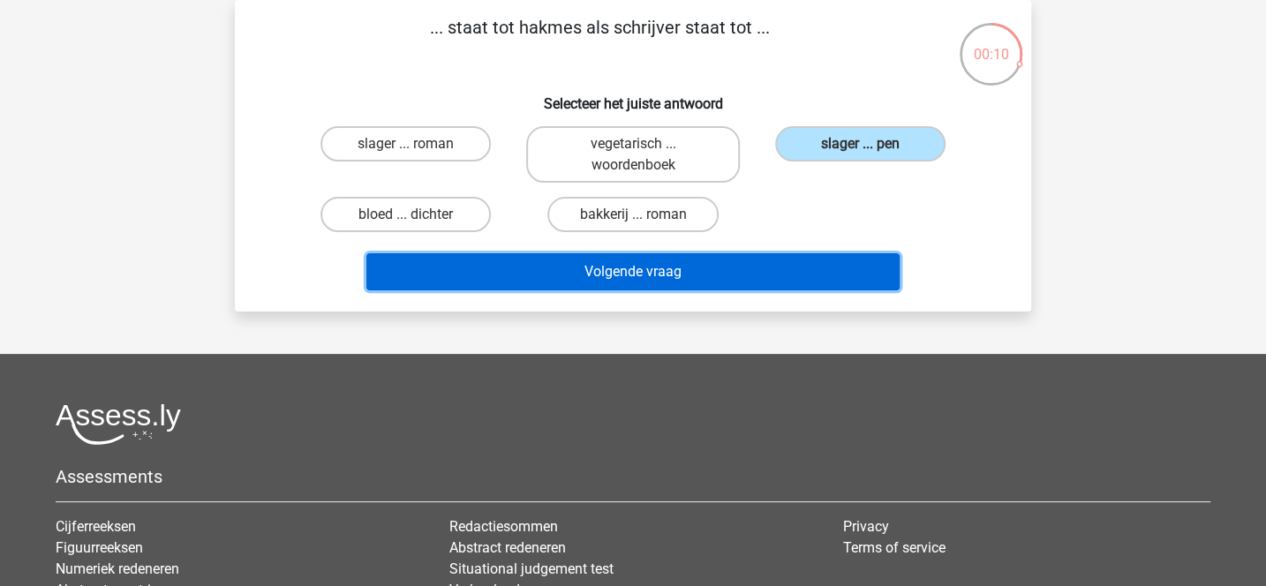
click at [766, 279] on button "Volgende vraag" at bounding box center [633, 271] width 534 height 37
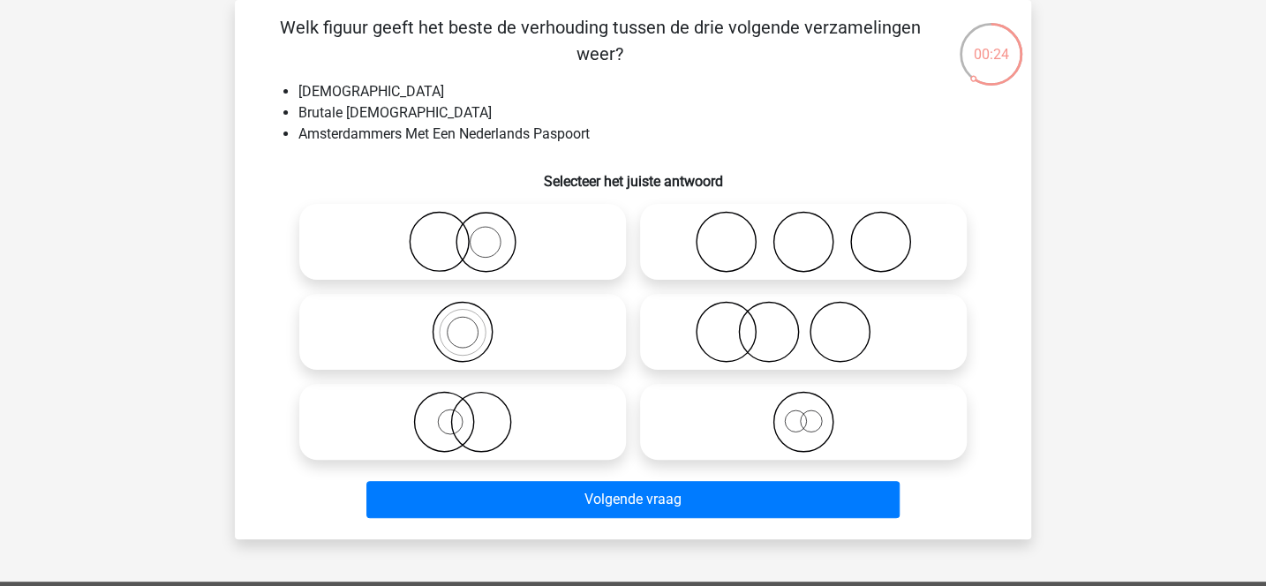
click at [556, 426] on icon at bounding box center [462, 422] width 312 height 62
click at [474, 413] on input "radio" at bounding box center [467, 407] width 11 height 11
radio input "true"
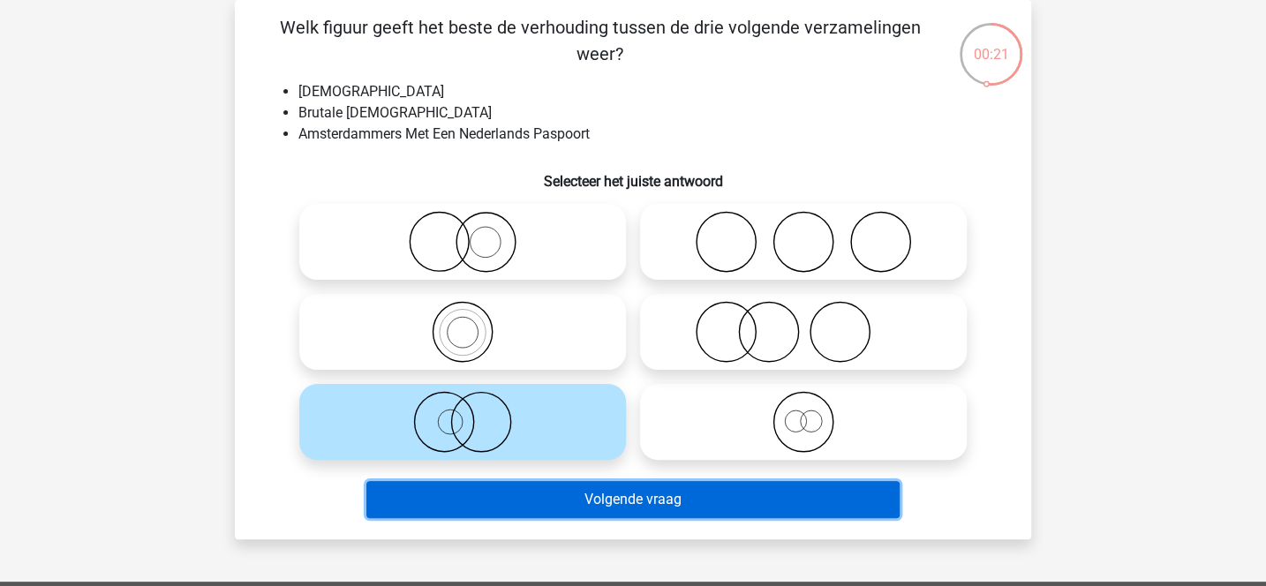
click at [606, 503] on button "Volgende vraag" at bounding box center [633, 499] width 534 height 37
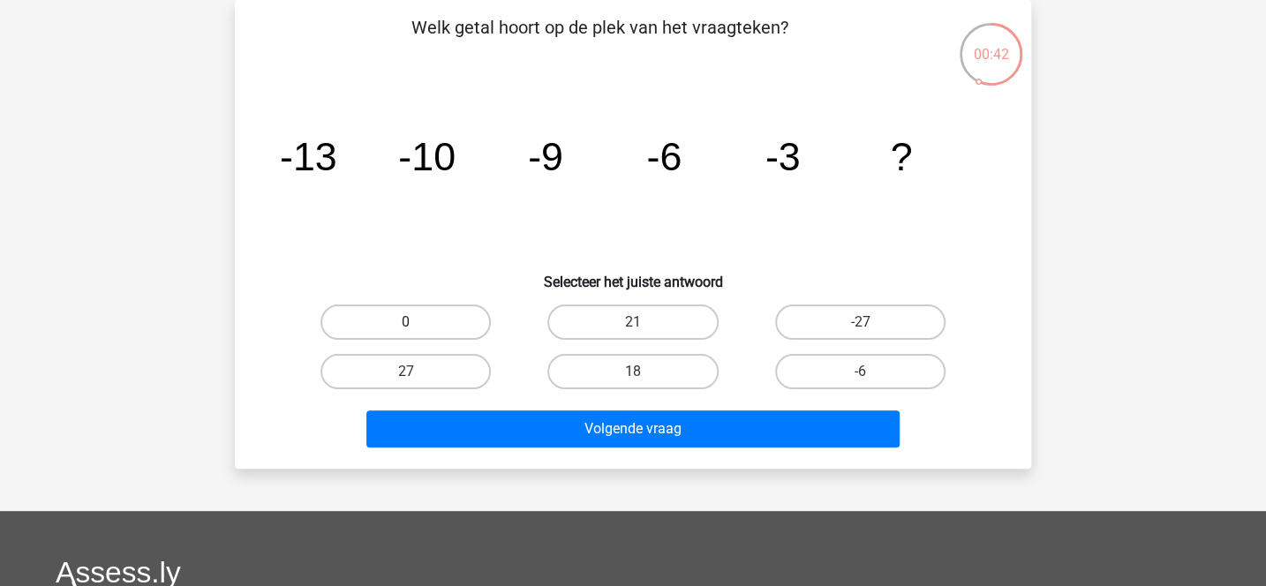
click at [470, 327] on label "0" at bounding box center [405, 321] width 170 height 35
click at [417, 327] on input "0" at bounding box center [411, 327] width 11 height 11
radio input "true"
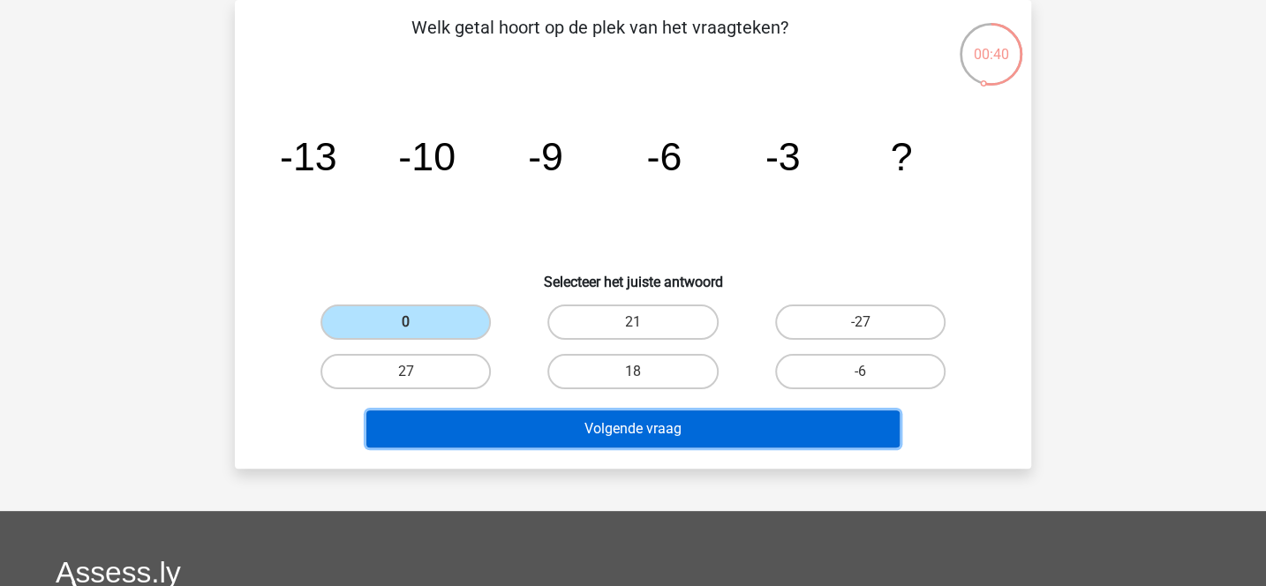
click at [535, 432] on button "Volgende vraag" at bounding box center [633, 428] width 534 height 37
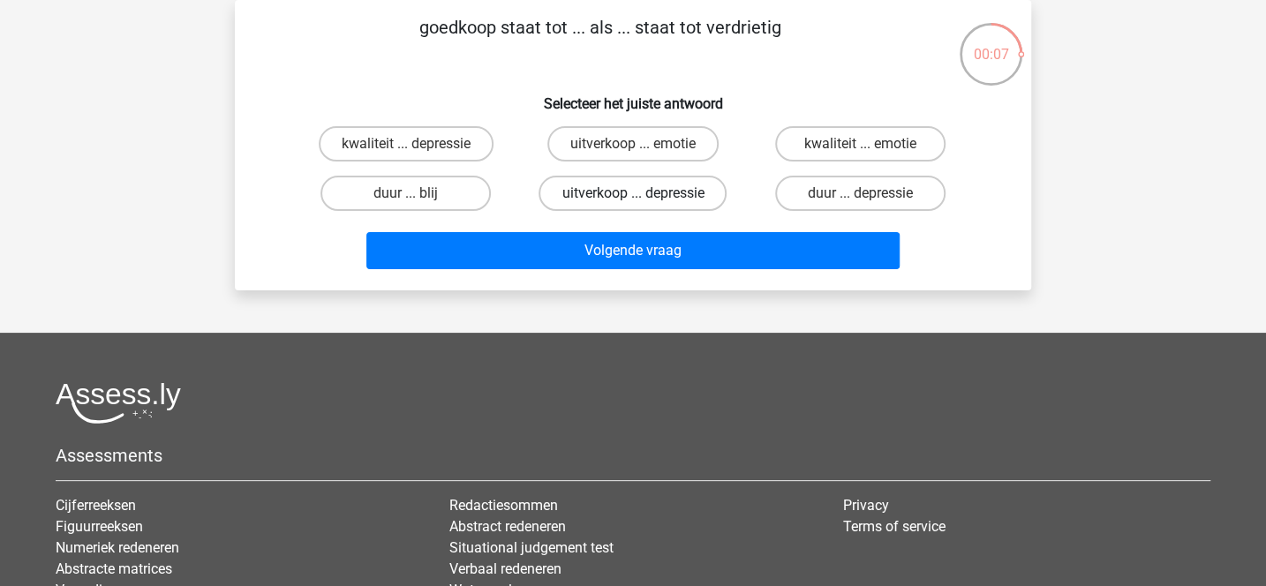
click at [612, 198] on label "uitverkoop ... depressie" at bounding box center [632, 193] width 188 height 35
click at [633, 198] on input "uitverkoop ... depressie" at bounding box center [638, 198] width 11 height 11
radio input "true"
click at [654, 131] on label "uitverkoop ... emotie" at bounding box center [632, 143] width 171 height 35
click at [644, 144] on input "uitverkoop ... emotie" at bounding box center [638, 149] width 11 height 11
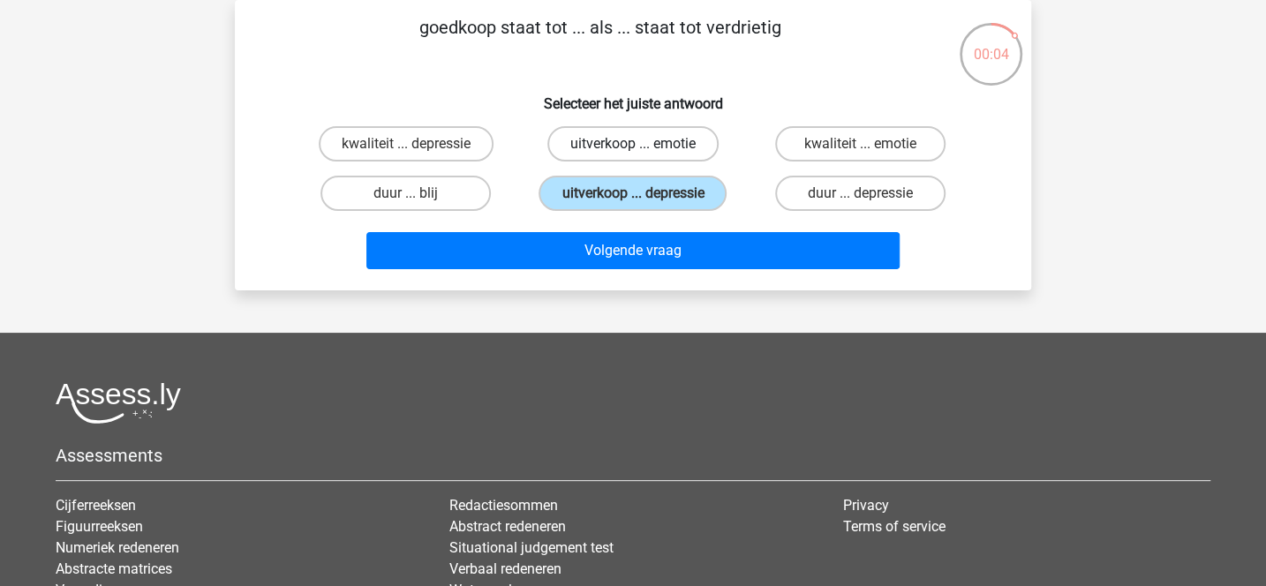
radio input "true"
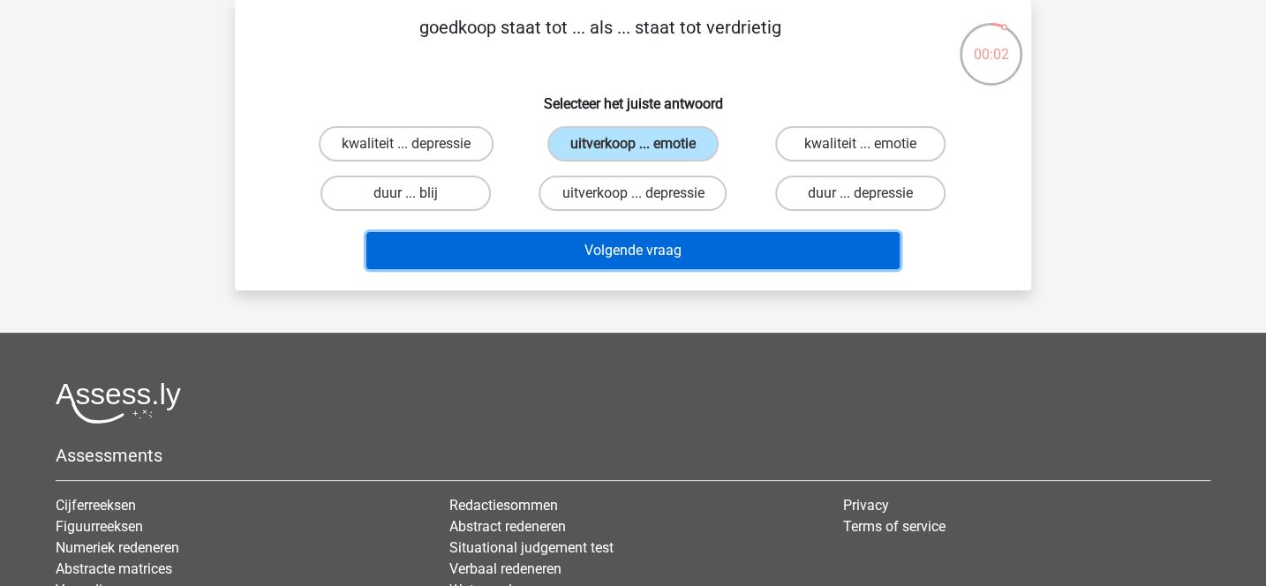
click at [663, 245] on button "Volgende vraag" at bounding box center [633, 250] width 534 height 37
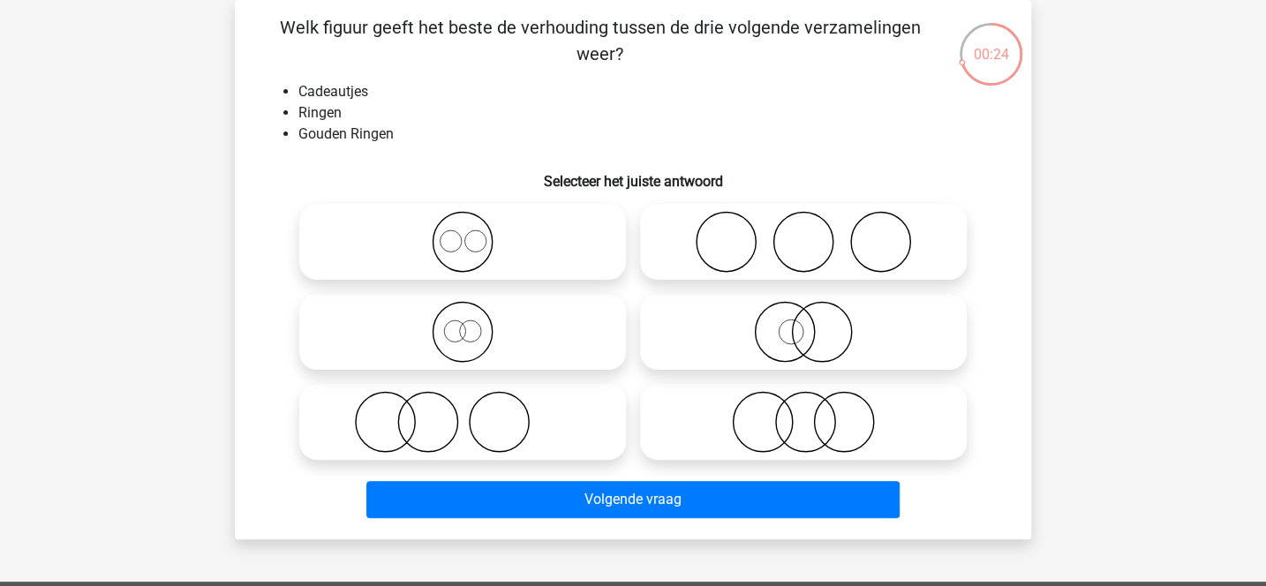
click at [549, 334] on icon at bounding box center [462, 332] width 312 height 62
click at [474, 323] on input "radio" at bounding box center [467, 317] width 11 height 11
radio input "true"
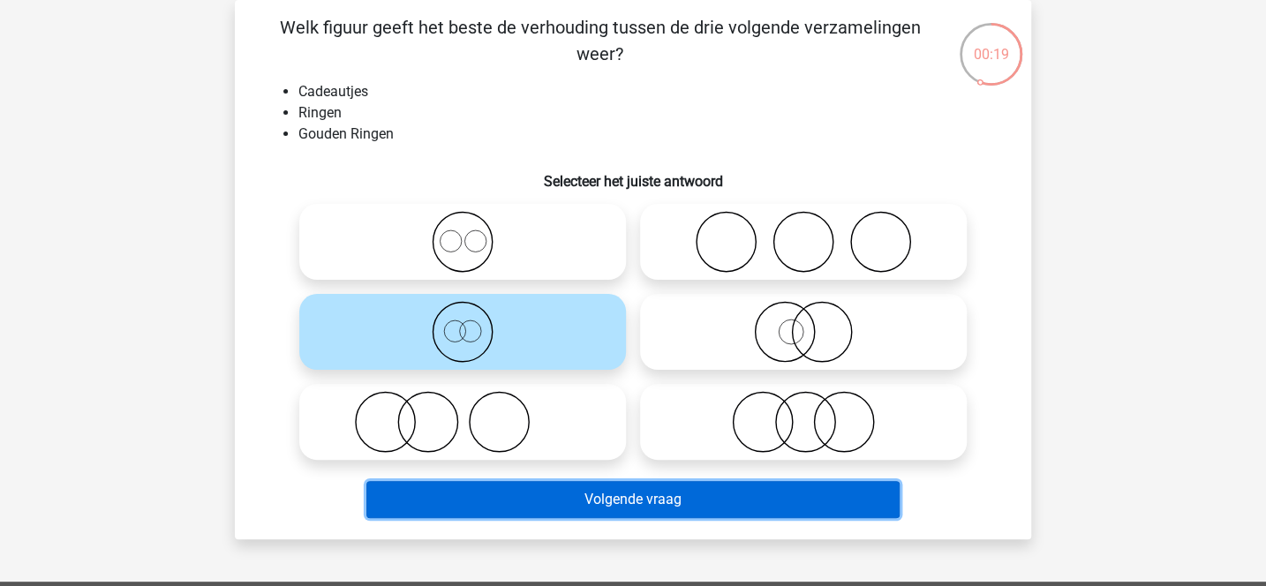
click at [627, 494] on button "Volgende vraag" at bounding box center [633, 499] width 534 height 37
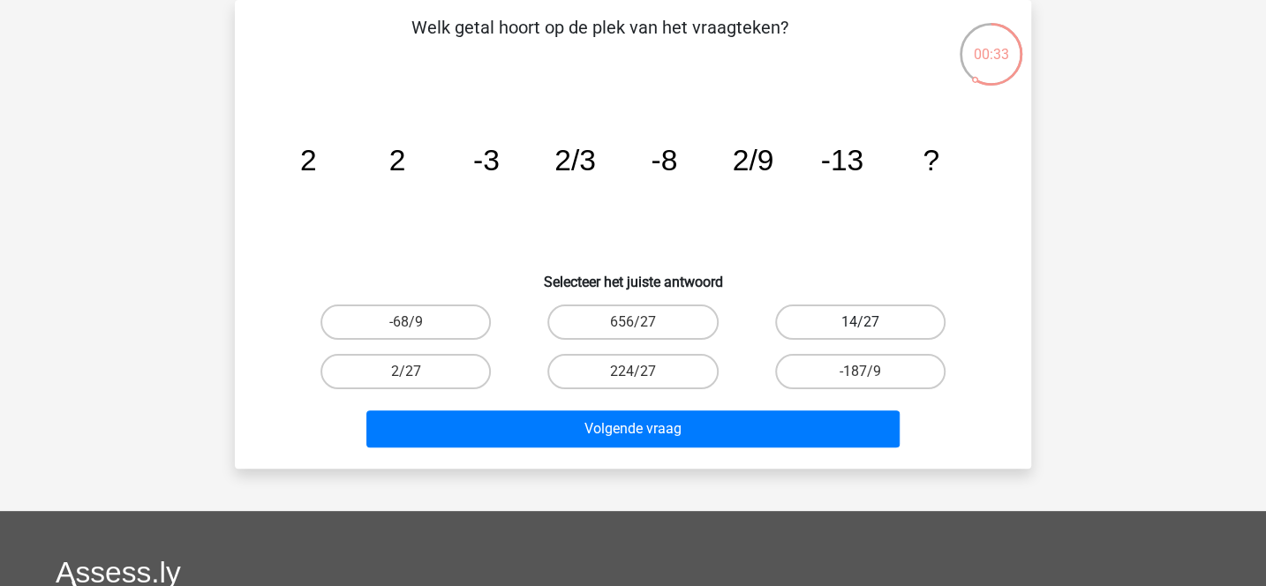
click at [818, 323] on label "14/27" at bounding box center [860, 321] width 170 height 35
click at [860, 323] on input "14/27" at bounding box center [865, 327] width 11 height 11
radio input "true"
click at [452, 371] on label "2/27" at bounding box center [405, 371] width 170 height 35
click at [417, 372] on input "2/27" at bounding box center [411, 377] width 11 height 11
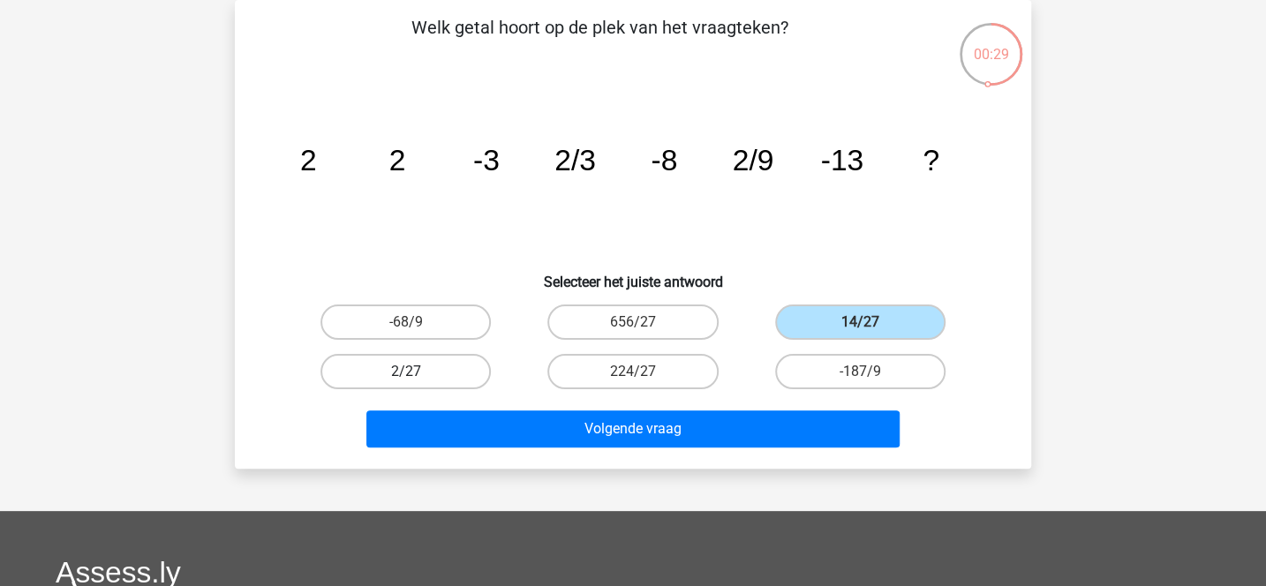
radio input "true"
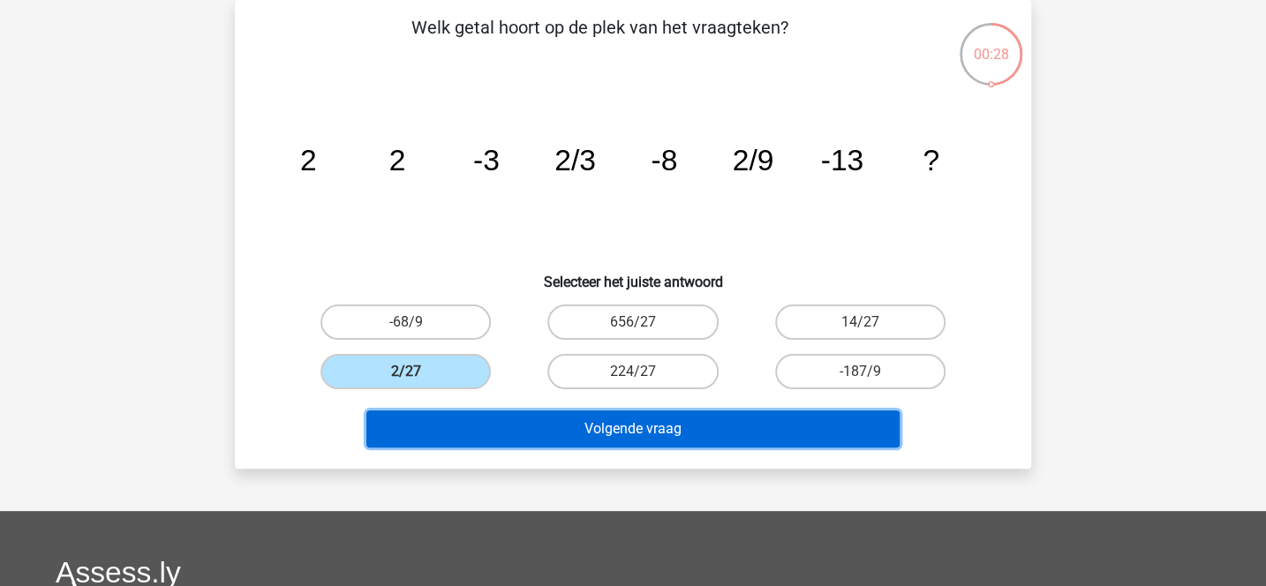
click at [482, 425] on button "Volgende vraag" at bounding box center [633, 428] width 534 height 37
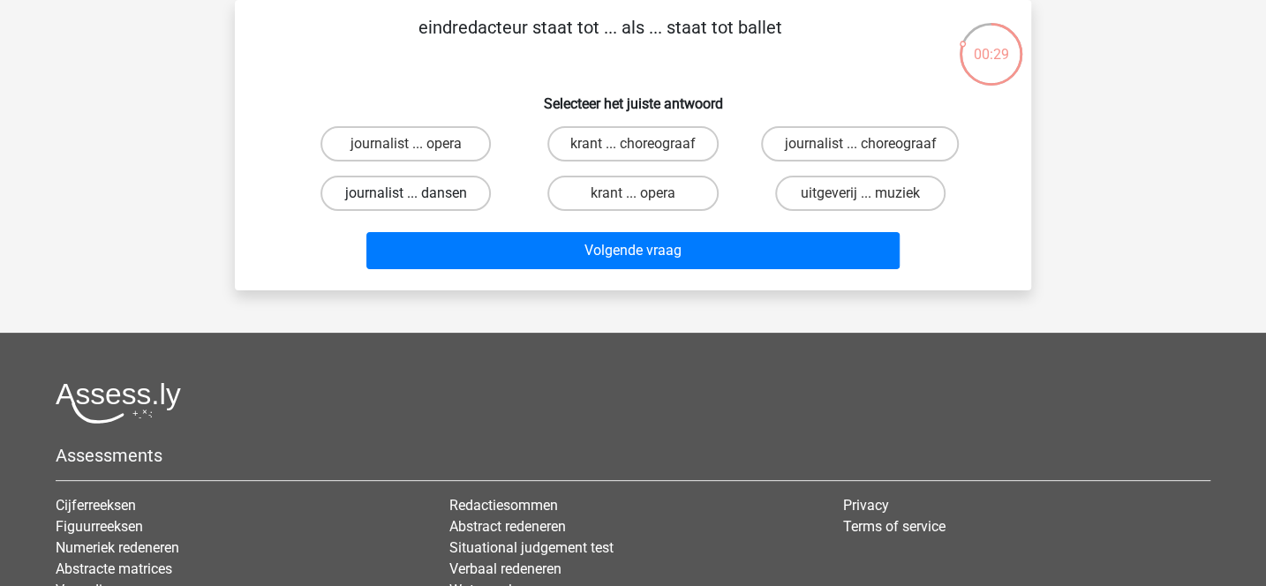
click at [471, 190] on label "journalist ... dansen" at bounding box center [405, 193] width 170 height 35
click at [417, 193] on input "journalist ... dansen" at bounding box center [411, 198] width 11 height 11
radio input "true"
click at [606, 151] on label "krant ... choreograaf" at bounding box center [632, 143] width 171 height 35
click at [633, 151] on input "krant ... choreograaf" at bounding box center [638, 149] width 11 height 11
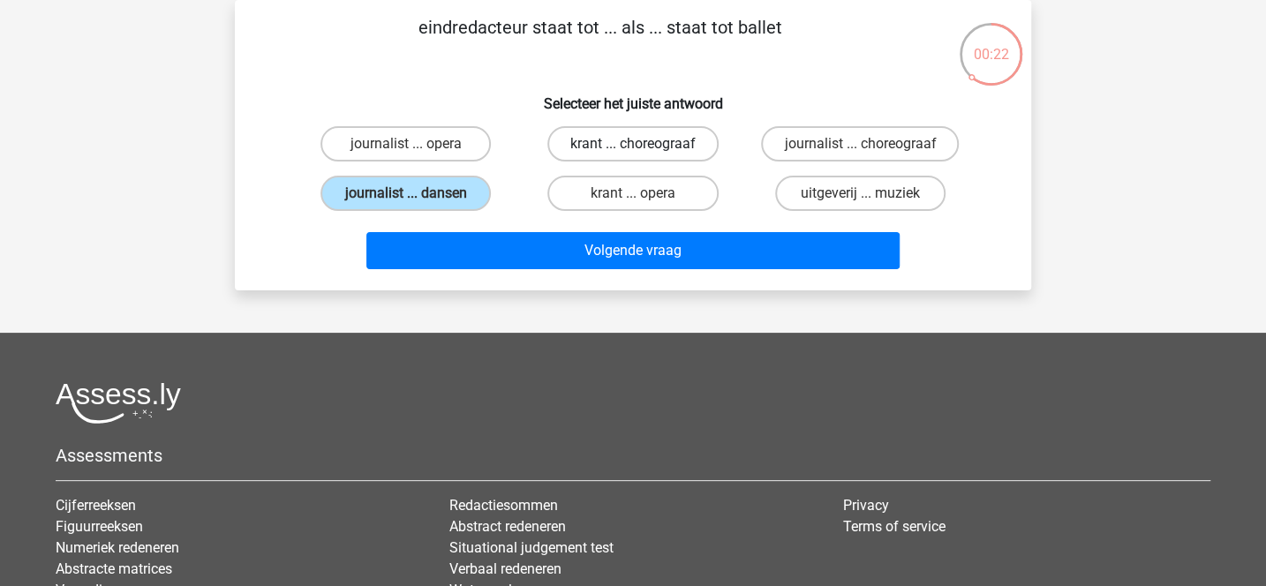
radio input "true"
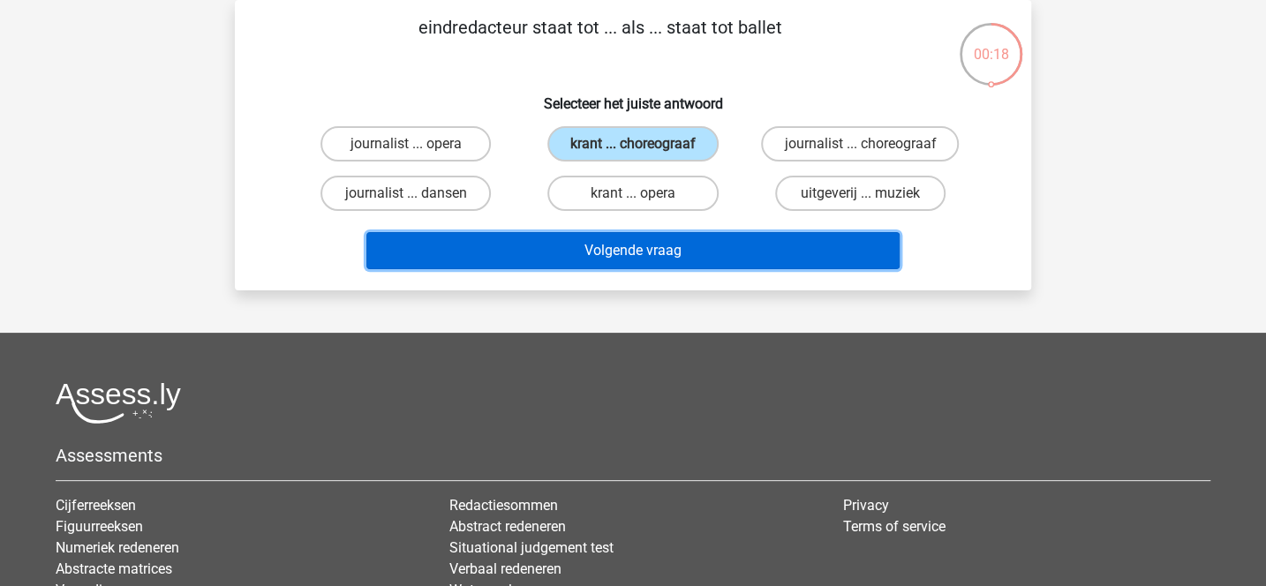
click at [675, 246] on button "Volgende vraag" at bounding box center [633, 250] width 534 height 37
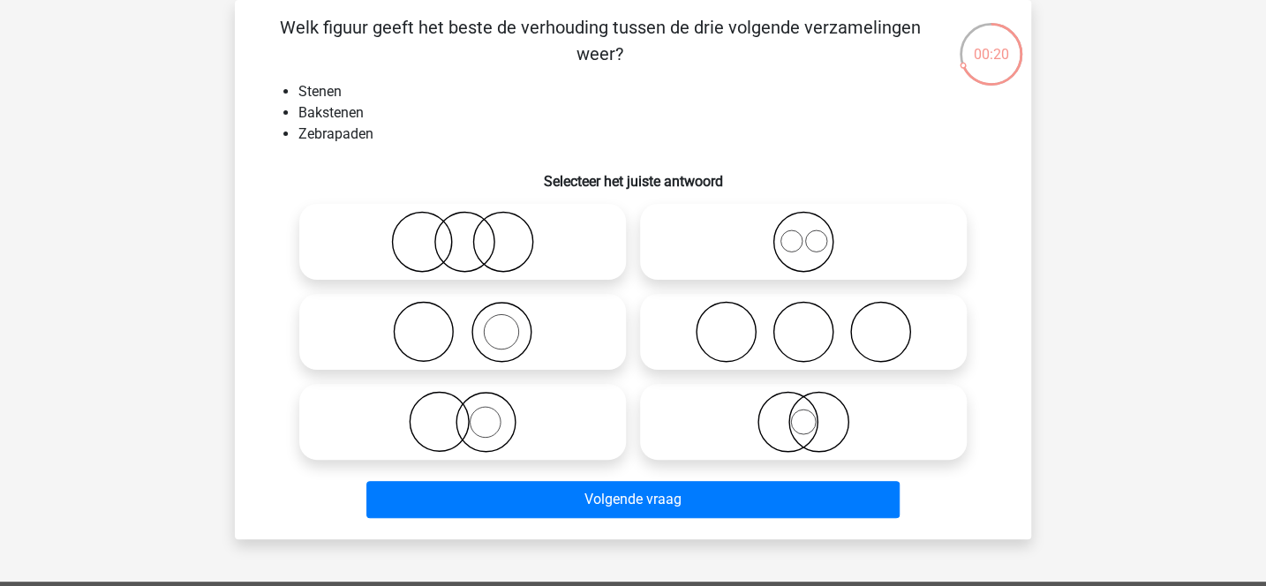
click at [535, 248] on icon at bounding box center [462, 242] width 312 height 62
click at [474, 233] on input "radio" at bounding box center [467, 227] width 11 height 11
radio input "true"
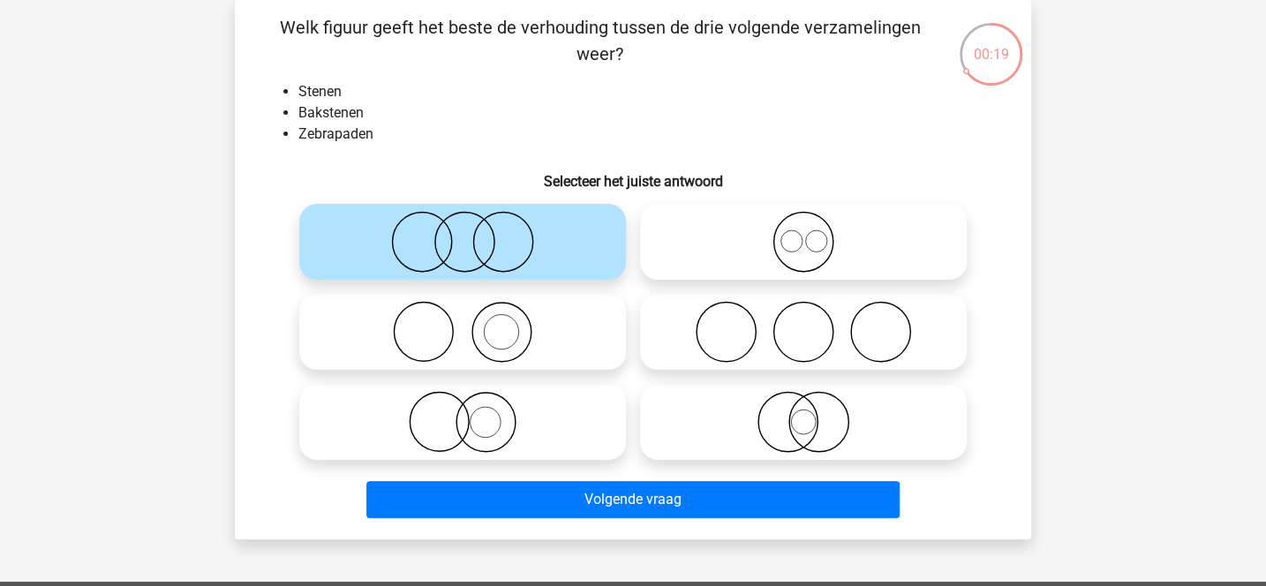
click at [704, 338] on icon at bounding box center [803, 332] width 312 height 62
click at [803, 323] on input "radio" at bounding box center [808, 317] width 11 height 11
radio input "true"
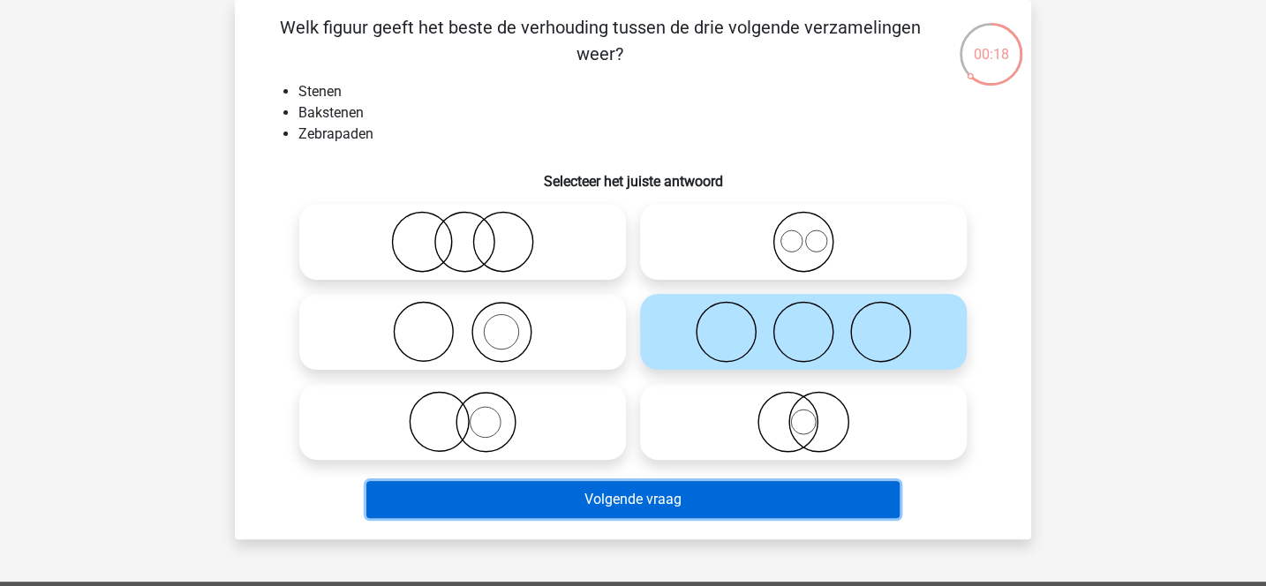
click at [668, 504] on button "Volgende vraag" at bounding box center [633, 499] width 534 height 37
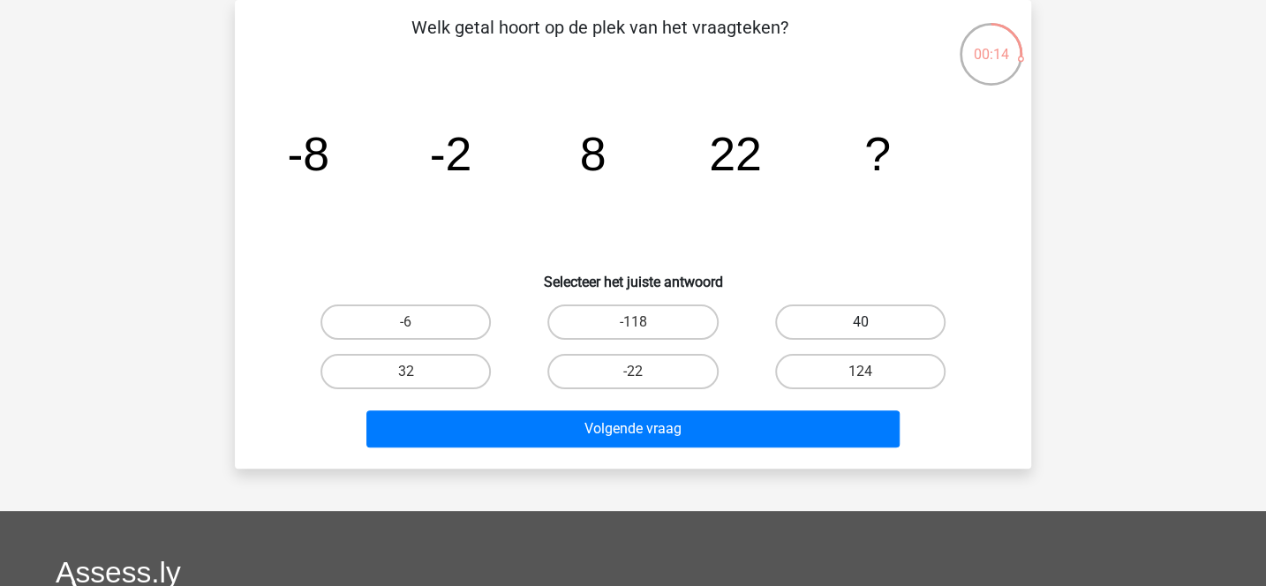
click at [815, 319] on label "40" at bounding box center [860, 321] width 170 height 35
click at [860, 322] on input "40" at bounding box center [865, 327] width 11 height 11
radio input "true"
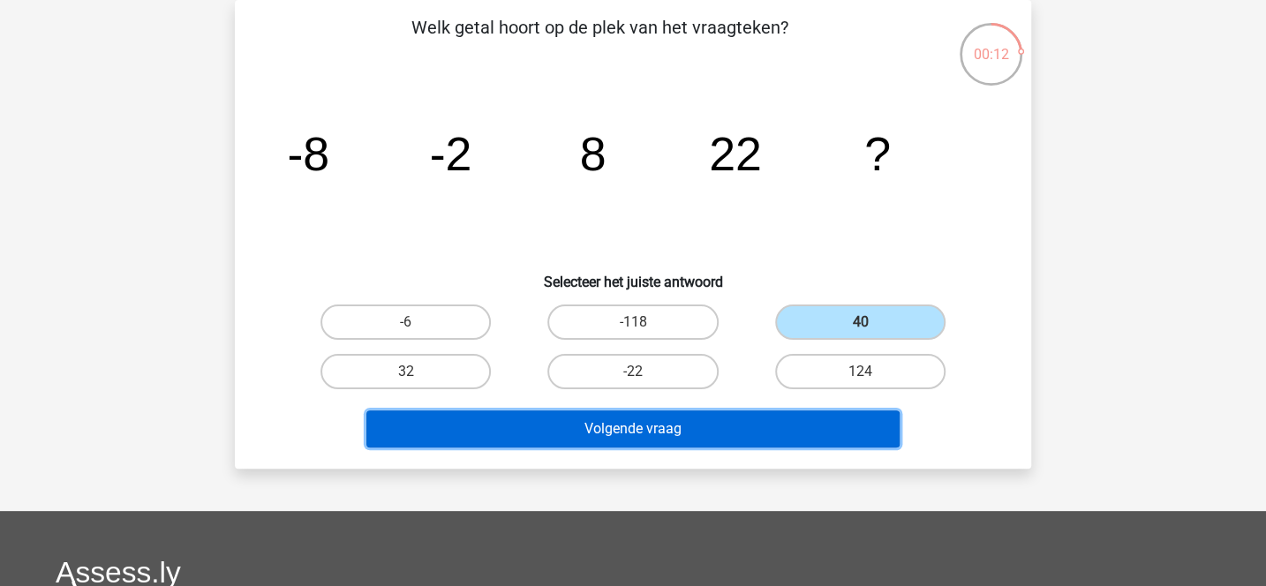
click at [713, 430] on button "Volgende vraag" at bounding box center [633, 428] width 534 height 37
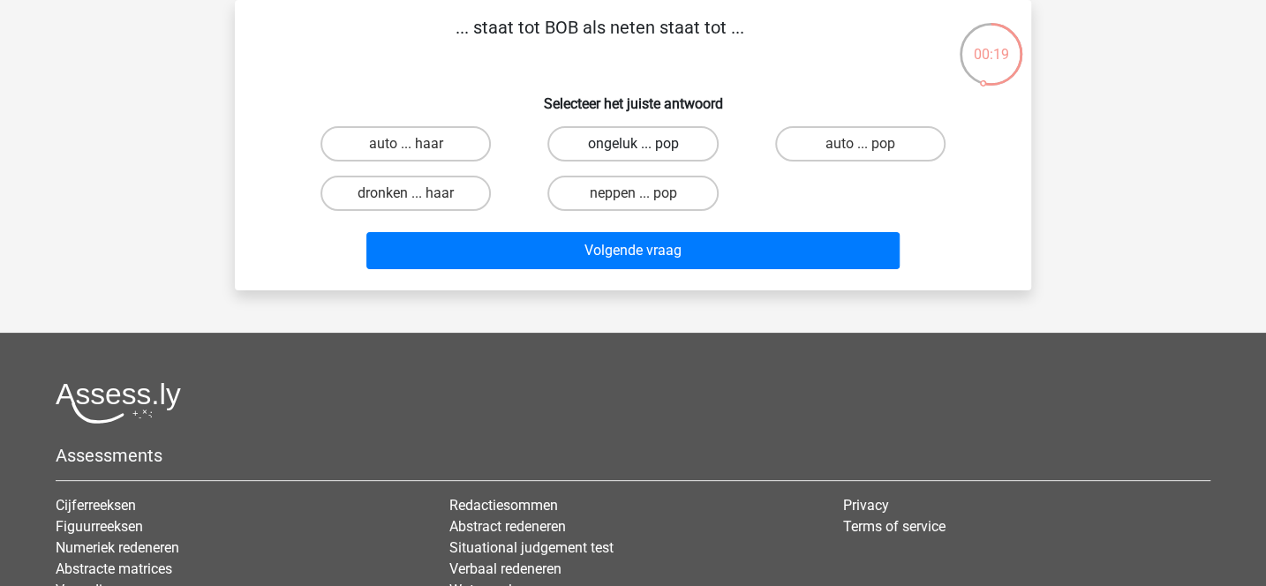
click at [606, 143] on label "ongeluk ... pop" at bounding box center [632, 143] width 170 height 35
click at [633, 144] on input "ongeluk ... pop" at bounding box center [638, 149] width 11 height 11
radio input "true"
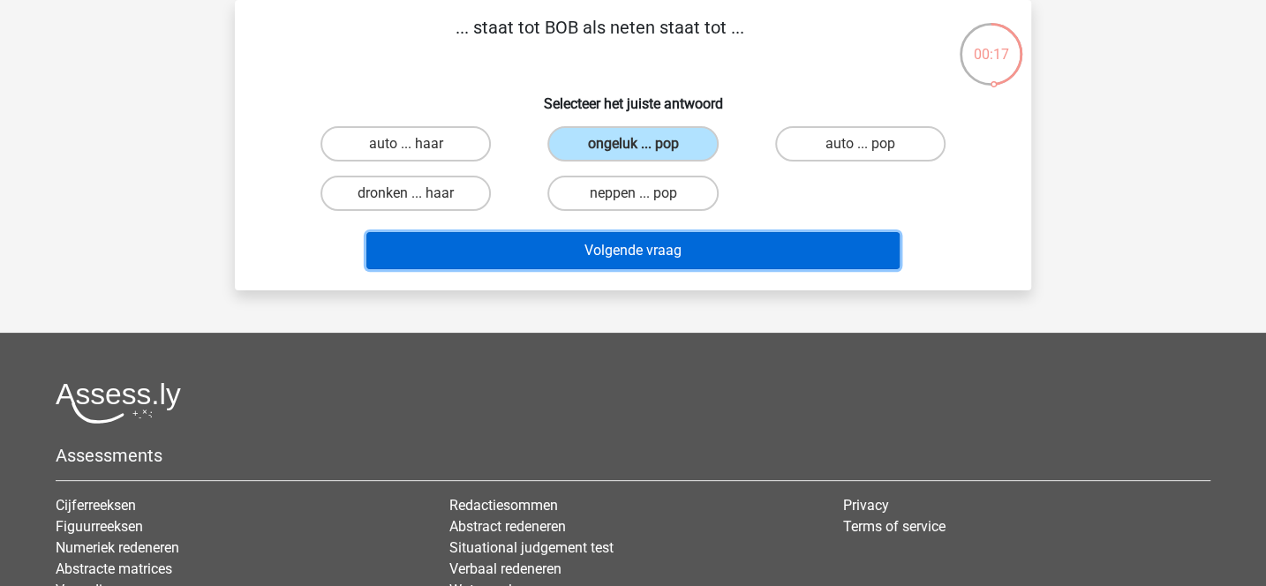
click at [632, 258] on button "Volgende vraag" at bounding box center [633, 250] width 534 height 37
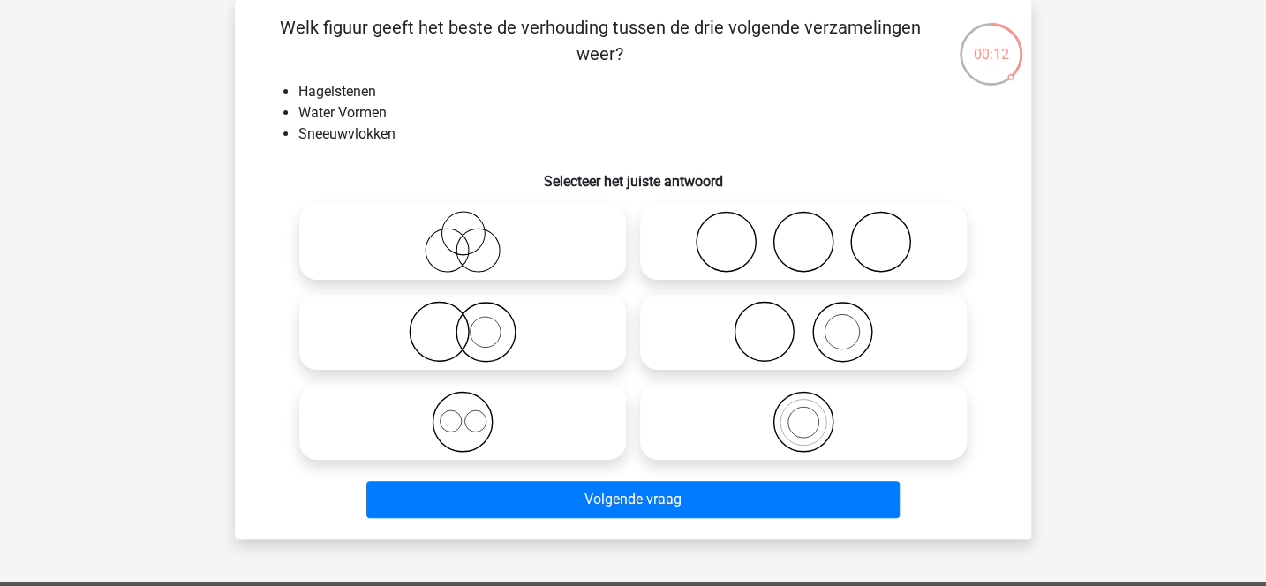
click at [549, 419] on icon at bounding box center [462, 422] width 312 height 62
click at [474, 413] on input "radio" at bounding box center [467, 407] width 11 height 11
radio input "true"
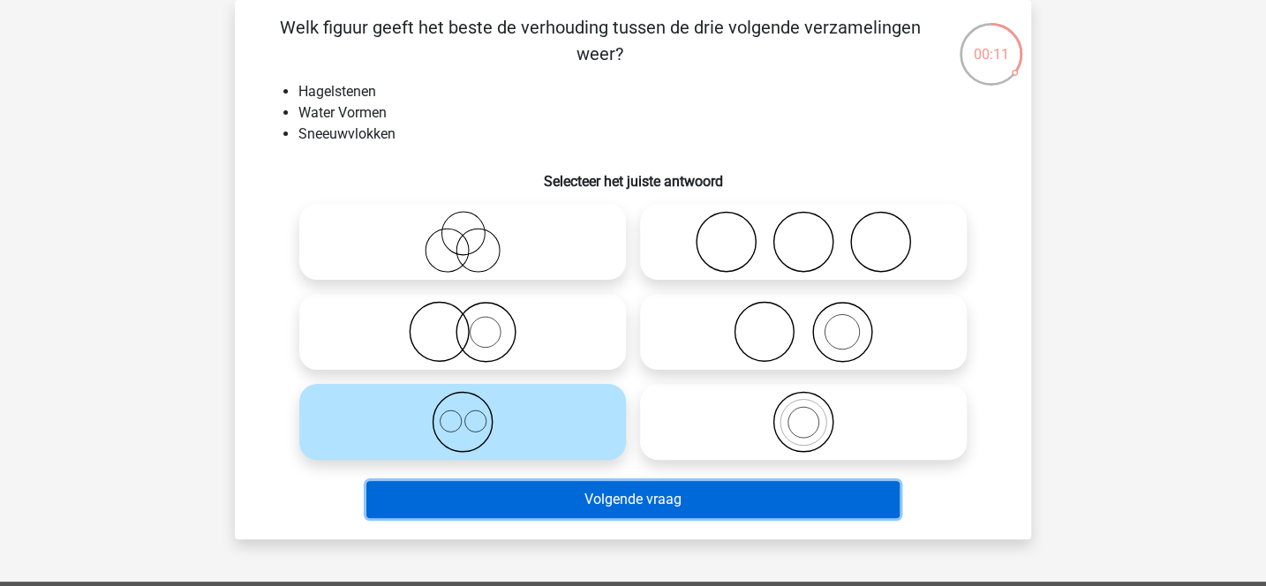
click at [575, 513] on button "Volgende vraag" at bounding box center [633, 499] width 534 height 37
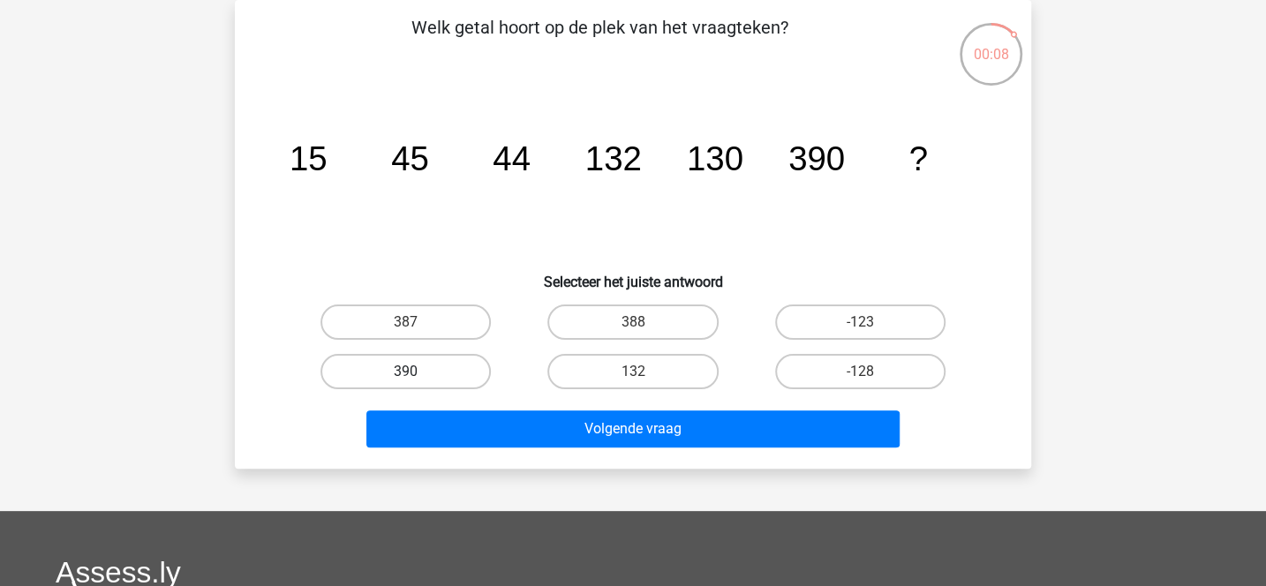
click at [464, 382] on label "390" at bounding box center [405, 371] width 170 height 35
click at [417, 382] on input "390" at bounding box center [411, 377] width 11 height 11
radio input "true"
click at [594, 315] on label "388" at bounding box center [632, 321] width 170 height 35
click at [633, 322] on input "388" at bounding box center [638, 327] width 11 height 11
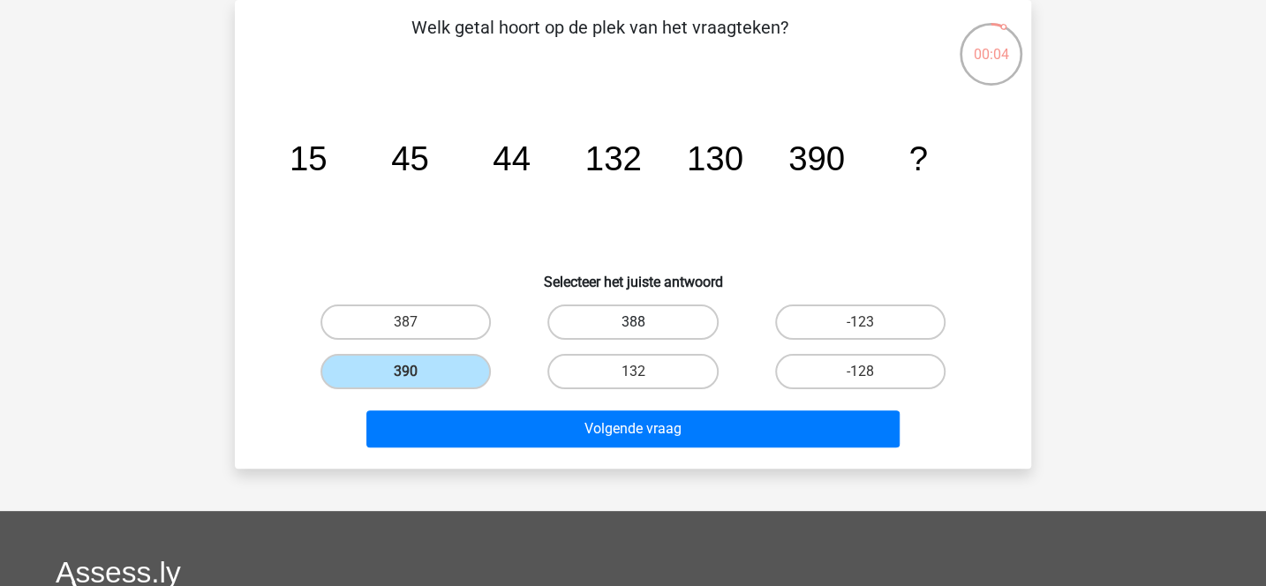
radio input "true"
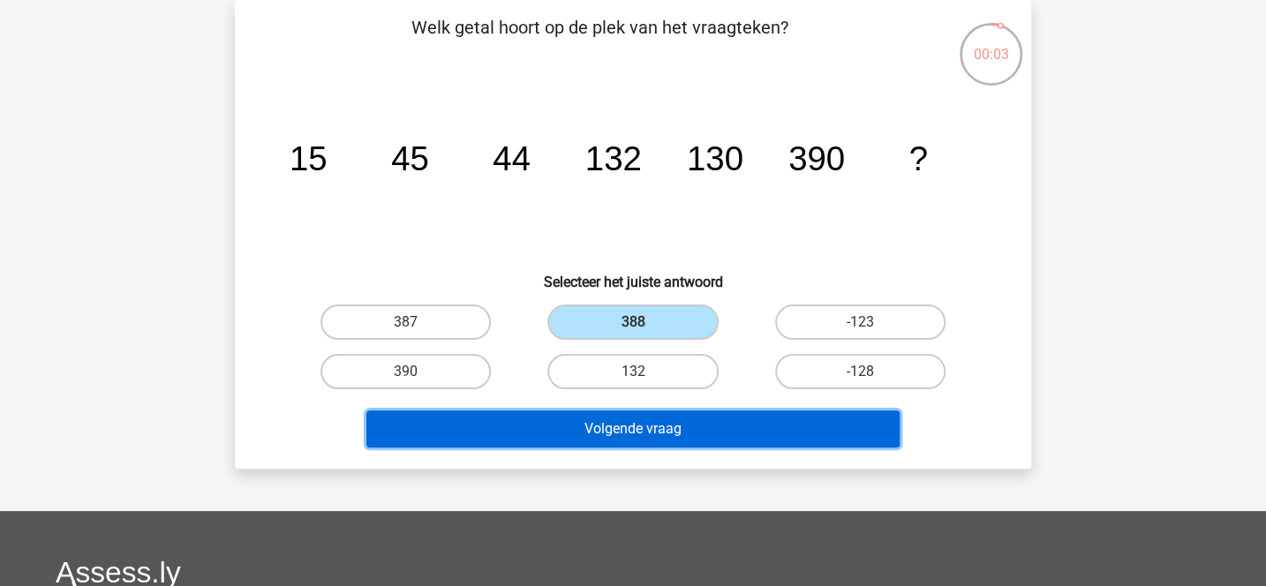
click at [582, 425] on button "Volgende vraag" at bounding box center [633, 428] width 534 height 37
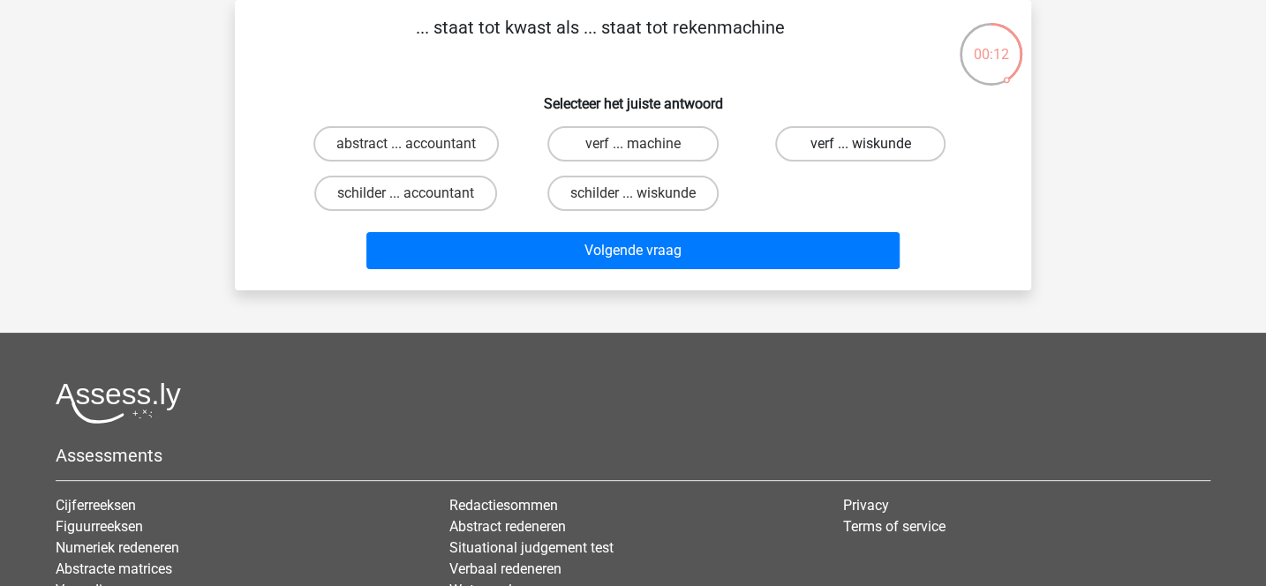
click at [800, 143] on label "verf ... wiskunde" at bounding box center [860, 143] width 170 height 35
click at [860, 144] on input "verf ... wiskunde" at bounding box center [865, 149] width 11 height 11
radio input "true"
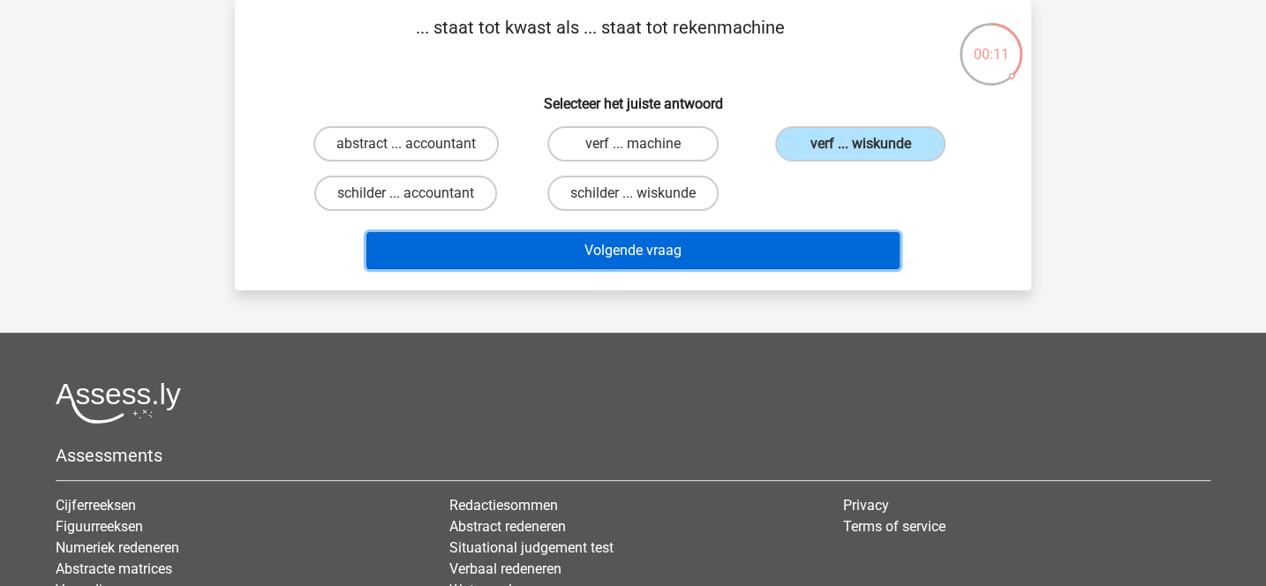
click at [744, 255] on button "Volgende vraag" at bounding box center [633, 250] width 534 height 37
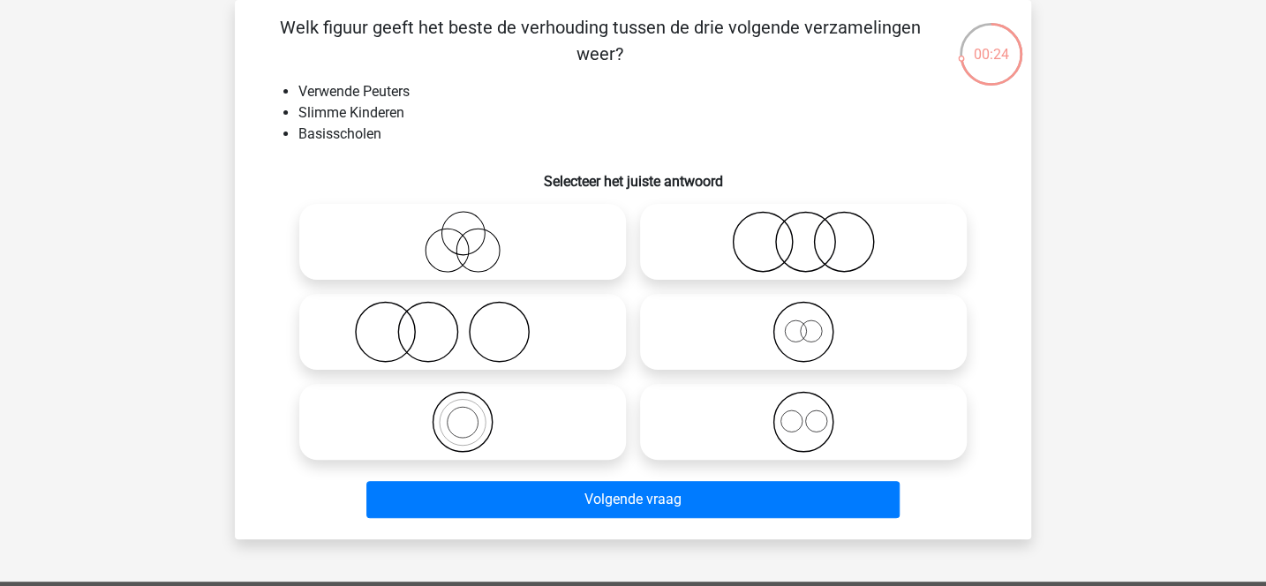
click at [541, 328] on icon at bounding box center [462, 332] width 312 height 62
click at [474, 323] on input "radio" at bounding box center [467, 317] width 11 height 11
radio input "true"
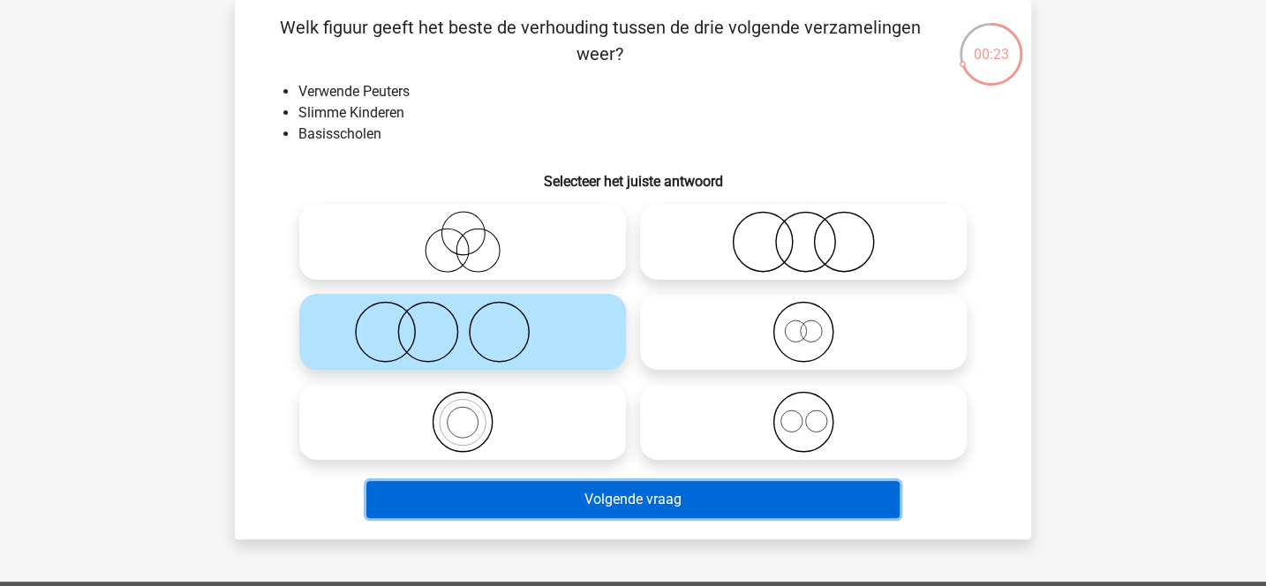
click at [564, 500] on button "Volgende vraag" at bounding box center [633, 499] width 534 height 37
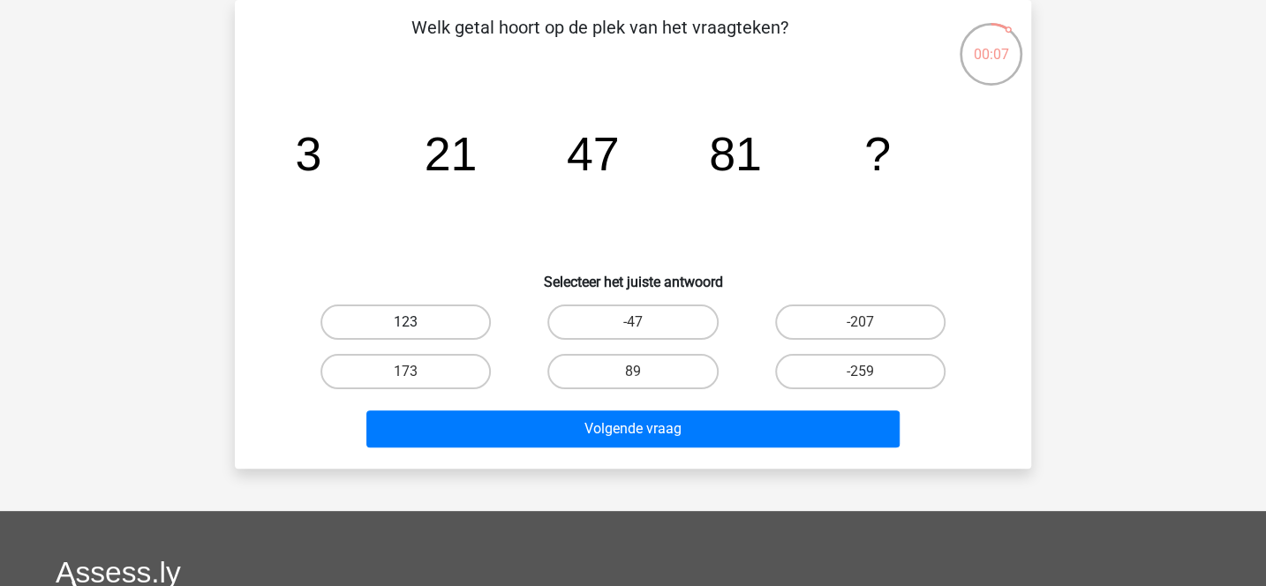
click at [462, 326] on label "123" at bounding box center [405, 321] width 170 height 35
click at [417, 326] on input "123" at bounding box center [411, 327] width 11 height 11
radio input "true"
click at [468, 362] on label "173" at bounding box center [405, 371] width 170 height 35
click at [417, 372] on input "173" at bounding box center [411, 377] width 11 height 11
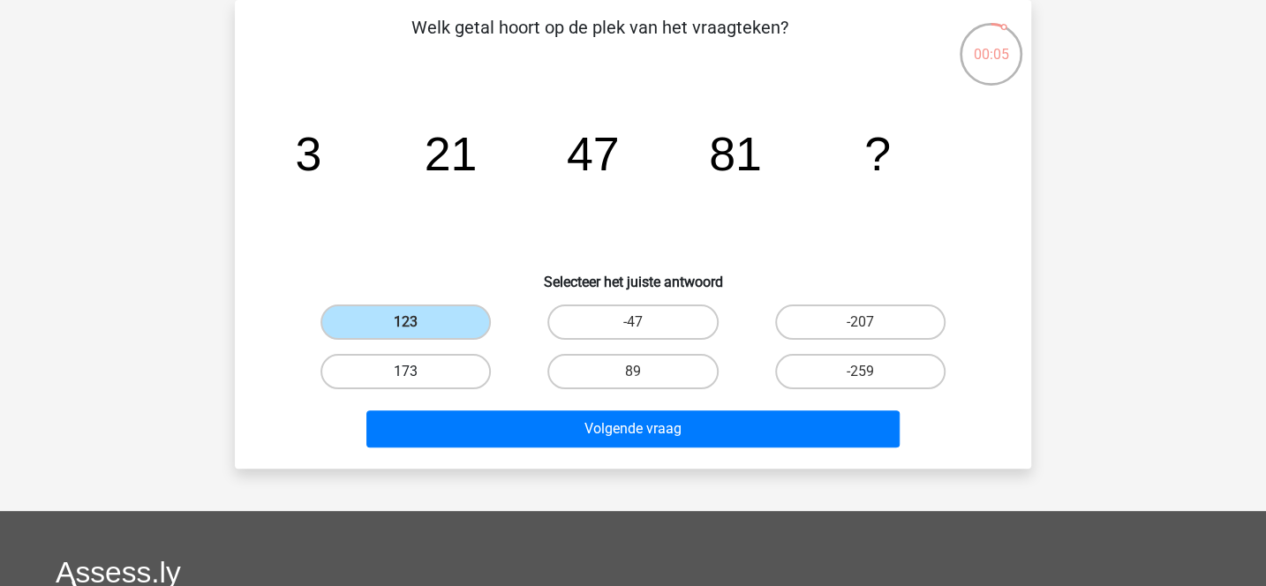
radio input "true"
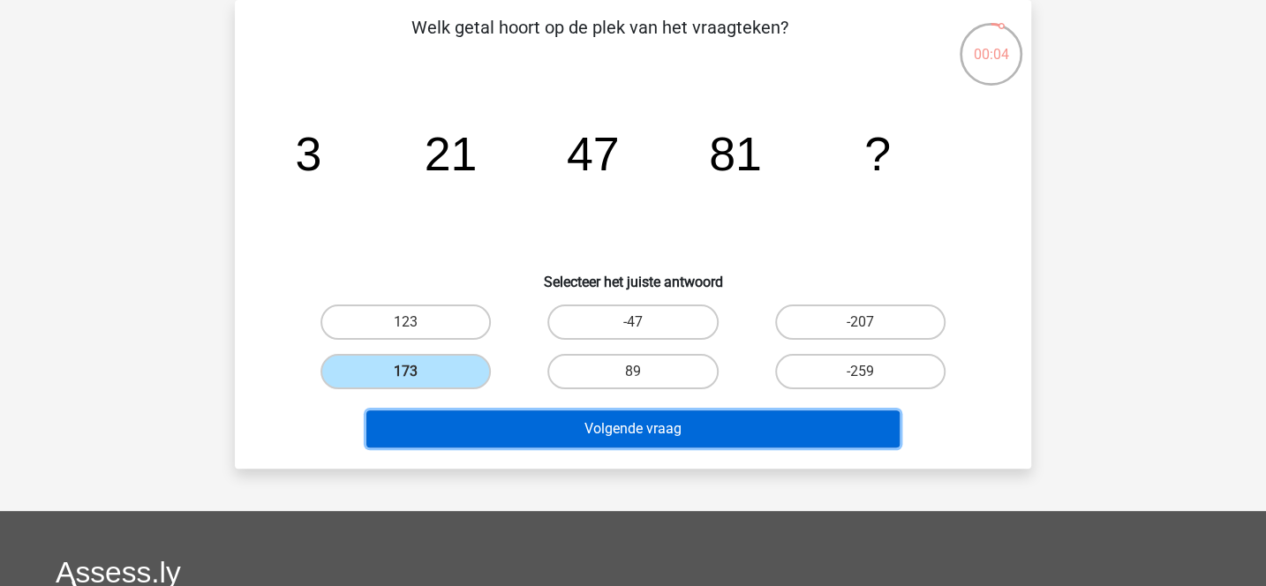
click at [545, 423] on button "Volgende vraag" at bounding box center [633, 428] width 534 height 37
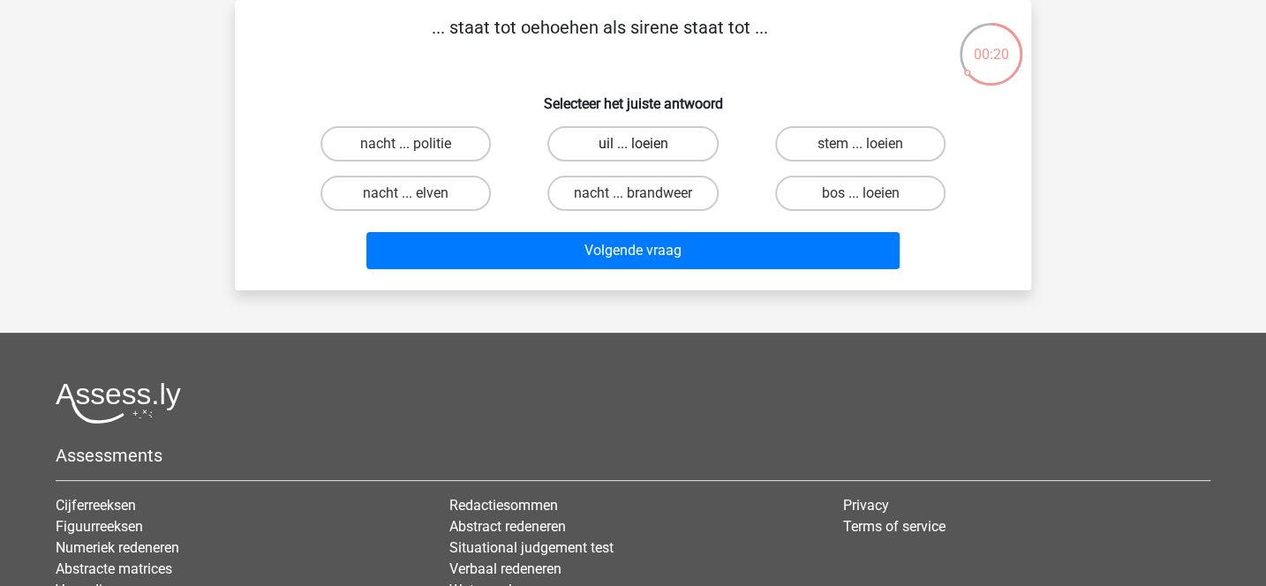
click at [615, 152] on label "uil ... loeien" at bounding box center [632, 143] width 170 height 35
click at [633, 152] on input "uil ... loeien" at bounding box center [638, 149] width 11 height 11
radio input "true"
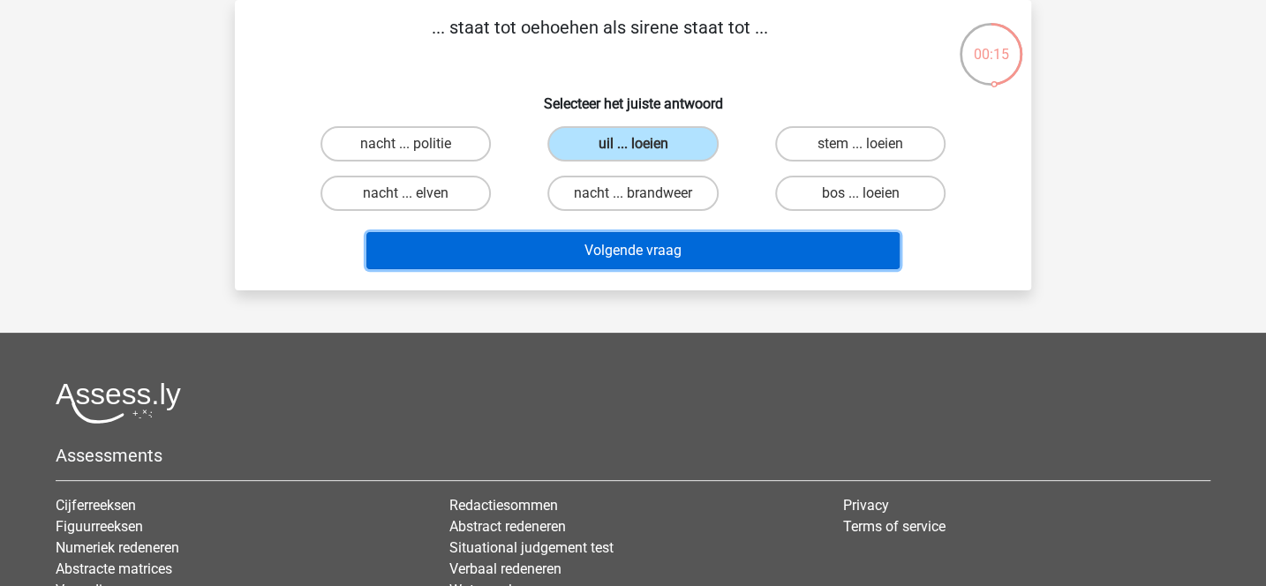
click at [650, 247] on button "Volgende vraag" at bounding box center [633, 250] width 534 height 37
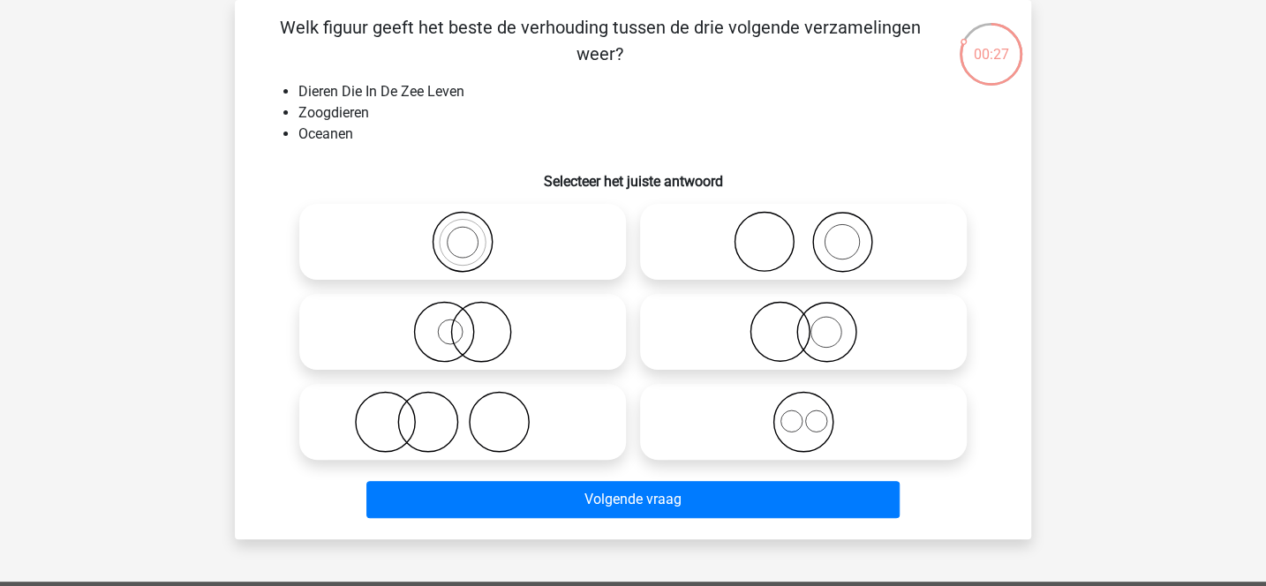
click at [354, 116] on li "Zoogdieren" at bounding box center [650, 112] width 704 height 21
copy li "Zoogdieren"
click at [440, 97] on li "Dieren Die In De Zee Leven" at bounding box center [650, 91] width 704 height 21
click at [507, 338] on icon at bounding box center [462, 332] width 312 height 62
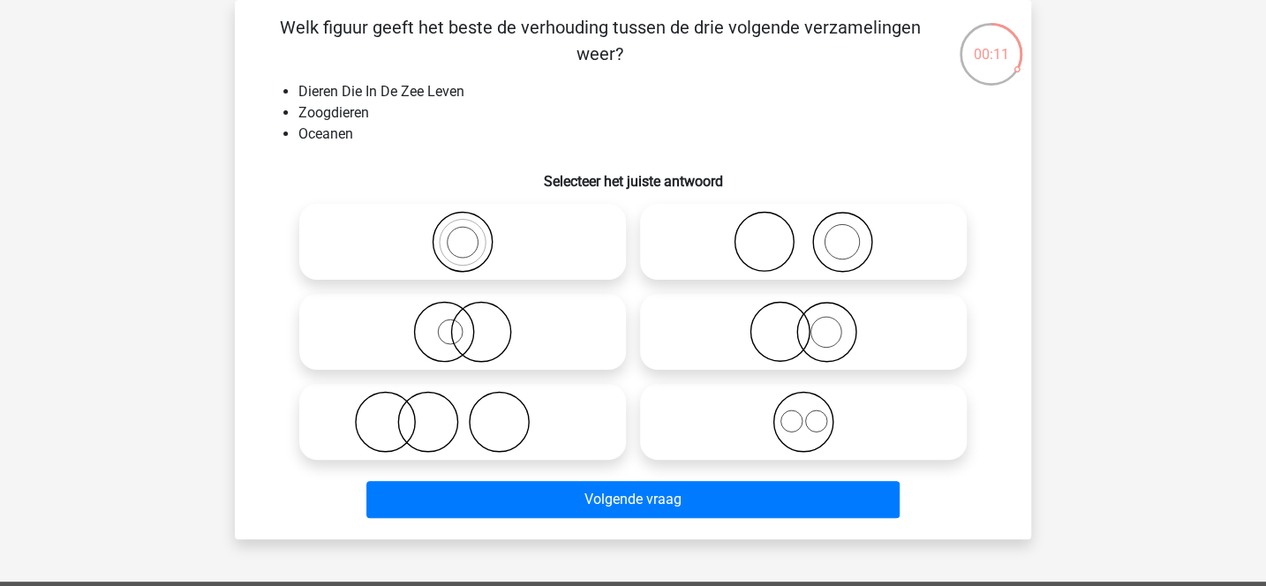
click at [474, 323] on input "radio" at bounding box center [467, 317] width 11 height 11
radio input "true"
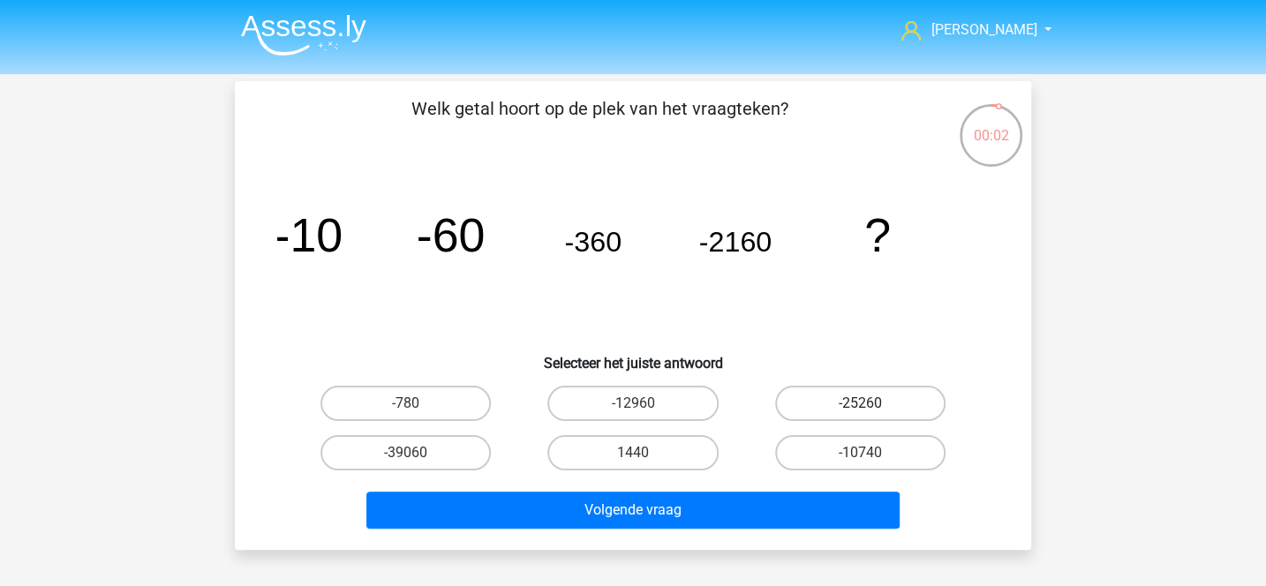
click at [810, 405] on label "-25260" at bounding box center [860, 403] width 170 height 35
click at [860, 405] on input "-25260" at bounding box center [865, 408] width 11 height 11
radio input "true"
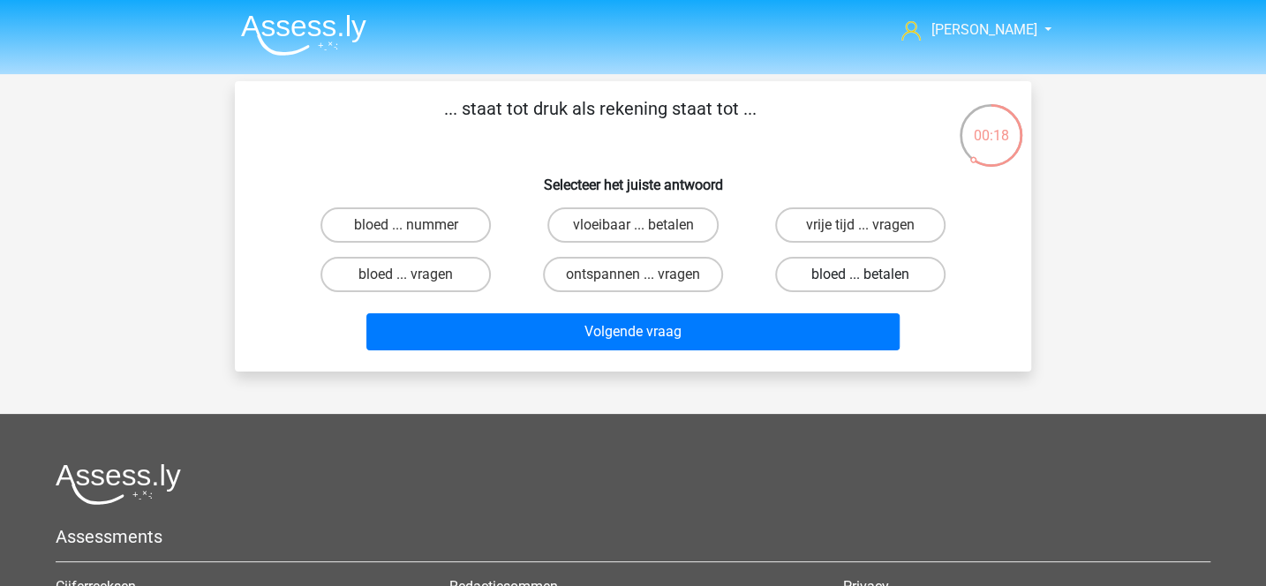
click at [818, 272] on label "bloed ... betalen" at bounding box center [860, 274] width 170 height 35
click at [860, 274] on input "bloed ... betalen" at bounding box center [865, 279] width 11 height 11
radio input "true"
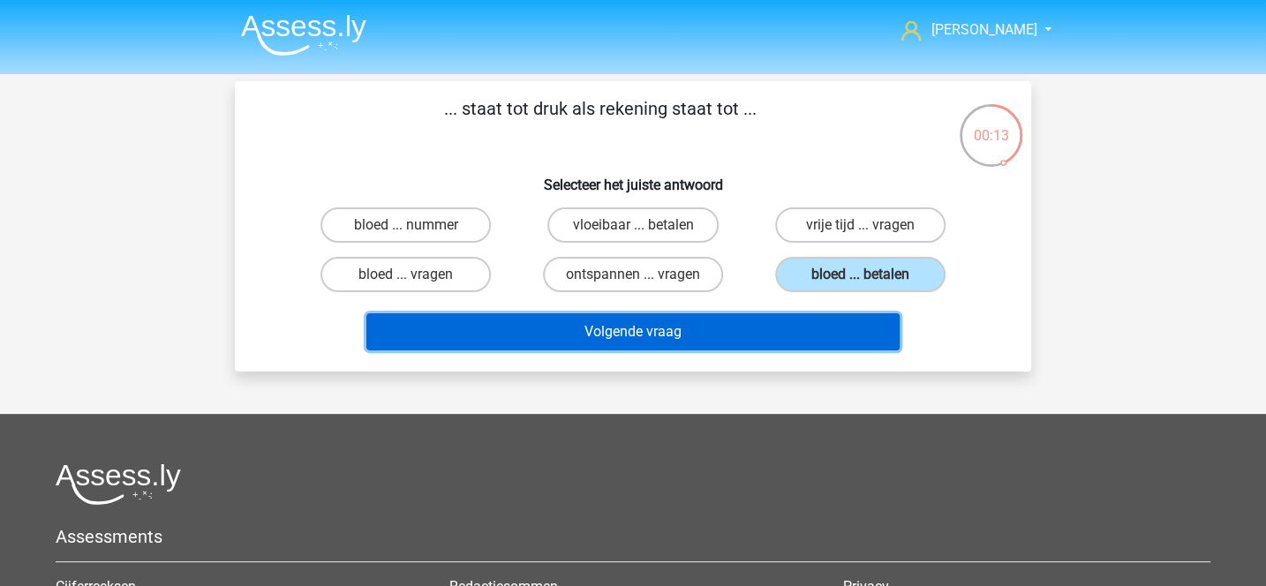
click at [528, 333] on button "Volgende vraag" at bounding box center [633, 331] width 534 height 37
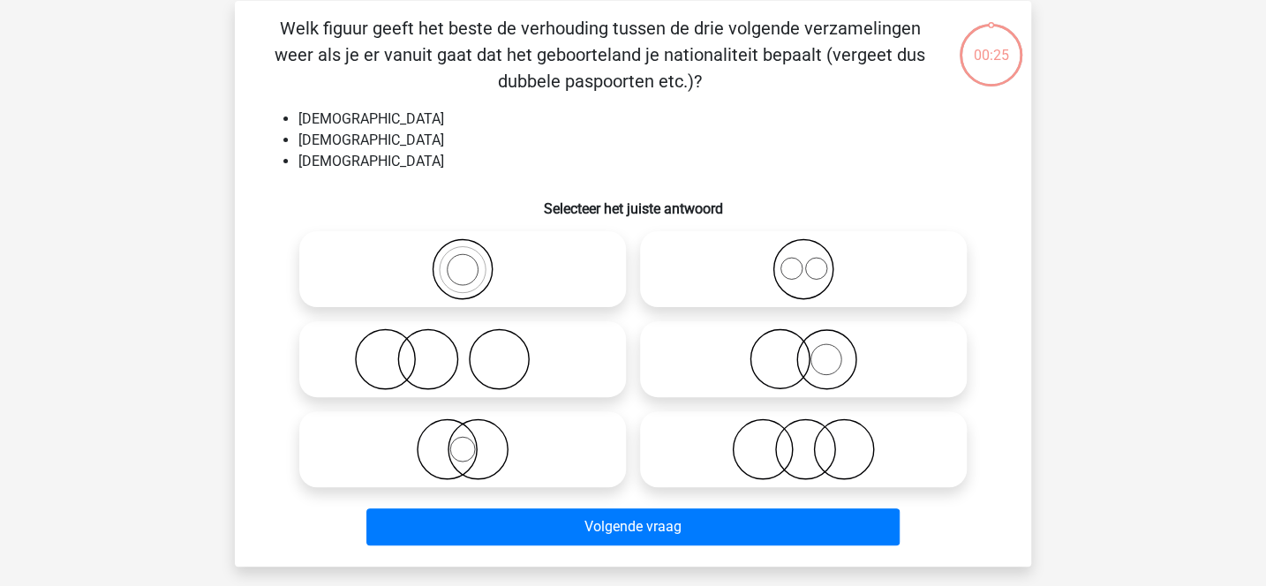
scroll to position [81, 0]
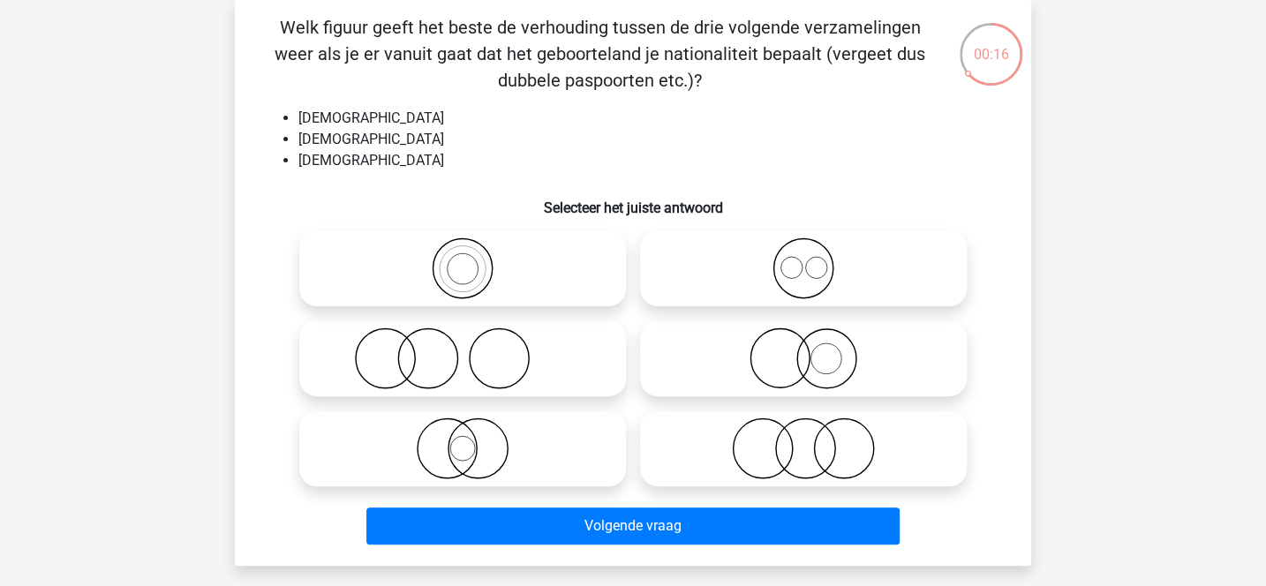
click at [716, 455] on icon at bounding box center [803, 448] width 312 height 62
click at [803, 440] on input "radio" at bounding box center [808, 433] width 11 height 11
radio input "true"
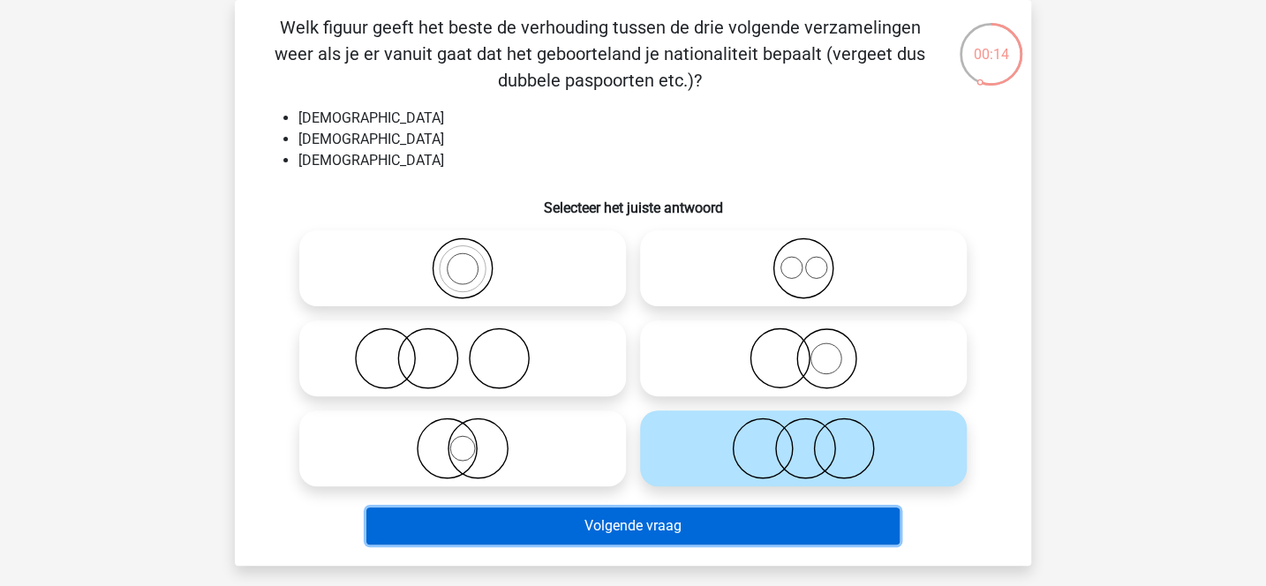
click at [654, 534] on button "Volgende vraag" at bounding box center [633, 525] width 534 height 37
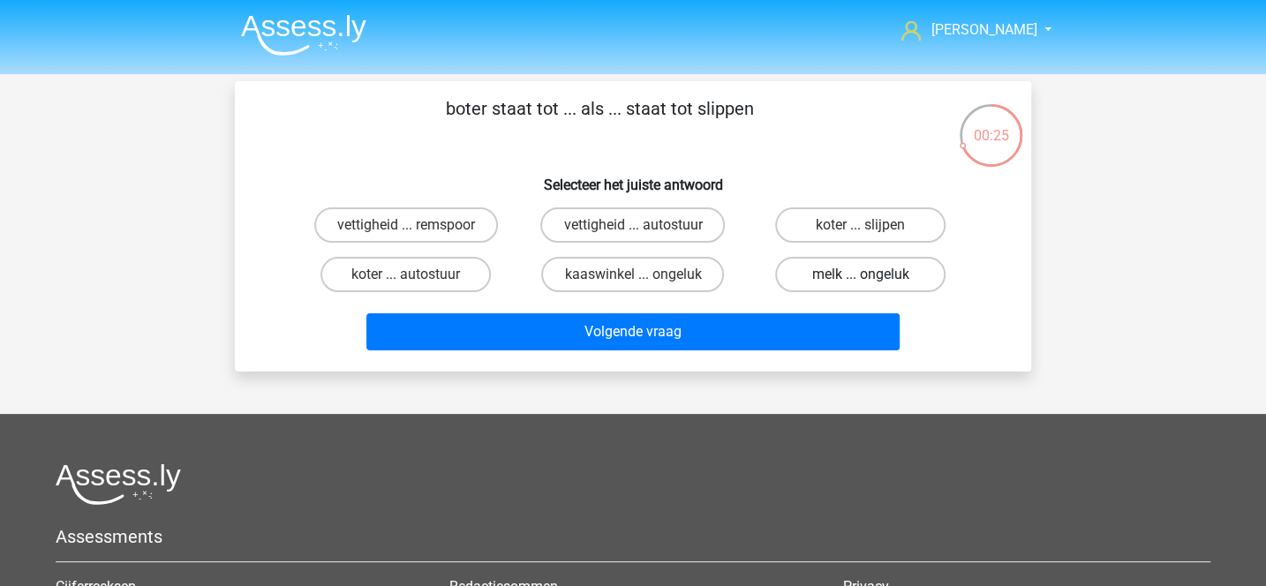
click at [812, 269] on label "melk ... ongeluk" at bounding box center [860, 274] width 170 height 35
click at [860, 274] on input "melk ... ongeluk" at bounding box center [865, 279] width 11 height 11
radio input "true"
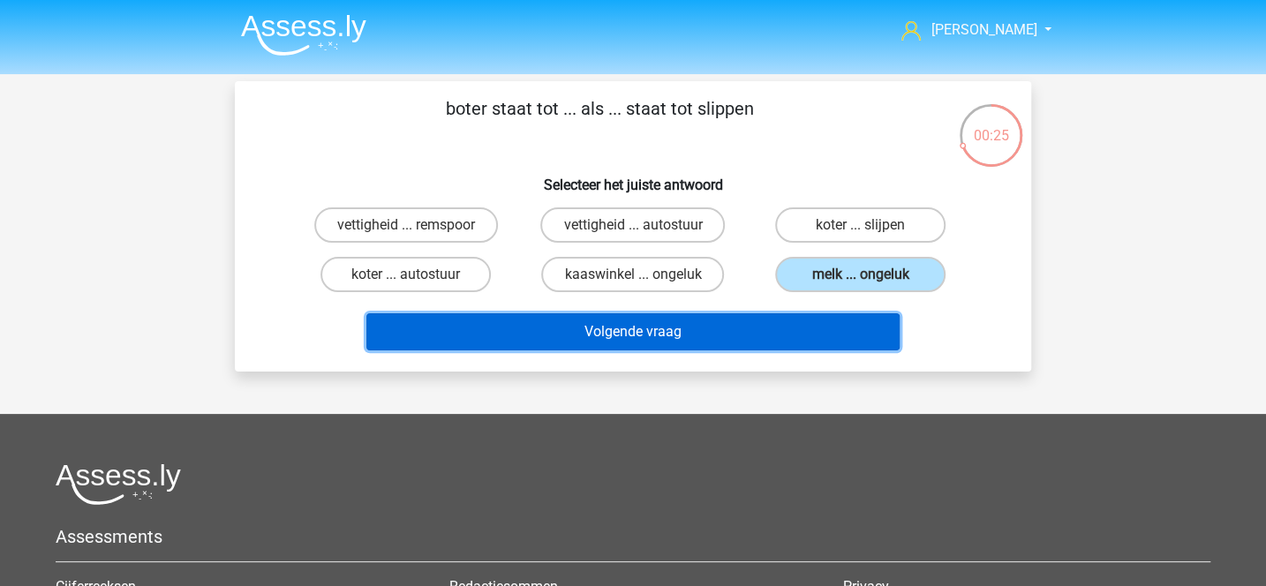
click at [729, 328] on button "Volgende vraag" at bounding box center [633, 331] width 534 height 37
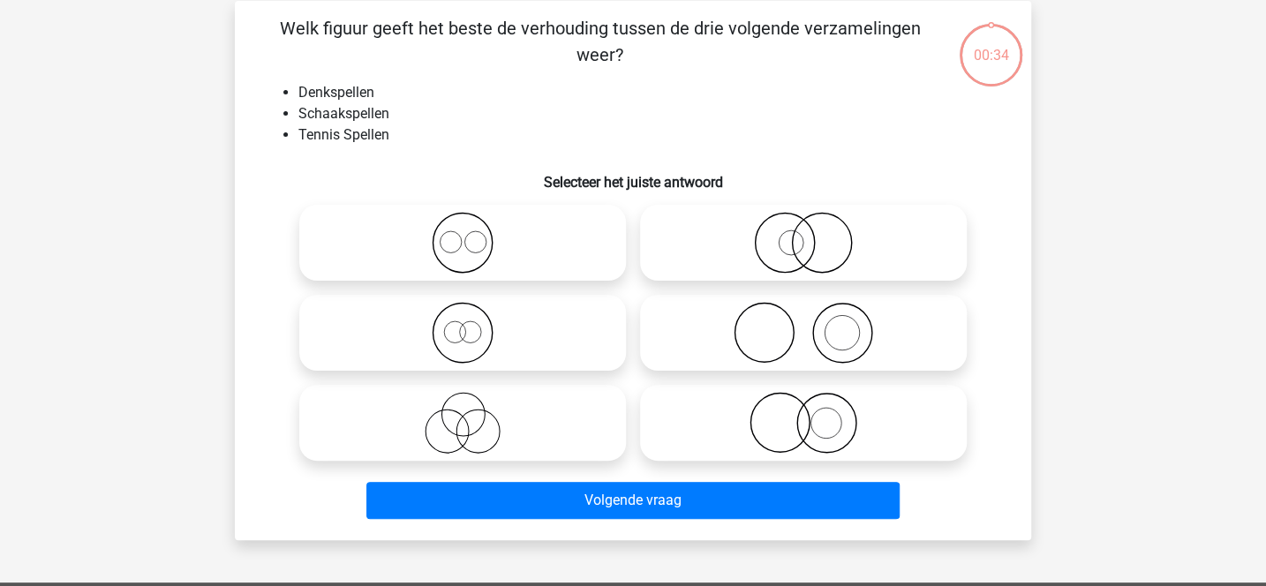
scroll to position [81, 0]
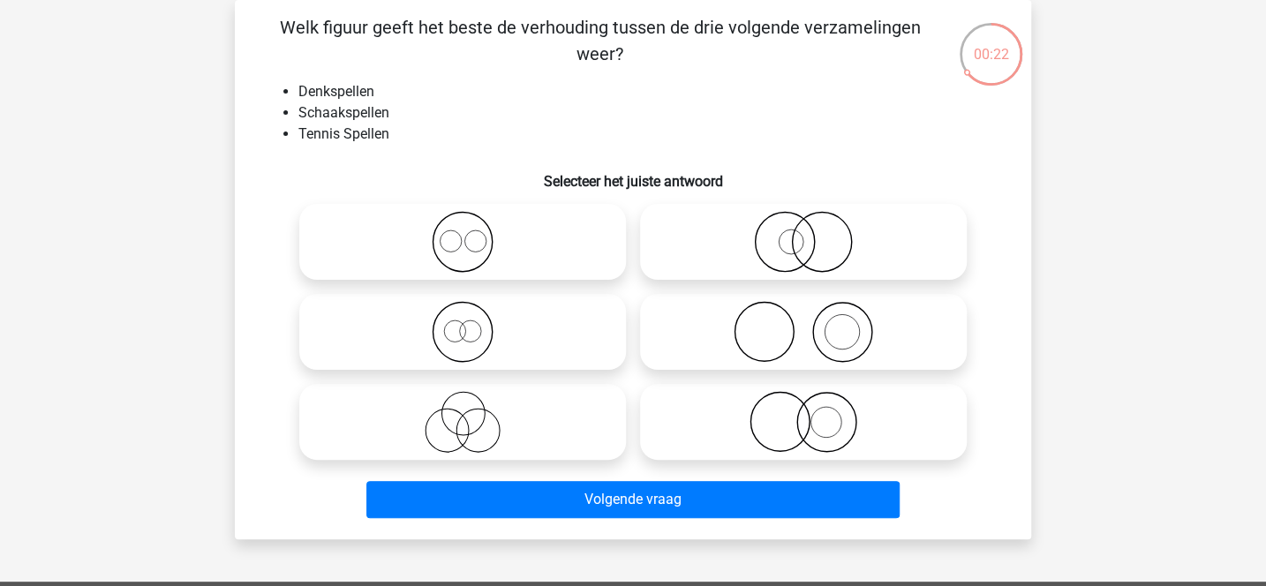
click at [766, 419] on icon at bounding box center [803, 422] width 312 height 62
click at [803, 413] on input "radio" at bounding box center [808, 407] width 11 height 11
radio input "true"
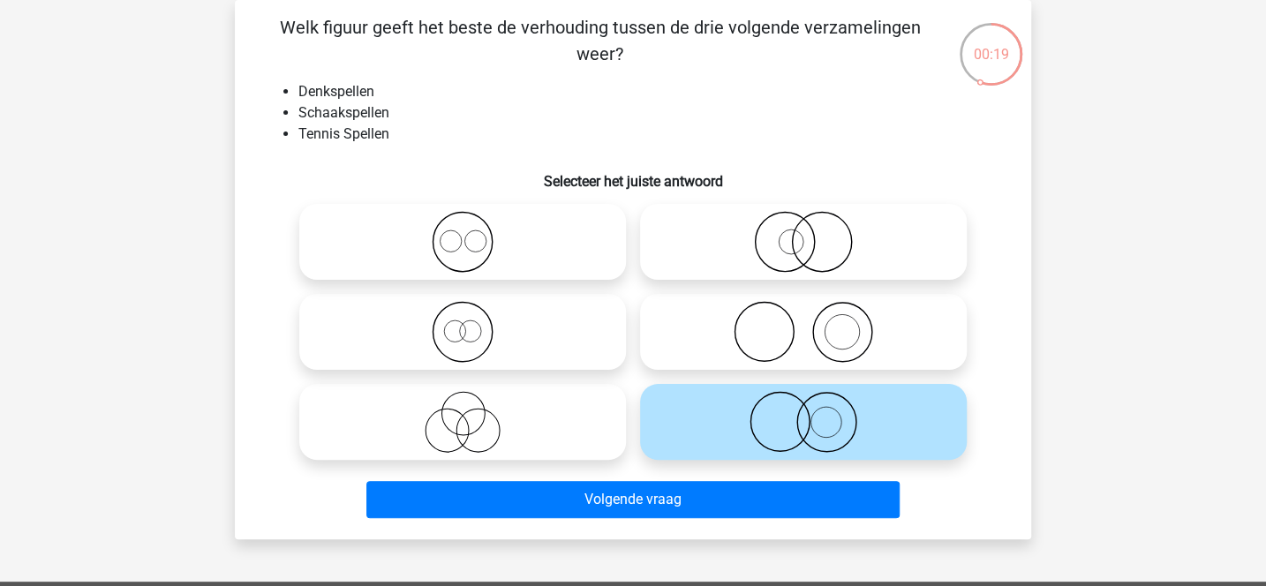
click at [797, 314] on icon at bounding box center [803, 332] width 312 height 62
click at [803, 314] on input "radio" at bounding box center [808, 317] width 11 height 11
radio input "true"
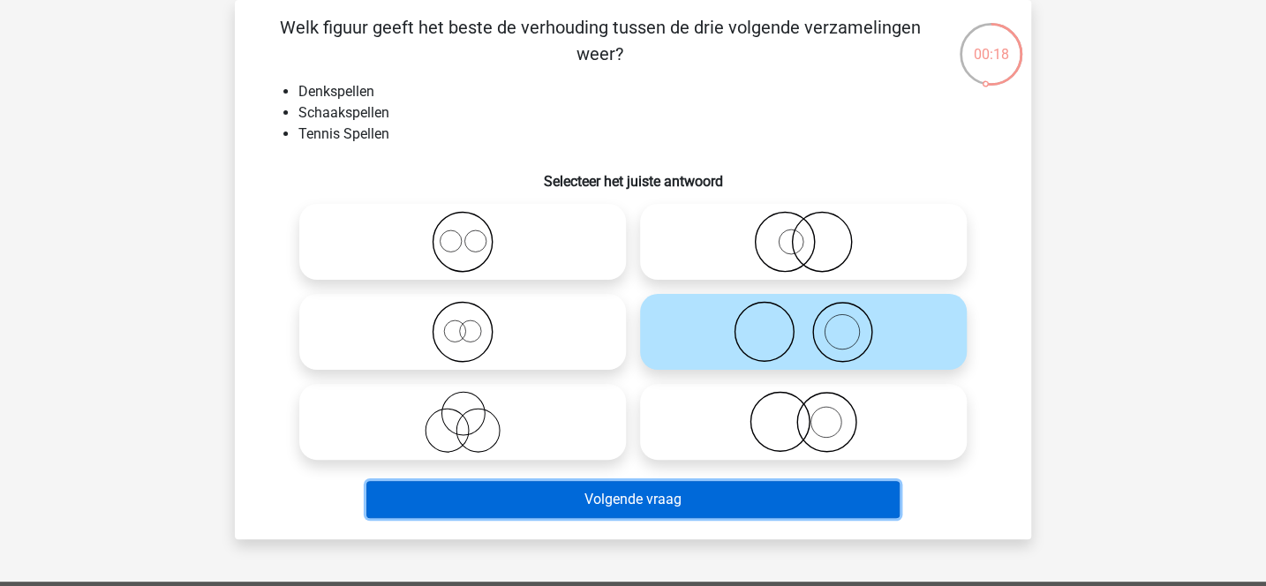
click at [681, 494] on button "Volgende vraag" at bounding box center [633, 499] width 534 height 37
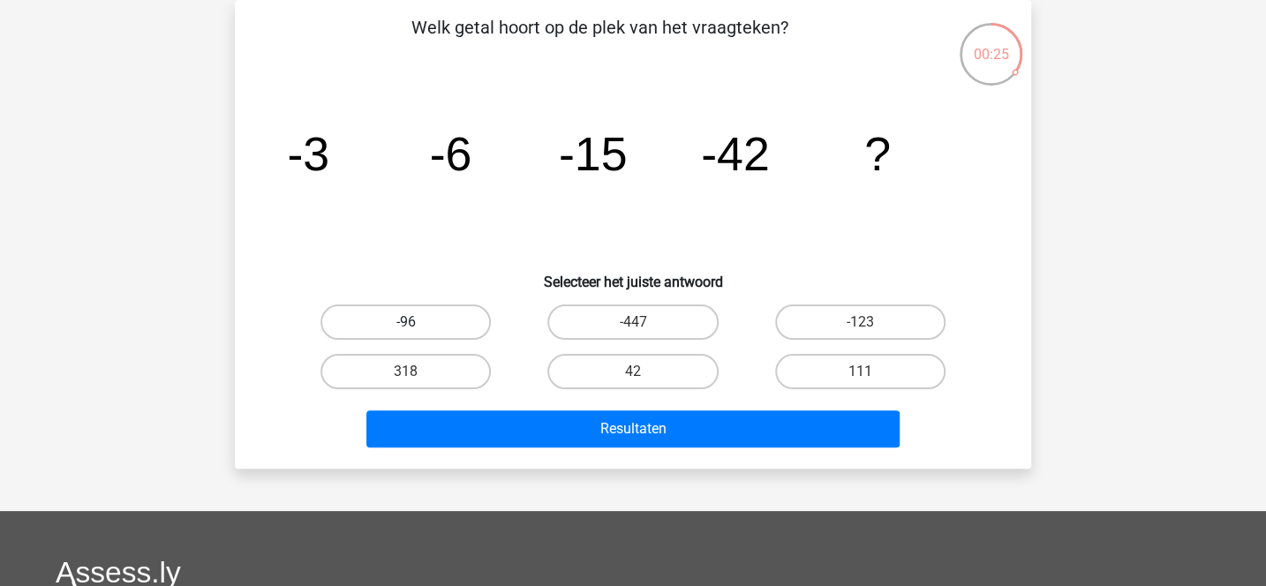
click at [466, 311] on label "-96" at bounding box center [405, 321] width 170 height 35
click at [417, 322] on input "-96" at bounding box center [411, 327] width 11 height 11
radio input "true"
click at [812, 326] on label "-123" at bounding box center [860, 321] width 170 height 35
click at [860, 326] on input "-123" at bounding box center [865, 327] width 11 height 11
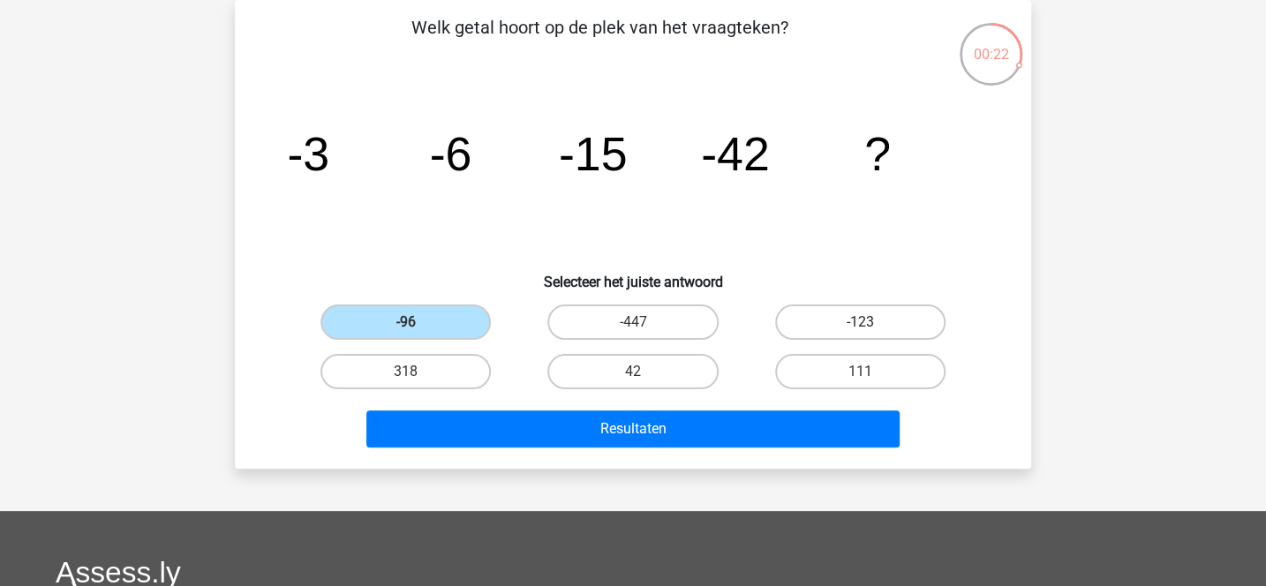
radio input "true"
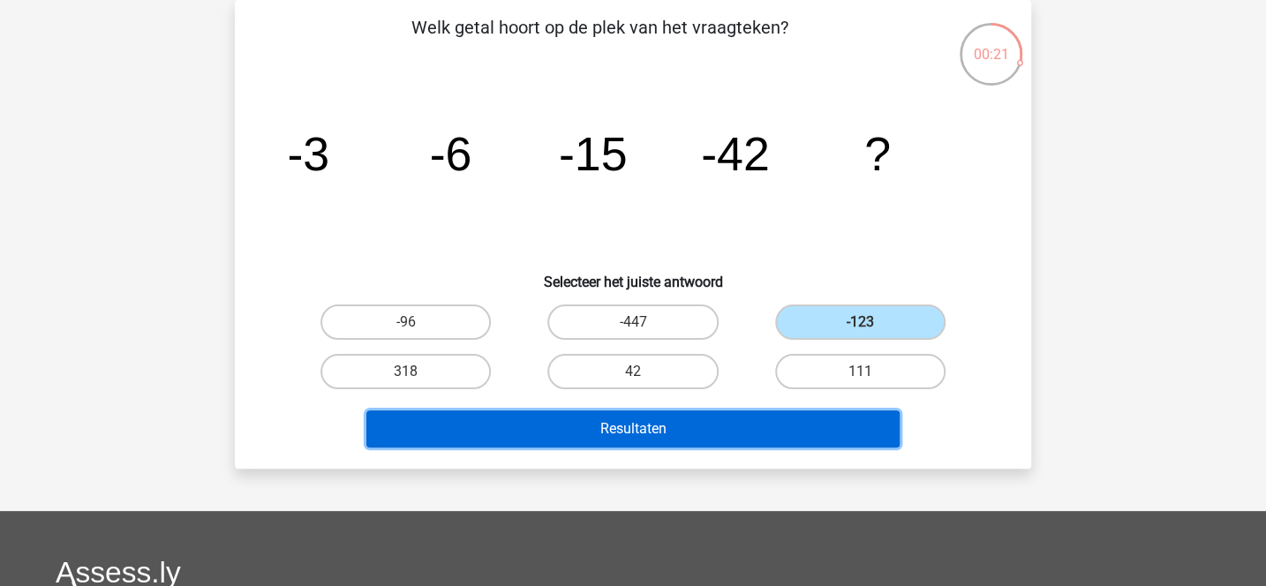
click at [683, 438] on button "Resultaten" at bounding box center [633, 428] width 534 height 37
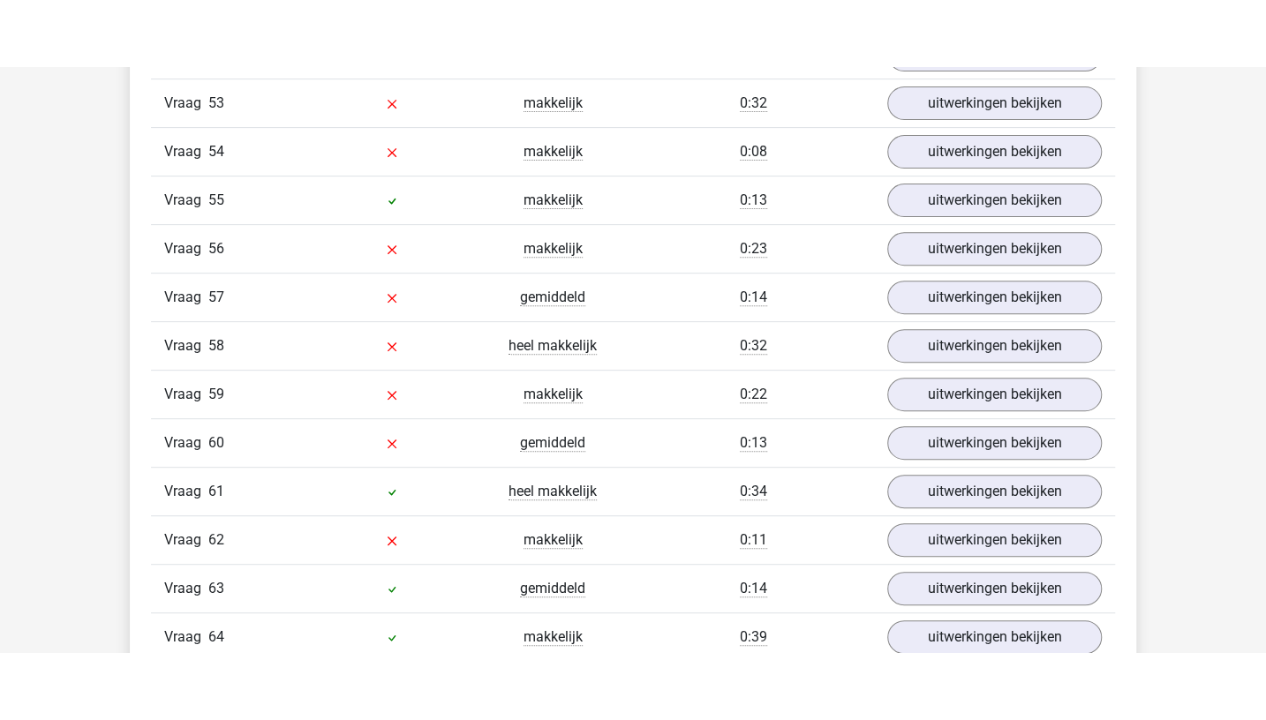
scroll to position [4175, 0]
